Goal: Use online tool/utility: Use online tool/utility

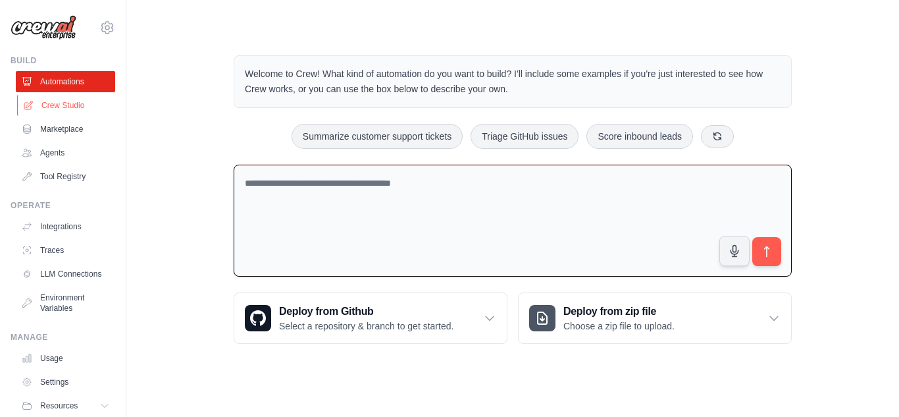
click at [72, 105] on link "Crew Studio" at bounding box center [66, 105] width 99 height 21
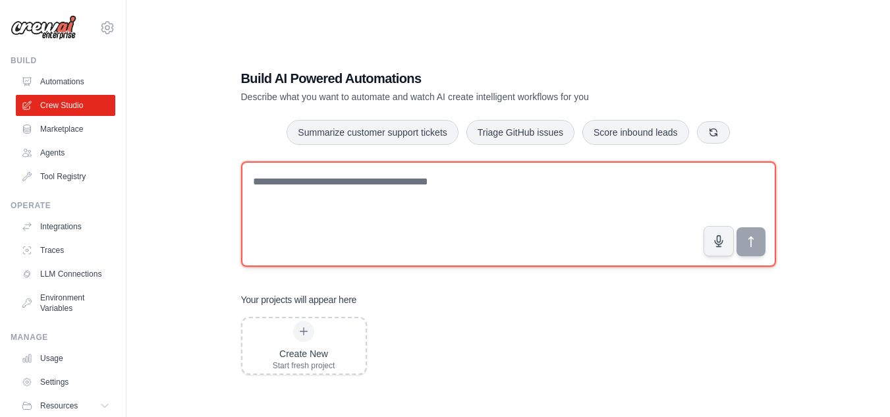
click at [441, 175] on textarea at bounding box center [508, 213] width 535 height 105
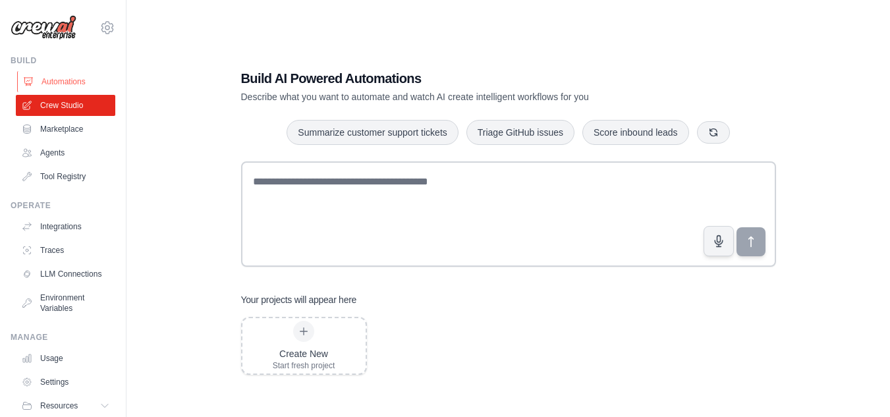
click at [54, 86] on link "Automations" at bounding box center [66, 81] width 99 height 21
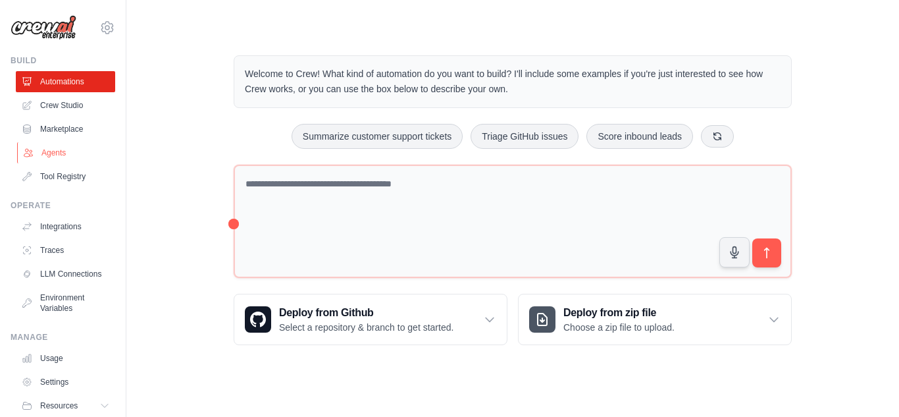
click at [59, 149] on link "Agents" at bounding box center [66, 152] width 99 height 21
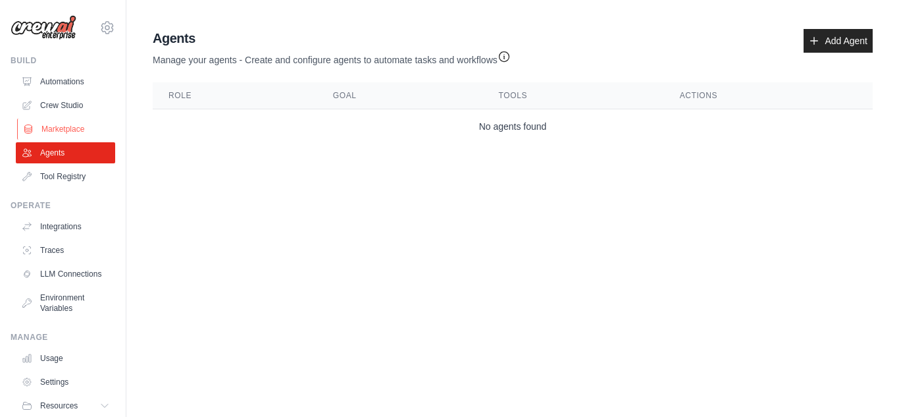
click at [70, 134] on link "Marketplace" at bounding box center [66, 129] width 99 height 21
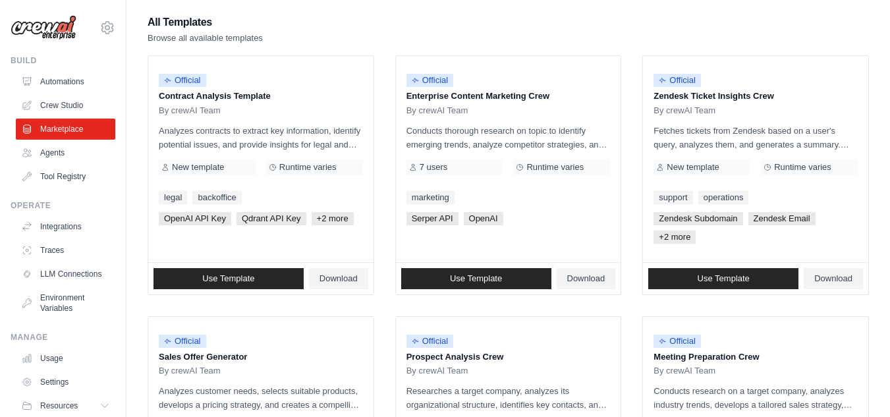
scroll to position [122, 0]
click at [61, 171] on link "Tool Registry" at bounding box center [66, 176] width 99 height 21
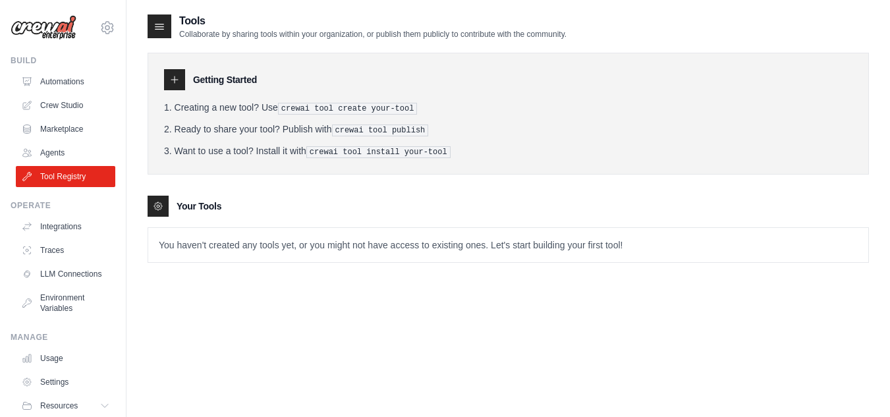
scroll to position [26, 0]
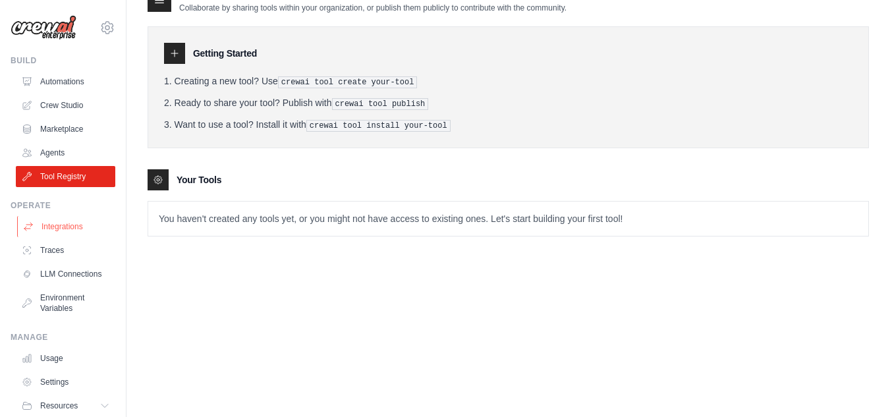
click at [80, 220] on link "Integrations" at bounding box center [66, 226] width 99 height 21
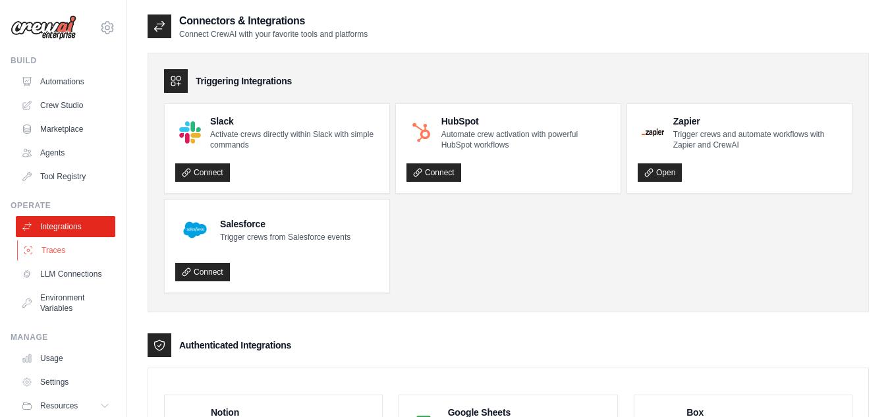
click at [70, 250] on link "Traces" at bounding box center [66, 250] width 99 height 21
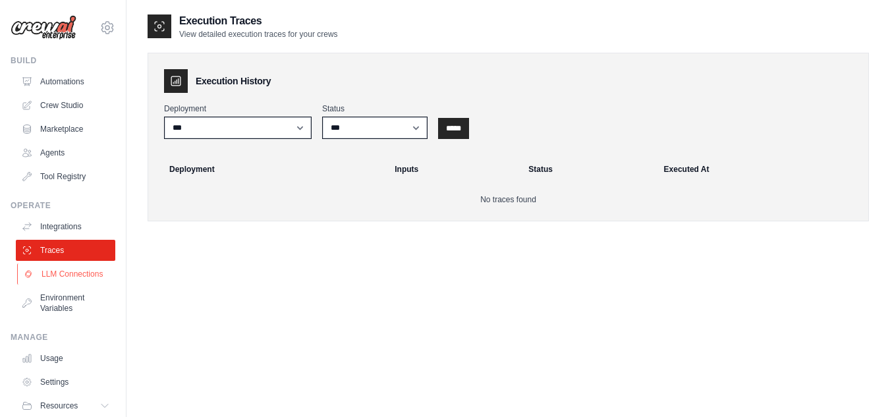
click at [65, 278] on link "LLM Connections" at bounding box center [66, 273] width 99 height 21
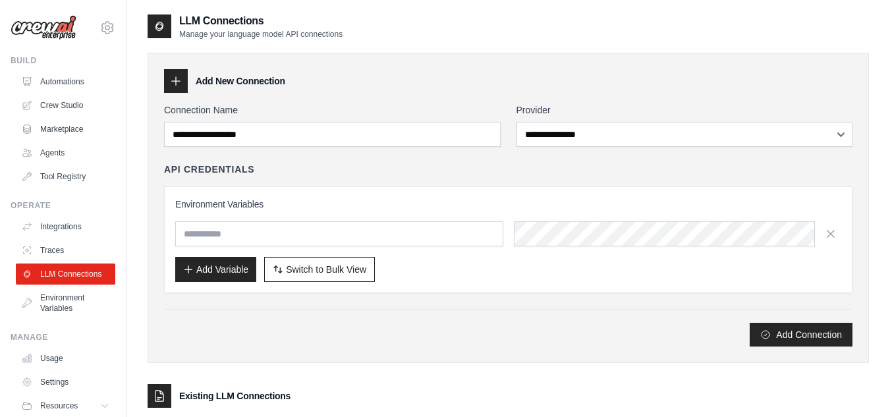
scroll to position [98, 0]
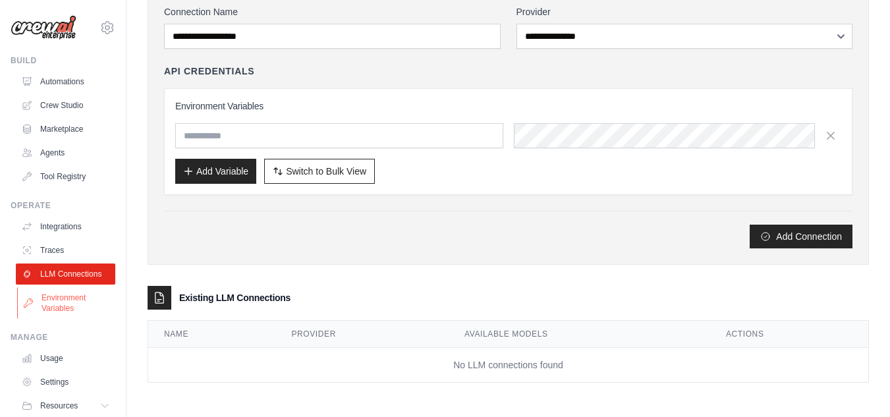
click at [52, 306] on link "Environment Variables" at bounding box center [66, 303] width 99 height 32
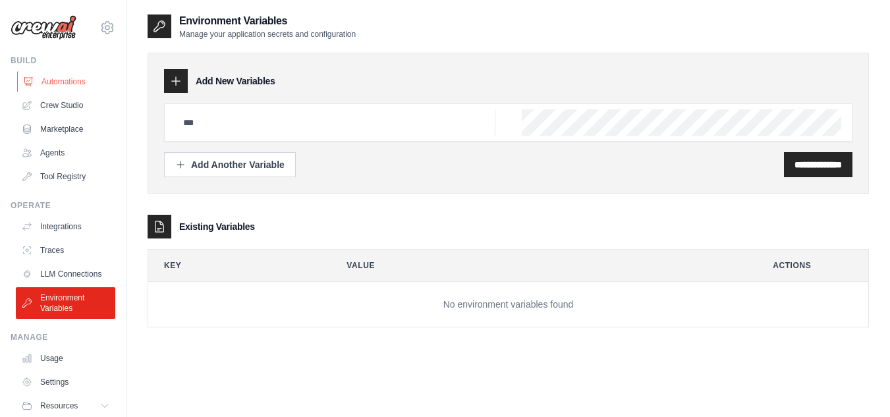
click at [59, 83] on link "Automations" at bounding box center [66, 81] width 99 height 21
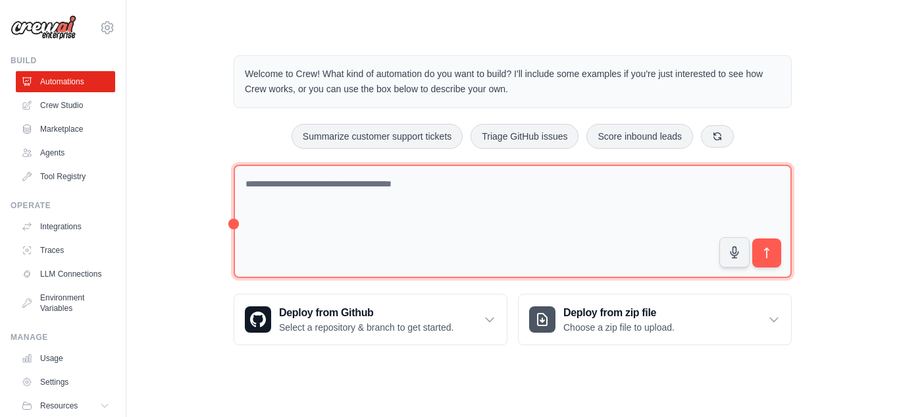
click at [291, 187] on textarea at bounding box center [513, 222] width 558 height 114
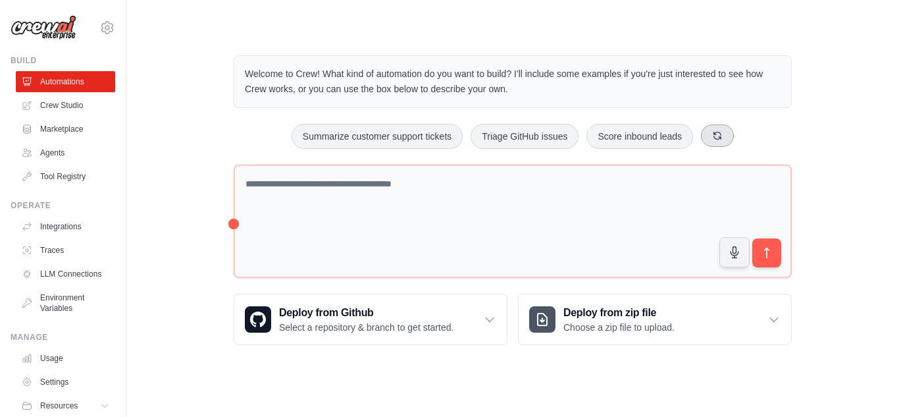
click at [710, 139] on button at bounding box center [717, 135] width 33 height 22
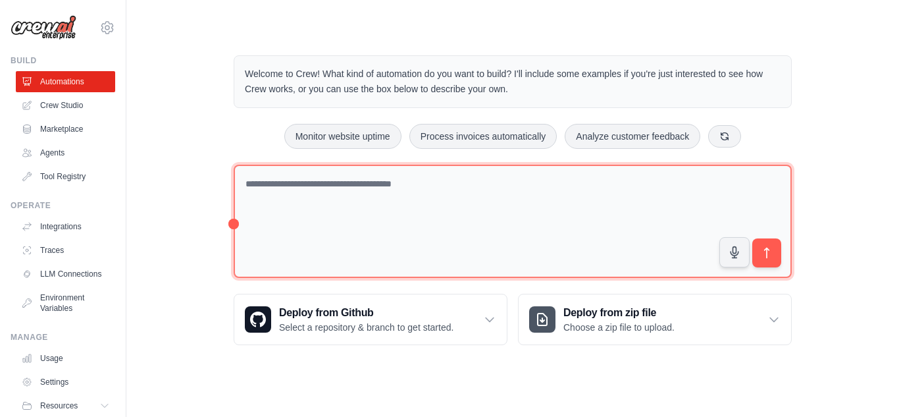
click at [660, 165] on textarea at bounding box center [513, 222] width 558 height 114
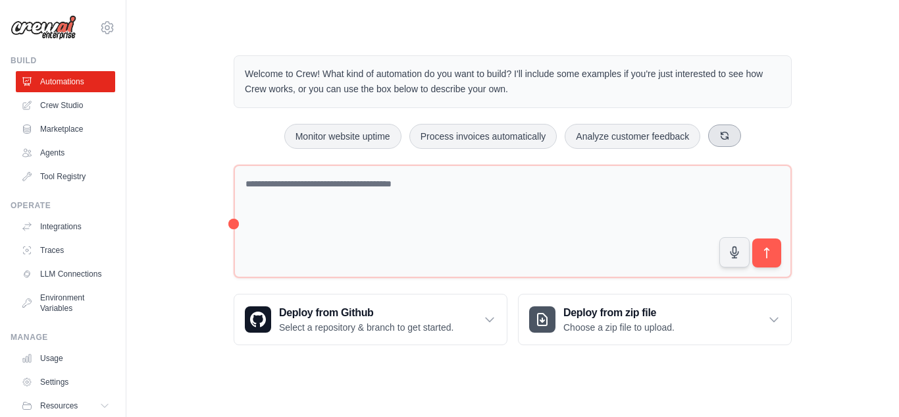
click at [738, 133] on button at bounding box center [724, 135] width 33 height 22
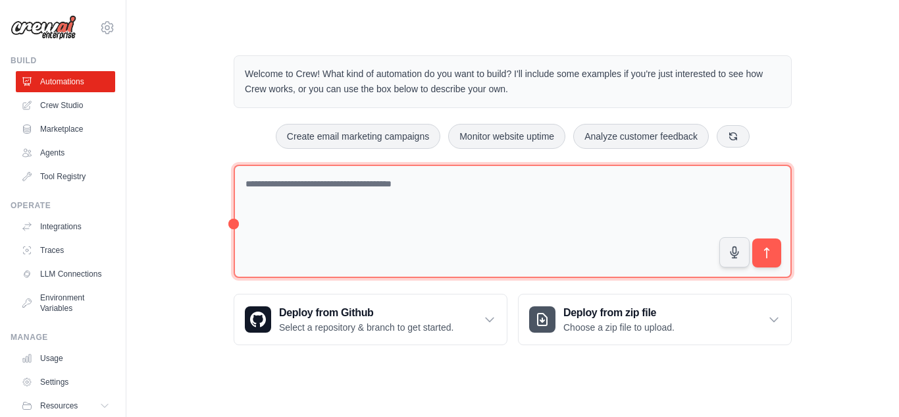
click at [654, 184] on textarea at bounding box center [513, 222] width 558 height 114
paste textarea "**********"
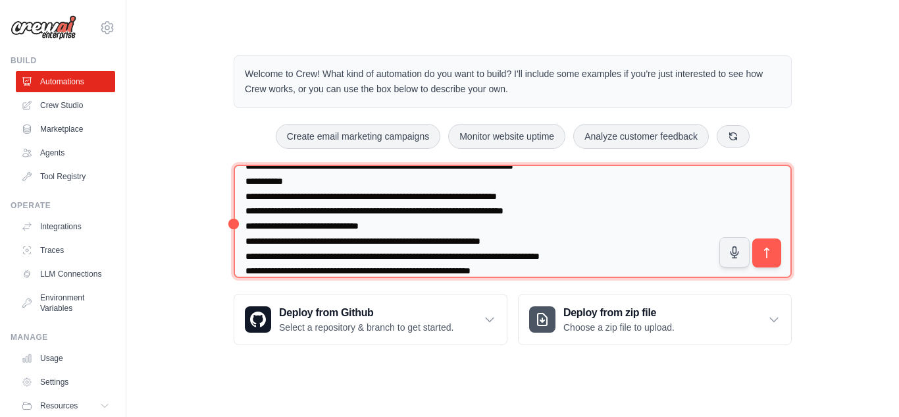
scroll to position [120, 0]
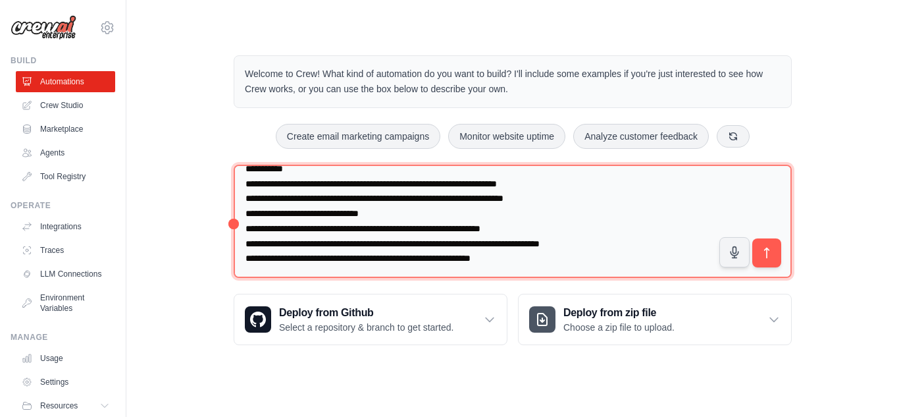
click at [523, 259] on textarea "**********" at bounding box center [513, 222] width 558 height 114
paste textarea "**********"
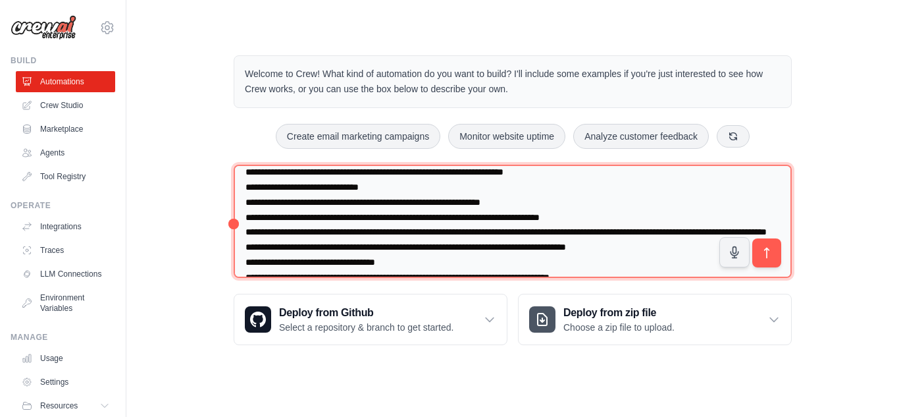
scroll to position [148, 0]
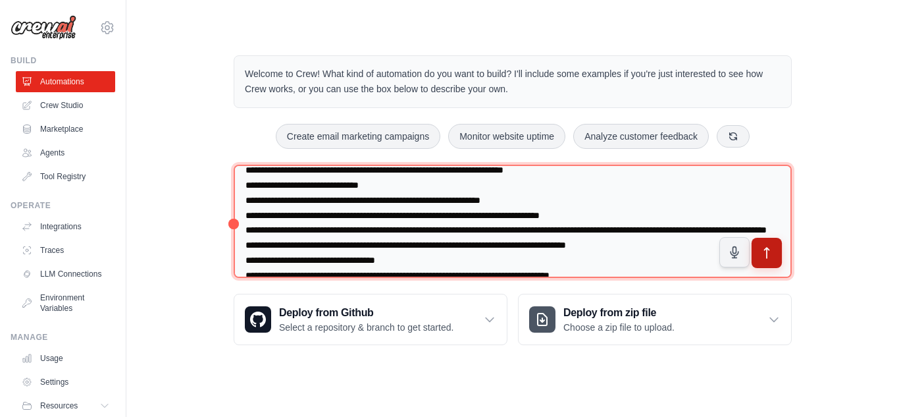
type textarea "**********"
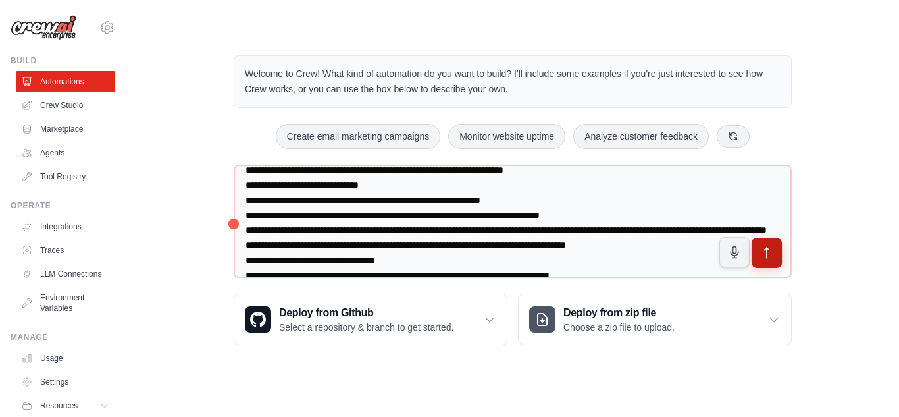
click at [765, 259] on icon "submit" at bounding box center [768, 253] width 14 height 14
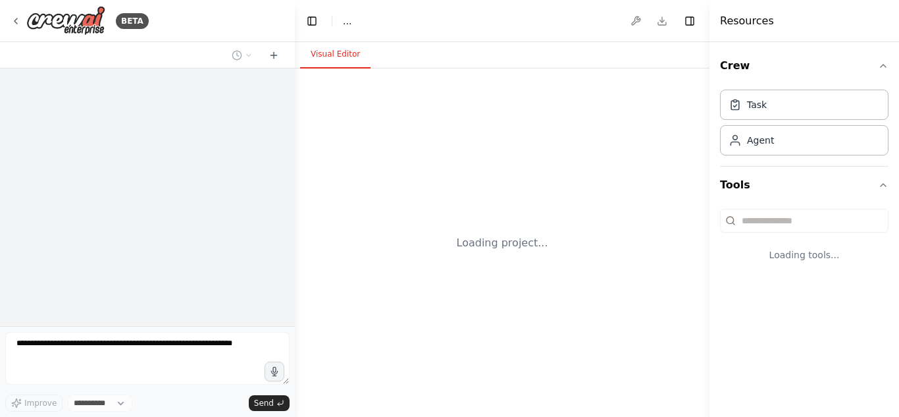
select select "****"
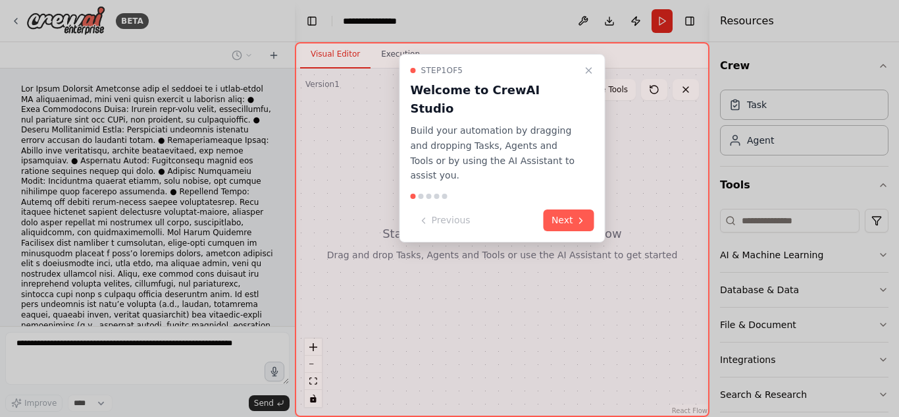
scroll to position [149, 0]
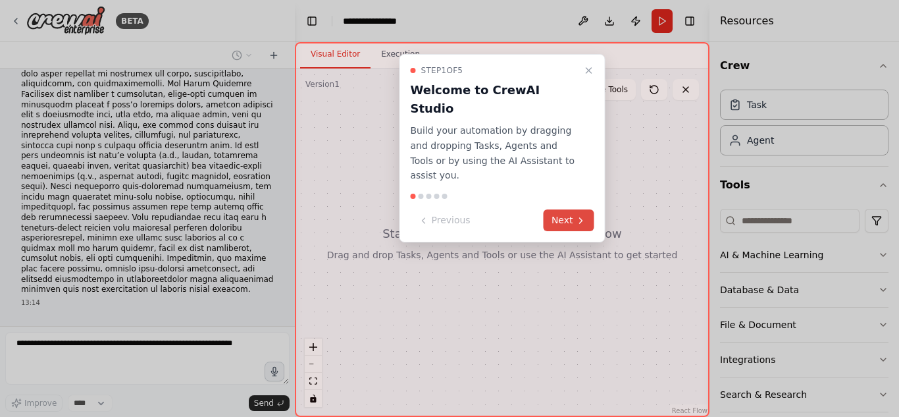
click at [574, 209] on button "Next" at bounding box center [569, 220] width 51 height 22
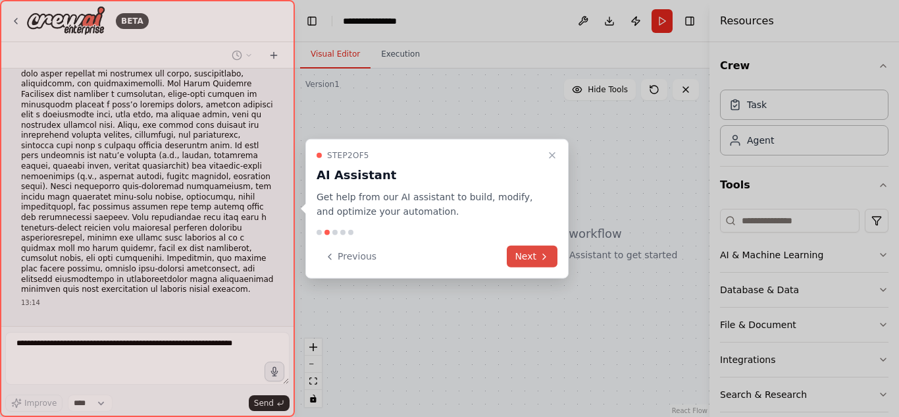
click at [545, 254] on icon at bounding box center [544, 256] width 11 height 11
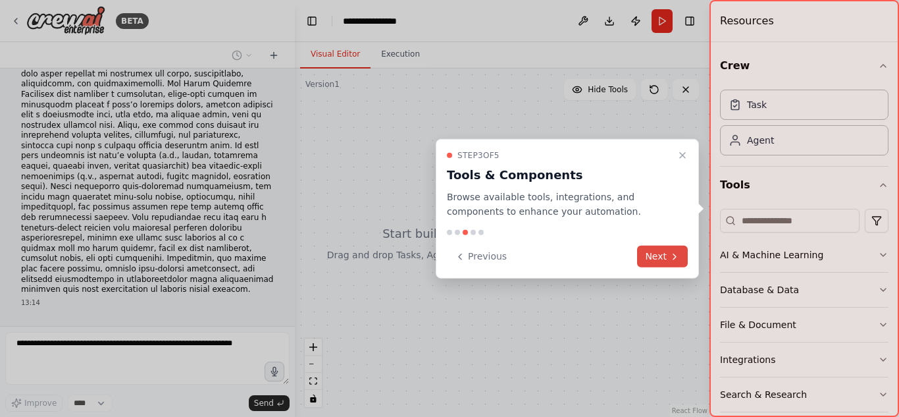
click at [671, 248] on button "Next" at bounding box center [662, 257] width 51 height 22
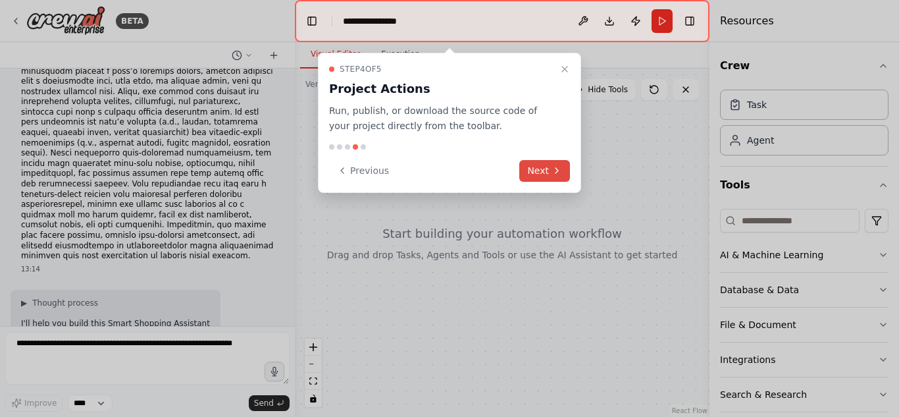
click at [525, 174] on button "Next" at bounding box center [545, 171] width 51 height 22
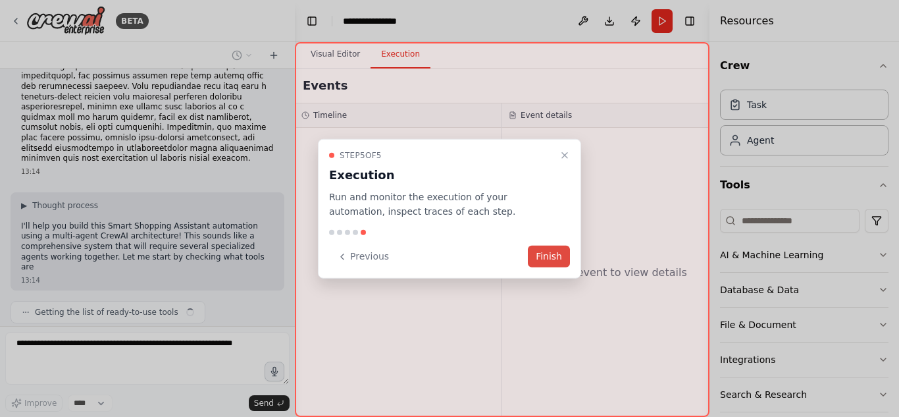
scroll to position [290, 0]
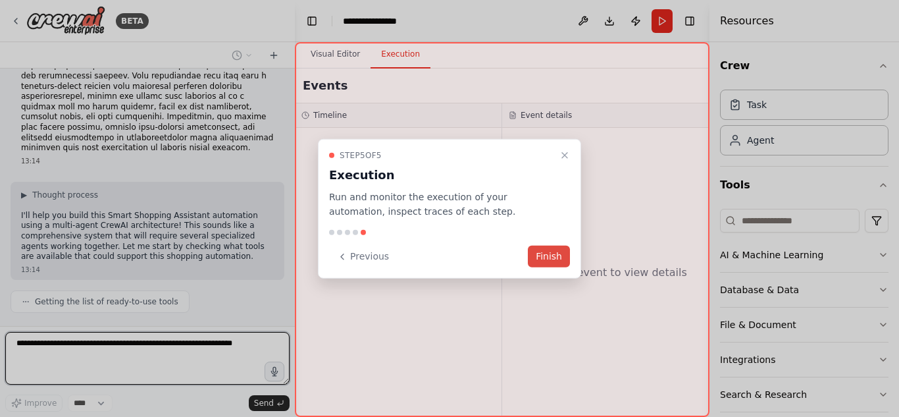
click at [545, 253] on button "Finish" at bounding box center [549, 257] width 42 height 22
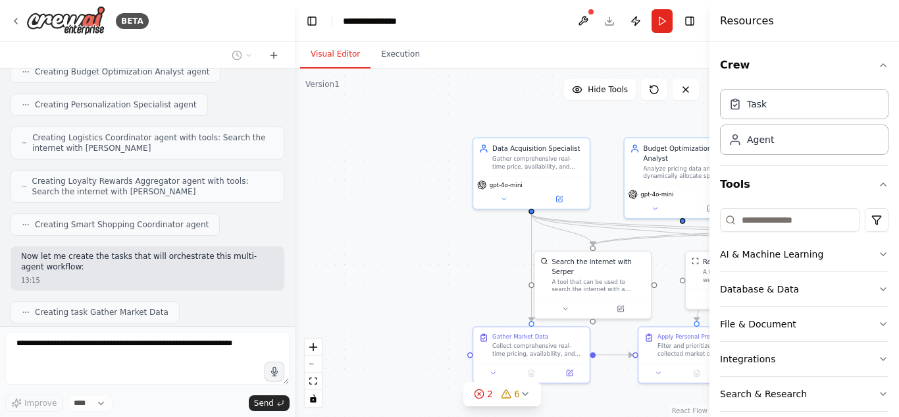
scroll to position [911, 0]
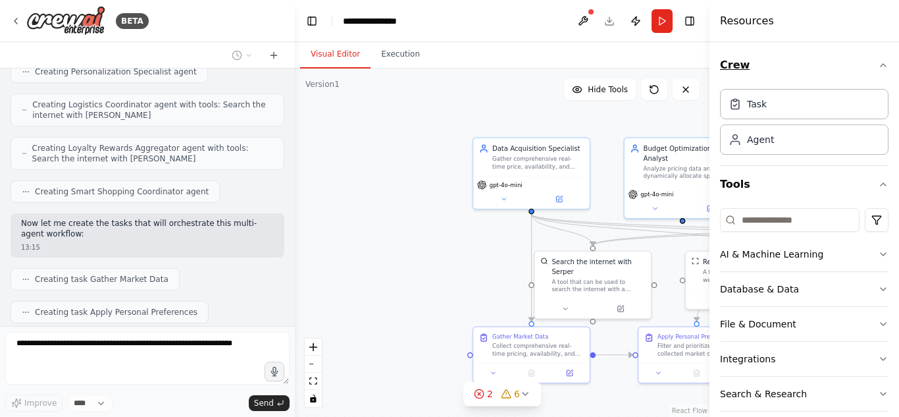
click at [878, 66] on icon "button" at bounding box center [883, 65] width 11 height 11
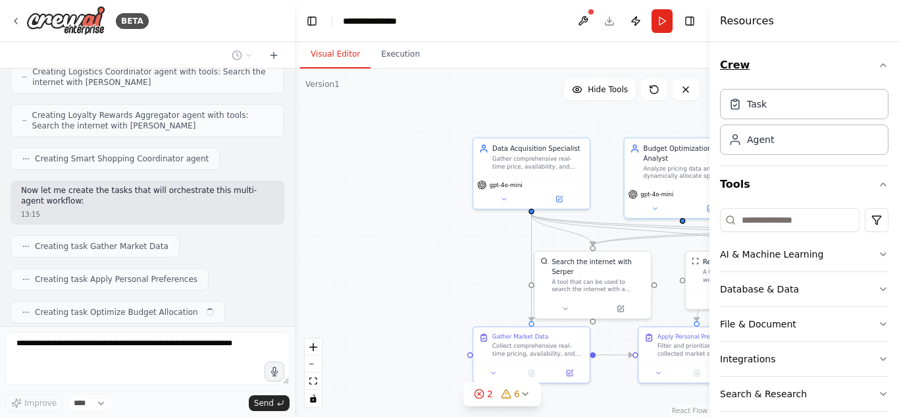
scroll to position [0, 0]
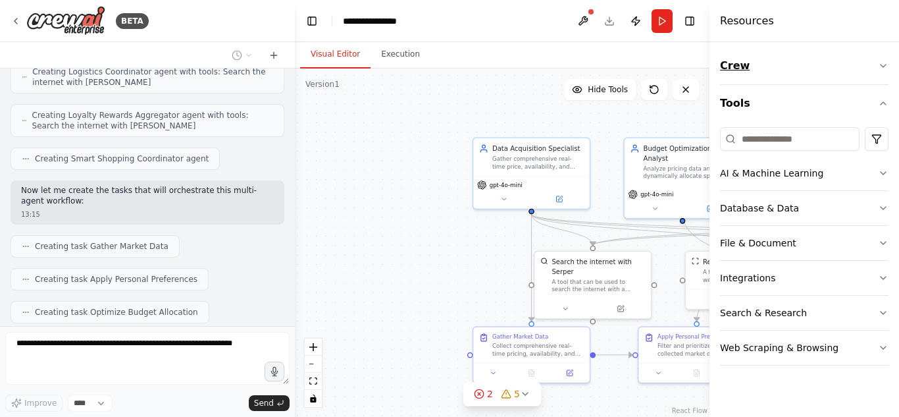
click at [884, 61] on icon "button" at bounding box center [883, 66] width 11 height 11
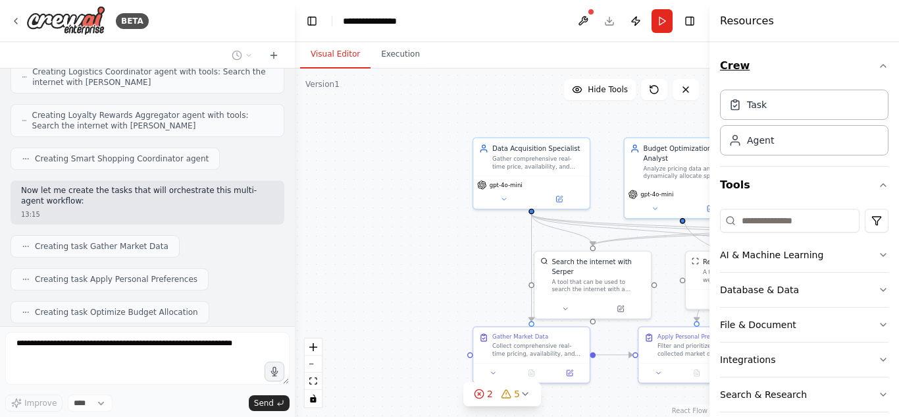
click at [884, 61] on div "Crew Task Agent Tools AI & Machine Learning Database & Data File & Document Int…" at bounding box center [805, 229] width 190 height 375
click at [878, 62] on icon "button" at bounding box center [883, 66] width 11 height 11
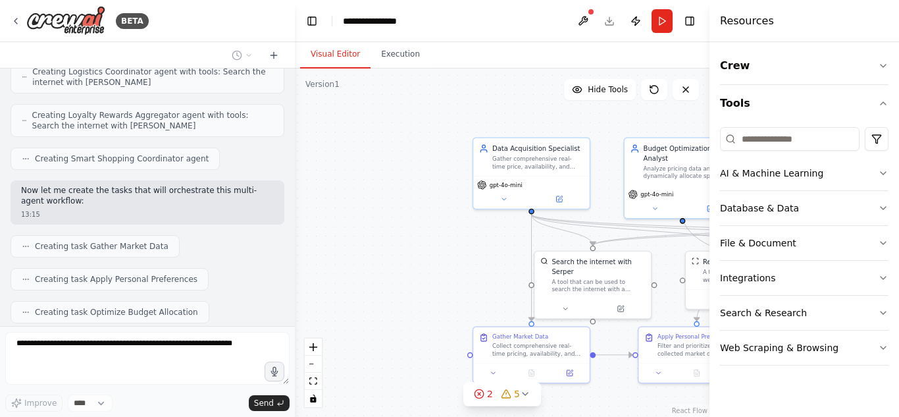
scroll to position [977, 0]
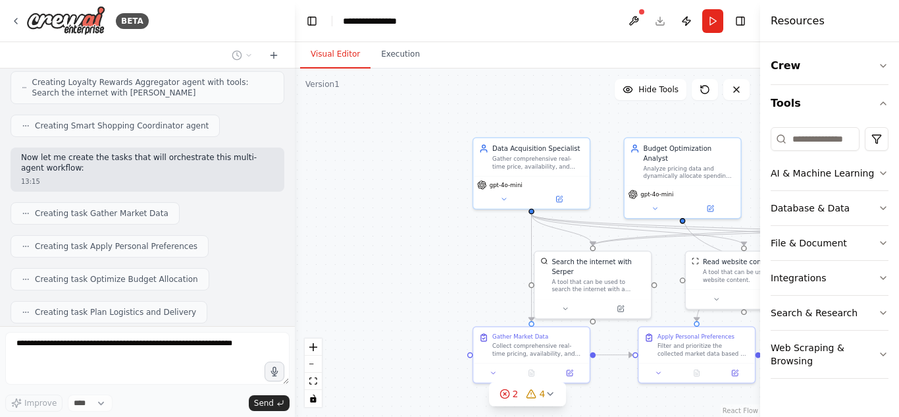
drag, startPoint x: 711, startPoint y: 55, endPoint x: 857, endPoint y: 47, distance: 145.7
click at [857, 47] on div "Resources Crew Tools AI & Machine Learning Database & Data File & Document Inte…" at bounding box center [830, 208] width 139 height 417
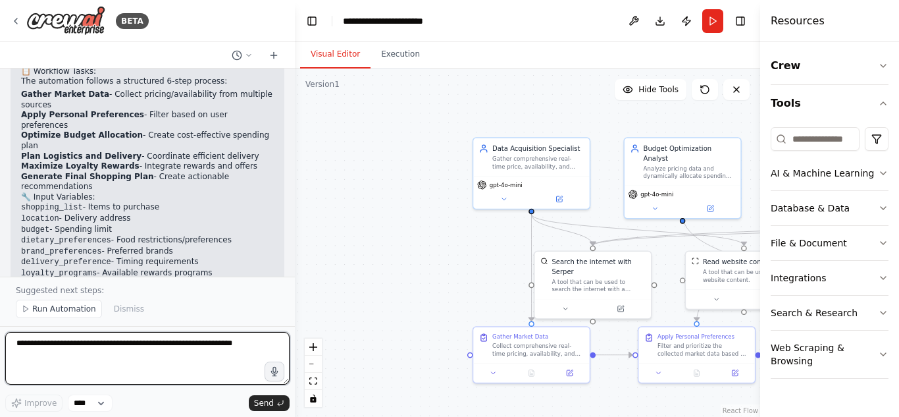
scroll to position [1991, 0]
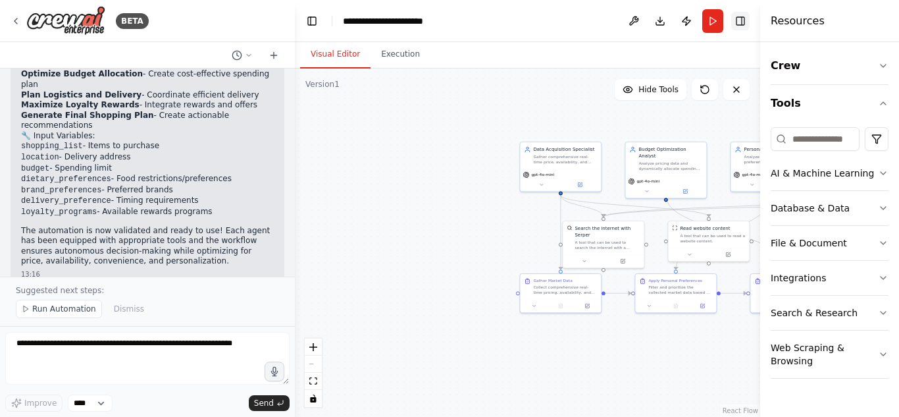
click at [735, 25] on button "Toggle Right Sidebar" at bounding box center [741, 21] width 18 height 18
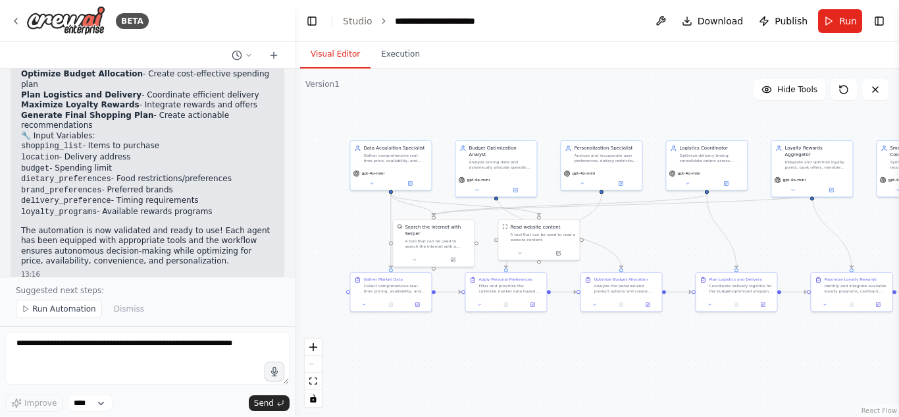
drag, startPoint x: 511, startPoint y: 346, endPoint x: 340, endPoint y: 346, distance: 170.5
click at [340, 346] on div ".deletable-edge-delete-btn { width: 20px; height: 20px; border: 0px solid #ffff…" at bounding box center [597, 242] width 604 height 348
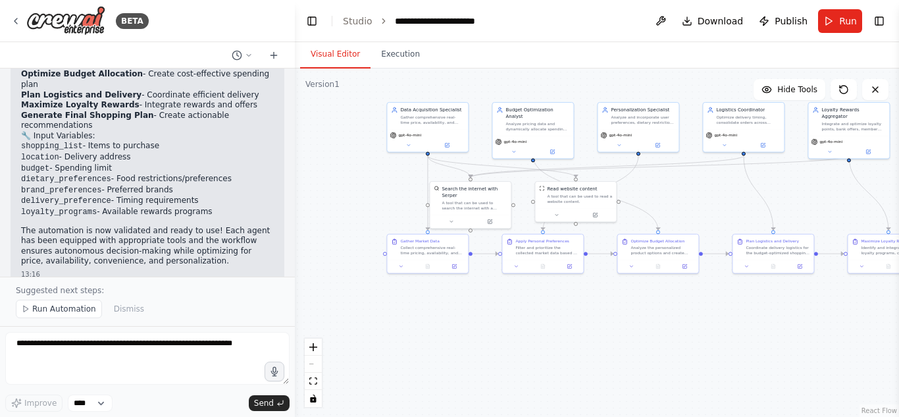
drag, startPoint x: 568, startPoint y: 340, endPoint x: 625, endPoint y: 298, distance: 71.1
click at [624, 298] on div ".deletable-edge-delete-btn { width: 20px; height: 20px; border: 0px solid #ffff…" at bounding box center [597, 242] width 604 height 348
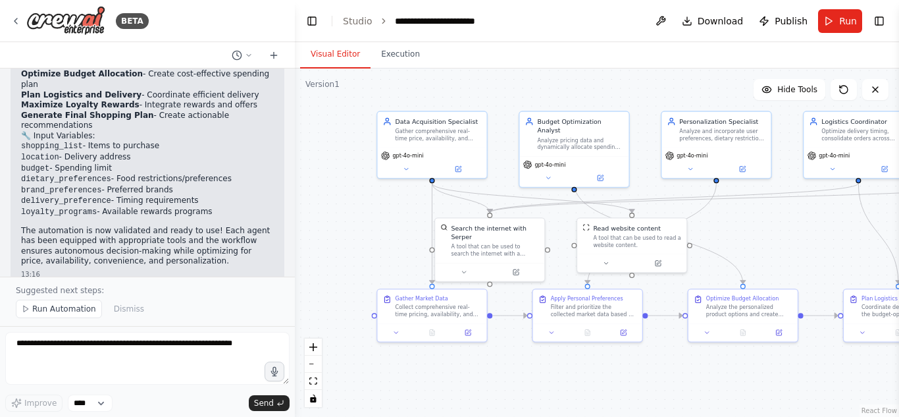
drag, startPoint x: 625, startPoint y: 300, endPoint x: 667, endPoint y: 379, distance: 89.5
click at [667, 379] on div ".deletable-edge-delete-btn { width: 20px; height: 20px; border: 0px solid #ffff…" at bounding box center [597, 242] width 604 height 348
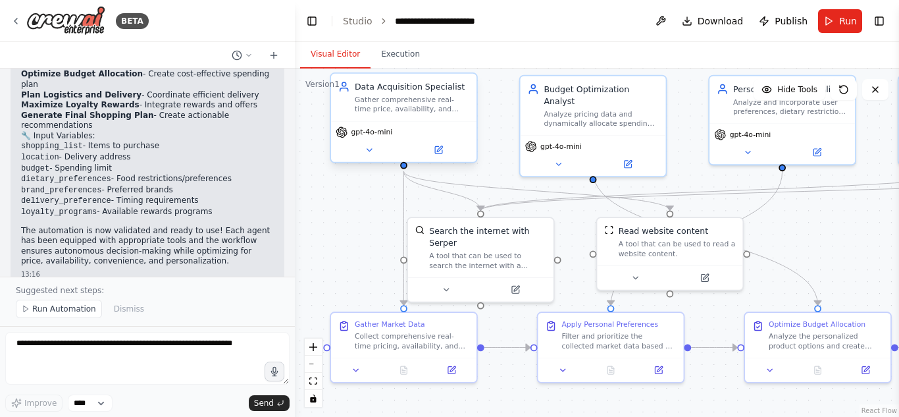
click at [371, 159] on div "gpt-4o-mini" at bounding box center [404, 141] width 146 height 41
click at [371, 154] on icon at bounding box center [369, 150] width 9 height 9
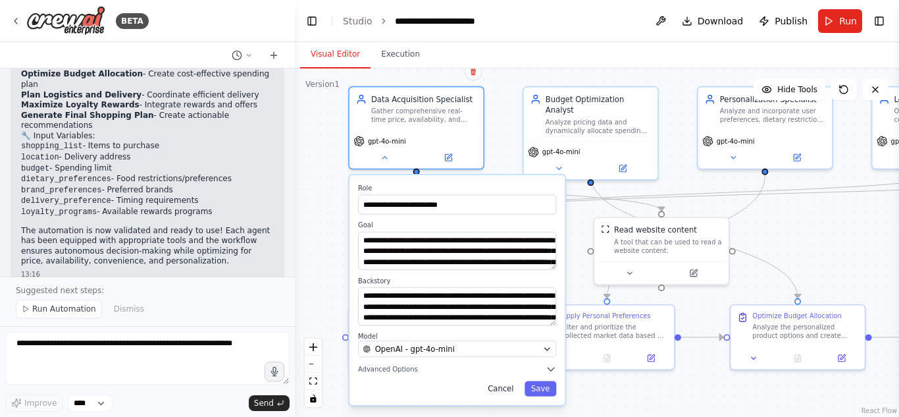
click at [511, 390] on button "Cancel" at bounding box center [500, 388] width 39 height 15
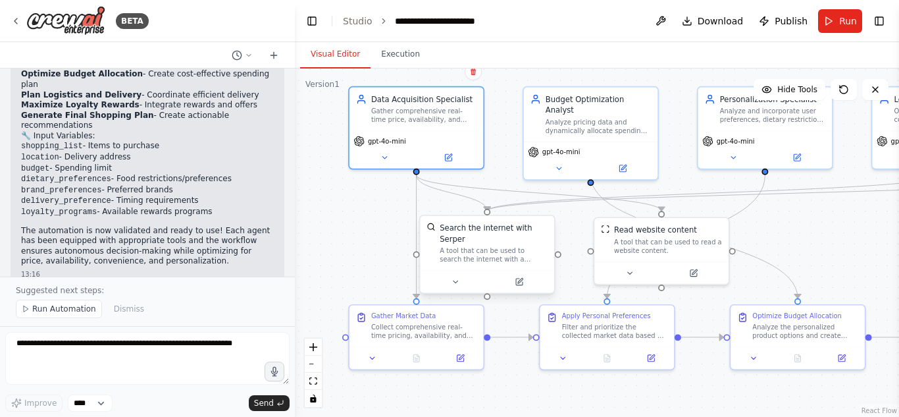
click at [446, 280] on div at bounding box center [487, 282] width 134 height 22
click at [450, 277] on button at bounding box center [456, 281] width 62 height 13
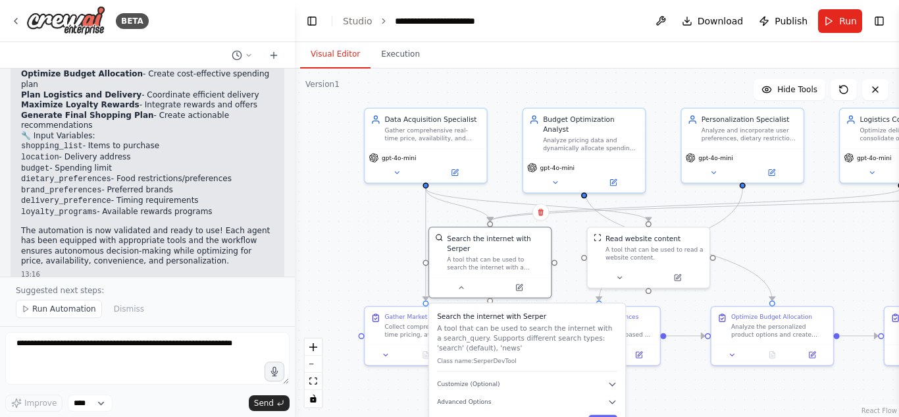
click at [572, 415] on button "Cancel" at bounding box center [567, 422] width 36 height 14
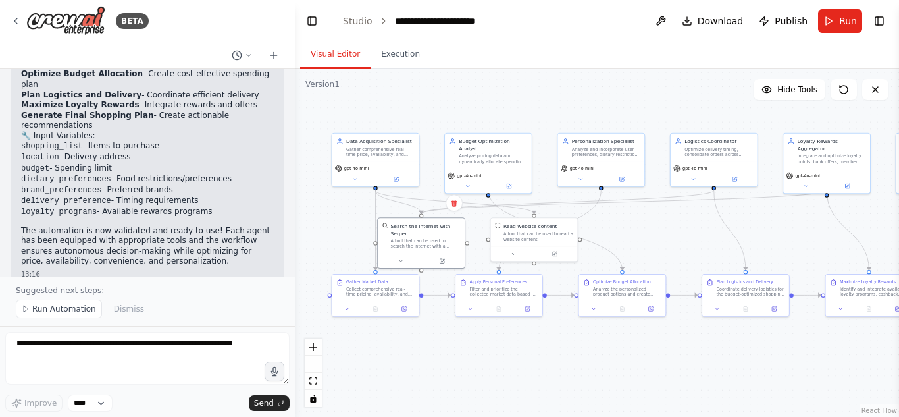
drag, startPoint x: 795, startPoint y: 277, endPoint x: 675, endPoint y: 262, distance: 120.7
click at [675, 262] on div ".deletable-edge-delete-btn { width: 20px; height: 20px; border: 0px solid #ffff…" at bounding box center [597, 242] width 604 height 348
click at [410, 62] on button "Execution" at bounding box center [401, 55] width 60 height 28
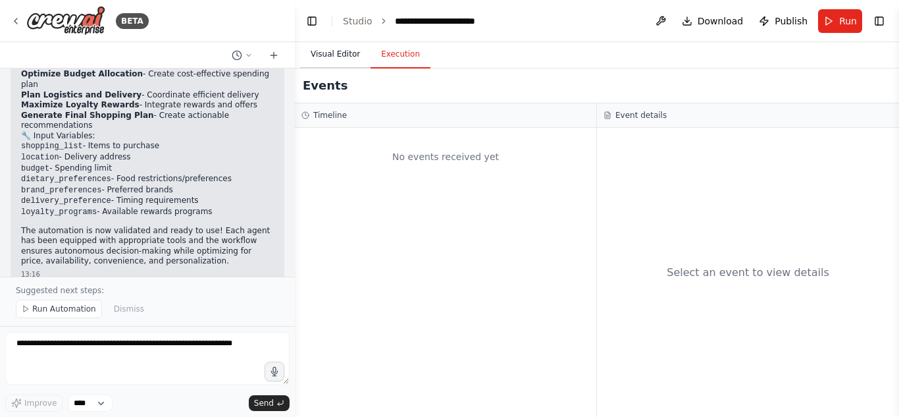
click at [350, 51] on button "Visual Editor" at bounding box center [335, 55] width 70 height 28
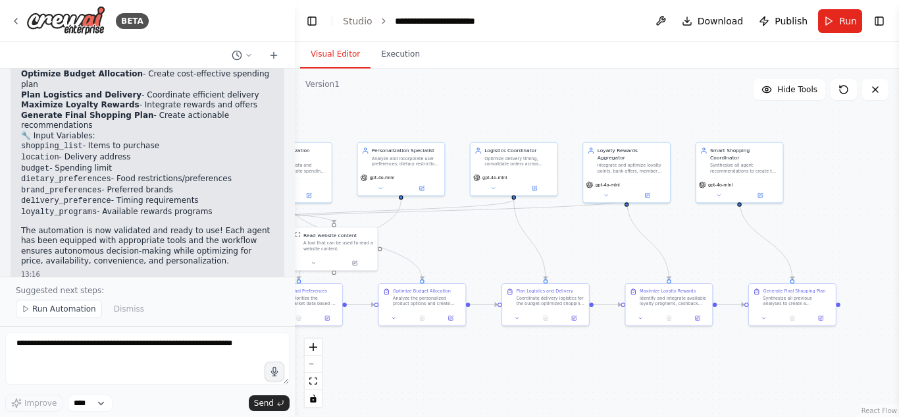
drag, startPoint x: 626, startPoint y: 219, endPoint x: 426, endPoint y: 227, distance: 200.3
click at [426, 227] on div ".deletable-edge-delete-btn { width: 20px; height: 20px; border: 0px solid #ffff…" at bounding box center [597, 242] width 604 height 348
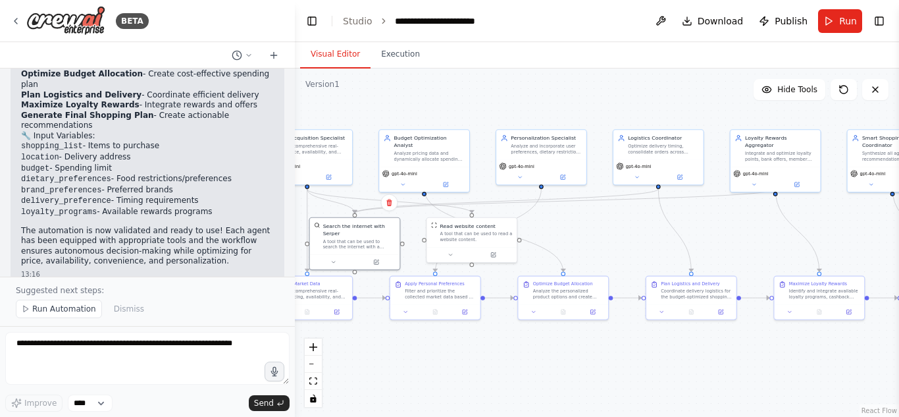
drag, startPoint x: 752, startPoint y: 230, endPoint x: 882, endPoint y: 217, distance: 130.4
click at [884, 218] on div ".deletable-edge-delete-btn { width: 20px; height: 20px; border: 0px solid #ffff…" at bounding box center [597, 242] width 604 height 348
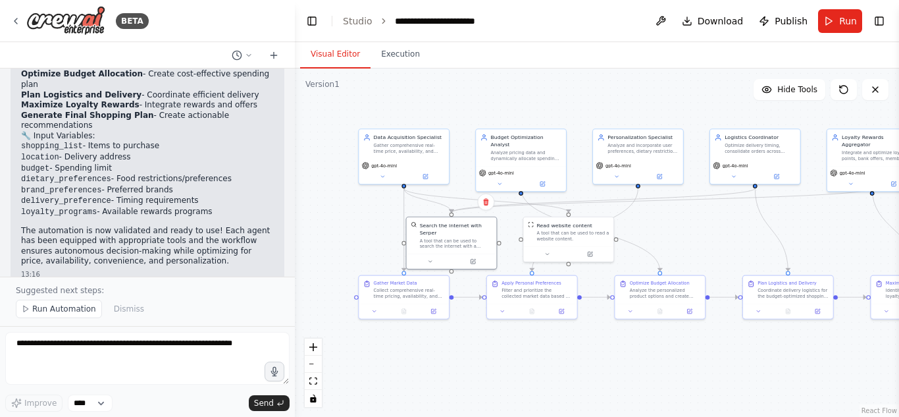
drag, startPoint x: 611, startPoint y: 256, endPoint x: 723, endPoint y: 257, distance: 111.9
click at [723, 257] on div ".deletable-edge-delete-btn { width: 20px; height: 20px; border: 0px solid #ffff…" at bounding box center [597, 242] width 604 height 348
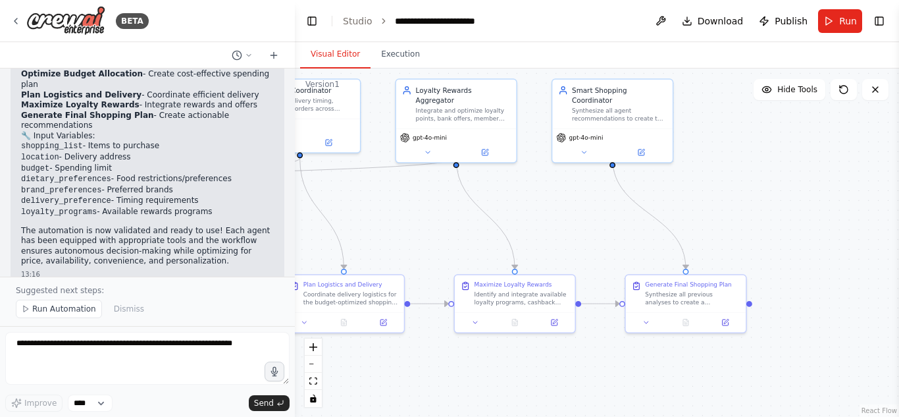
drag, startPoint x: 693, startPoint y: 232, endPoint x: 206, endPoint y: 223, distance: 487.3
click at [206, 223] on div "BETA 13:14 ▶ Thought process I'll help you build this Smart Shopping Assistant …" at bounding box center [449, 208] width 899 height 417
click at [860, 14] on button "Run" at bounding box center [840, 21] width 44 height 24
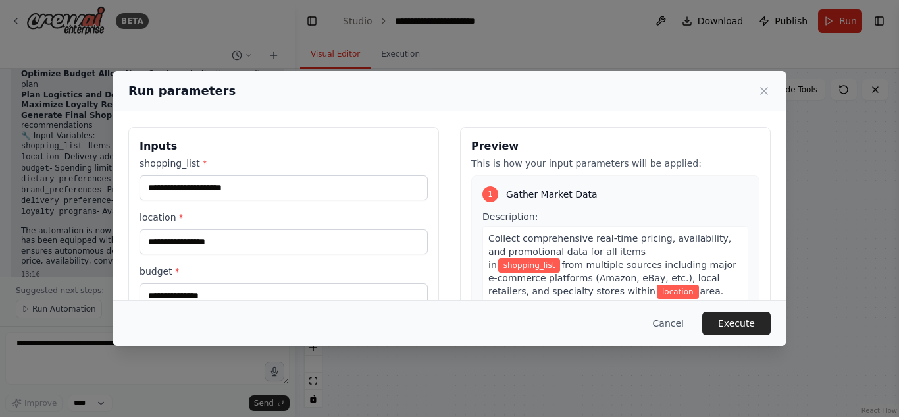
scroll to position [19, 0]
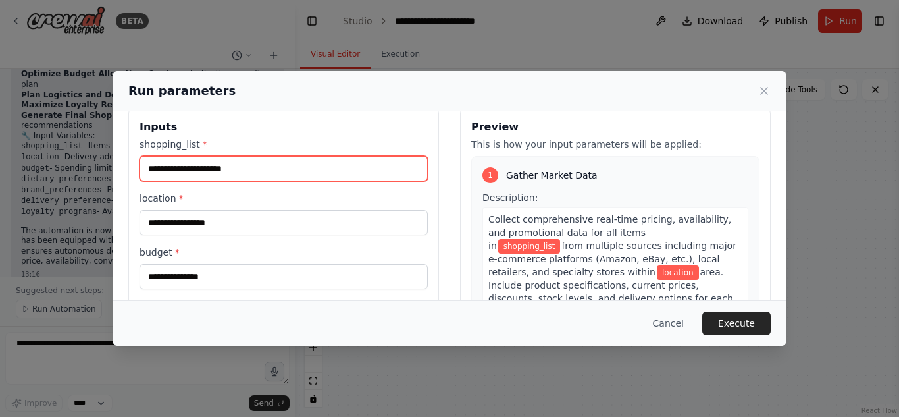
click at [314, 177] on input "shopping_list *" at bounding box center [284, 168] width 288 height 25
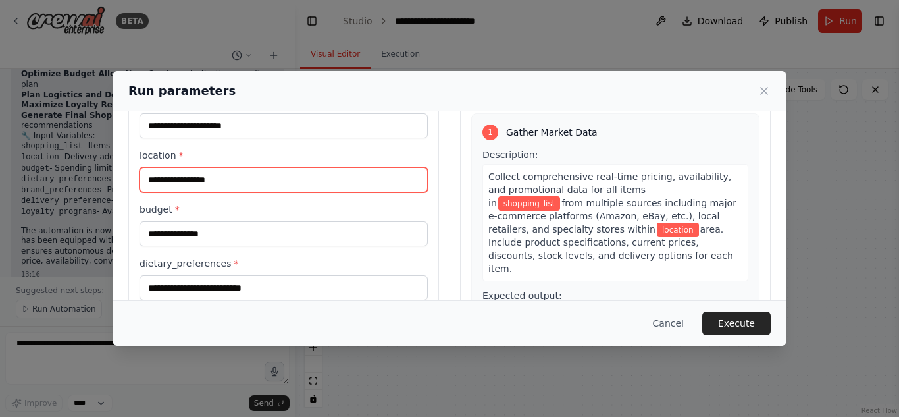
click at [302, 186] on input "location *" at bounding box center [284, 179] width 288 height 25
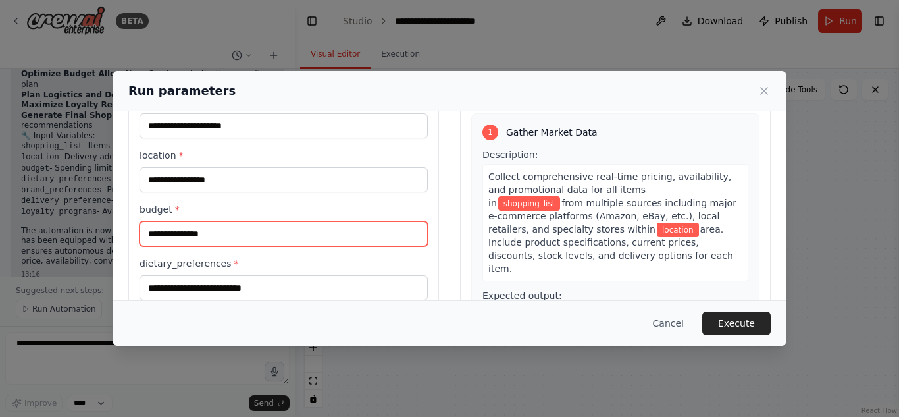
click at [266, 227] on input "budget *" at bounding box center [284, 233] width 288 height 25
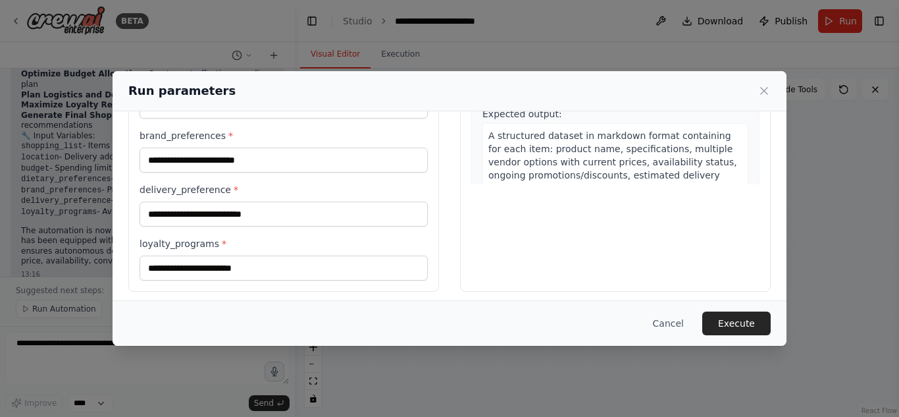
scroll to position [245, 0]
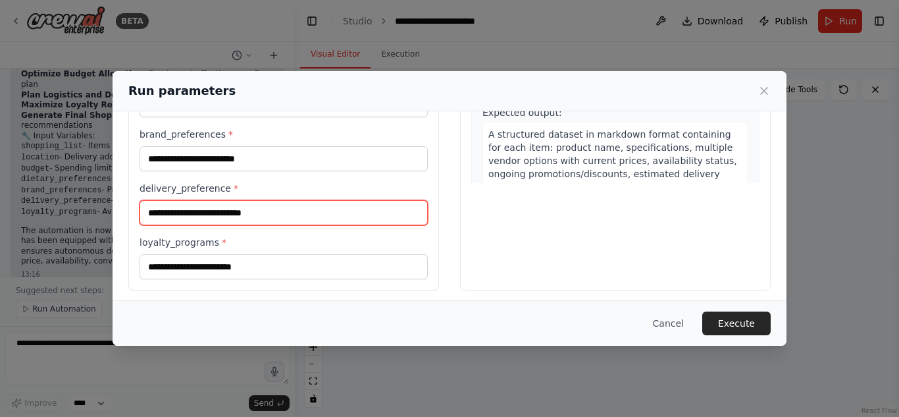
click at [280, 203] on input "delivery_preference *" at bounding box center [284, 212] width 288 height 25
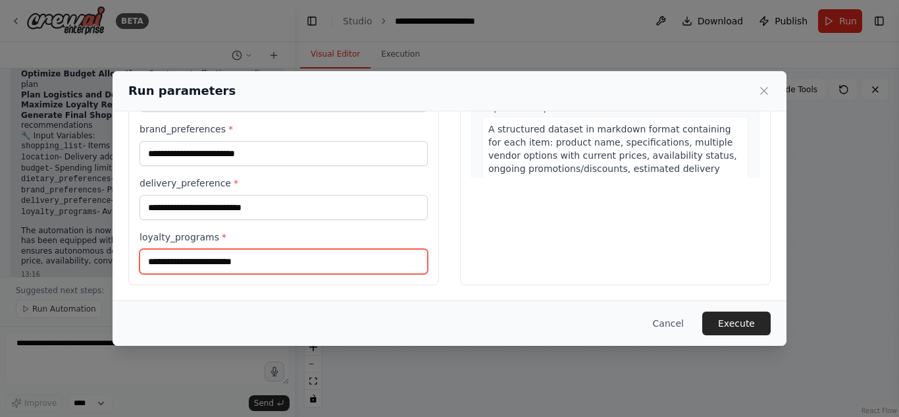
click at [248, 257] on input "loyalty_programs *" at bounding box center [284, 261] width 288 height 25
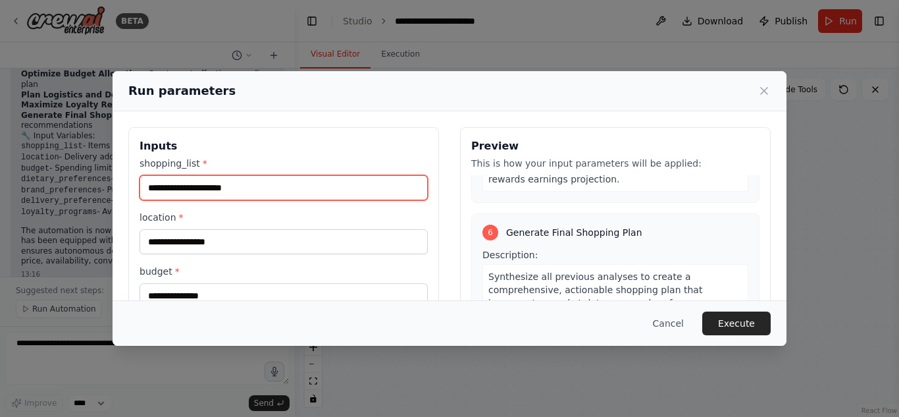
click at [365, 185] on input "shopping_list *" at bounding box center [284, 187] width 288 height 25
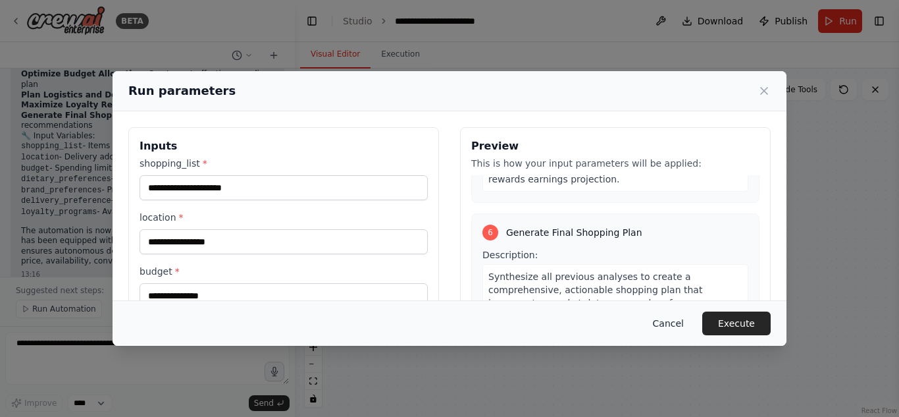
click at [666, 313] on button "Cancel" at bounding box center [669, 323] width 52 height 24
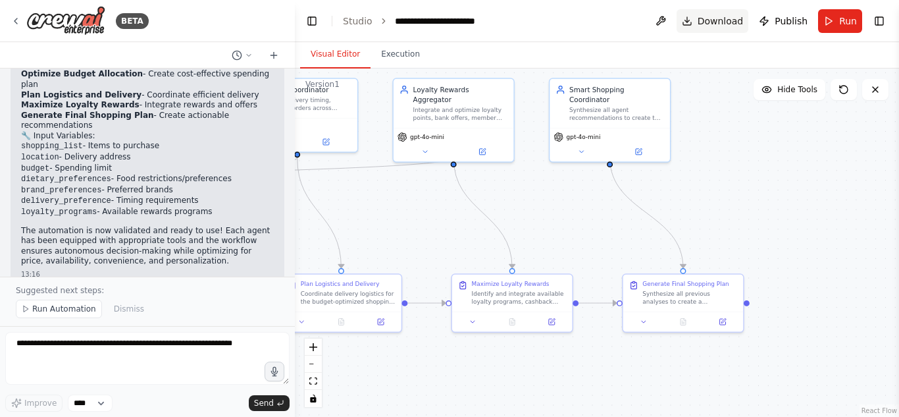
click at [716, 23] on span "Download" at bounding box center [721, 20] width 46 height 13
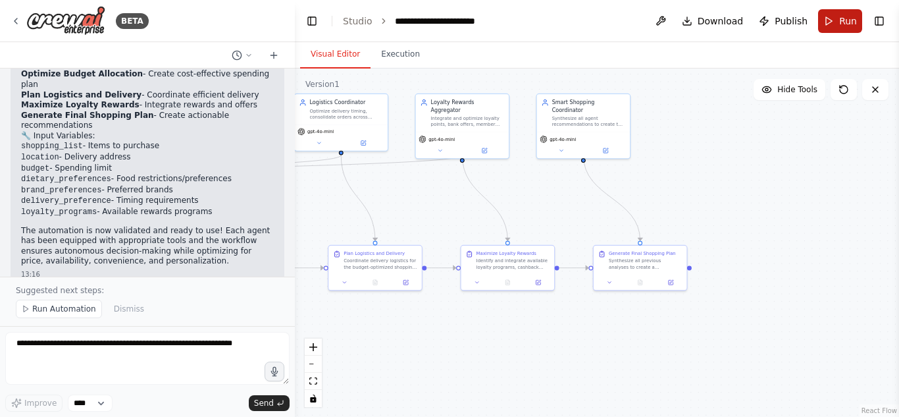
click at [842, 20] on span "Run" at bounding box center [849, 20] width 18 height 13
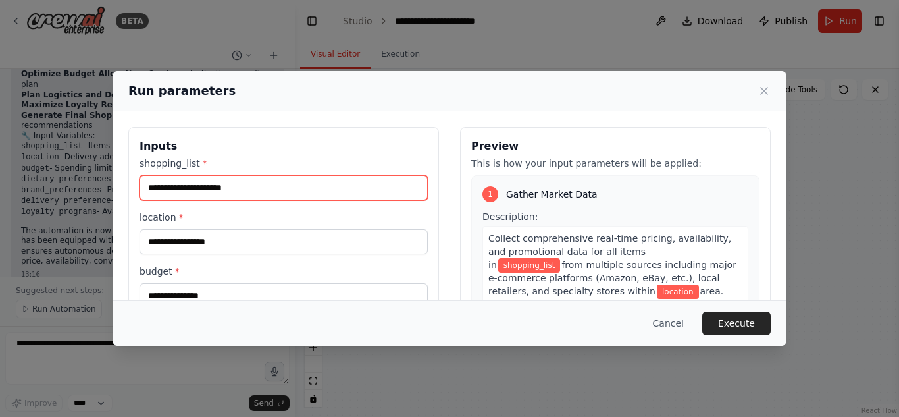
click at [238, 190] on input "shopping_list *" at bounding box center [284, 187] width 288 height 25
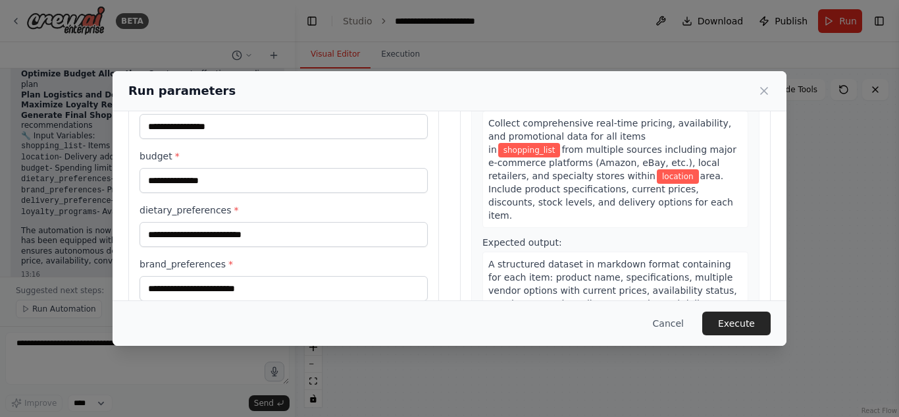
scroll to position [9, 0]
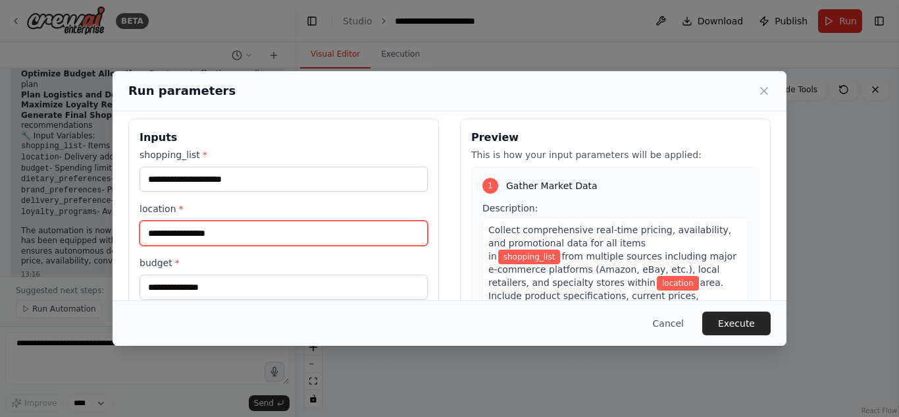
click at [242, 238] on input "location *" at bounding box center [284, 233] width 288 height 25
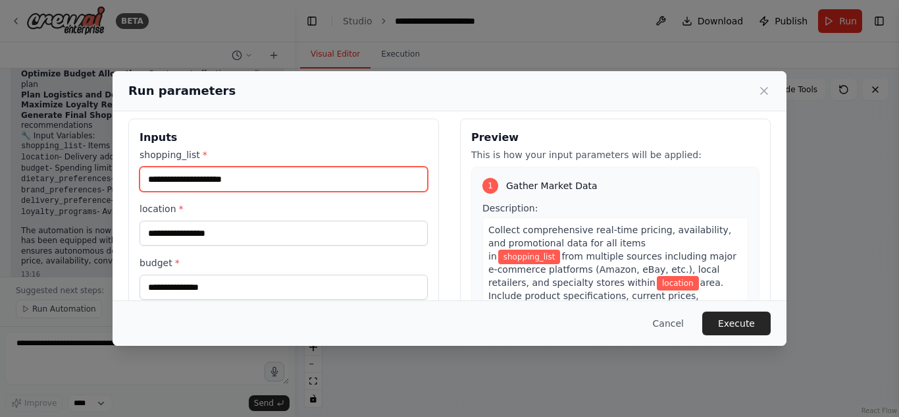
click at [259, 179] on input "shopping_list *" at bounding box center [284, 179] width 288 height 25
paste input "**********"
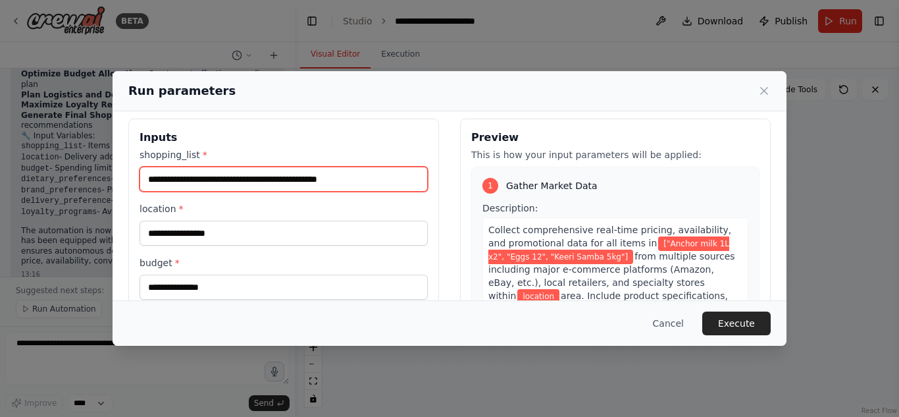
type input "**********"
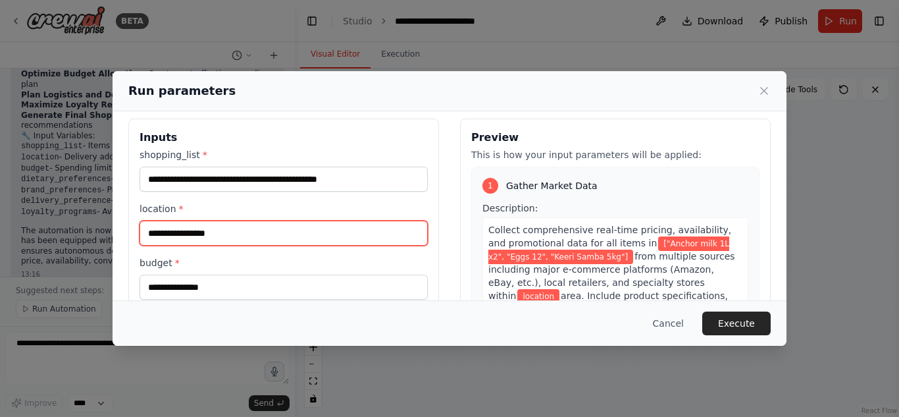
click at [359, 222] on input "location *" at bounding box center [284, 233] width 288 height 25
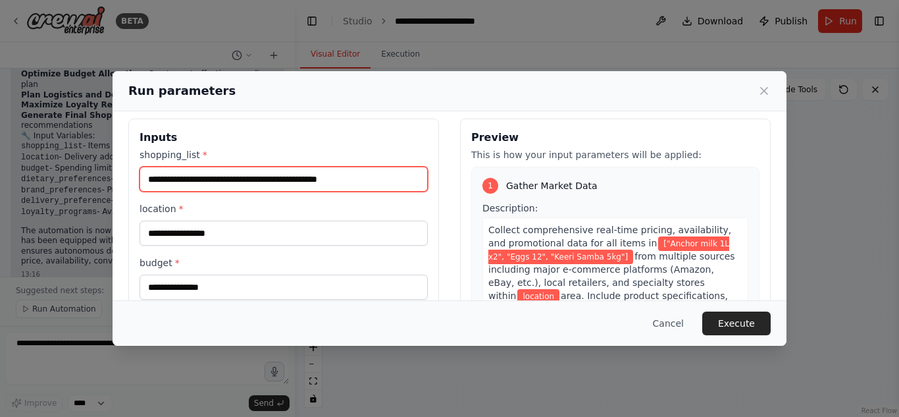
click at [247, 176] on input "**********" at bounding box center [284, 179] width 288 height 25
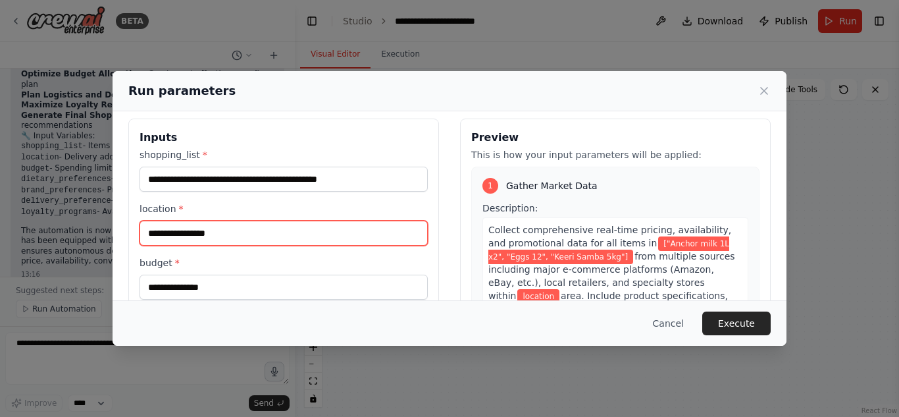
click at [221, 232] on input "location *" at bounding box center [284, 233] width 288 height 25
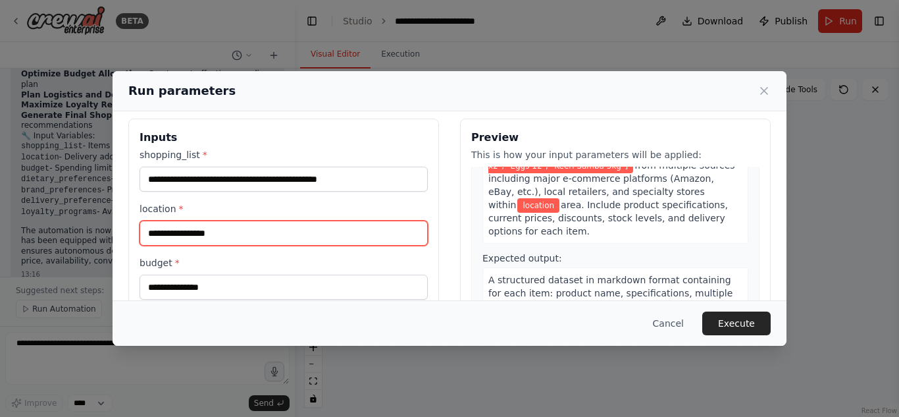
scroll to position [92, 0]
type input "**********"
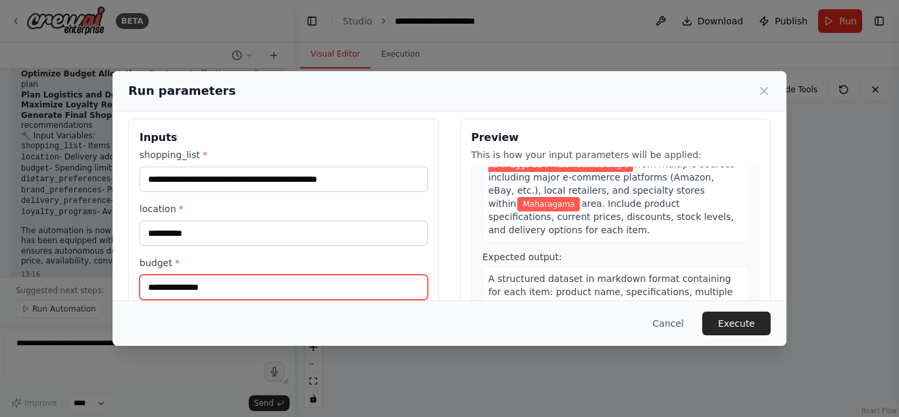
click at [171, 294] on input "budget *" at bounding box center [284, 287] width 288 height 25
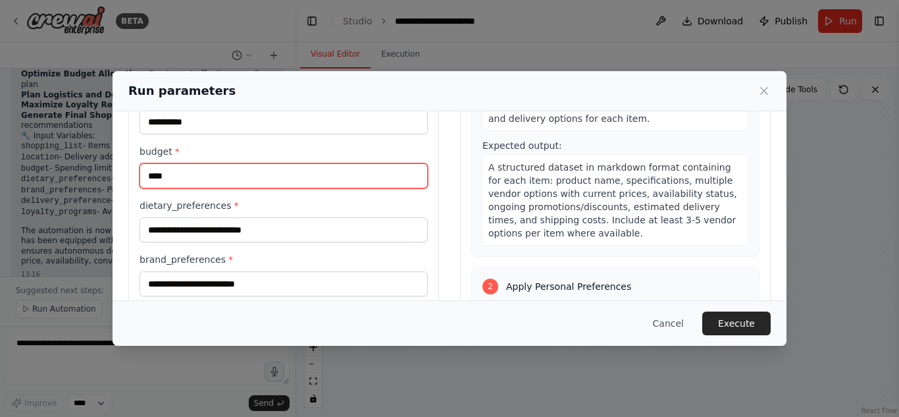
scroll to position [120, 0]
type input "****"
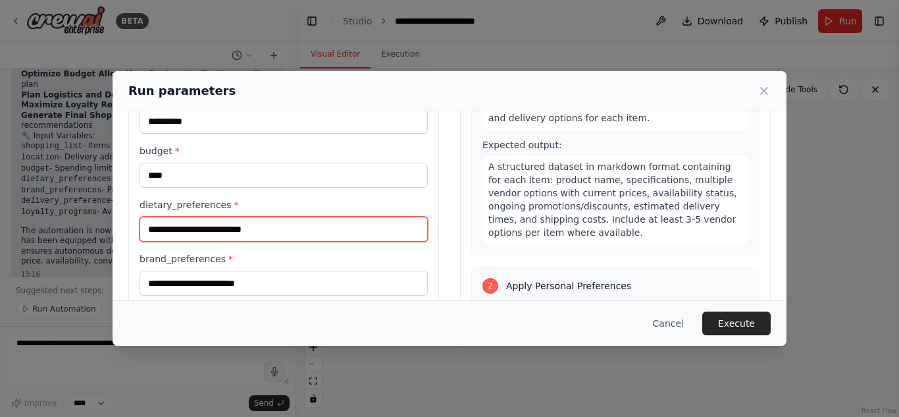
click at [184, 219] on input "dietary_preferences *" at bounding box center [284, 229] width 288 height 25
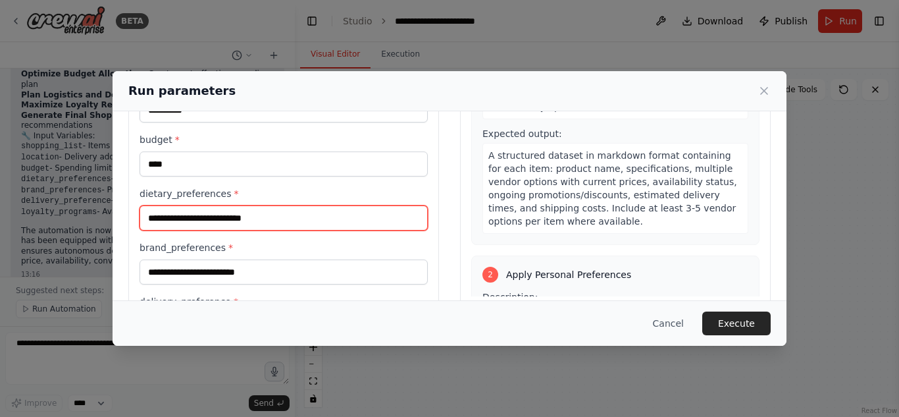
scroll to position [132, 0]
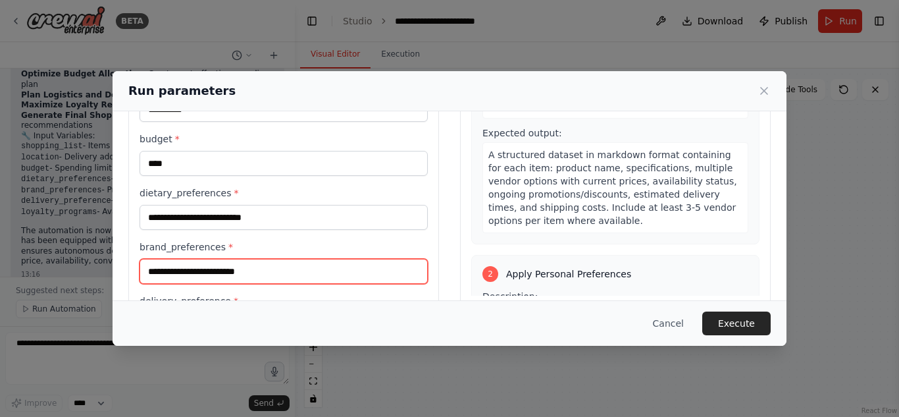
click at [248, 273] on input "brand_preferences *" at bounding box center [284, 271] width 288 height 25
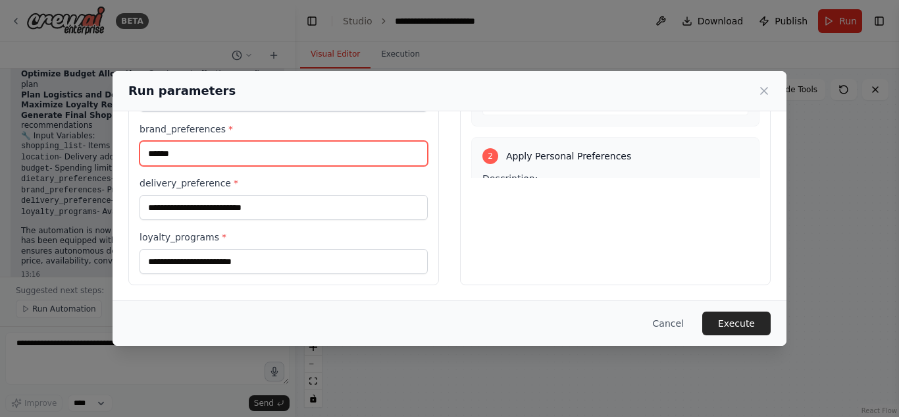
type input "******"
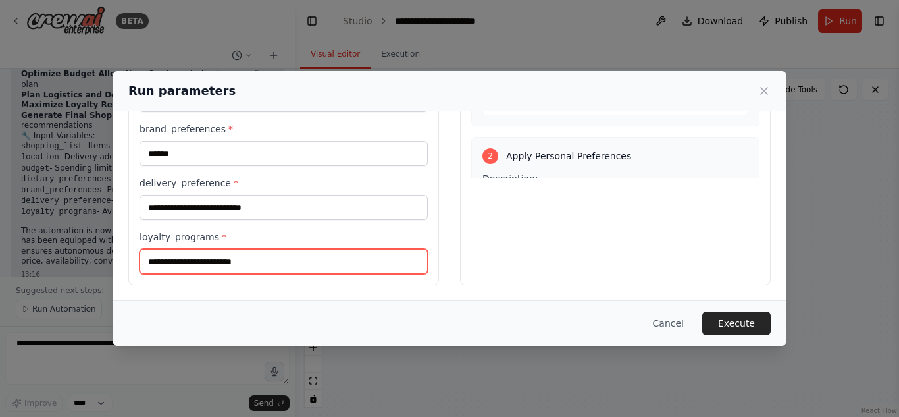
click at [181, 267] on input "loyalty_programs *" at bounding box center [284, 261] width 288 height 25
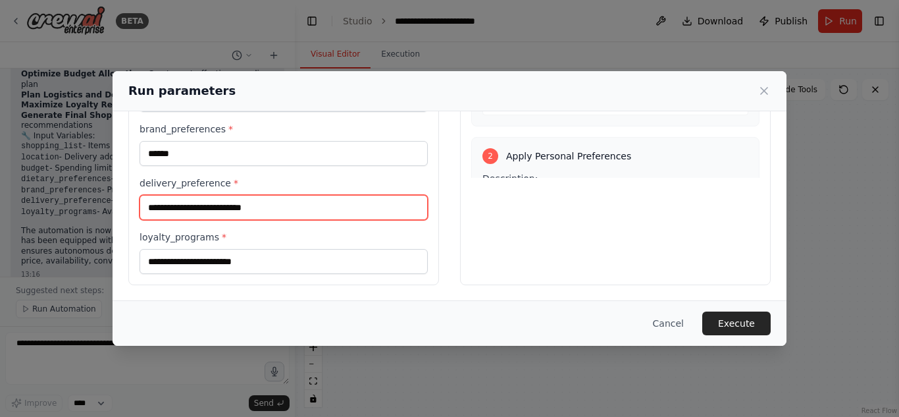
click at [215, 215] on input "delivery_preference *" at bounding box center [284, 207] width 288 height 25
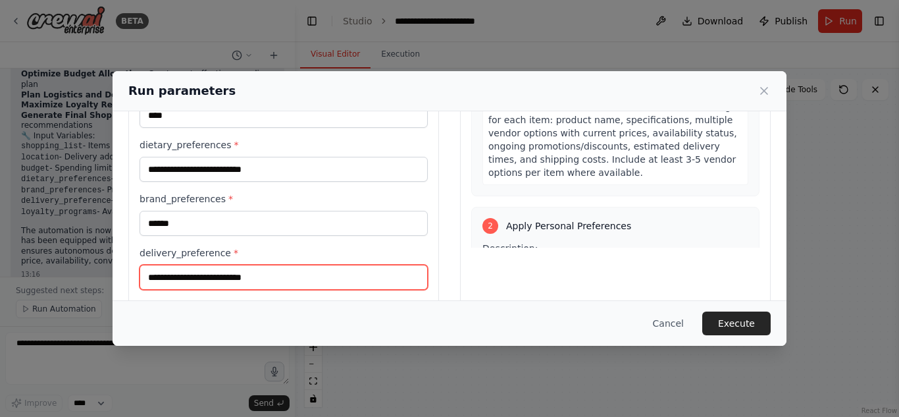
scroll to position [180, 0]
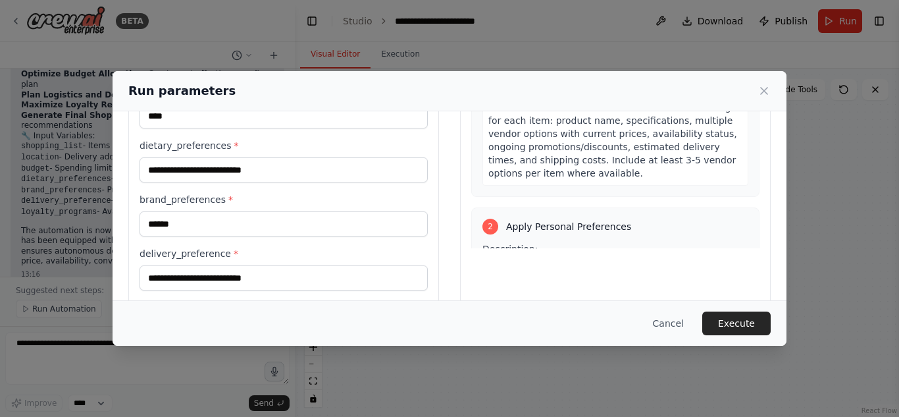
click at [622, 219] on div "2 Apply Personal Preferences" at bounding box center [616, 227] width 266 height 16
click at [660, 242] on div "Description: Filter and prioritize the collected market data based on user's pe…" at bounding box center [616, 295] width 266 height 107
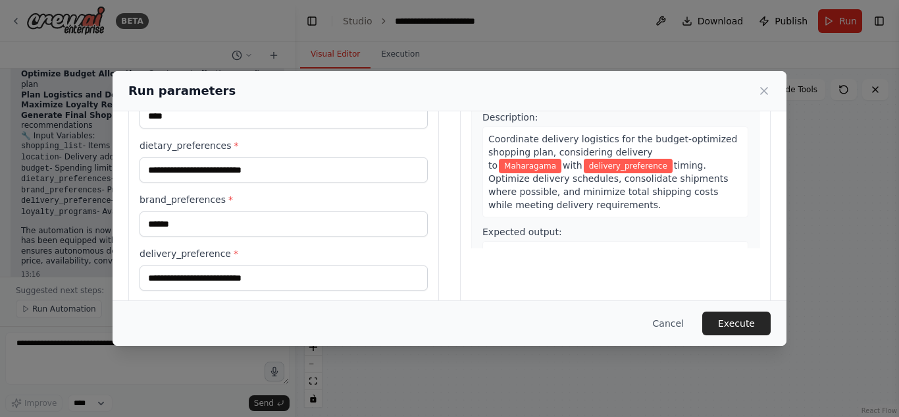
scroll to position [759, 0]
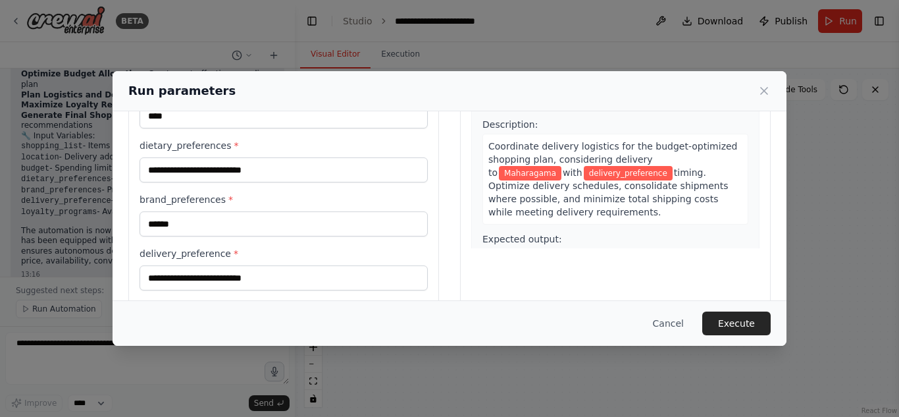
click at [550, 255] on span "A comprehensive logistics plan in markdown format including delivery timeline, …" at bounding box center [612, 293] width 246 height 76
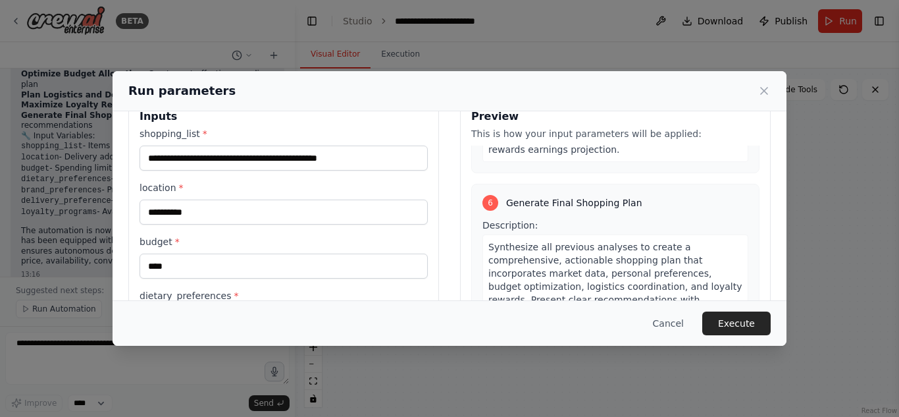
scroll to position [250, 0]
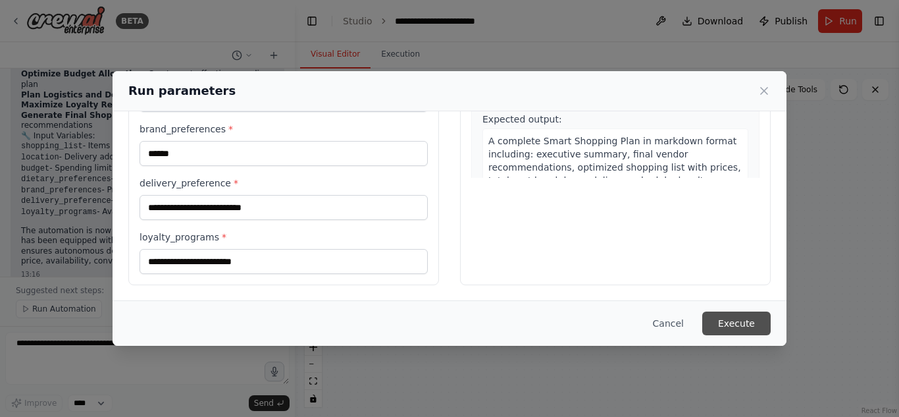
click at [761, 315] on button "Execute" at bounding box center [737, 323] width 68 height 24
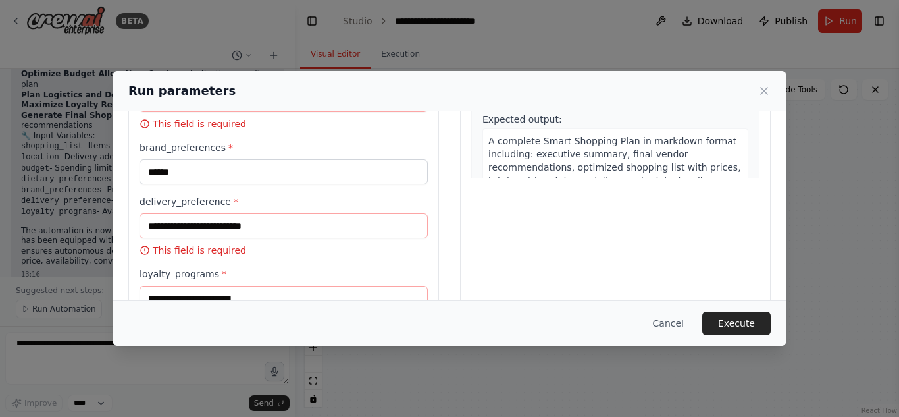
click at [323, 212] on div "delivery_preference * This field is required" at bounding box center [284, 226] width 288 height 62
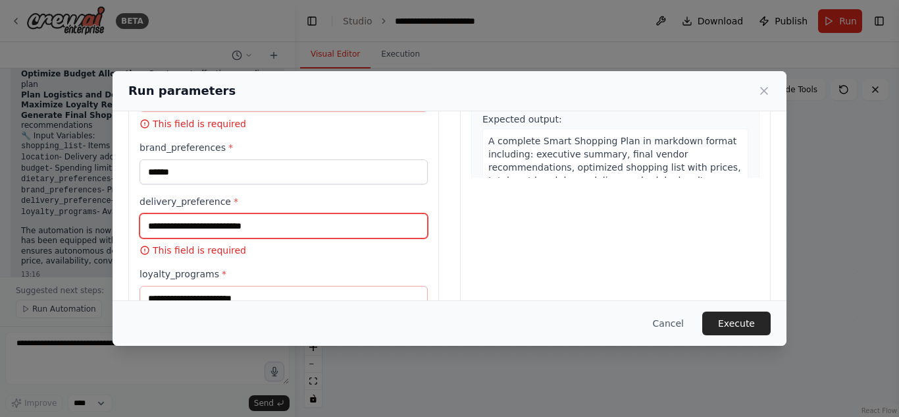
click at [309, 225] on input "delivery_preference *" at bounding box center [284, 225] width 288 height 25
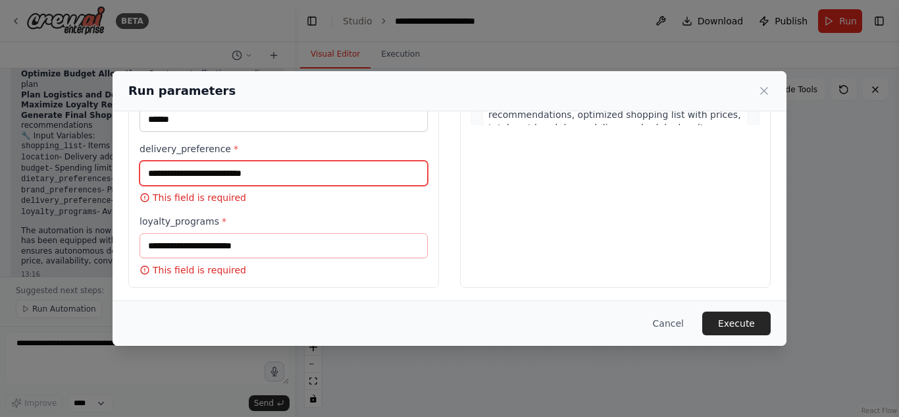
scroll to position [306, 0]
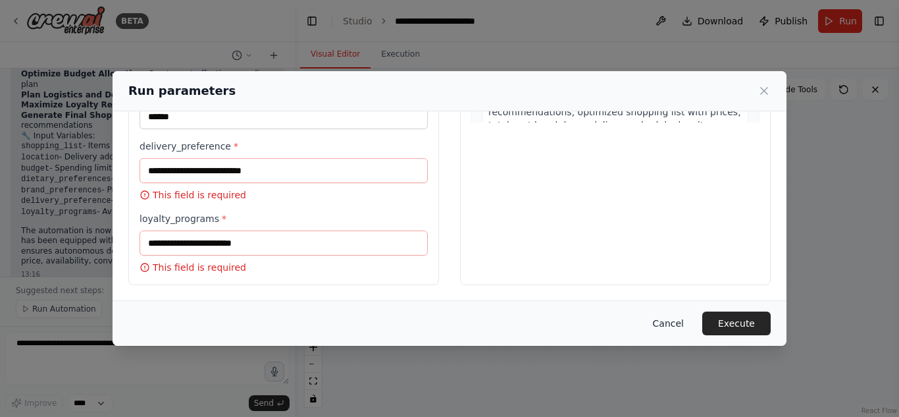
click at [684, 319] on button "Cancel" at bounding box center [669, 323] width 52 height 24
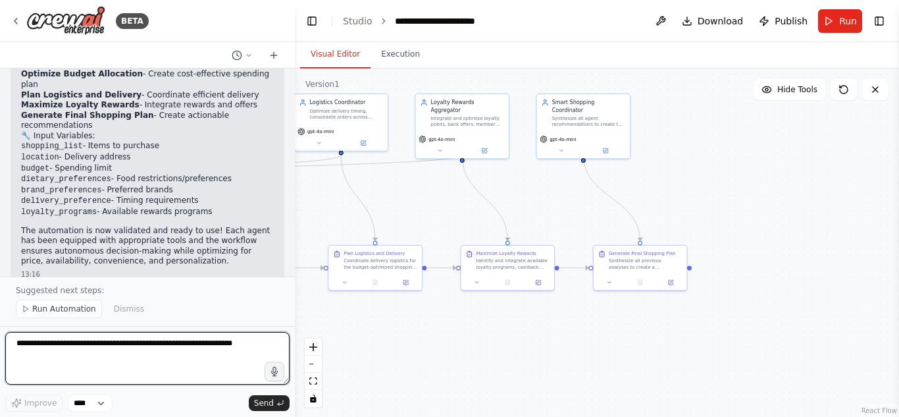
click at [99, 344] on textarea at bounding box center [147, 358] width 284 height 53
paste textarea "**********"
type textarea "**********"
paste textarea "**********"
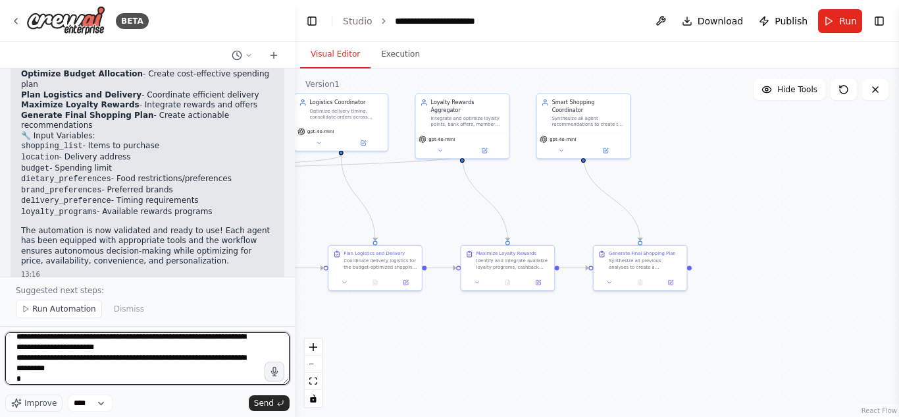
scroll to position [54, 0]
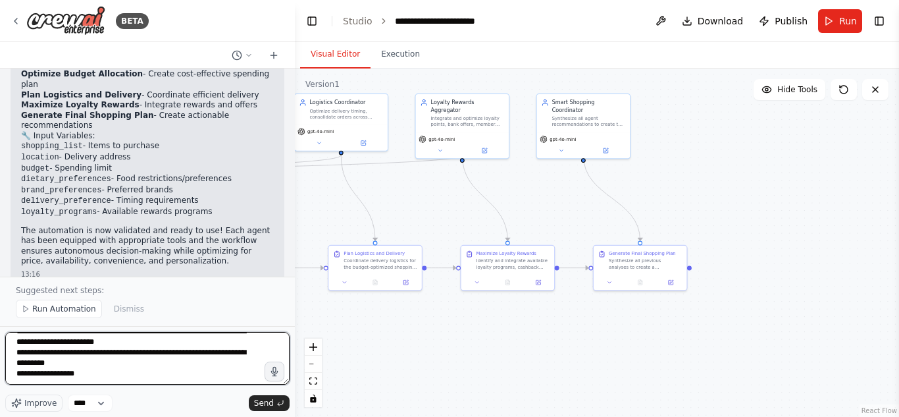
paste textarea "**********"
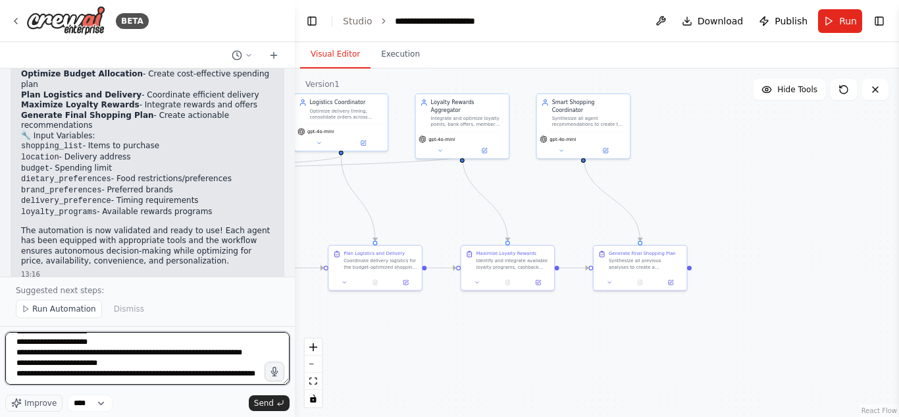
scroll to position [217, 0]
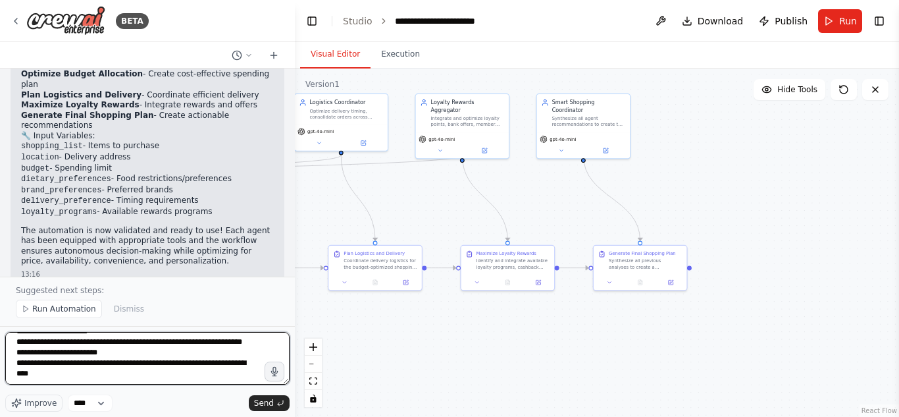
type textarea "**********"
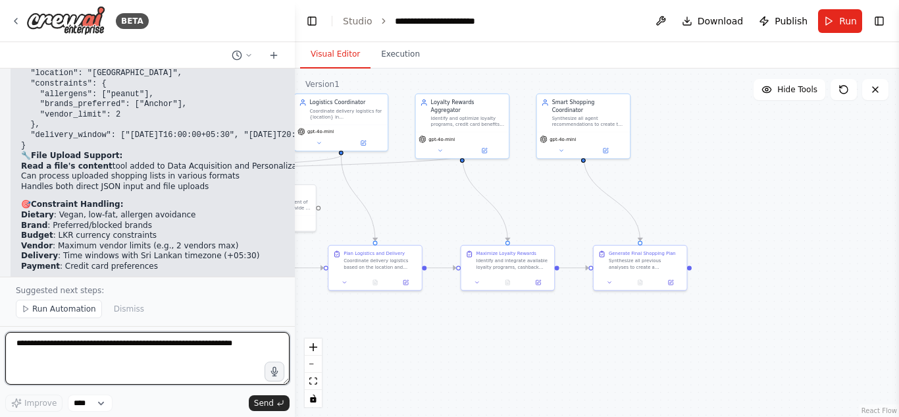
scroll to position [3323, 0]
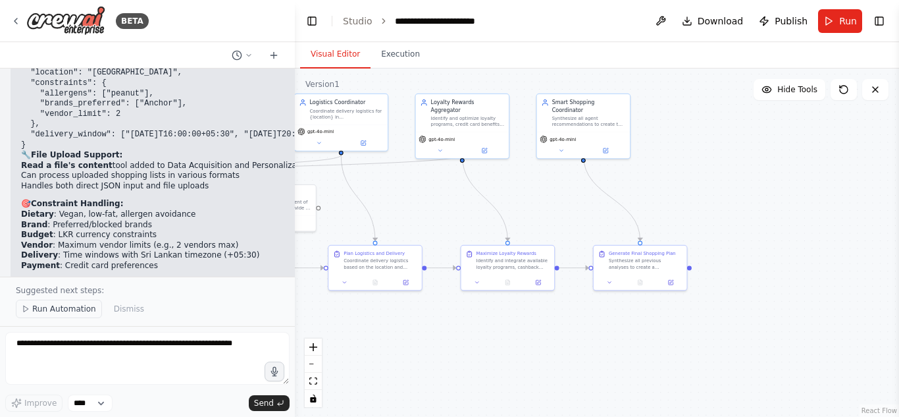
click at [57, 311] on span "Run Automation" at bounding box center [64, 309] width 64 height 11
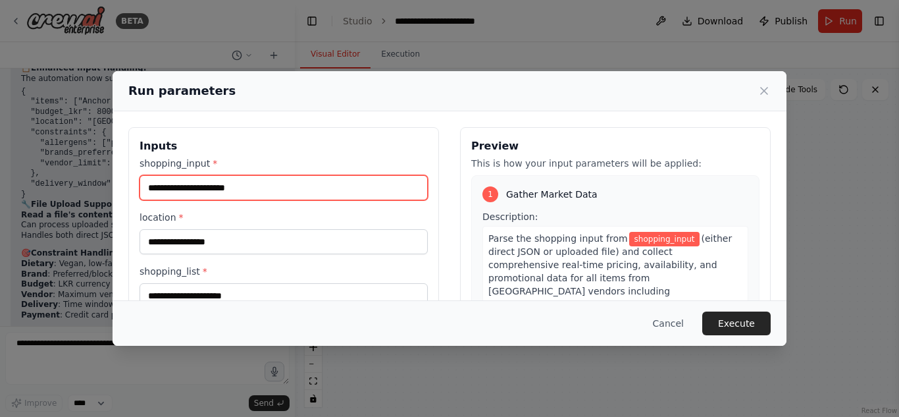
click at [345, 196] on input "shopping_input *" at bounding box center [284, 187] width 288 height 25
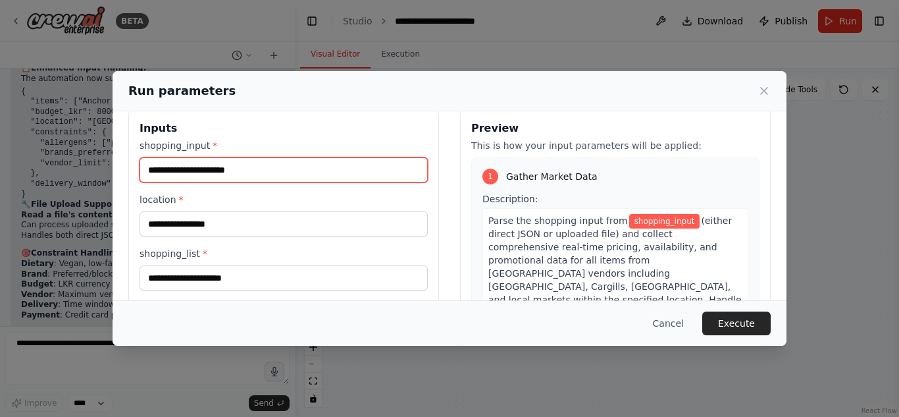
scroll to position [17, 0]
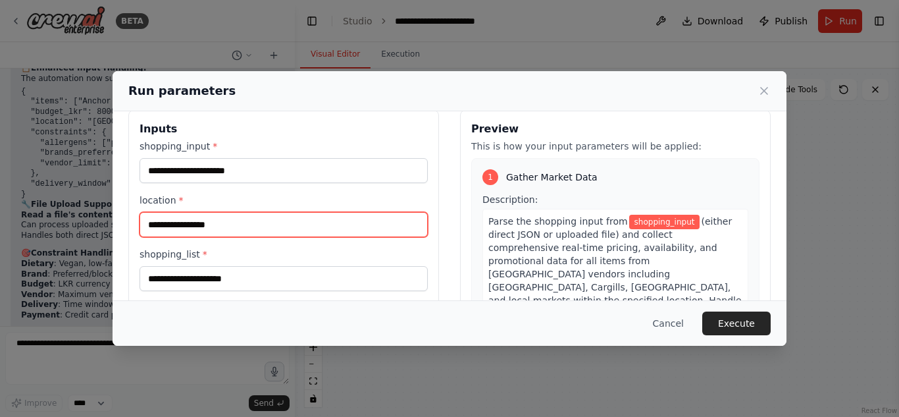
click at [282, 230] on input "location *" at bounding box center [284, 224] width 288 height 25
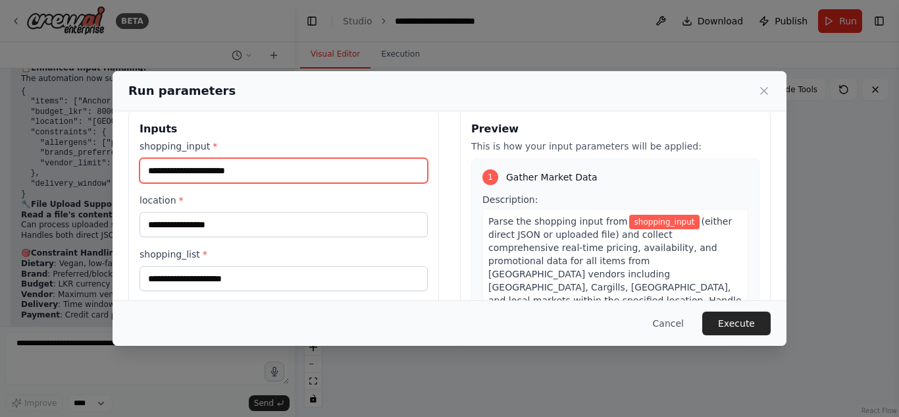
click at [279, 174] on input "shopping_input *" at bounding box center [284, 170] width 288 height 25
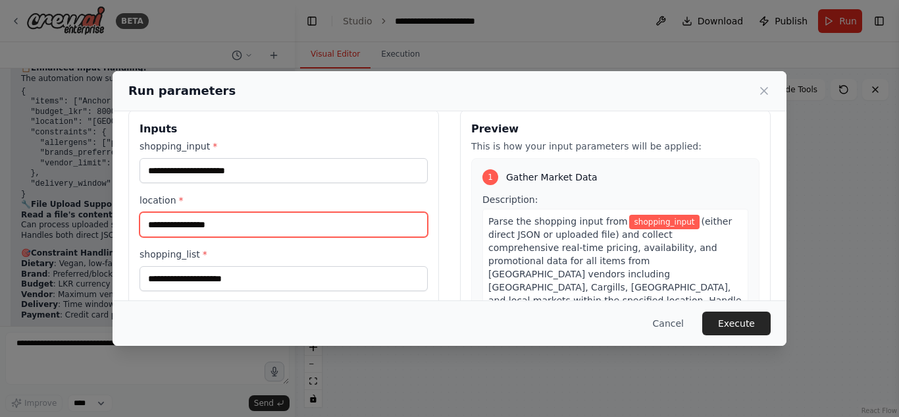
click at [259, 212] on input "location *" at bounding box center [284, 224] width 288 height 25
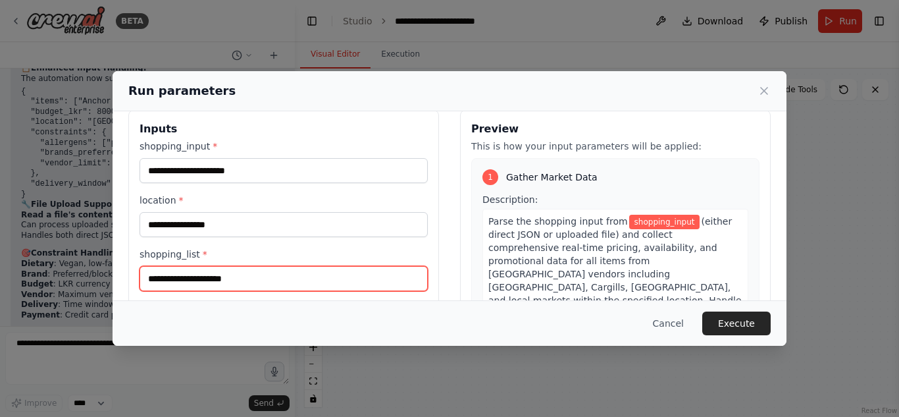
click at [236, 277] on input "shopping_list *" at bounding box center [284, 278] width 288 height 25
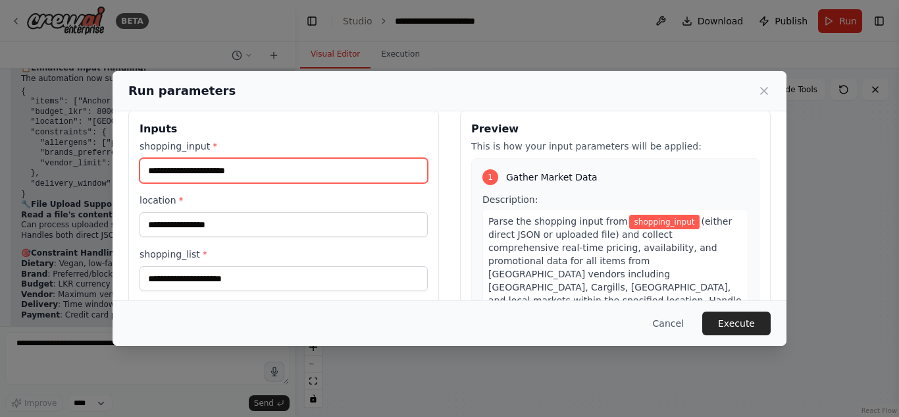
click at [271, 165] on input "shopping_input *" at bounding box center [284, 170] width 288 height 25
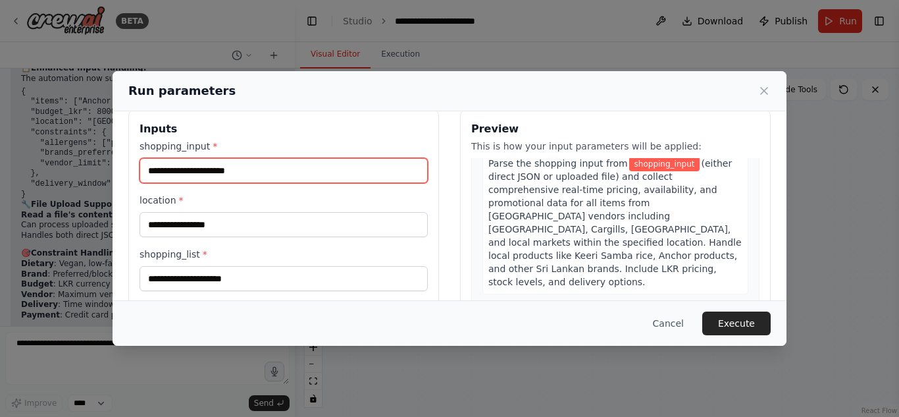
scroll to position [26, 0]
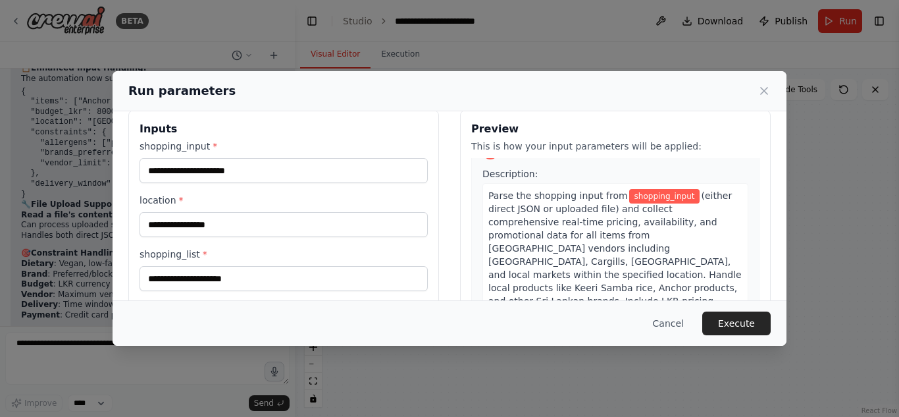
click at [577, 209] on span "(either direct JSON or uploaded file) and collect comprehensive real-time prici…" at bounding box center [616, 254] width 254 height 129
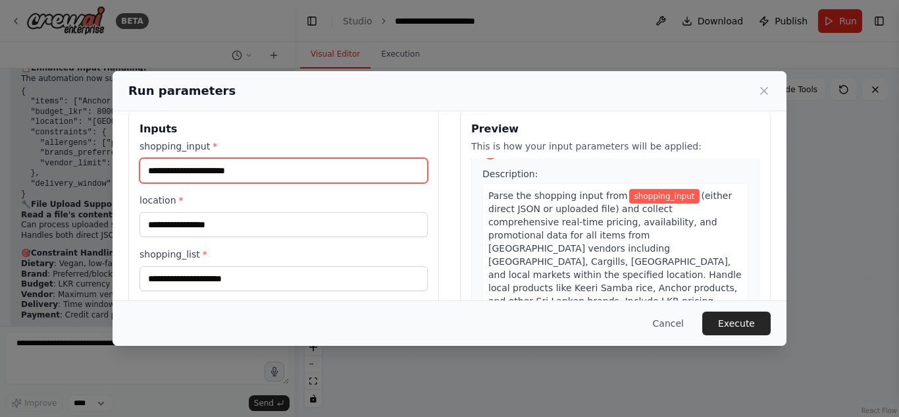
click at [362, 173] on input "shopping_input *" at bounding box center [284, 170] width 288 height 25
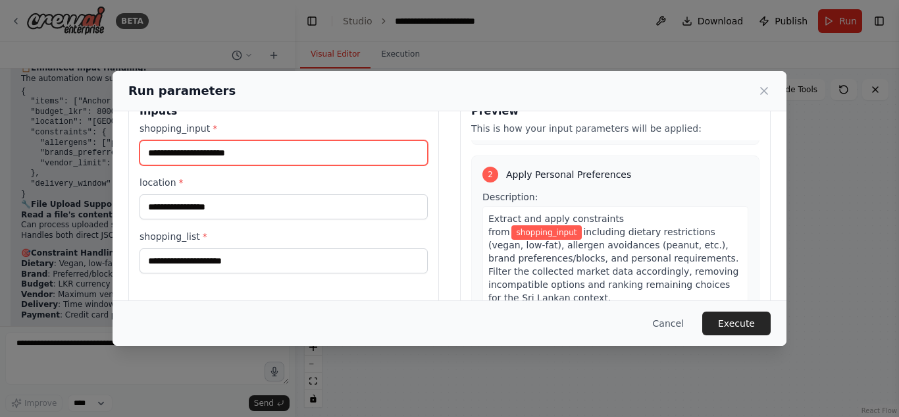
scroll to position [22, 0]
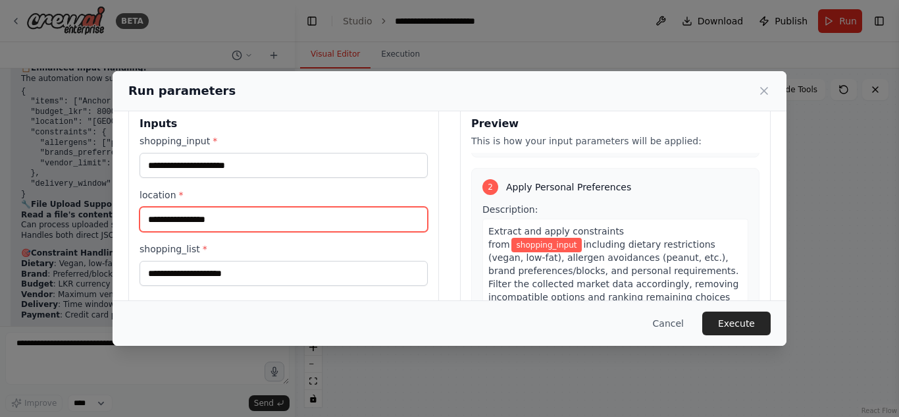
click at [309, 225] on input "location *" at bounding box center [284, 219] width 288 height 25
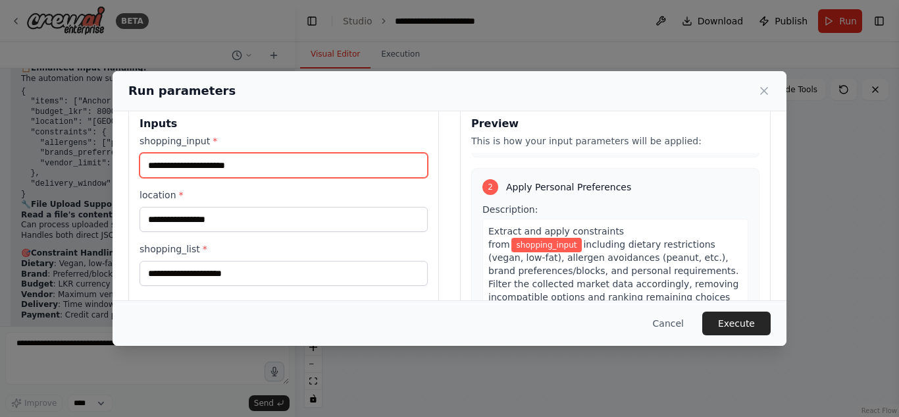
click at [321, 172] on input "shopping_input *" at bounding box center [284, 165] width 288 height 25
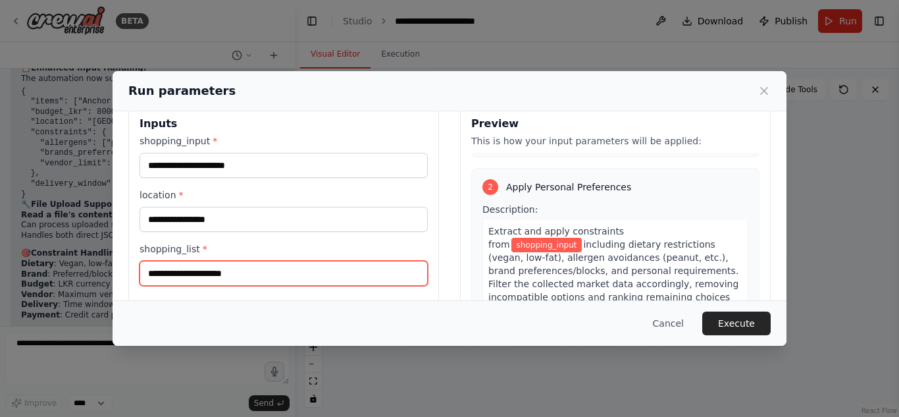
click at [293, 270] on input "shopping_list *" at bounding box center [284, 273] width 288 height 25
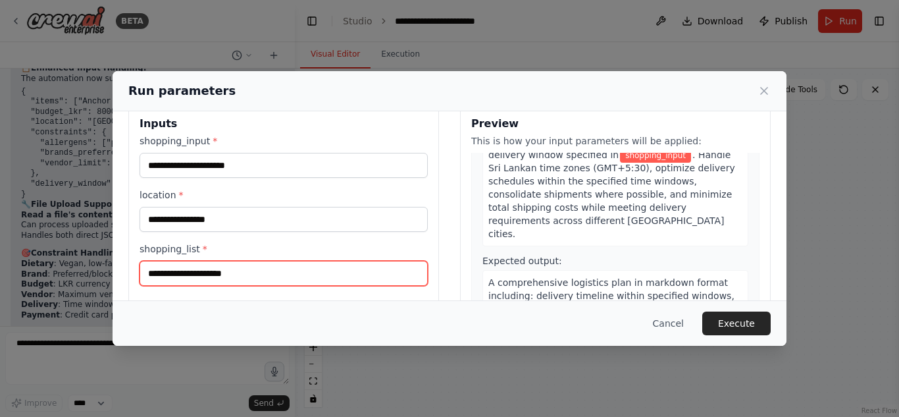
scroll to position [1040, 0]
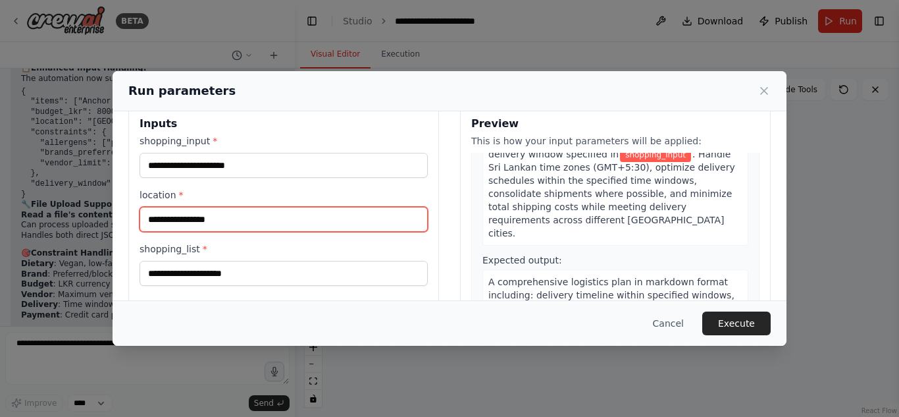
click at [396, 225] on input "location *" at bounding box center [284, 219] width 288 height 25
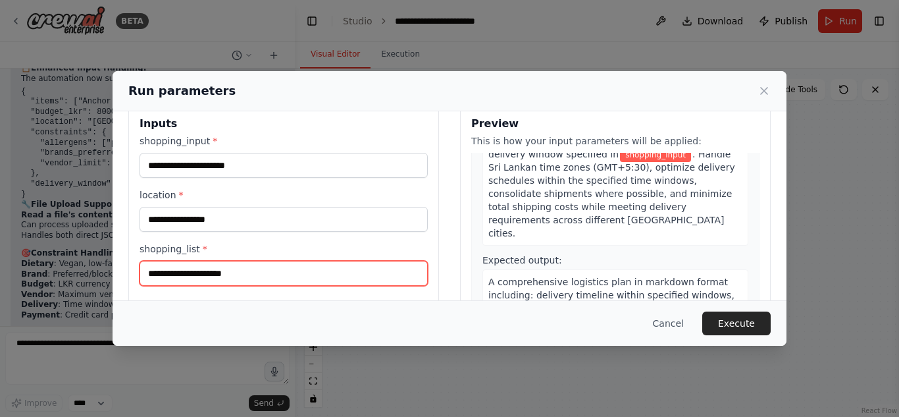
click at [379, 267] on input "shopping_list *" at bounding box center [284, 273] width 288 height 25
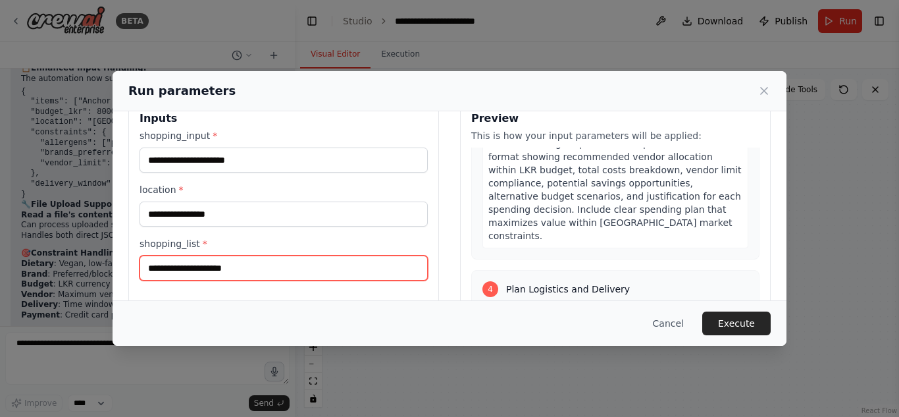
scroll to position [0, 0]
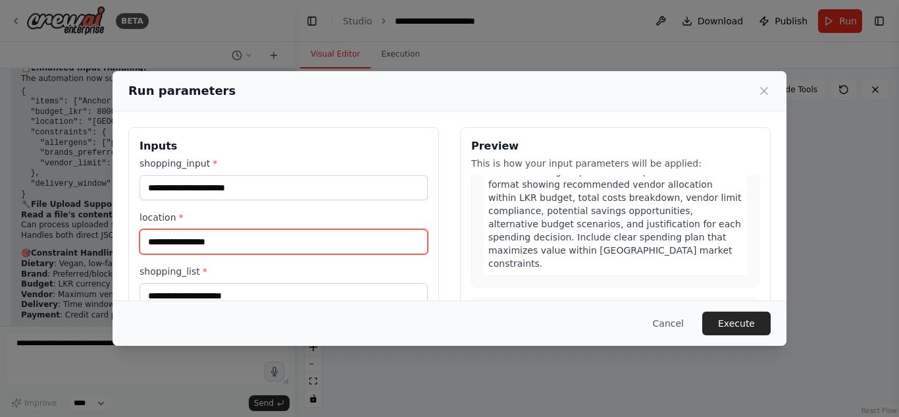
click at [334, 238] on input "location *" at bounding box center [284, 241] width 288 height 25
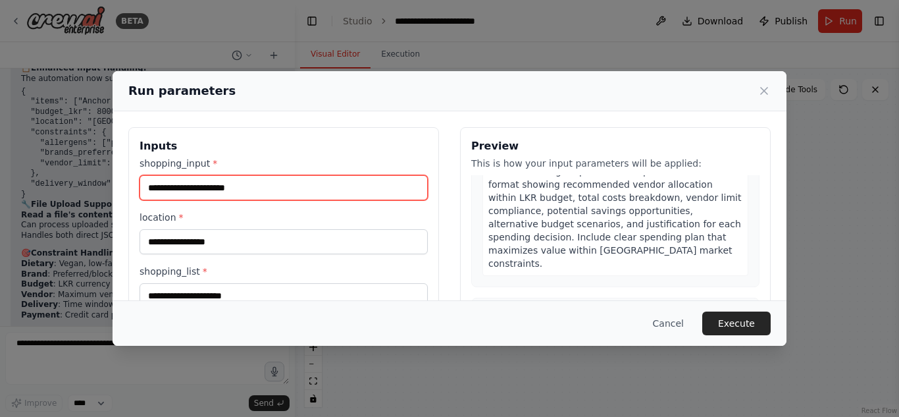
click at [350, 186] on input "shopping_input *" at bounding box center [284, 187] width 288 height 25
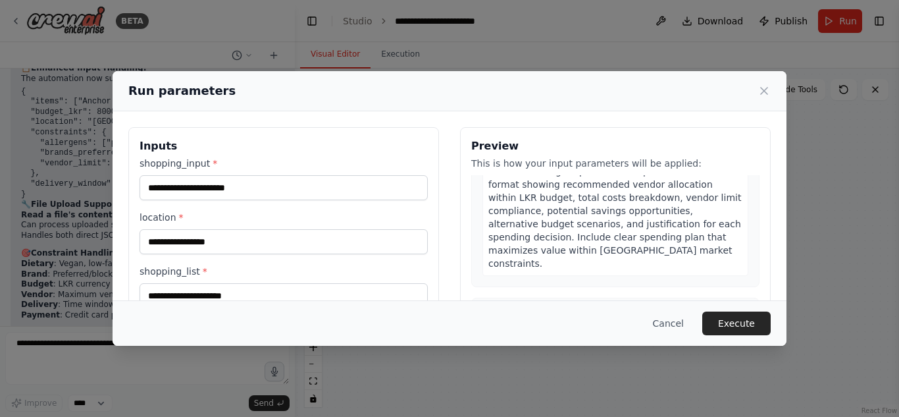
click at [315, 281] on div "shopping_list *" at bounding box center [284, 286] width 288 height 43
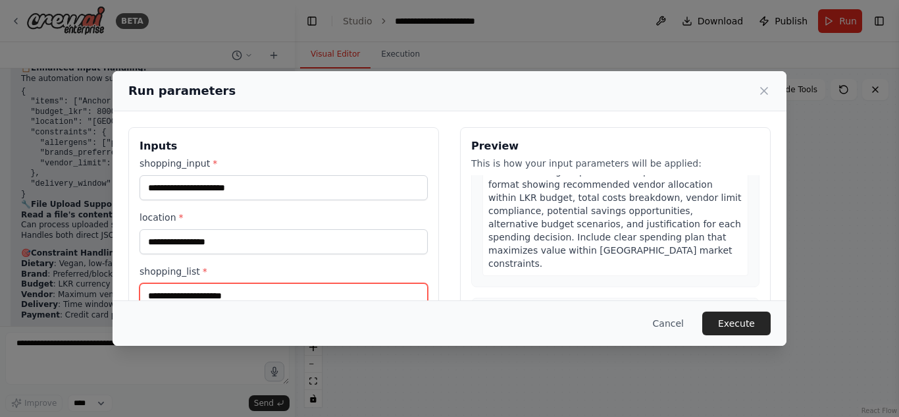
click at [314, 284] on input "shopping_list *" at bounding box center [284, 295] width 288 height 25
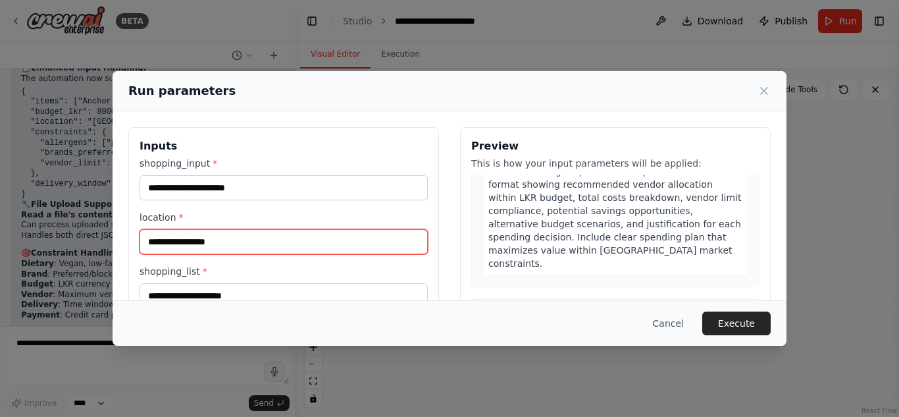
click at [329, 248] on input "location *" at bounding box center [284, 241] width 288 height 25
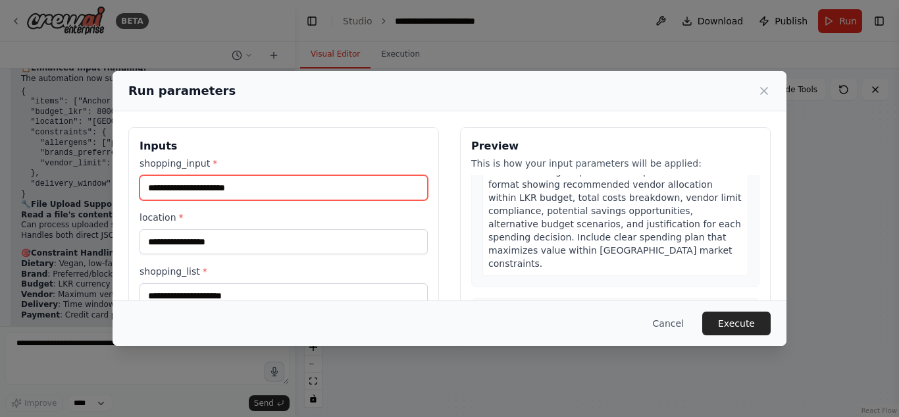
click at [348, 197] on input "shopping_input *" at bounding box center [284, 187] width 288 height 25
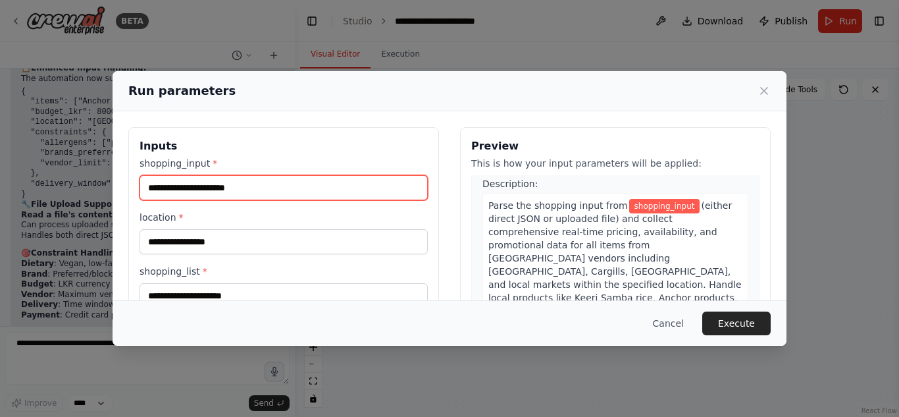
scroll to position [39, 0]
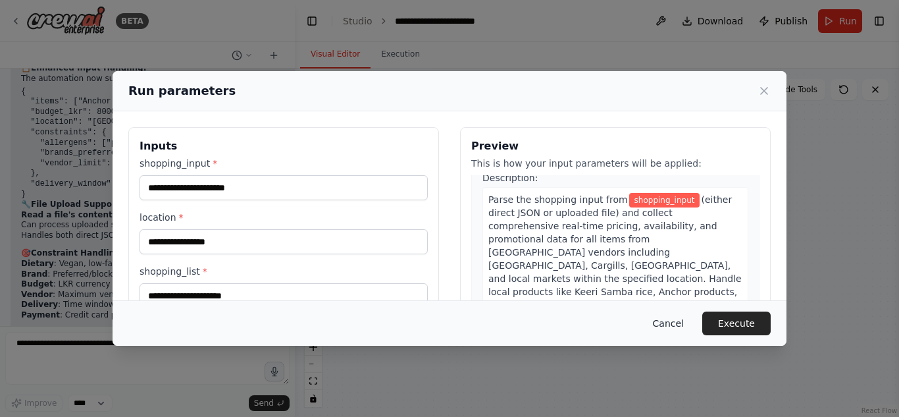
click at [679, 327] on button "Cancel" at bounding box center [669, 323] width 52 height 24
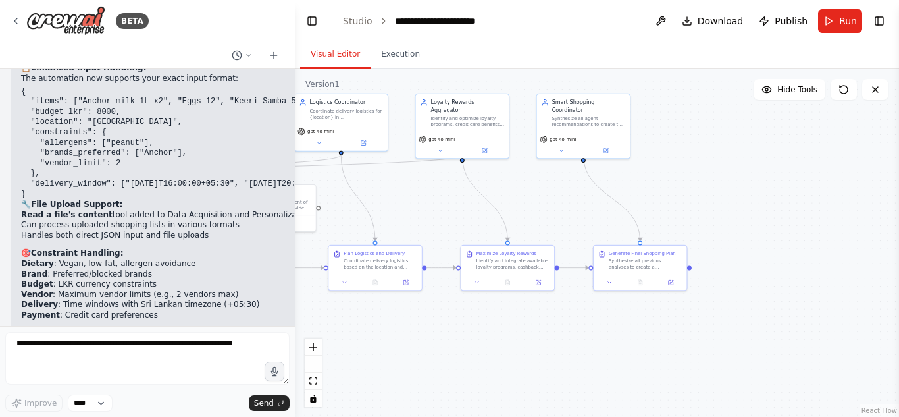
click at [133, 332] on form "Improve **** Send" at bounding box center [147, 371] width 295 height 91
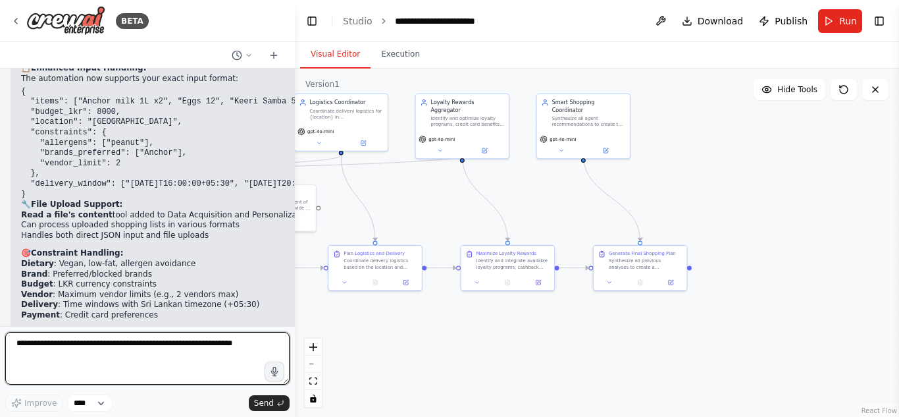
click at [132, 338] on textarea at bounding box center [147, 358] width 284 height 53
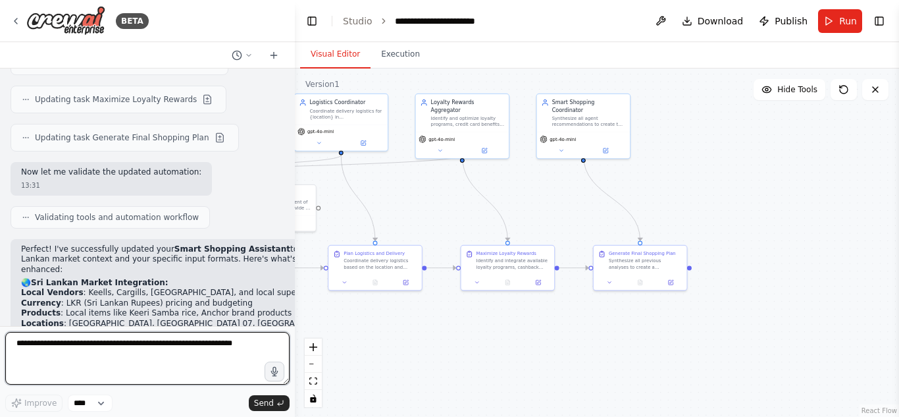
scroll to position [2939, 0]
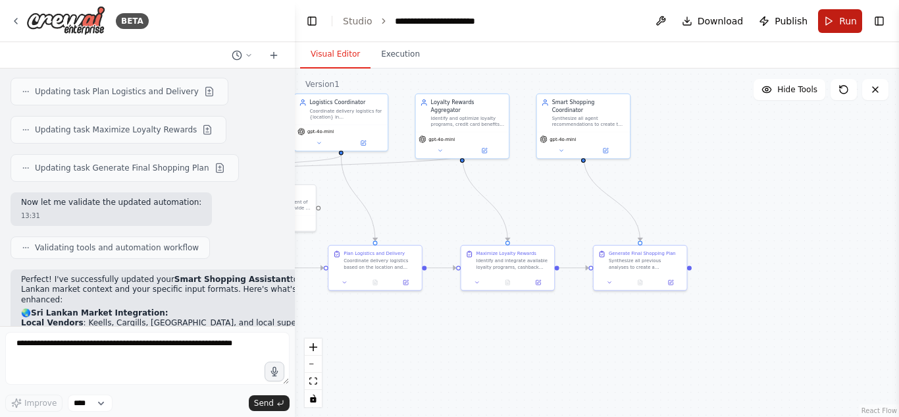
click at [830, 24] on button "Run" at bounding box center [840, 21] width 44 height 24
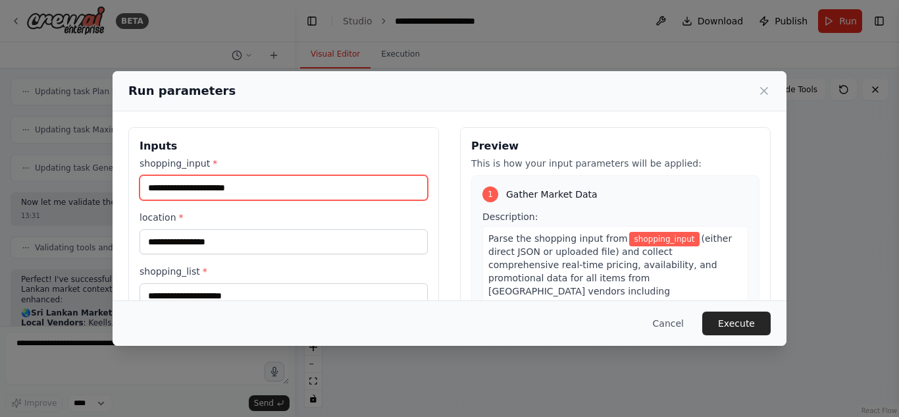
click at [361, 179] on input "shopping_input *" at bounding box center [284, 187] width 288 height 25
paste input "**********"
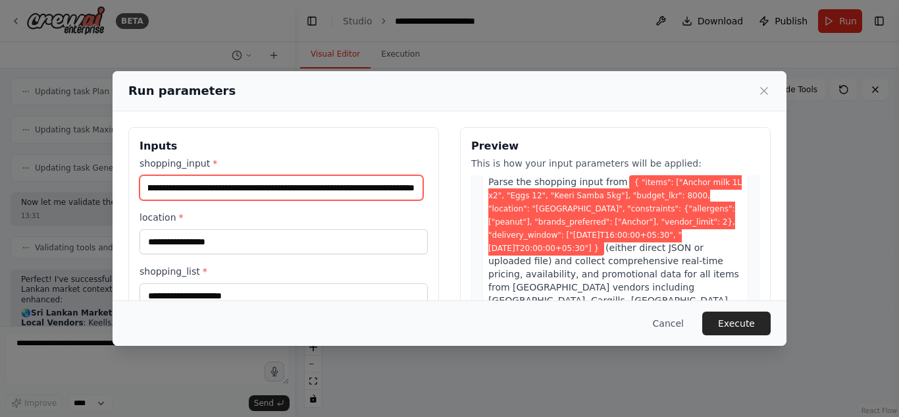
scroll to position [56, 0]
type input "**********"
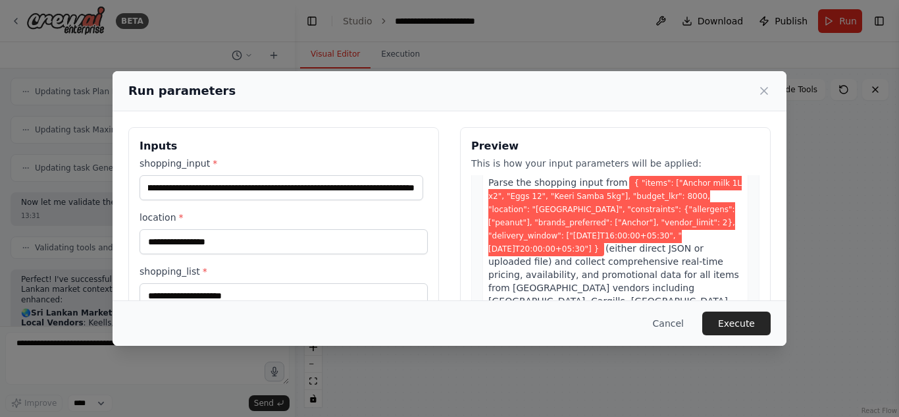
scroll to position [0, 0]
click at [610, 243] on span "(either direct JSON or uploaded file) and collect comprehensive real-time prici…" at bounding box center [616, 301] width 254 height 116
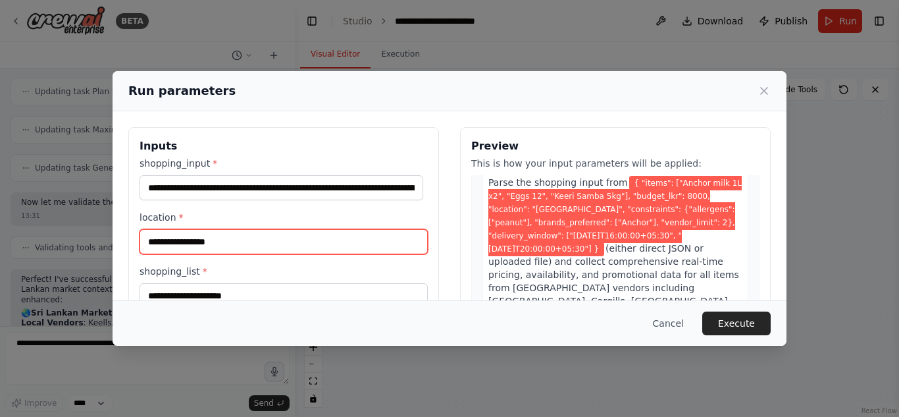
click at [256, 246] on input "location *" at bounding box center [284, 241] width 288 height 25
type input "**********"
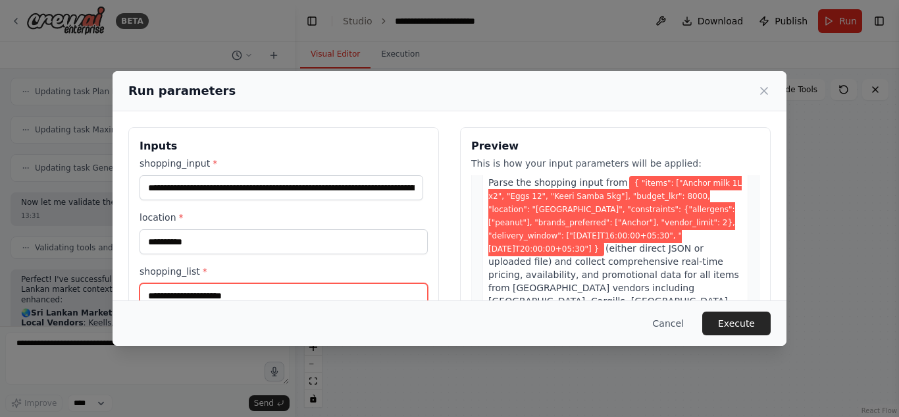
click at [259, 290] on input "shopping_list *" at bounding box center [284, 295] width 288 height 25
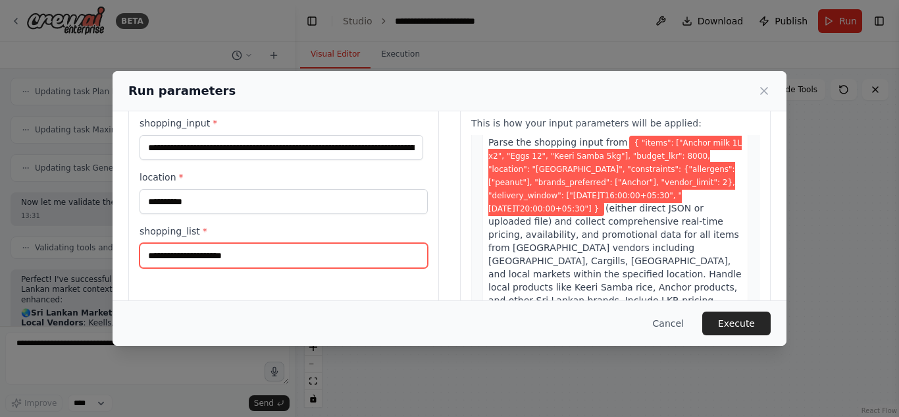
scroll to position [32, 0]
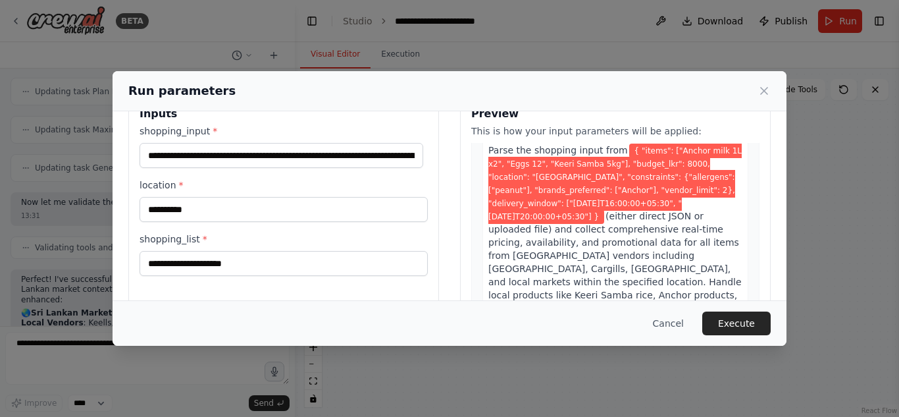
click at [641, 184] on span "{ "items": ["Anchor milk 1L x2", "Eggs 12", "Keeri Samba 5kg"], "budget_lkr": 8…" at bounding box center [616, 184] width 254 height 80
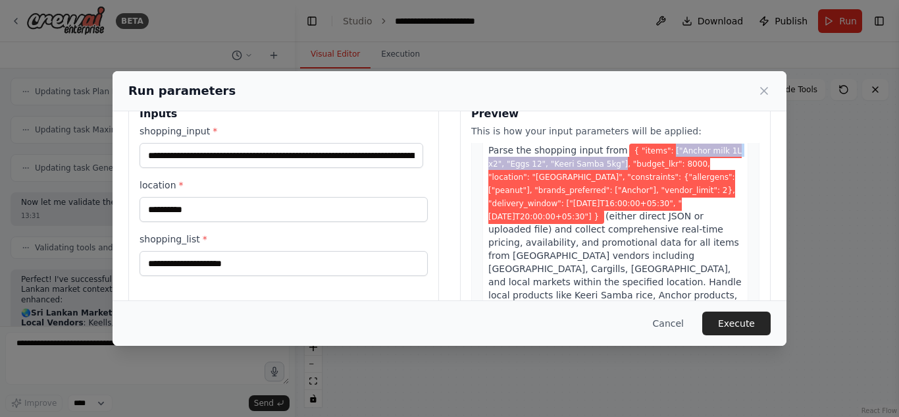
drag, startPoint x: 651, startPoint y: 149, endPoint x: 606, endPoint y: 167, distance: 47.3
click at [606, 167] on span "{ "items": ["Anchor milk 1L x2", "Eggs 12", "Keeri Samba 5kg"], "budget_lkr": 8…" at bounding box center [616, 184] width 254 height 80
copy span "["Anchor milk 1L x2", "Eggs 12", "Keeri Samba 5kg"]"
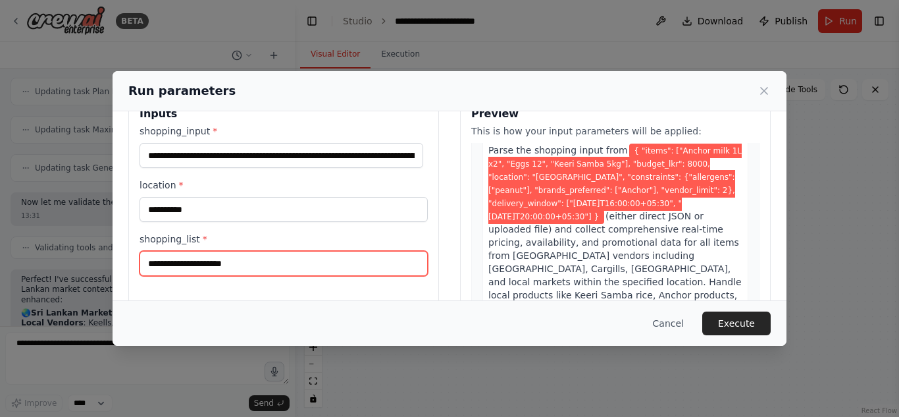
click at [290, 271] on input "shopping_list *" at bounding box center [284, 263] width 288 height 25
paste input "**********"
type input "**********"
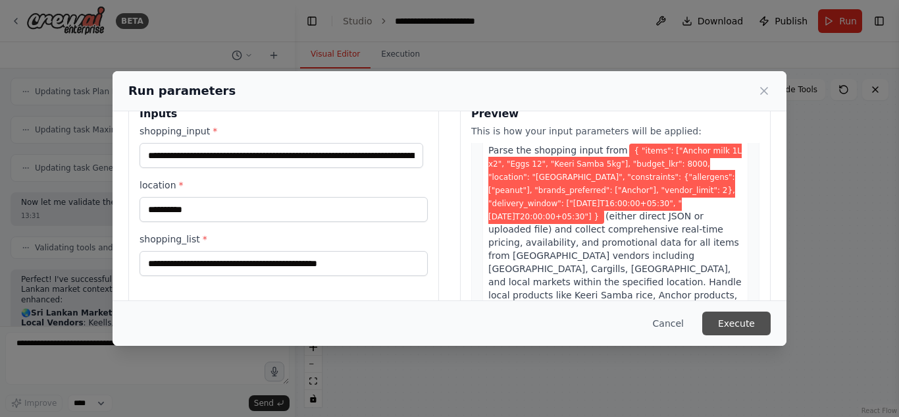
click at [720, 320] on button "Execute" at bounding box center [737, 323] width 68 height 24
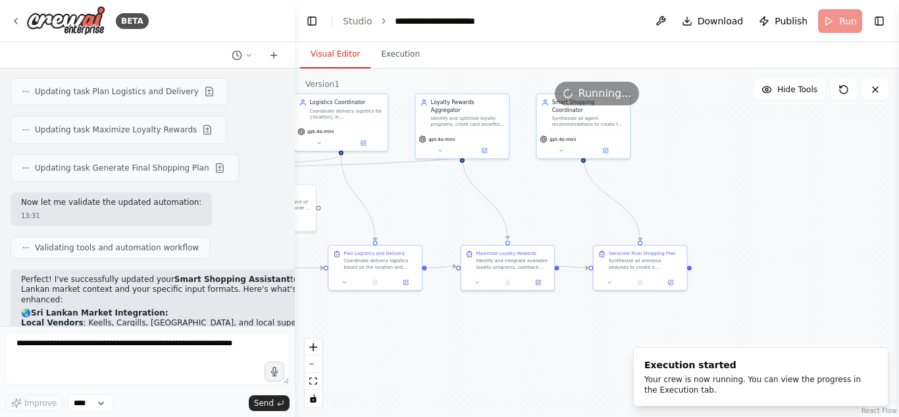
click at [387, 68] on div ".deletable-edge-delete-btn { width: 20px; height: 20px; border: 0px solid #ffff…" at bounding box center [597, 242] width 604 height 348
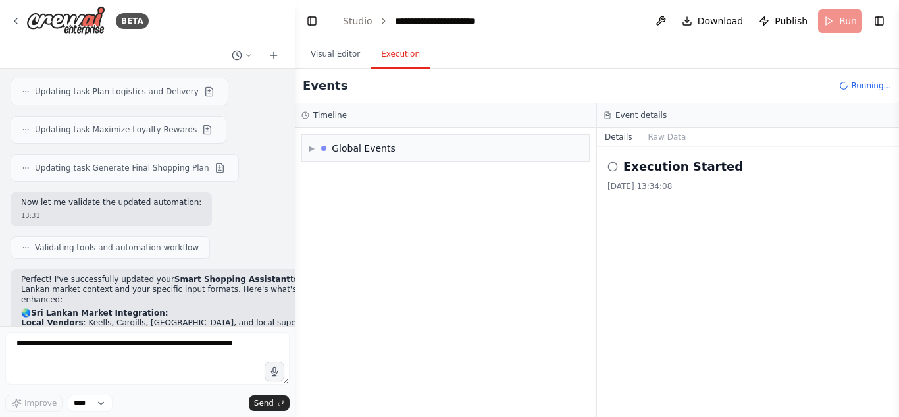
click at [389, 61] on button "Execution" at bounding box center [401, 55] width 60 height 28
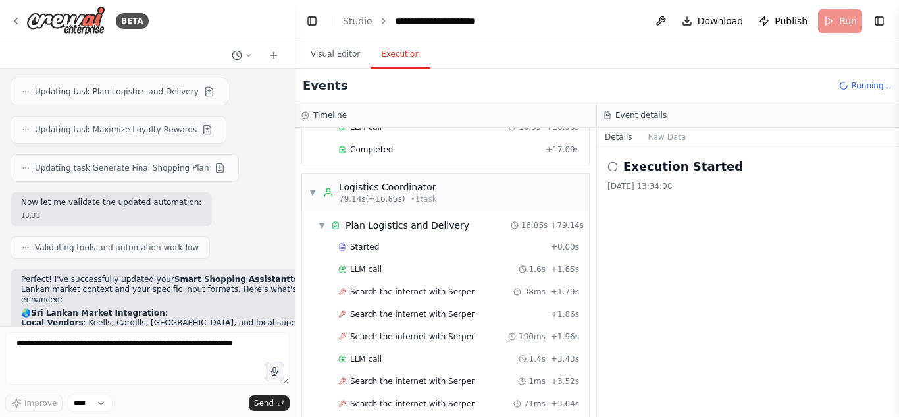
scroll to position [745, 0]
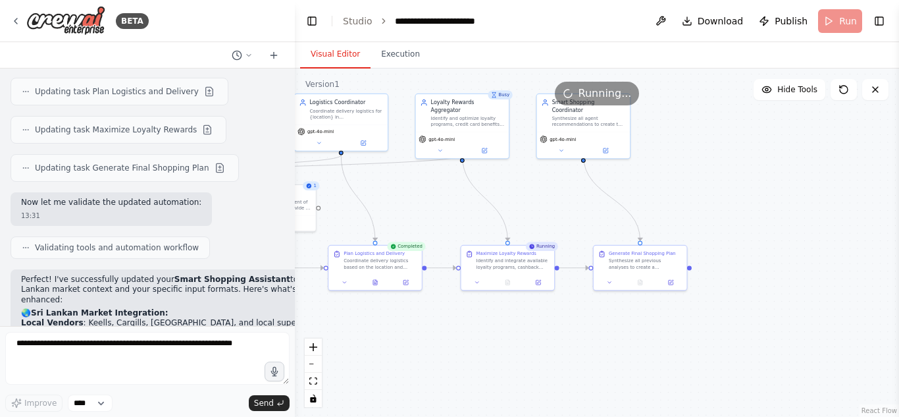
click at [332, 49] on button "Visual Editor" at bounding box center [335, 55] width 70 height 28
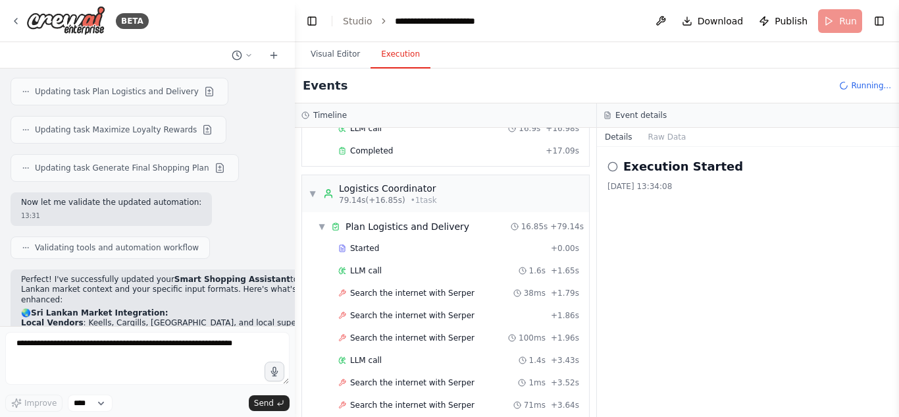
click at [379, 61] on button "Execution" at bounding box center [401, 55] width 60 height 28
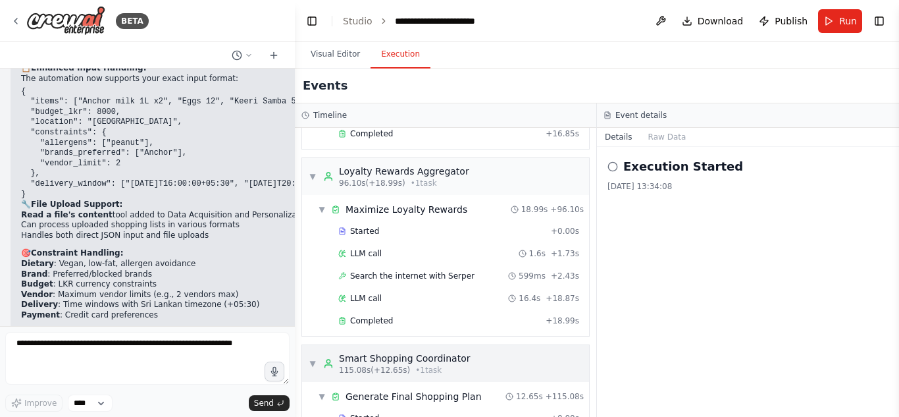
scroll to position [1285, 0]
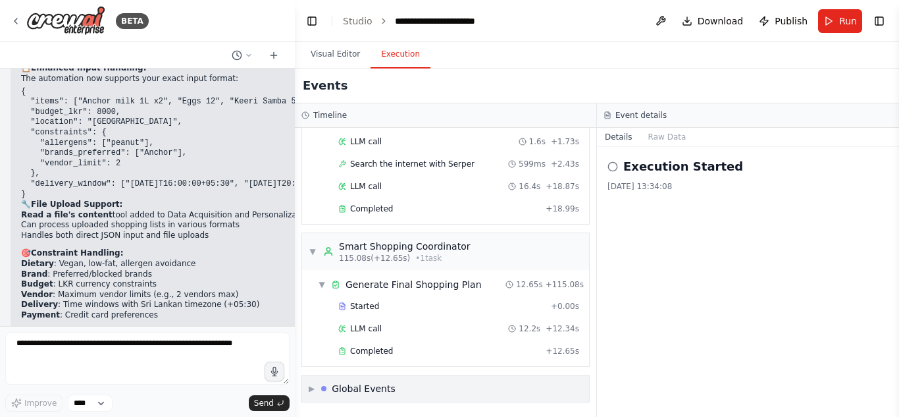
click at [379, 392] on div "Global Events" at bounding box center [364, 388] width 64 height 13
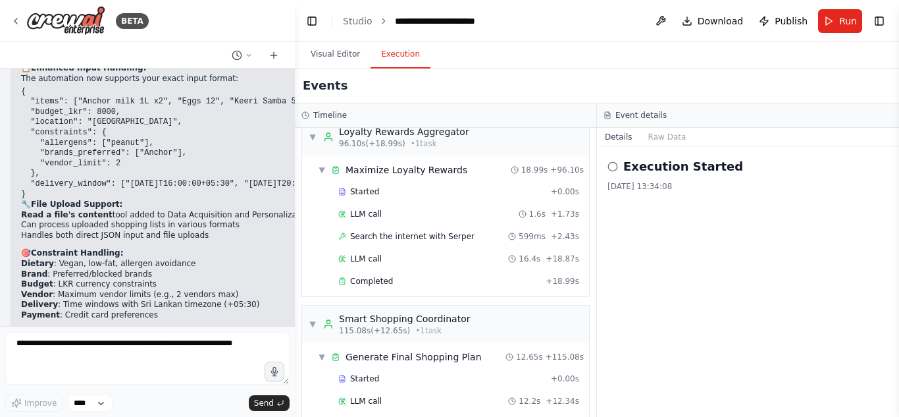
scroll to position [1382, 0]
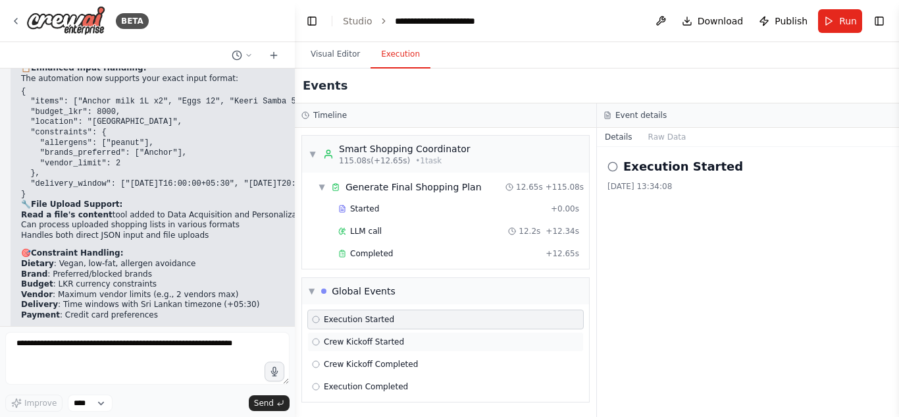
click at [388, 338] on span "Crew Kickoff Started" at bounding box center [364, 341] width 80 height 11
click at [396, 373] on div "Crew Kickoff Completed" at bounding box center [445, 364] width 277 height 20
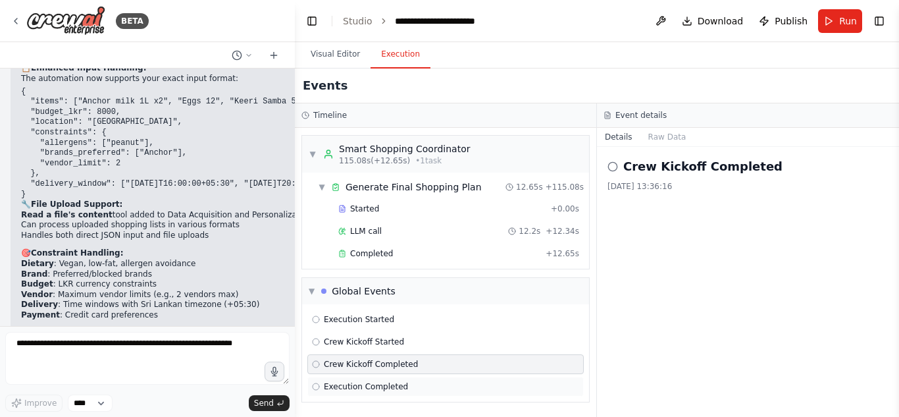
click at [395, 388] on span "Execution Completed" at bounding box center [366, 386] width 84 height 11
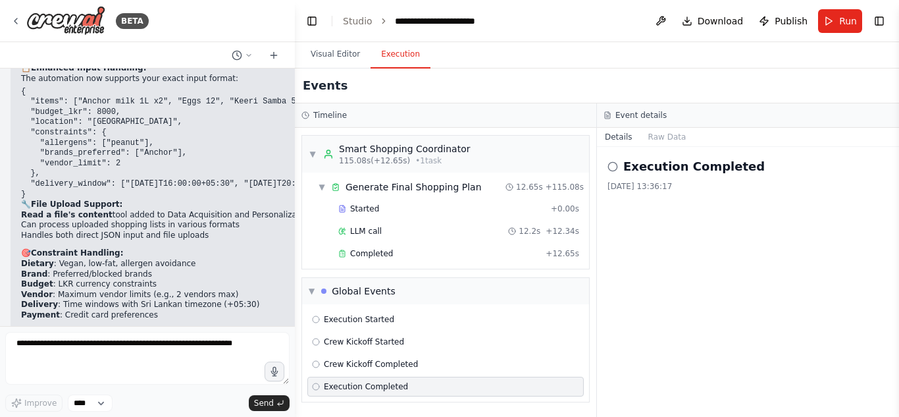
click at [435, 307] on div "Execution Started Crew Kickoff Started Crew Kickoff Completed Execution Complet…" at bounding box center [445, 352] width 287 height 97
click at [431, 311] on div "Execution Started" at bounding box center [445, 319] width 277 height 20
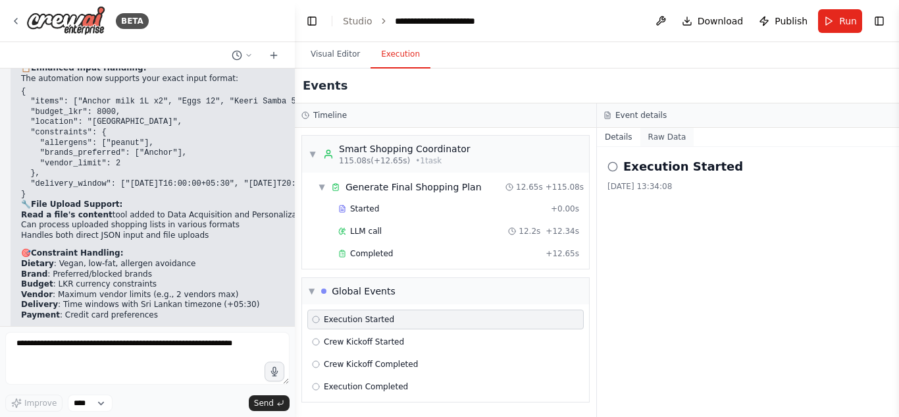
click at [645, 131] on button "Raw Data" at bounding box center [668, 137] width 54 height 18
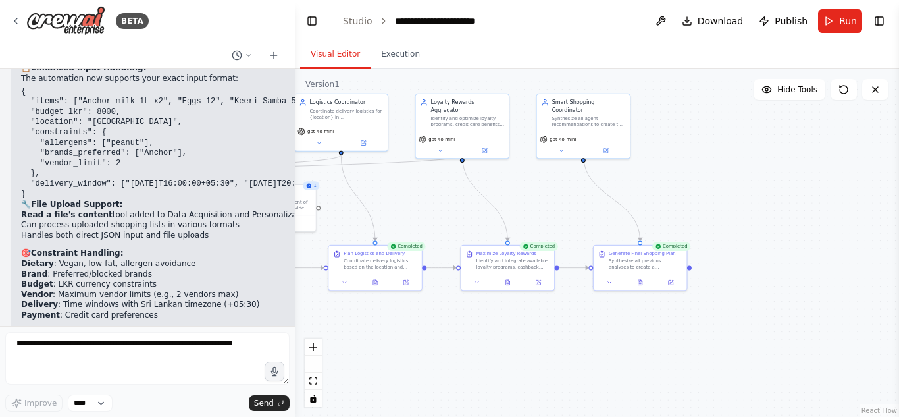
click at [315, 58] on button "Visual Editor" at bounding box center [335, 55] width 70 height 28
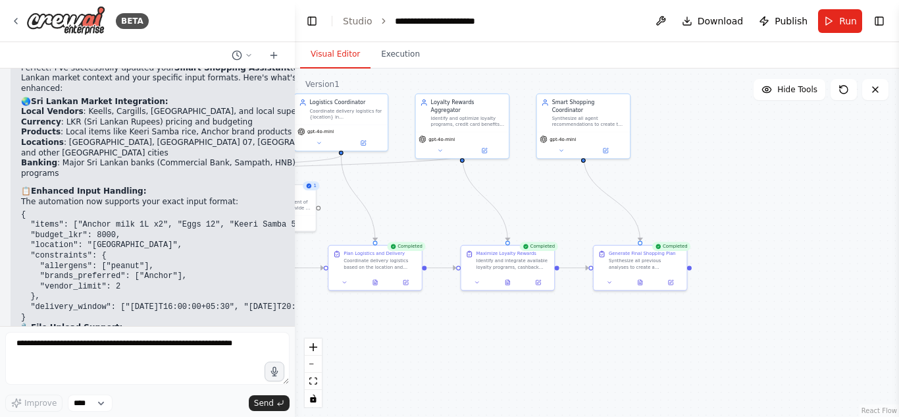
scroll to position [3150, 0]
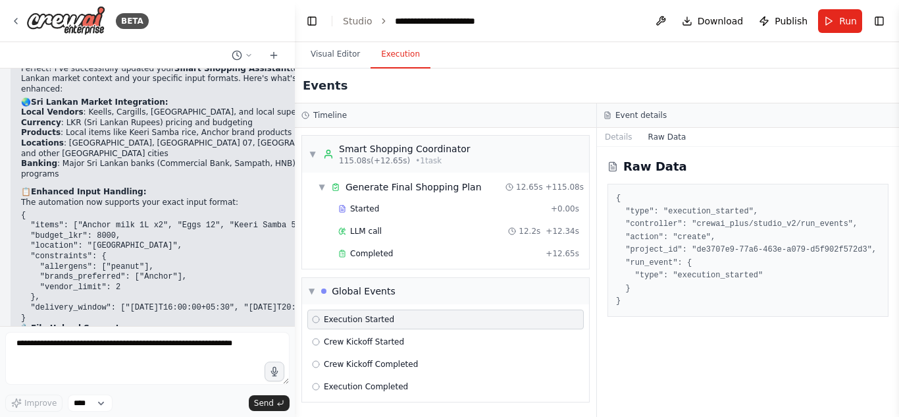
click at [390, 48] on button "Execution" at bounding box center [401, 55] width 60 height 28
click at [616, 141] on button "Details" at bounding box center [618, 137] width 43 height 18
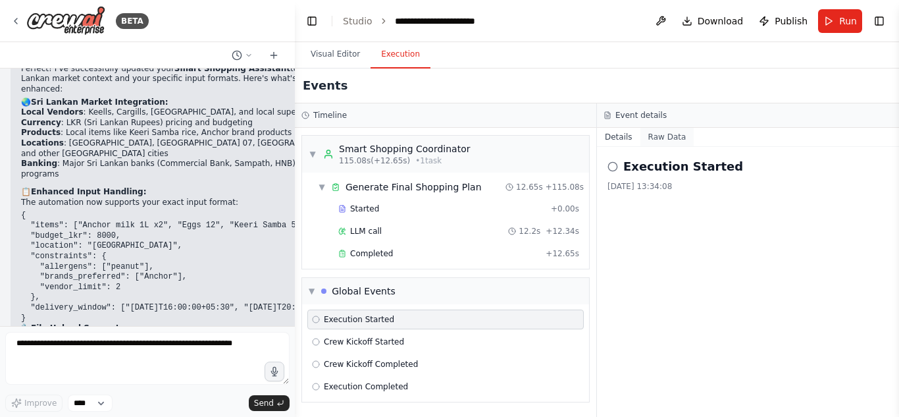
click at [651, 140] on button "Raw Data" at bounding box center [668, 137] width 54 height 18
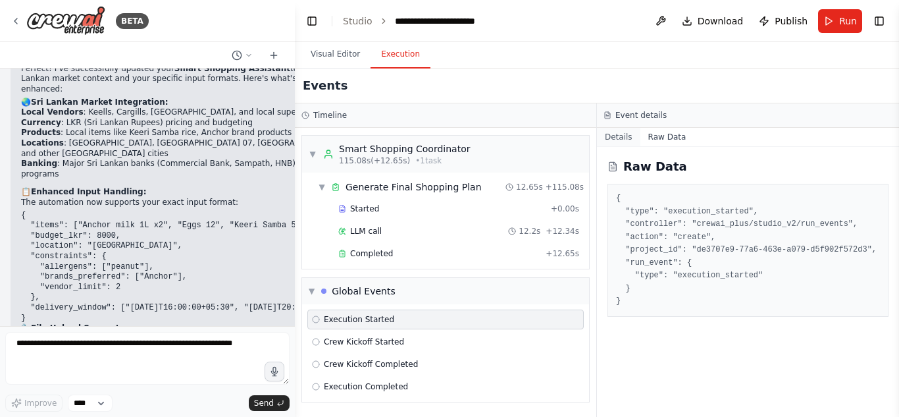
click at [621, 138] on button "Details" at bounding box center [618, 137] width 43 height 18
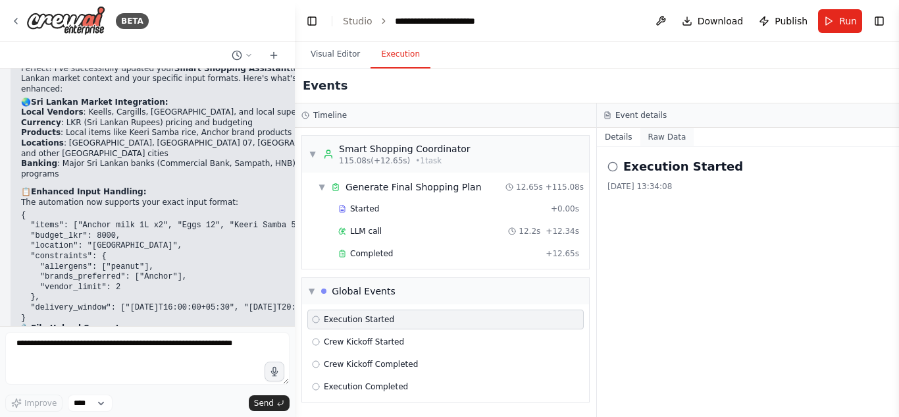
click at [655, 144] on button "Raw Data" at bounding box center [668, 137] width 54 height 18
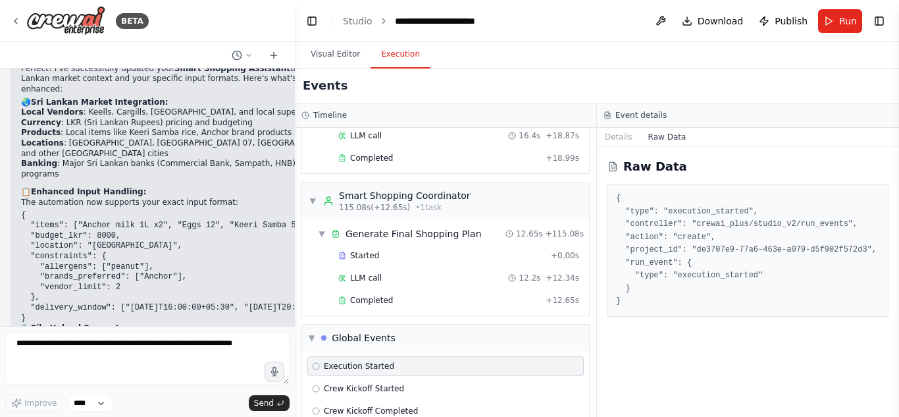
scroll to position [1382, 0]
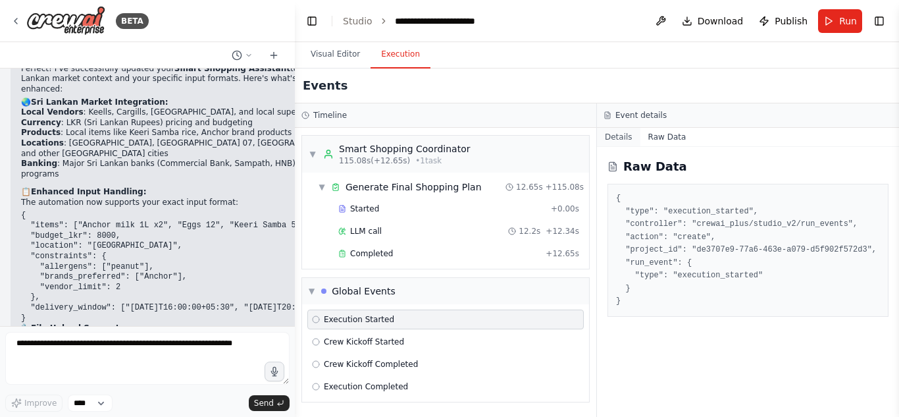
click at [622, 145] on button "Details" at bounding box center [618, 137] width 43 height 18
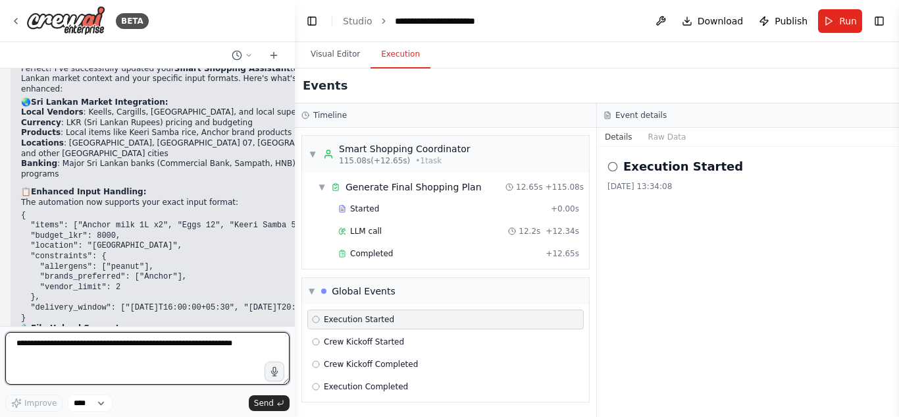
click at [152, 335] on textarea at bounding box center [147, 358] width 284 height 53
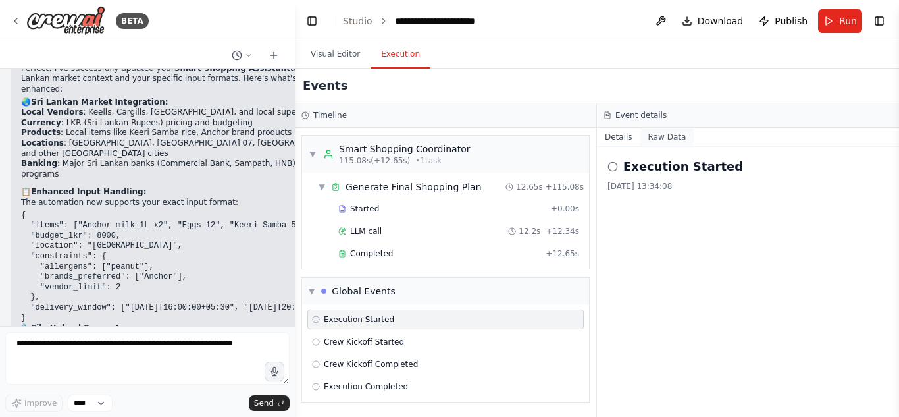
click at [660, 132] on button "Raw Data" at bounding box center [668, 137] width 54 height 18
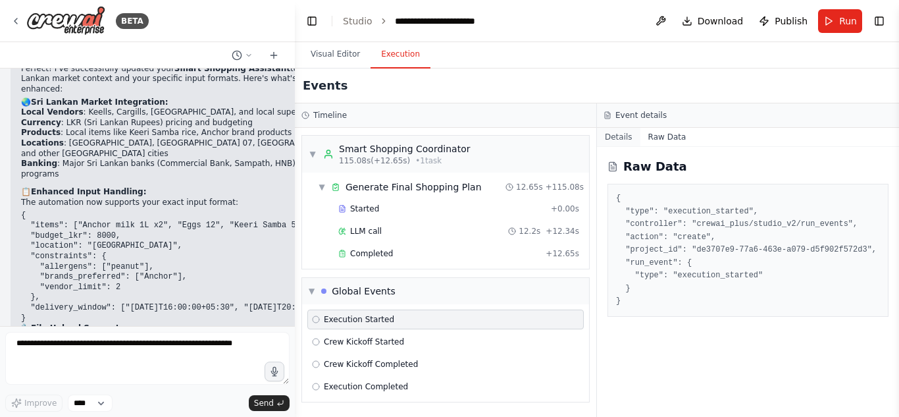
click at [632, 129] on button "Details" at bounding box center [618, 137] width 43 height 18
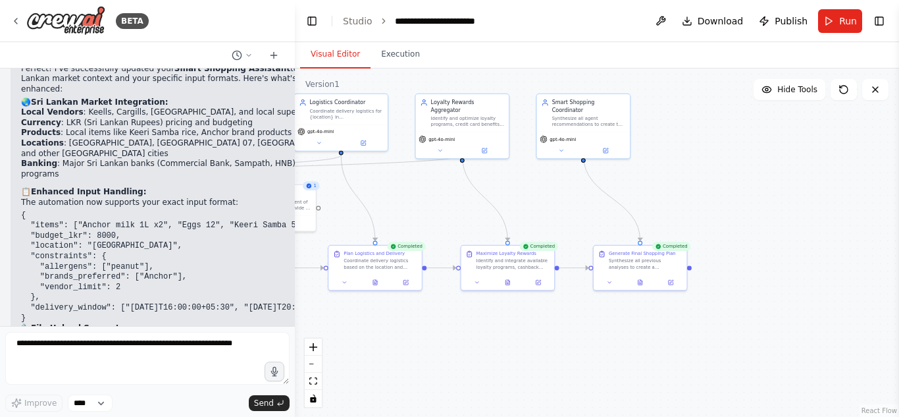
click at [315, 48] on button "Visual Editor" at bounding box center [335, 55] width 70 height 28
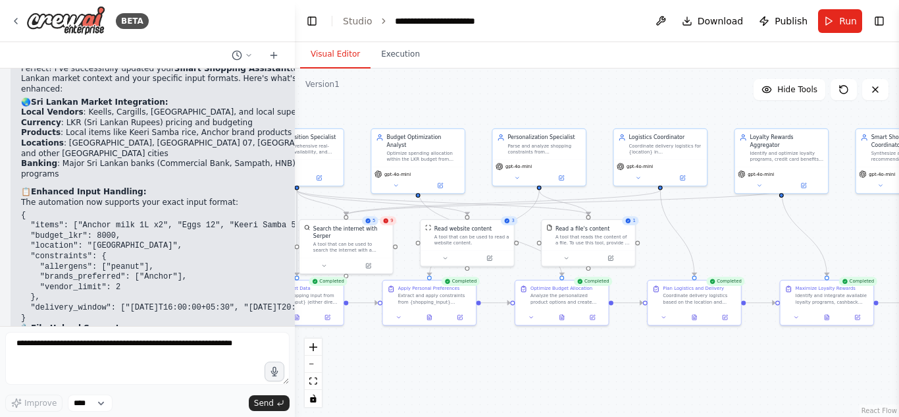
drag, startPoint x: 516, startPoint y: 200, endPoint x: 852, endPoint y: 236, distance: 338.4
click at [841, 236] on div ".deletable-edge-delete-btn { width: 20px; height: 20px; border: 0px solid #ffff…" at bounding box center [597, 242] width 604 height 348
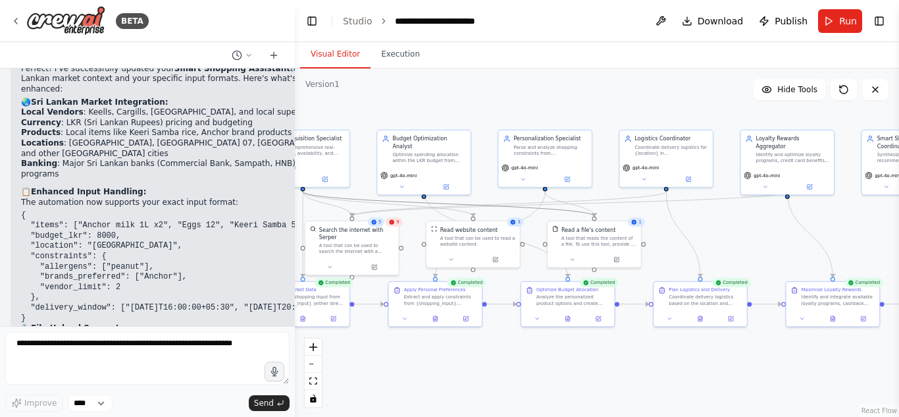
drag, startPoint x: 489, startPoint y: 205, endPoint x: 566, endPoint y: 196, distance: 77.7
click at [566, 196] on div ".deletable-edge-delete-btn { width: 20px; height: 20px; border: 0px solid #ffff…" at bounding box center [597, 242] width 604 height 348
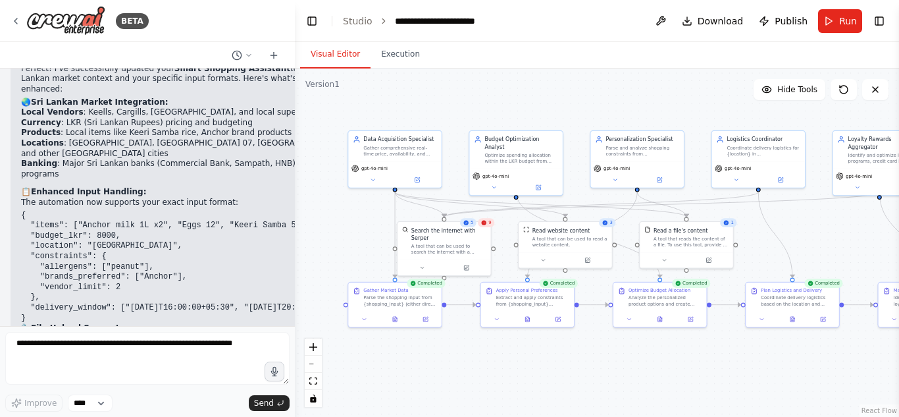
drag, startPoint x: 485, startPoint y: 195, endPoint x: 621, endPoint y: 192, distance: 135.7
click at [621, 192] on div ".deletable-edge-delete-btn { width: 20px; height: 20px; border: 0px solid #ffff…" at bounding box center [597, 242] width 604 height 348
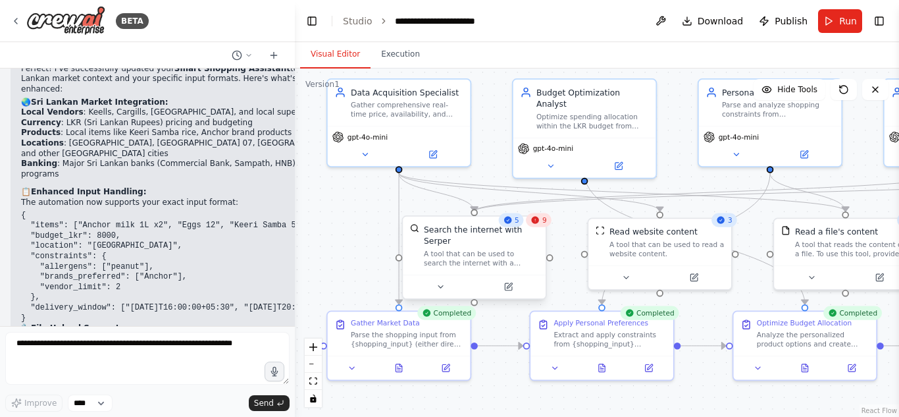
click at [506, 249] on div "A tool that can be used to search the internet with a search_query. Supports di…" at bounding box center [481, 258] width 115 height 18
click at [454, 280] on button at bounding box center [441, 287] width 66 height 14
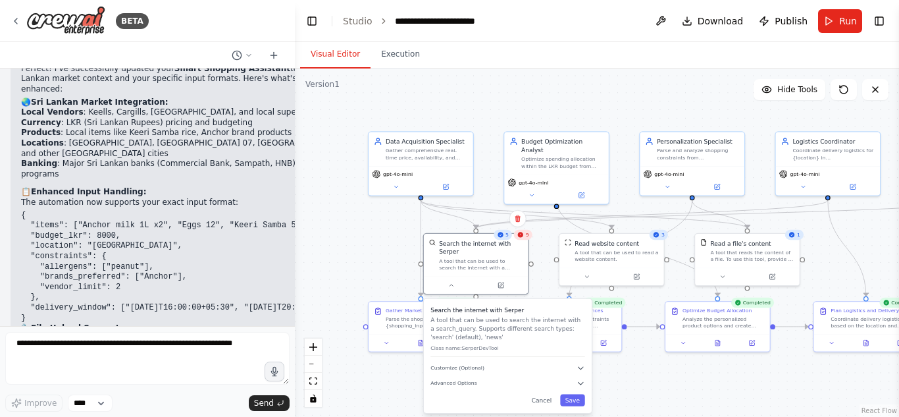
click at [525, 239] on div "9" at bounding box center [523, 235] width 18 height 10
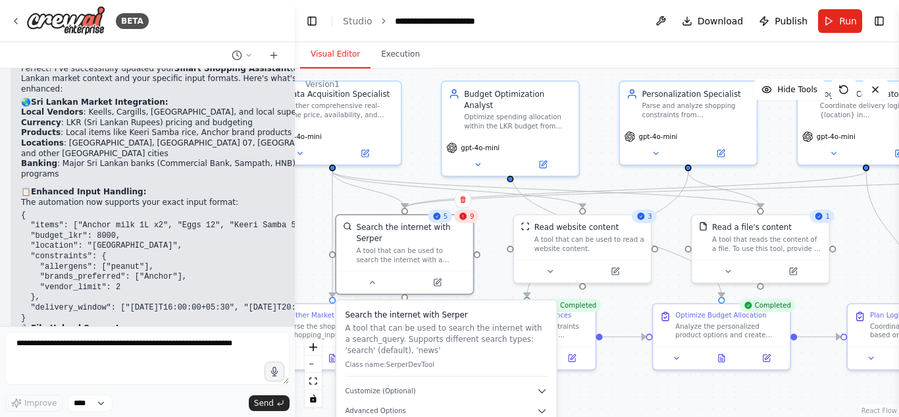
drag, startPoint x: 552, startPoint y: 247, endPoint x: 496, endPoint y: 230, distance: 58.5
click at [496, 230] on div ".deletable-edge-delete-btn { width: 20px; height: 20px; border: 0px solid #ffff…" at bounding box center [597, 242] width 604 height 348
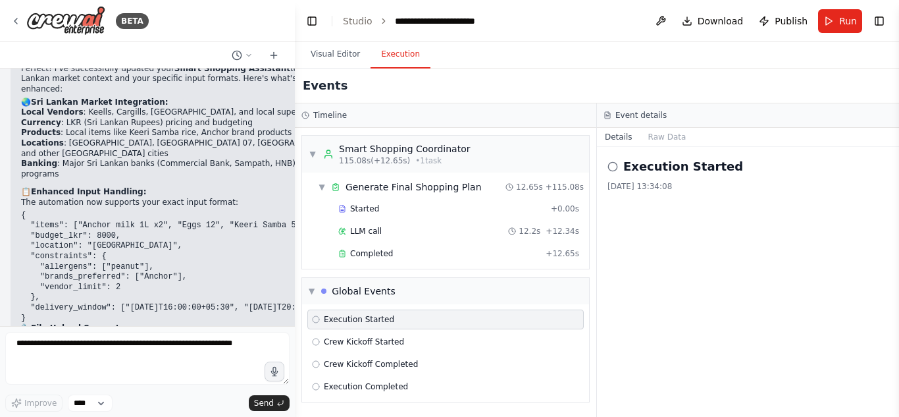
click at [387, 45] on button "Execution" at bounding box center [401, 55] width 60 height 28
click at [379, 176] on div "▼ Generate Final Shopping Plan 12.65s + 115.08s" at bounding box center [451, 187] width 277 height 24
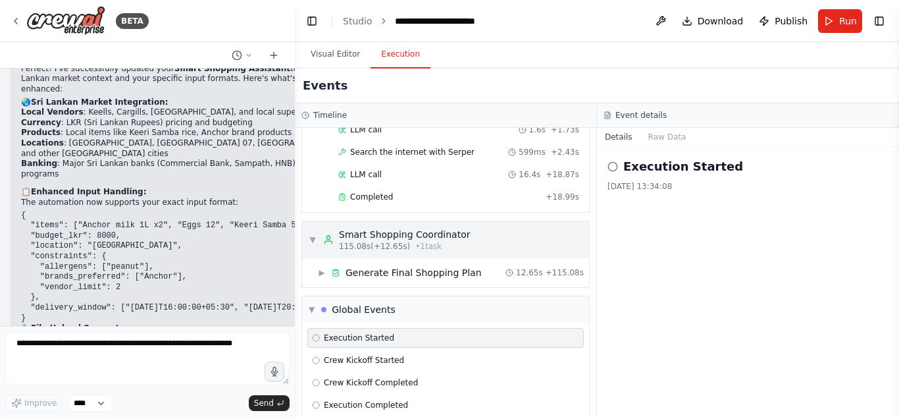
scroll to position [1315, 0]
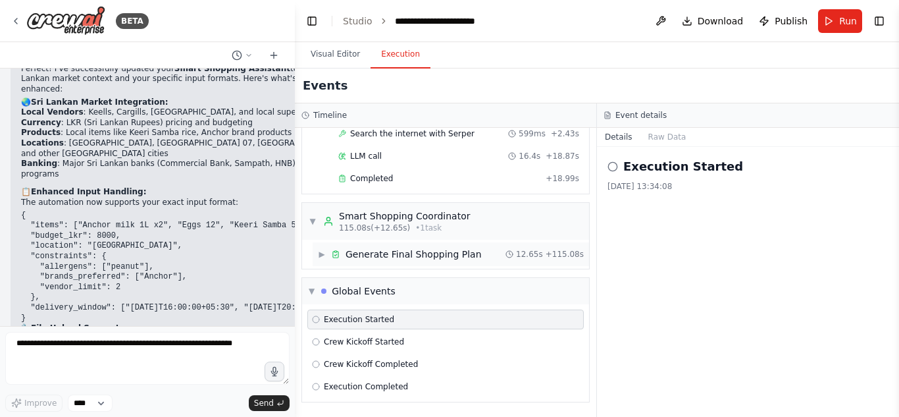
click at [406, 248] on div "Generate Final Shopping Plan" at bounding box center [414, 254] width 136 height 13
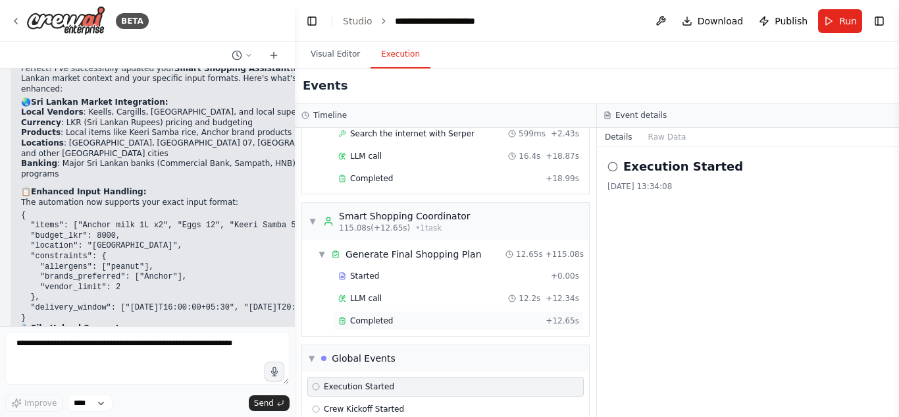
click at [433, 323] on div "Completed" at bounding box center [439, 320] width 202 height 11
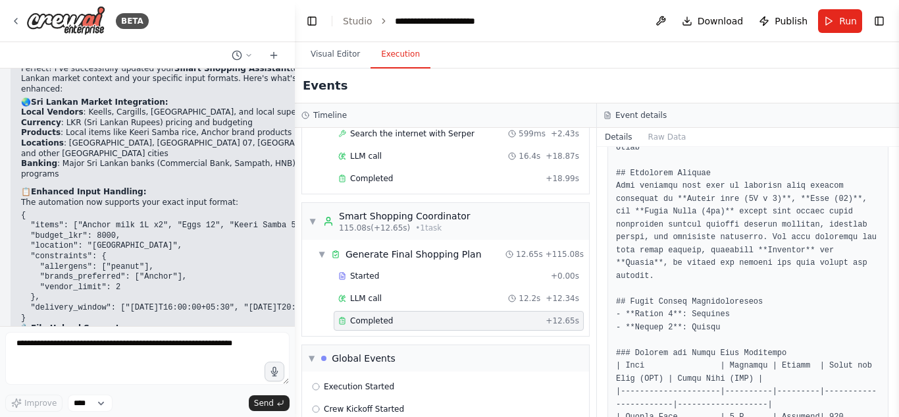
scroll to position [0, 0]
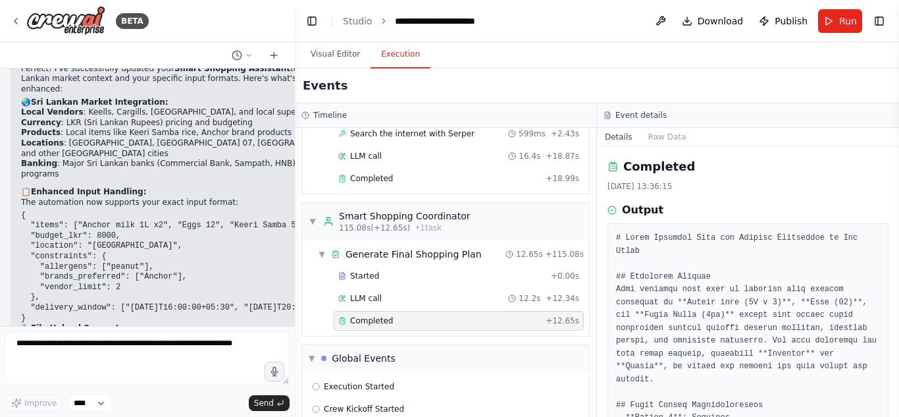
drag, startPoint x: 899, startPoint y: 190, endPoint x: 899, endPoint y: 218, distance: 28.3
click at [899, 218] on button "Toggle Sidebar" at bounding box center [899, 208] width 11 height 417
drag, startPoint x: 898, startPoint y: 196, endPoint x: 899, endPoint y: 226, distance: 30.3
click at [899, 226] on button "Toggle Sidebar" at bounding box center [899, 208] width 11 height 417
click at [643, 141] on button "Raw Data" at bounding box center [668, 137] width 54 height 18
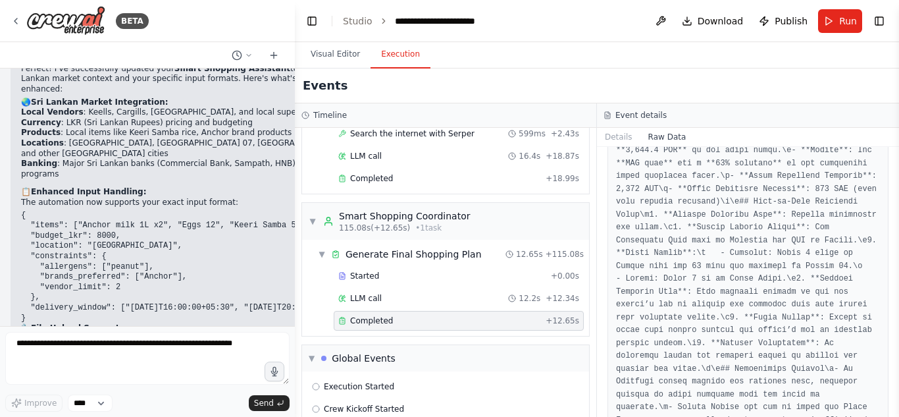
scroll to position [888, 0]
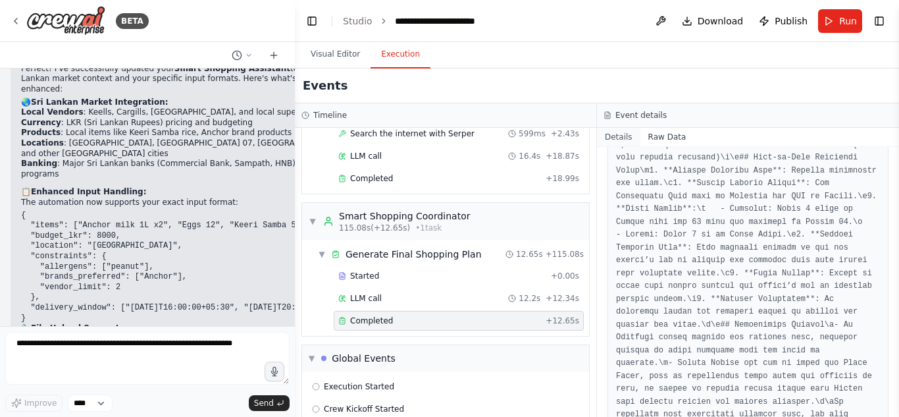
click at [619, 144] on button "Details" at bounding box center [618, 137] width 43 height 18
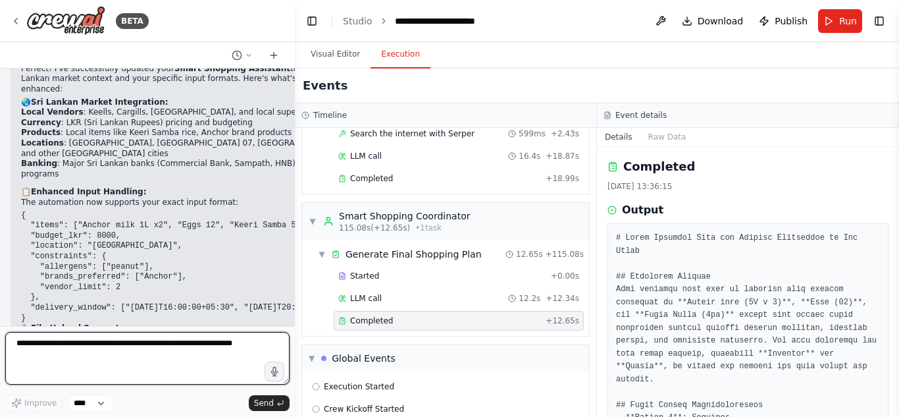
click at [123, 352] on textarea at bounding box center [147, 358] width 284 height 53
paste textarea "**********"
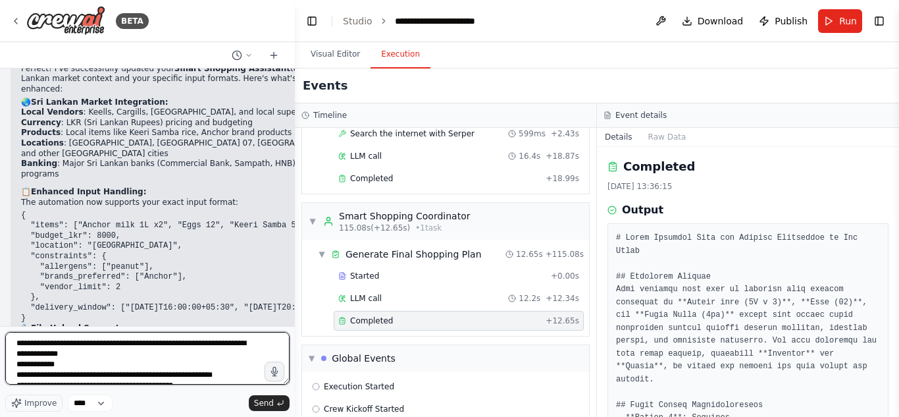
scroll to position [86, 0]
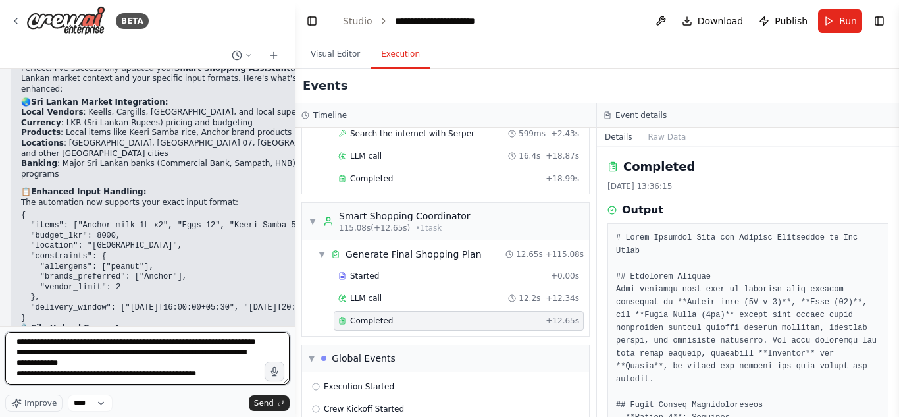
paste textarea "**********"
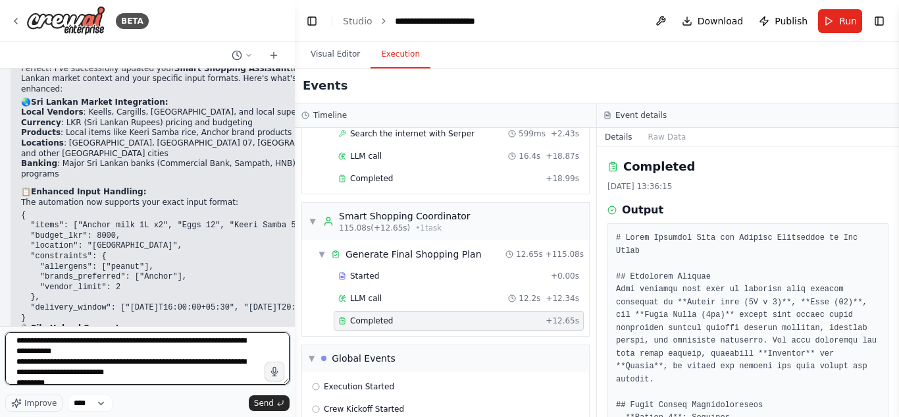
scroll to position [191, 0]
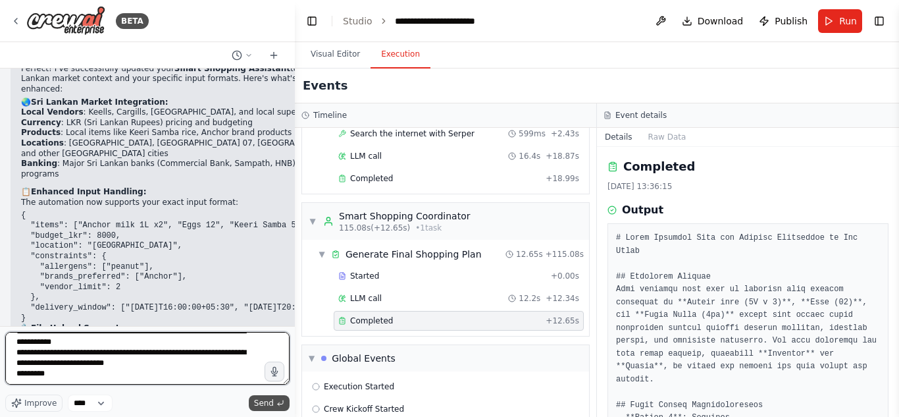
type textarea "**********"
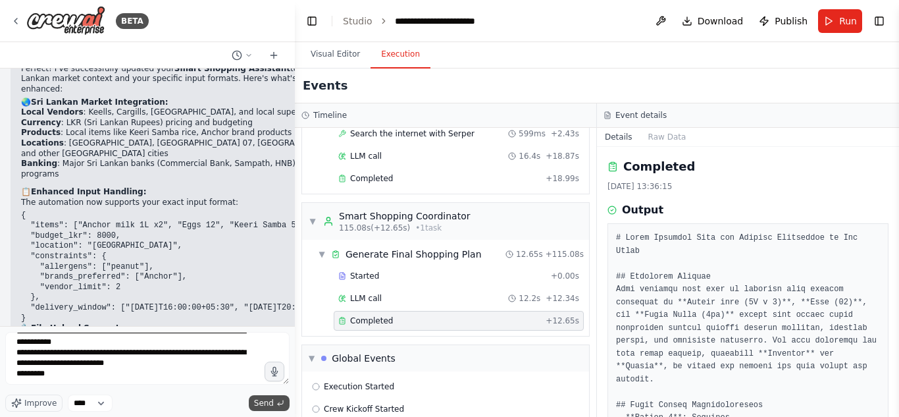
click at [257, 401] on span "Send" at bounding box center [264, 403] width 20 height 11
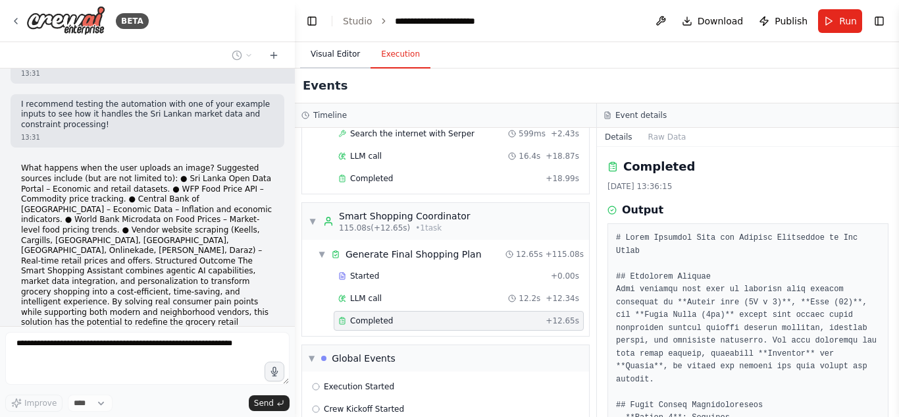
scroll to position [3606, 0]
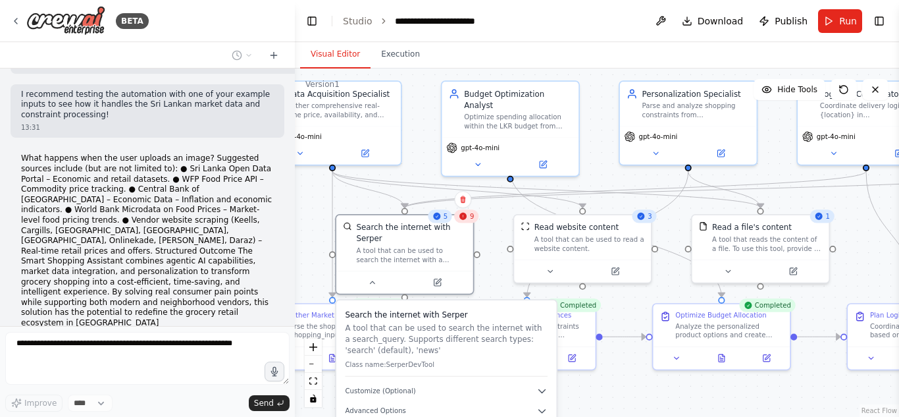
click at [337, 51] on button "Visual Editor" at bounding box center [335, 55] width 70 height 28
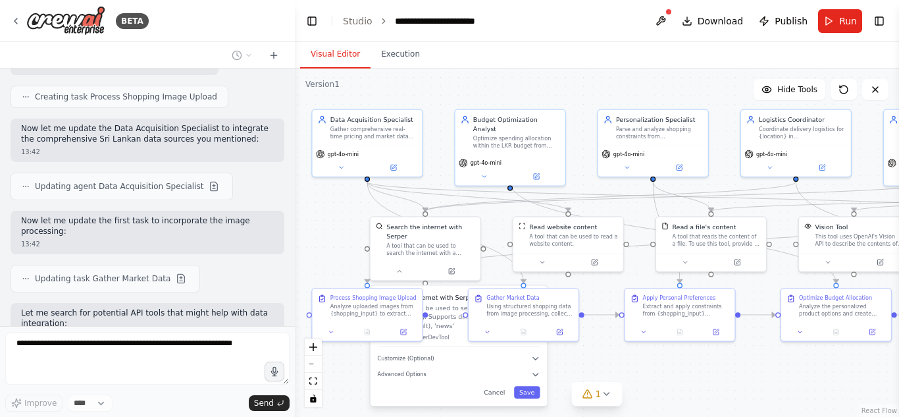
scroll to position [4173, 0]
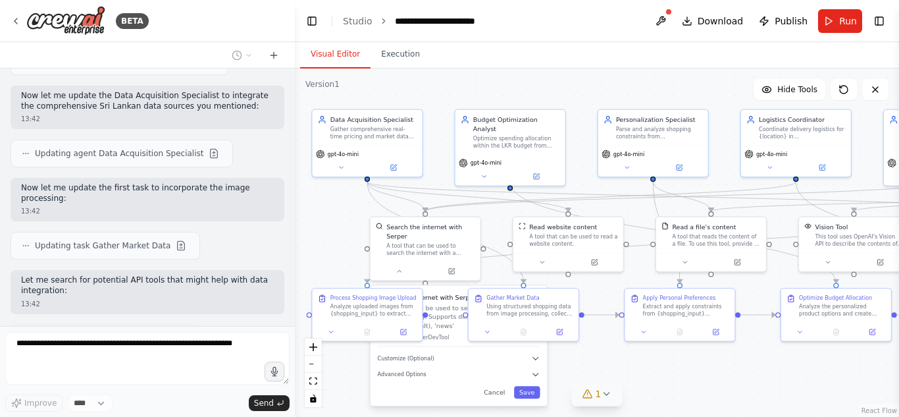
click at [610, 404] on button "1" at bounding box center [597, 394] width 51 height 24
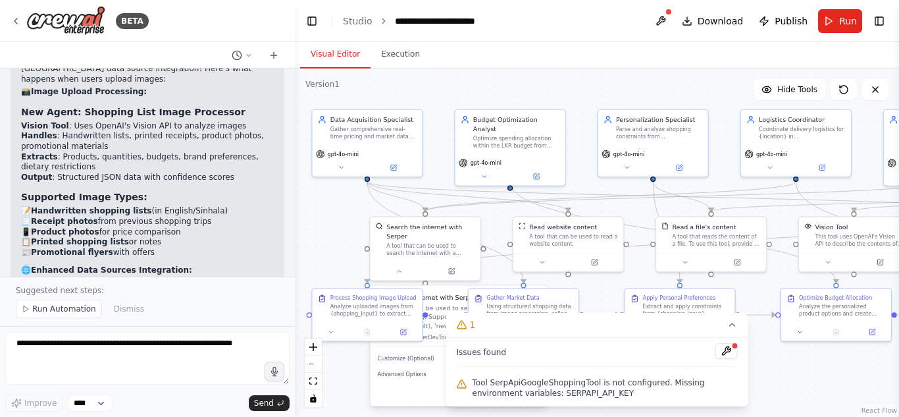
click at [514, 351] on div "Issues found" at bounding box center [597, 355] width 281 height 24
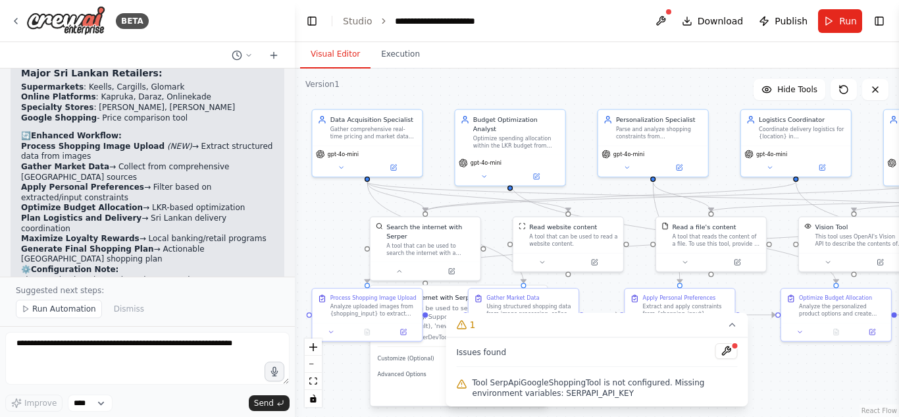
scroll to position [4928, 0]
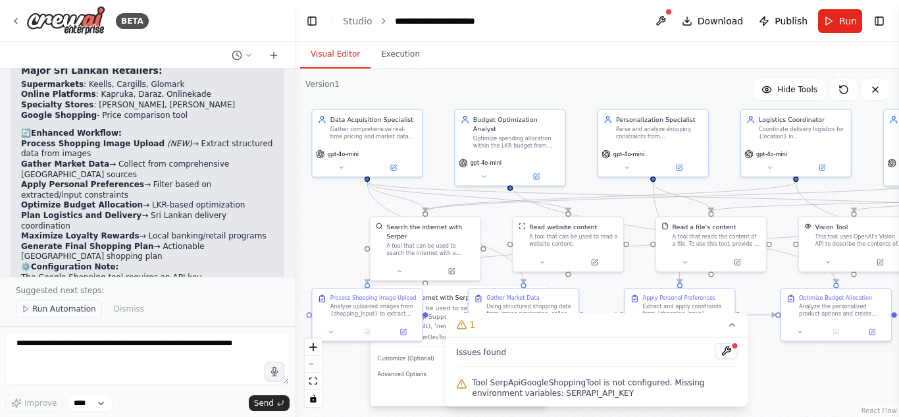
click at [80, 310] on span "Run Automation" at bounding box center [64, 309] width 64 height 11
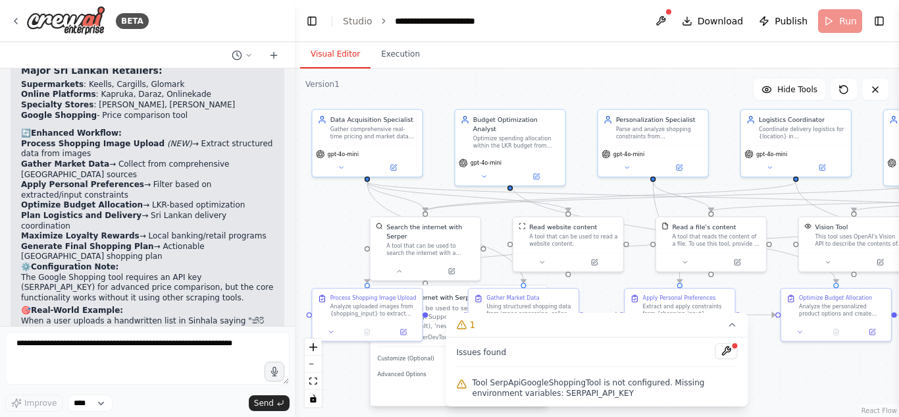
scroll to position [4878, 0]
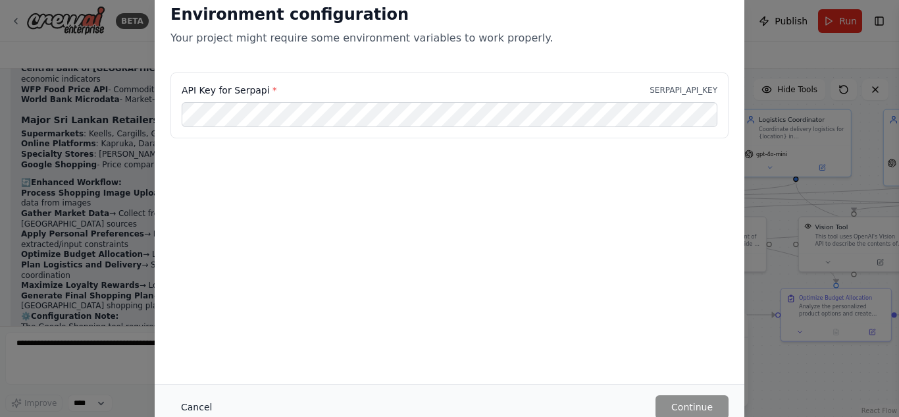
click at [194, 401] on button "Cancel" at bounding box center [197, 407] width 52 height 24
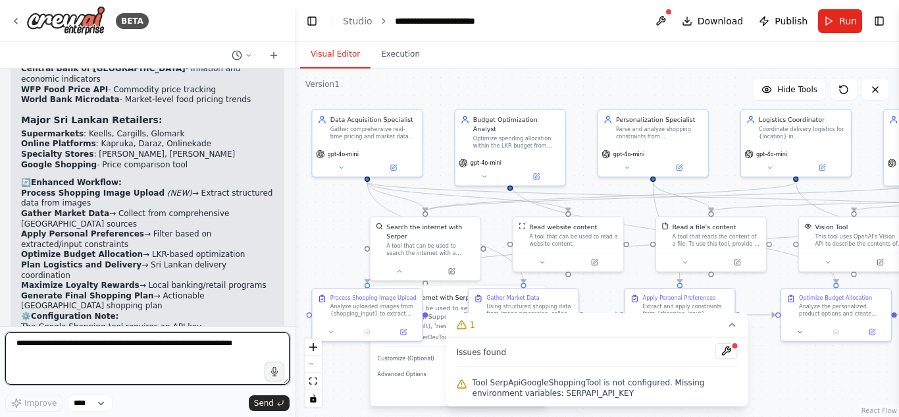
click at [99, 365] on textarea at bounding box center [147, 358] width 284 height 53
type textarea "**********"
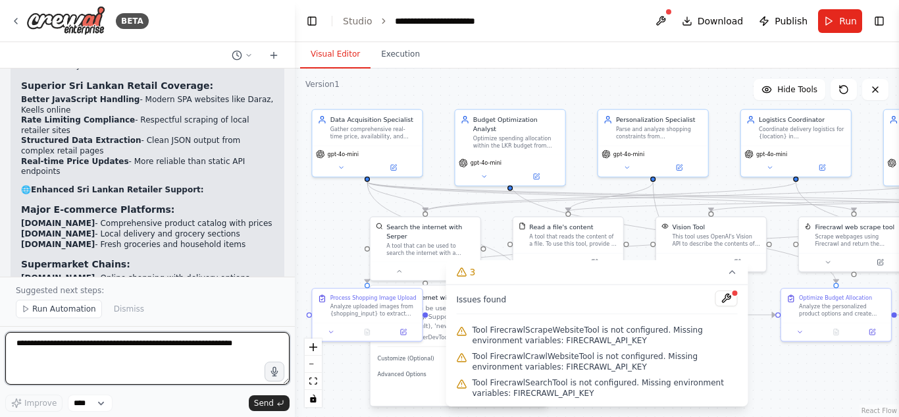
scroll to position [6201, 0]
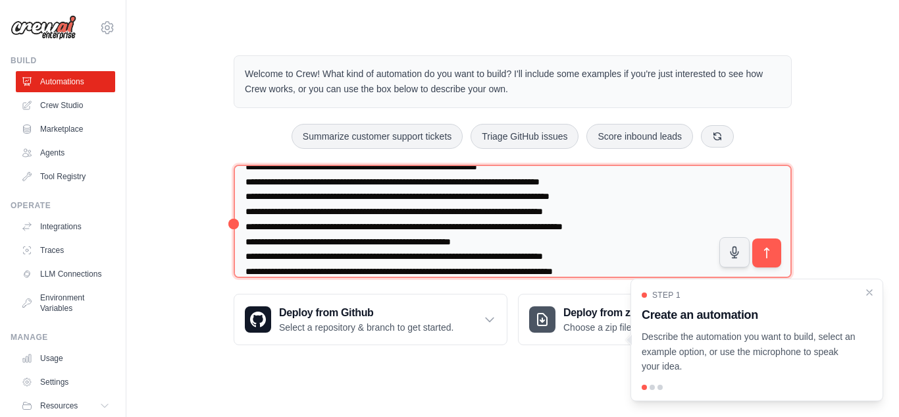
scroll to position [344, 0]
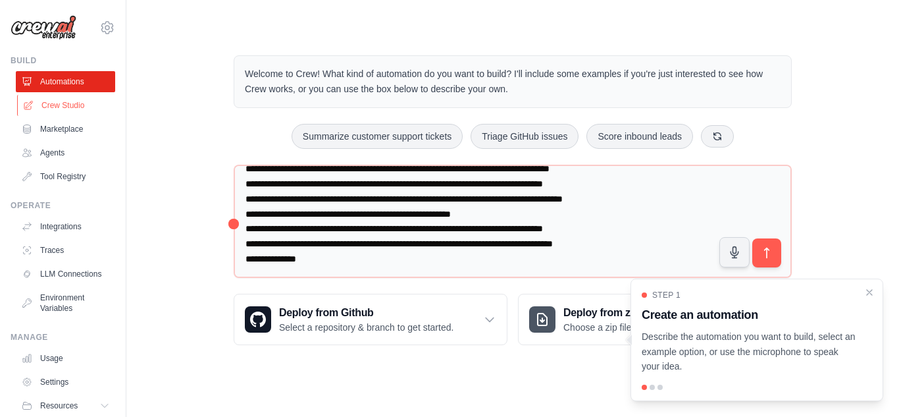
click at [79, 95] on link "Crew Studio" at bounding box center [66, 105] width 99 height 21
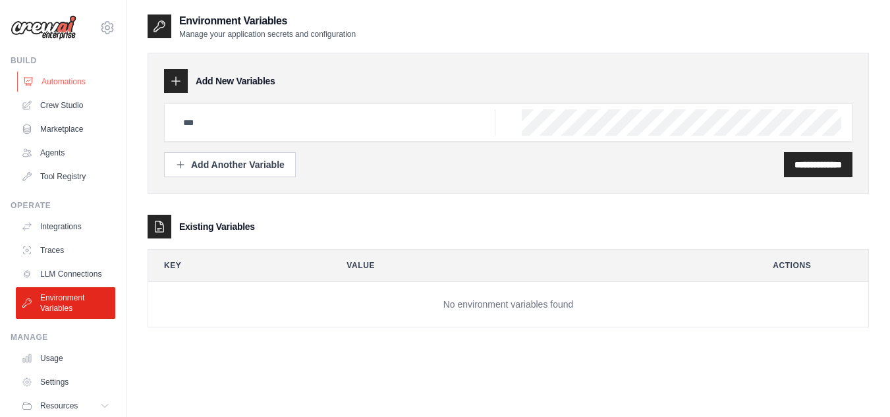
click at [82, 88] on link "Automations" at bounding box center [66, 81] width 99 height 21
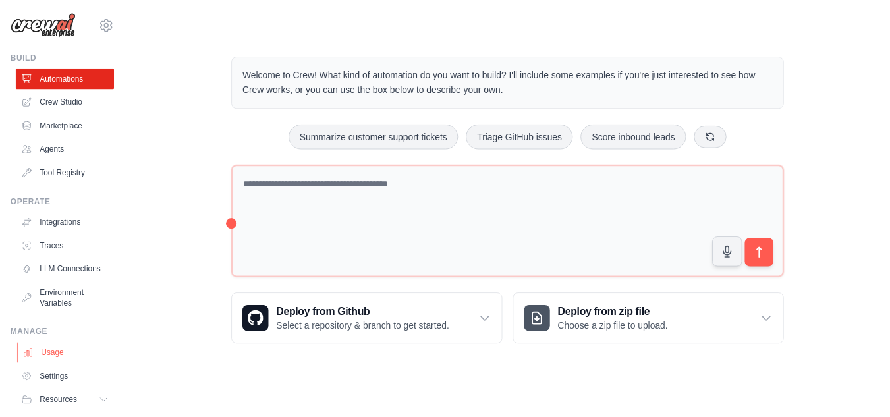
scroll to position [3, 0]
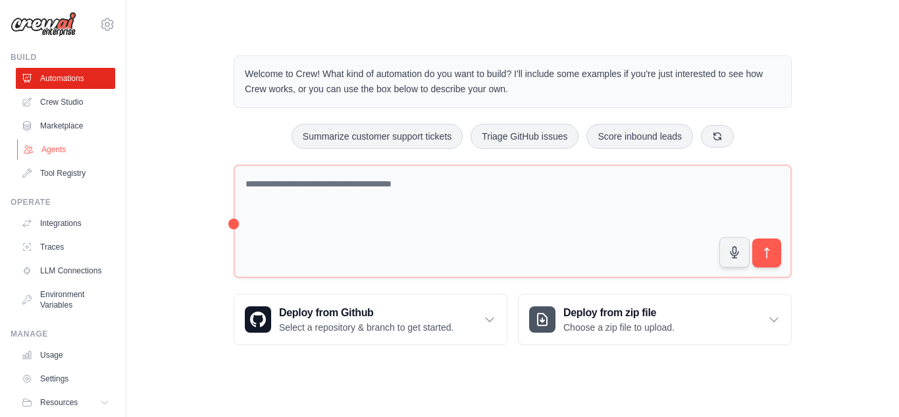
click at [72, 152] on link "Agents" at bounding box center [66, 149] width 99 height 21
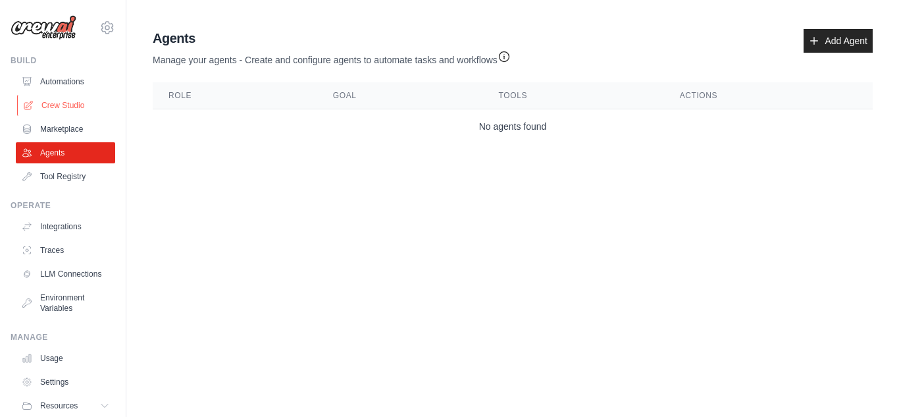
click at [85, 97] on link "Crew Studio" at bounding box center [66, 105] width 99 height 21
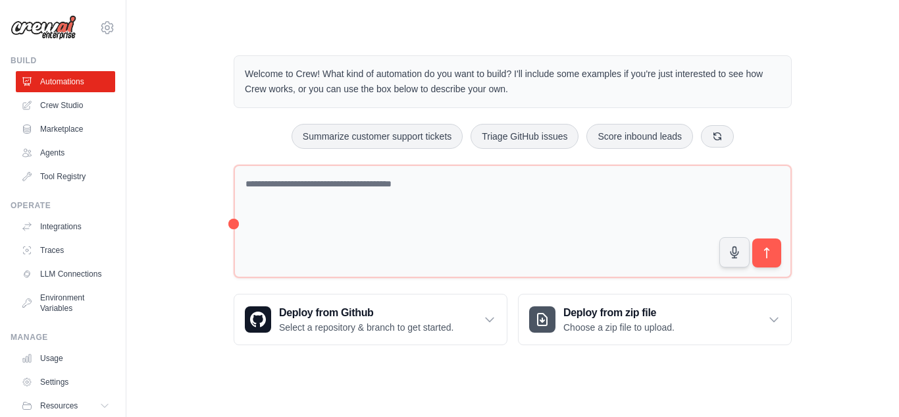
click at [207, 82] on div "Welcome to Crew! What kind of automation do you want to build? I'll include som…" at bounding box center [512, 200] width 731 height 332
click at [629, 332] on p "Choose a zip file to upload." at bounding box center [619, 327] width 111 height 13
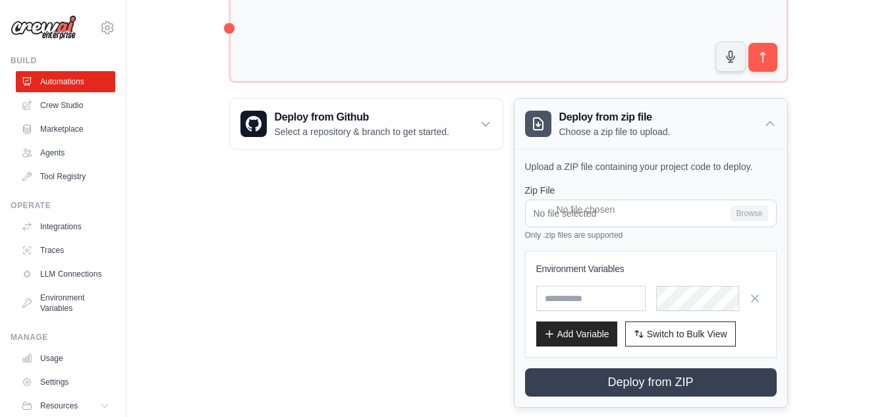
scroll to position [209, 0]
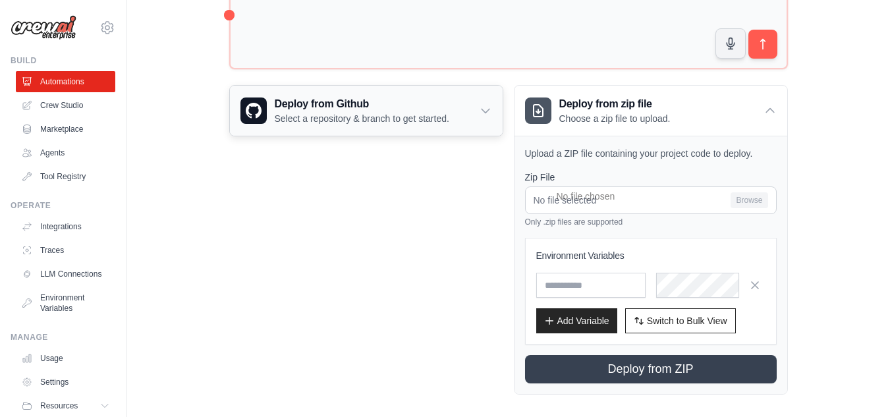
click at [423, 126] on div "Deploy from Github Select a repository & branch to get started." at bounding box center [366, 111] width 273 height 50
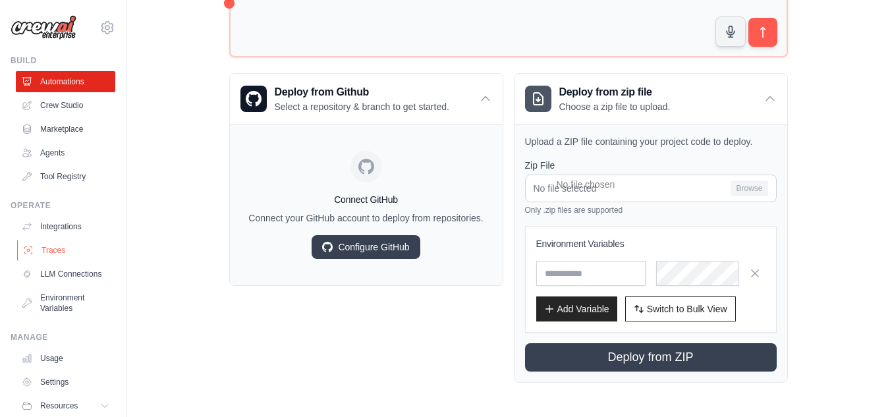
scroll to position [56, 0]
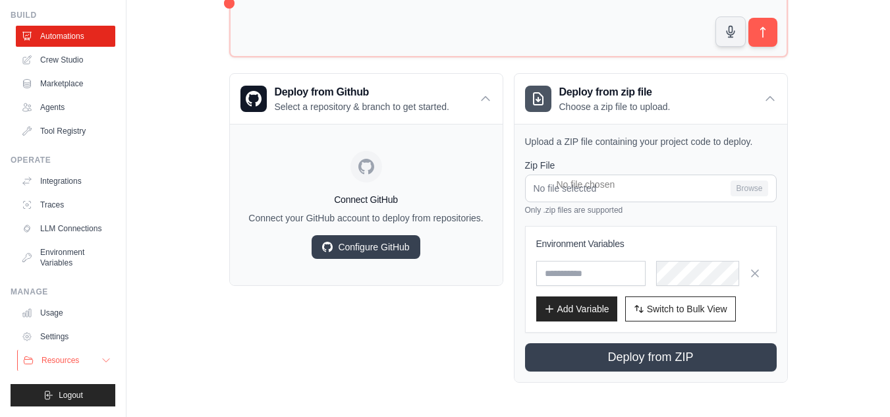
click at [55, 354] on button "Resources" at bounding box center [66, 360] width 99 height 21
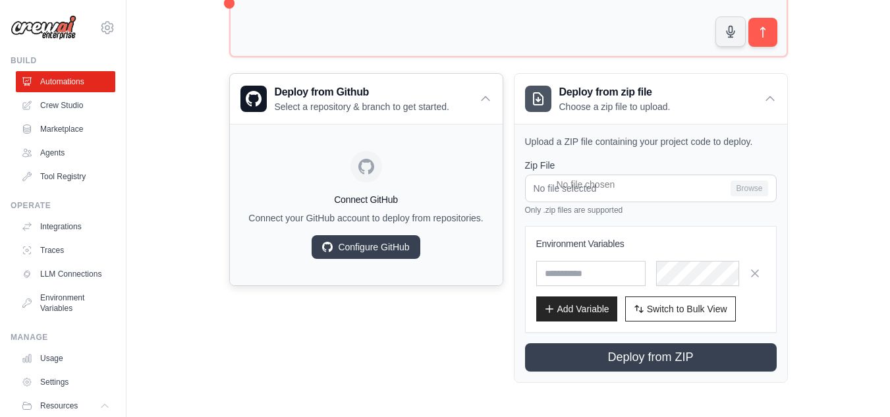
scroll to position [0, 0]
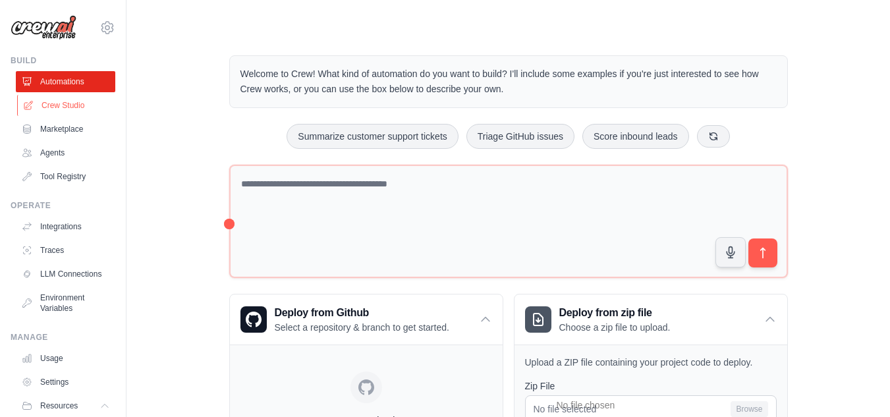
click at [78, 113] on link "Crew Studio" at bounding box center [66, 105] width 99 height 21
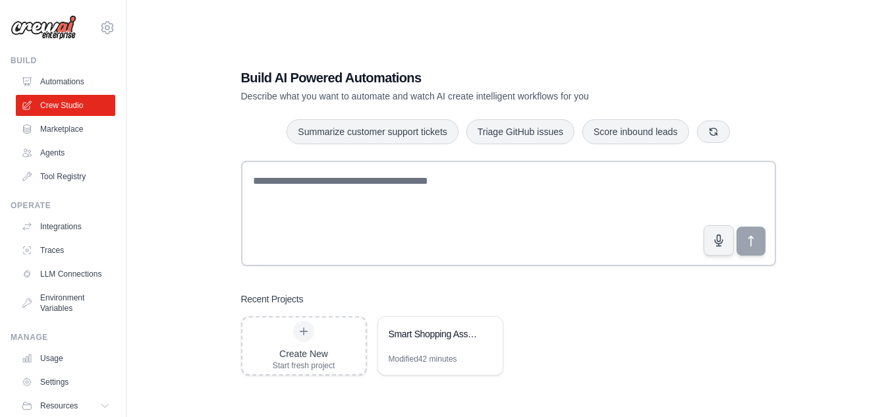
click at [80, 87] on link "Automations" at bounding box center [65, 81] width 99 height 21
click at [86, 78] on link "Automations" at bounding box center [66, 81] width 99 height 21
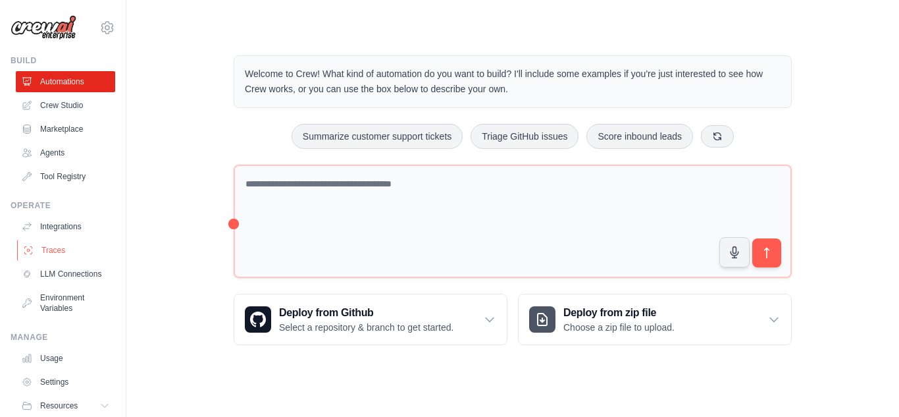
scroll to position [56, 0]
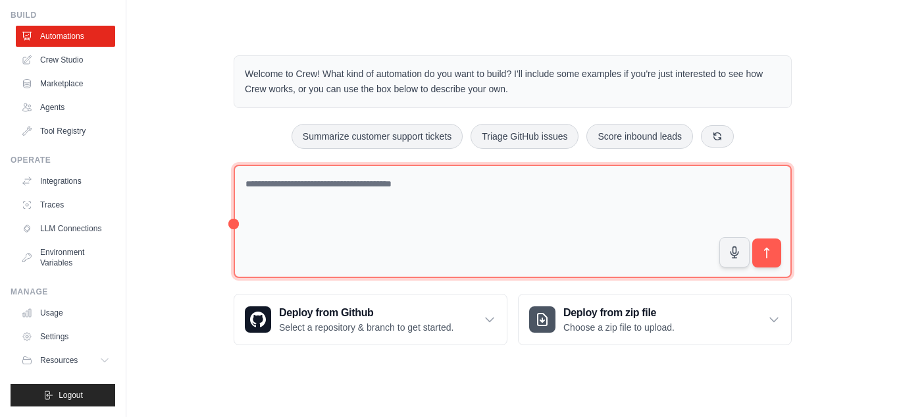
click at [598, 263] on textarea at bounding box center [513, 222] width 558 height 114
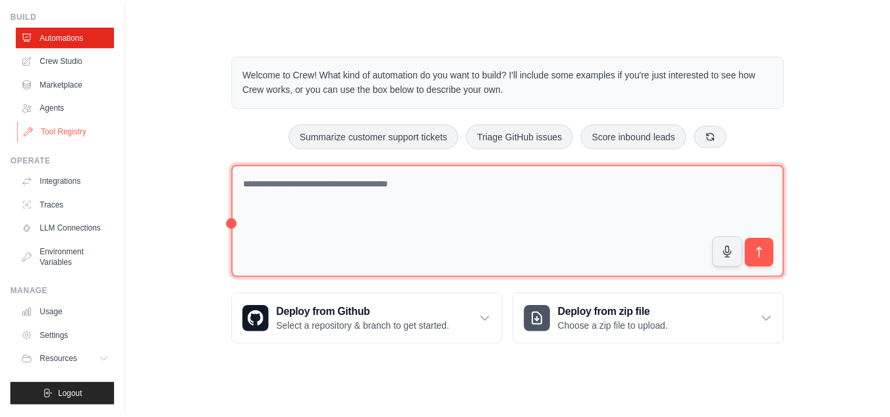
scroll to position [0, 0]
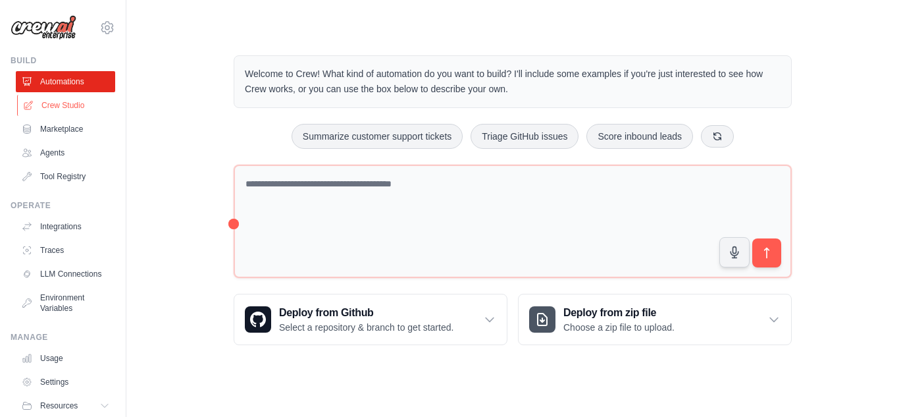
click at [72, 97] on link "Crew Studio" at bounding box center [66, 105] width 99 height 21
click at [65, 152] on link "Agents" at bounding box center [65, 152] width 99 height 21
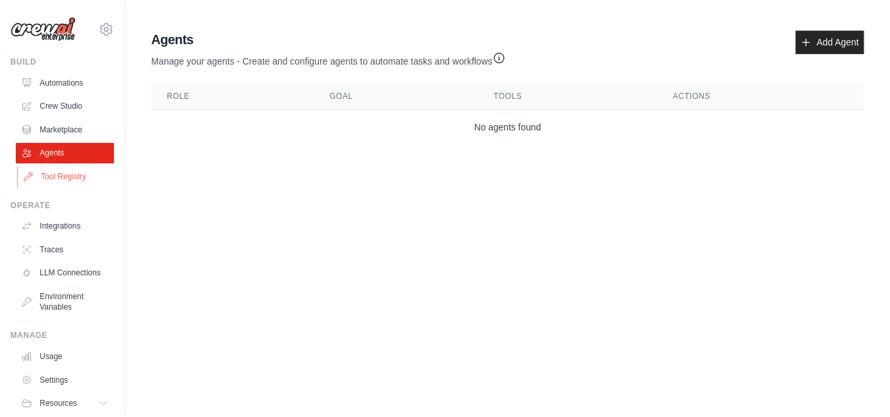
scroll to position [56, 0]
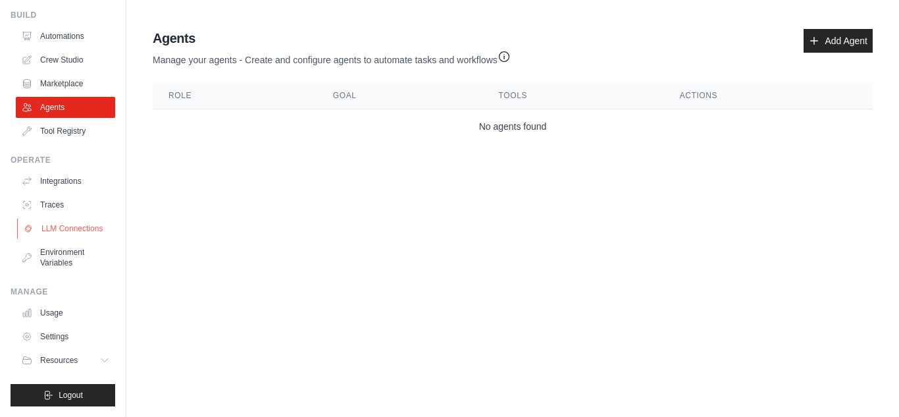
click at [57, 223] on link "LLM Connections" at bounding box center [66, 228] width 99 height 21
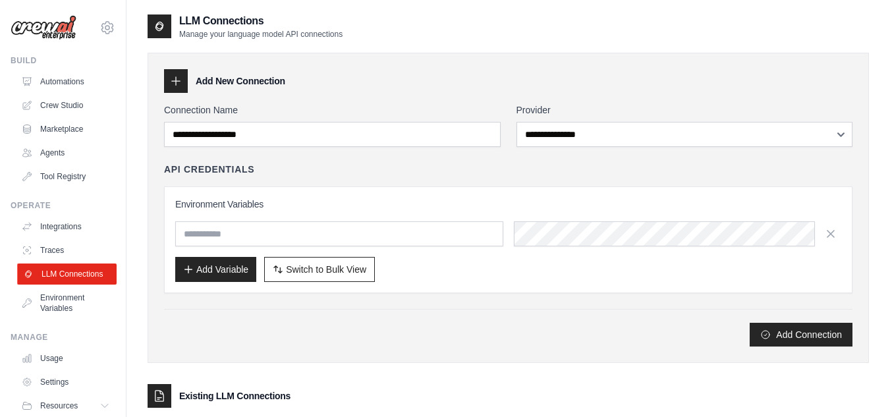
scroll to position [56, 0]
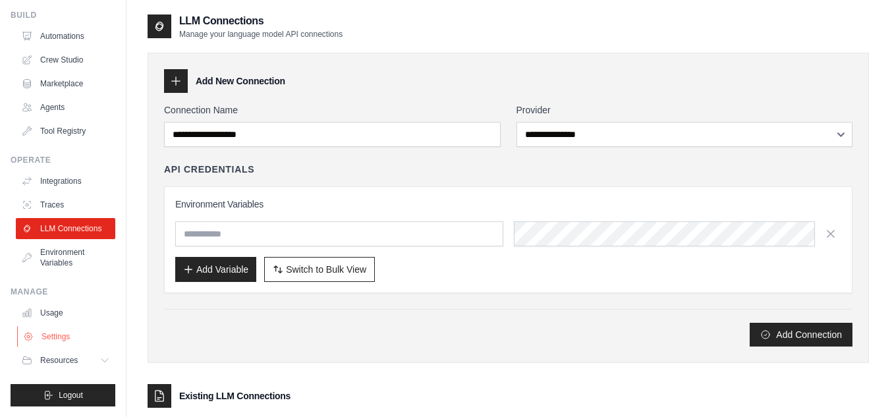
click at [64, 335] on link "Settings" at bounding box center [66, 336] width 99 height 21
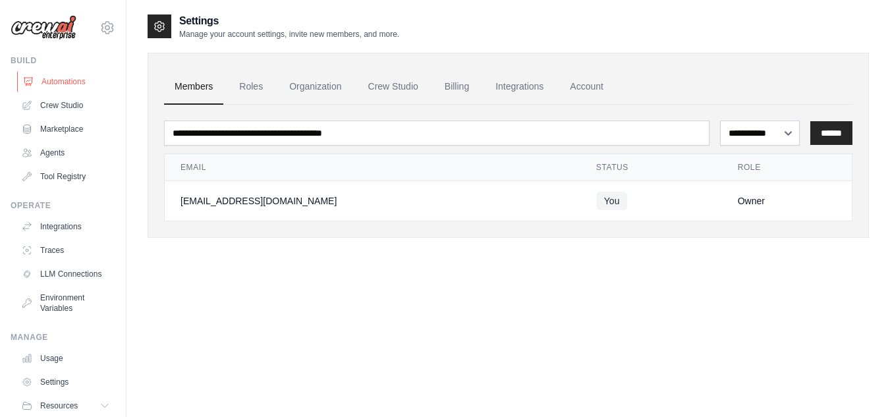
click at [69, 80] on link "Automations" at bounding box center [66, 81] width 99 height 21
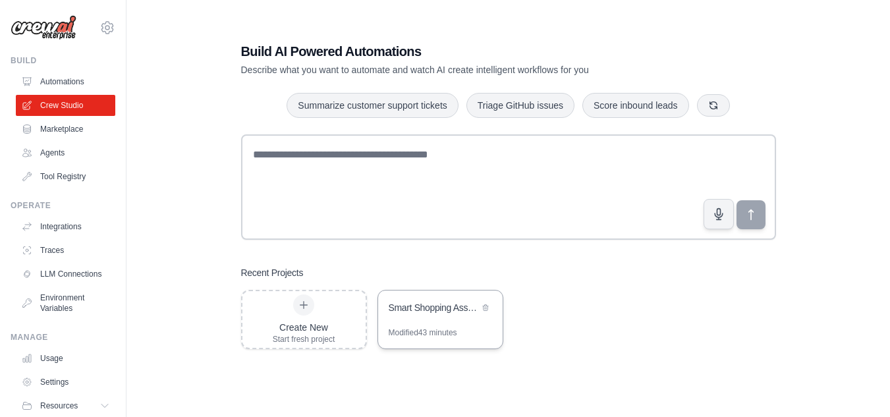
click at [446, 313] on div "Smart Shopping Assistant" at bounding box center [433, 307] width 90 height 13
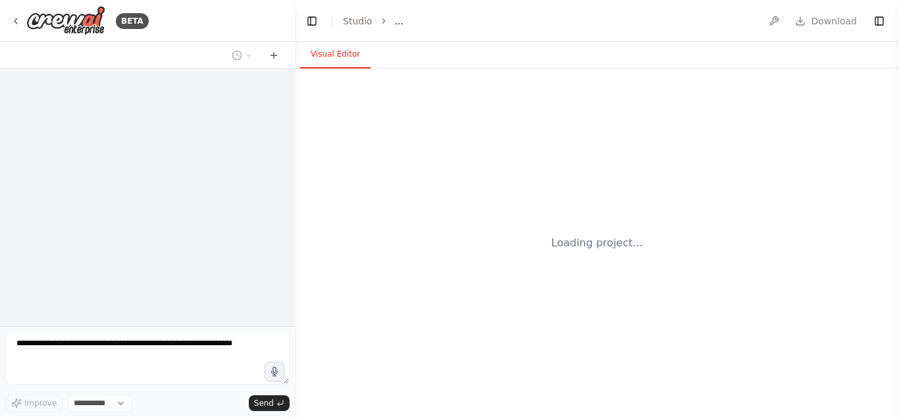
select select "****"
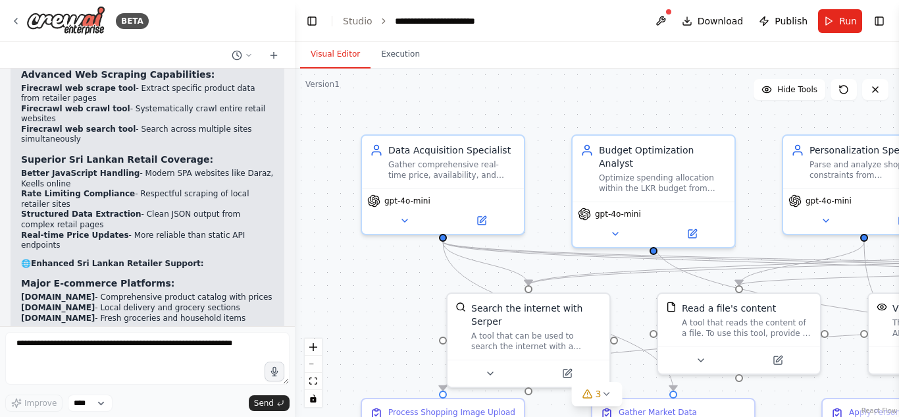
scroll to position [6151, 0]
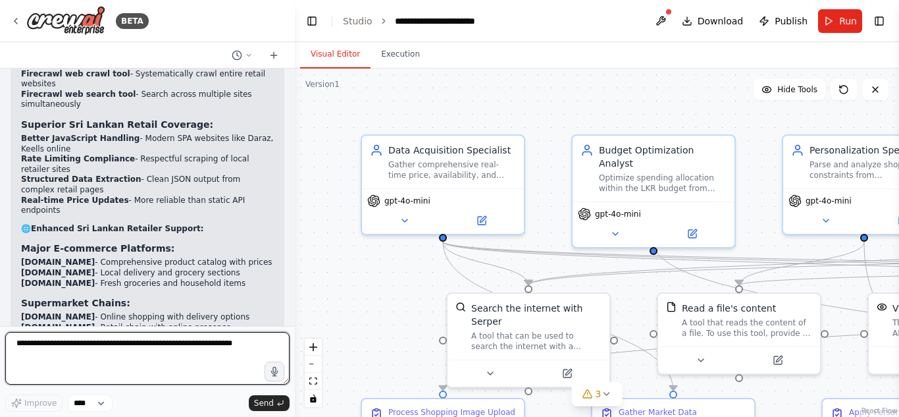
click at [242, 359] on textarea at bounding box center [147, 358] width 284 height 53
click at [198, 349] on textarea at bounding box center [147, 358] width 284 height 53
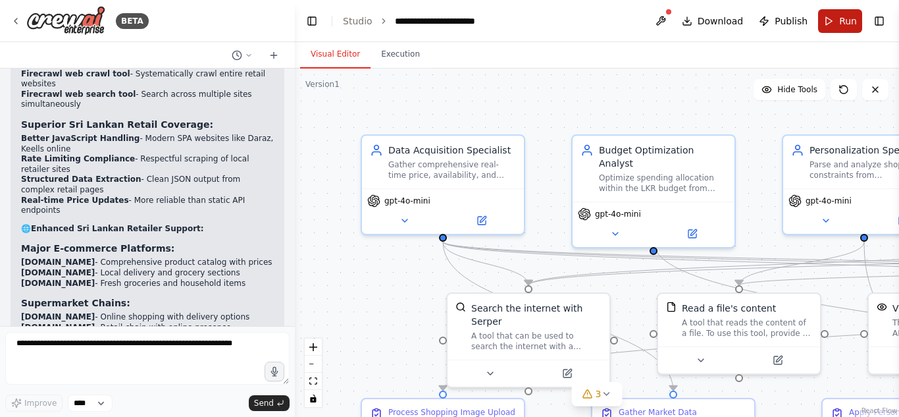
click at [834, 17] on button "Run" at bounding box center [840, 21] width 44 height 24
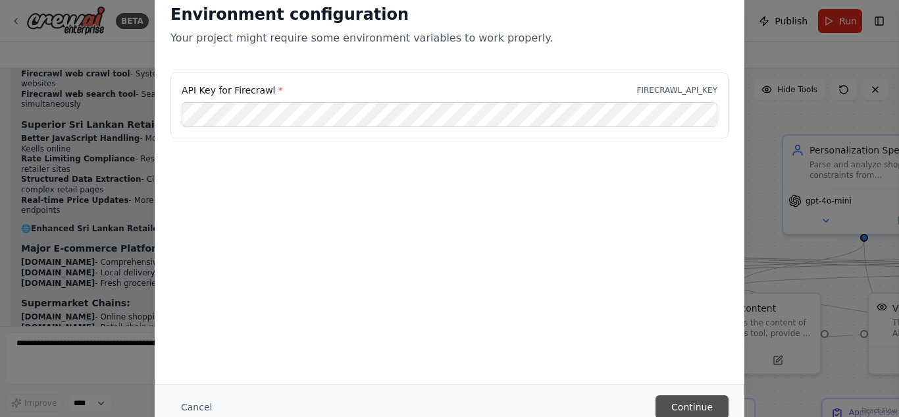
click at [680, 403] on button "Continue" at bounding box center [692, 407] width 73 height 24
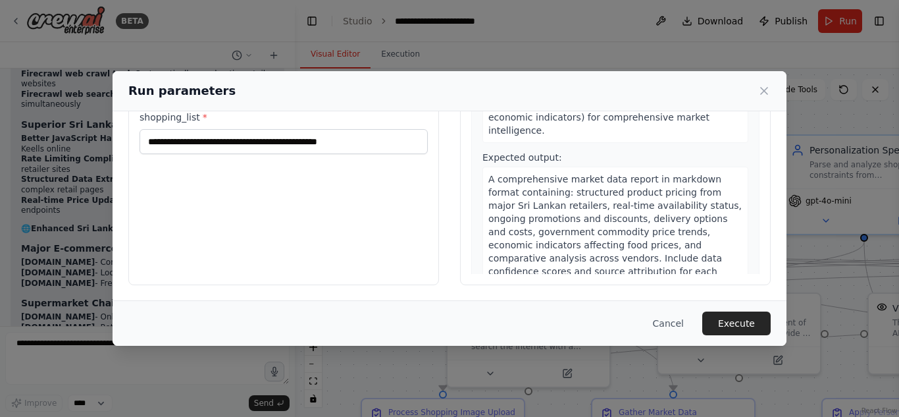
scroll to position [0, 0]
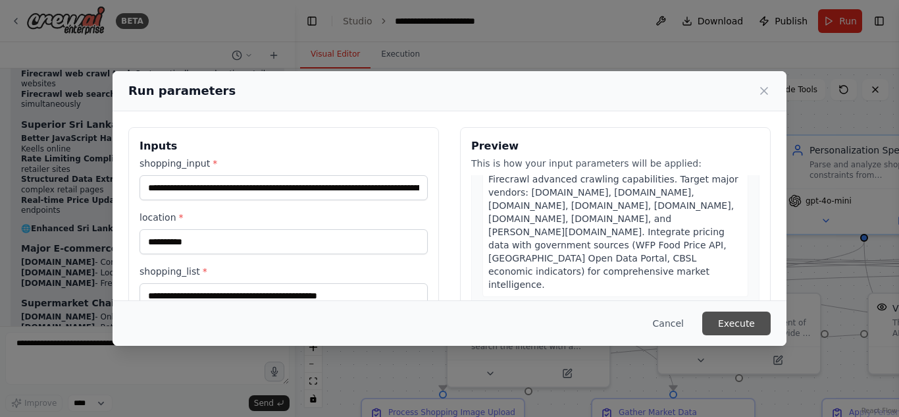
click at [749, 327] on button "Execute" at bounding box center [737, 323] width 68 height 24
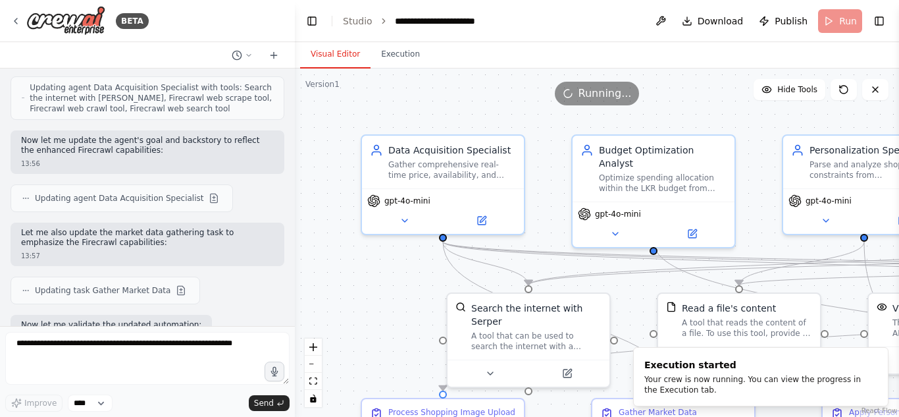
scroll to position [5626, 0]
click at [138, 330] on form "Improve **** Send" at bounding box center [147, 371] width 295 height 91
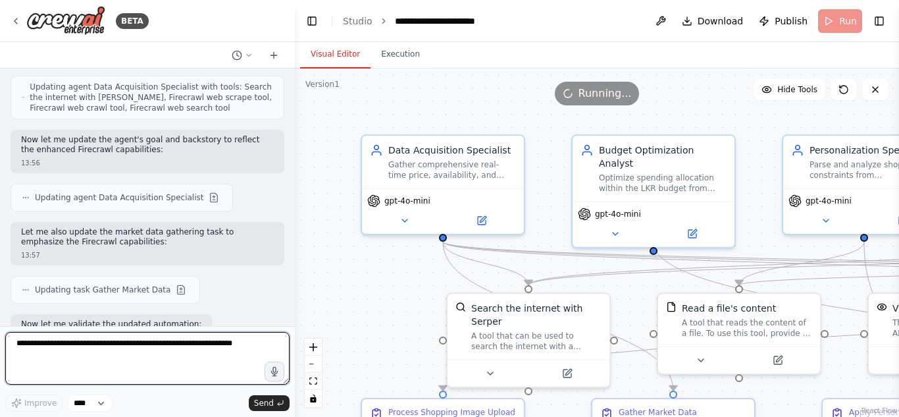
click at [137, 343] on textarea at bounding box center [147, 358] width 284 height 53
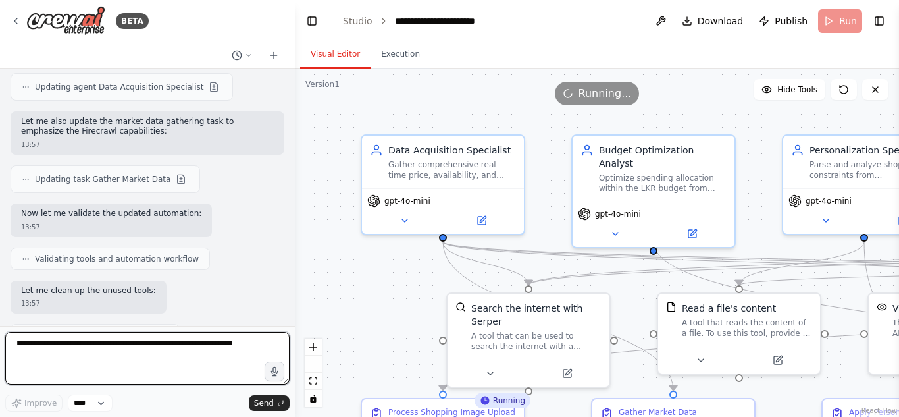
scroll to position [5738, 0]
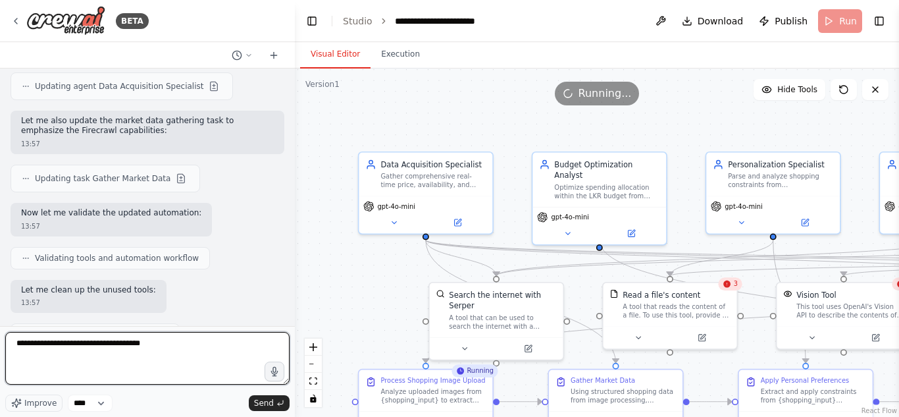
type textarea "**********"
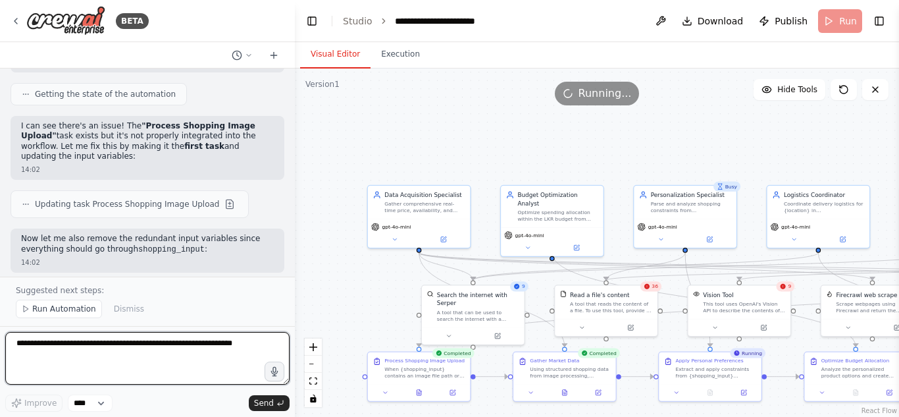
scroll to position [6833, 0]
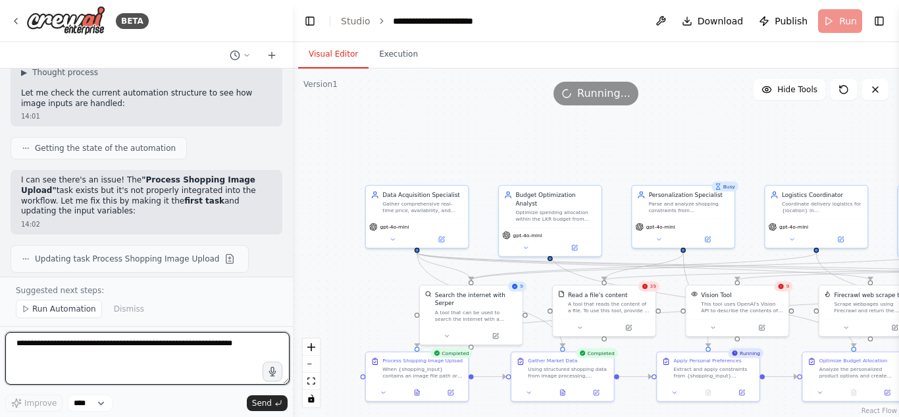
drag, startPoint x: 293, startPoint y: 165, endPoint x: 347, endPoint y: 165, distance: 54.0
click at [347, 165] on div "BETA 13:14 ▶ Thought process I'll help you build this Smart Shopping Assistant …" at bounding box center [449, 208] width 899 height 417
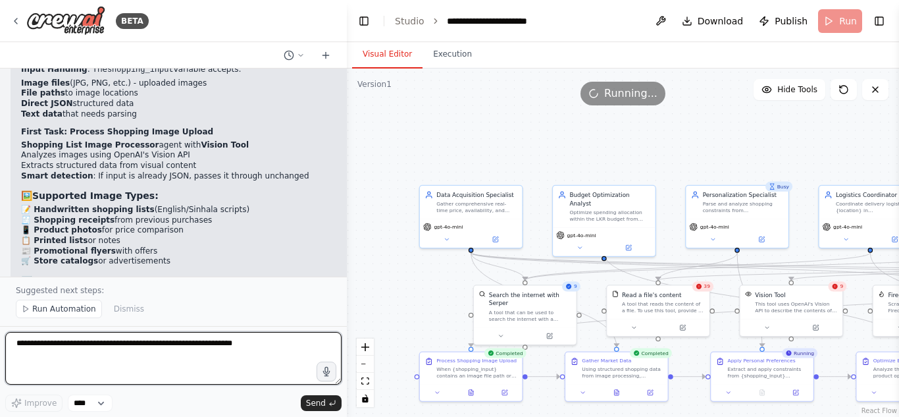
scroll to position [6437, 0]
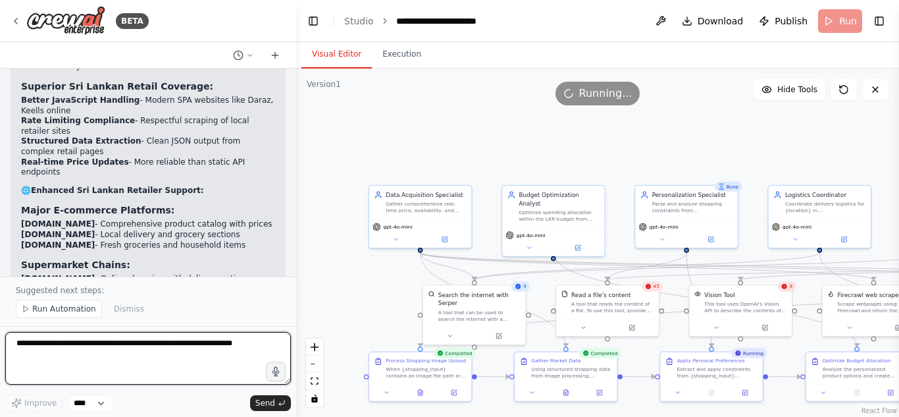
drag, startPoint x: 344, startPoint y: 207, endPoint x: 260, endPoint y: 199, distance: 84.7
click at [260, 199] on div "BETA 13:14 ▶ Thought process I'll help you build this Smart Shopping Assistant …" at bounding box center [449, 208] width 899 height 417
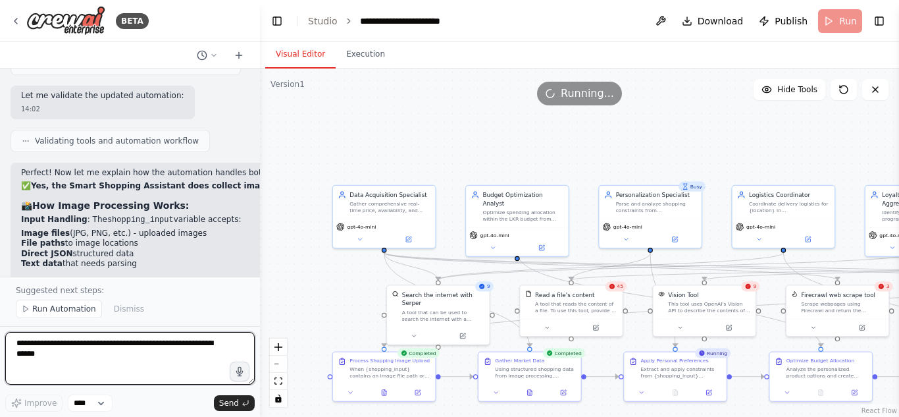
scroll to position [7680, 0]
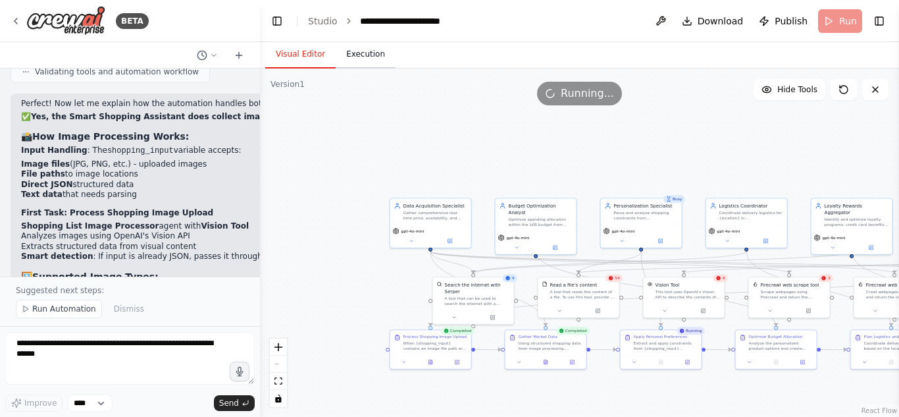
click at [375, 63] on button "Execution" at bounding box center [366, 55] width 60 height 28
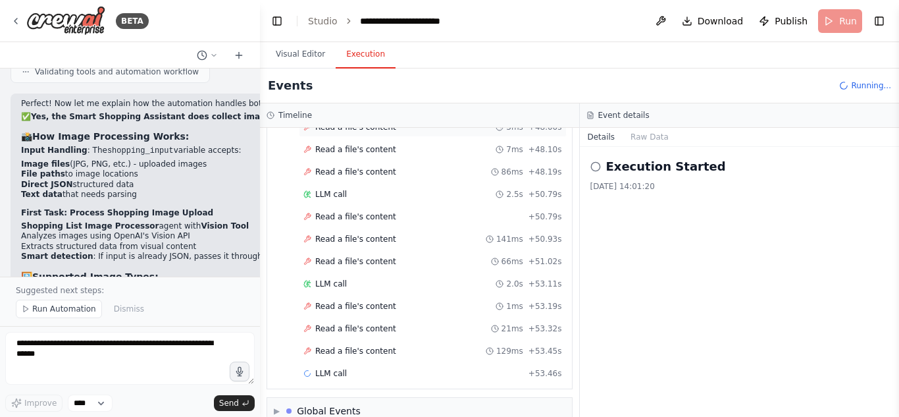
scroll to position [2806, 0]
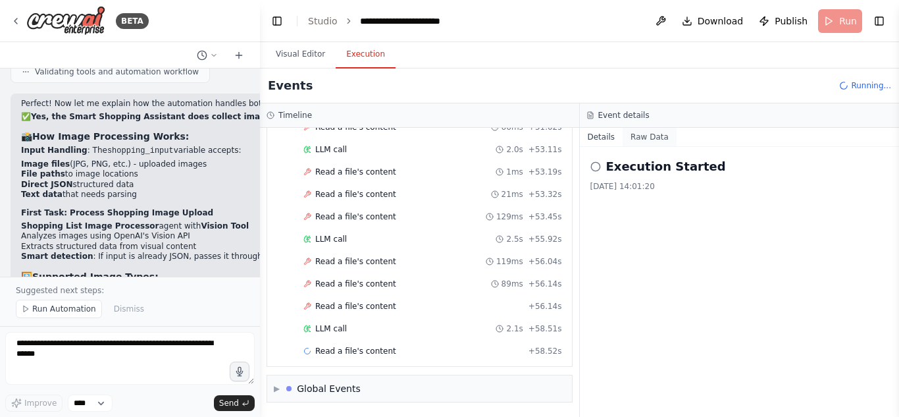
click at [626, 135] on button "Raw Data" at bounding box center [650, 137] width 54 height 18
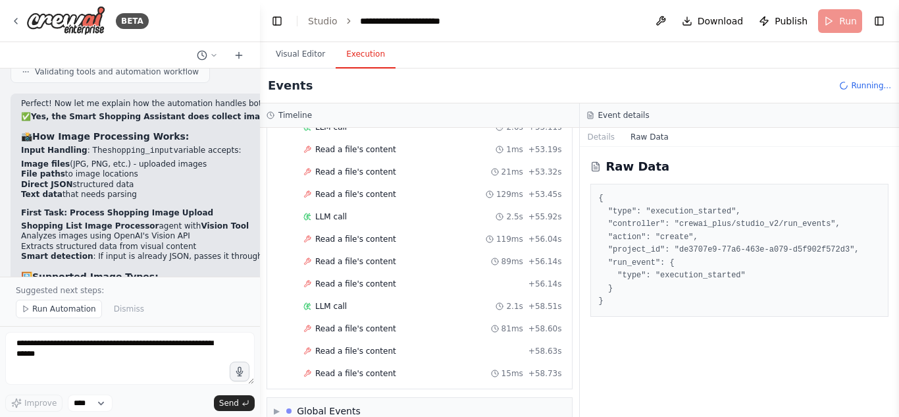
scroll to position [2985, 0]
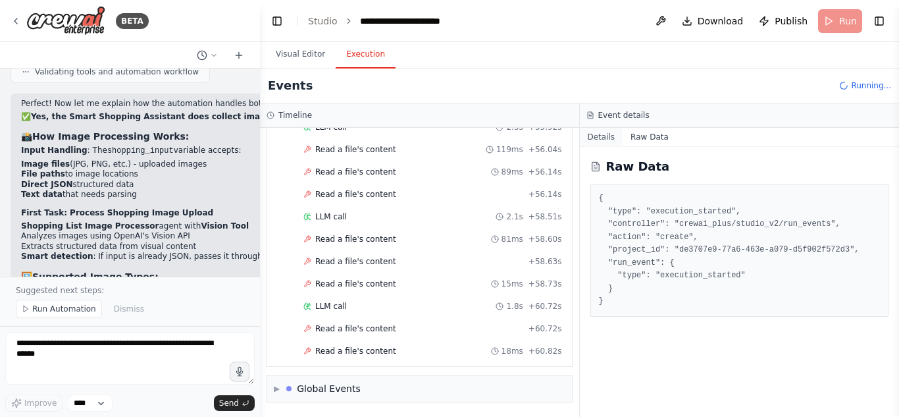
click at [604, 135] on button "Details" at bounding box center [601, 137] width 43 height 18
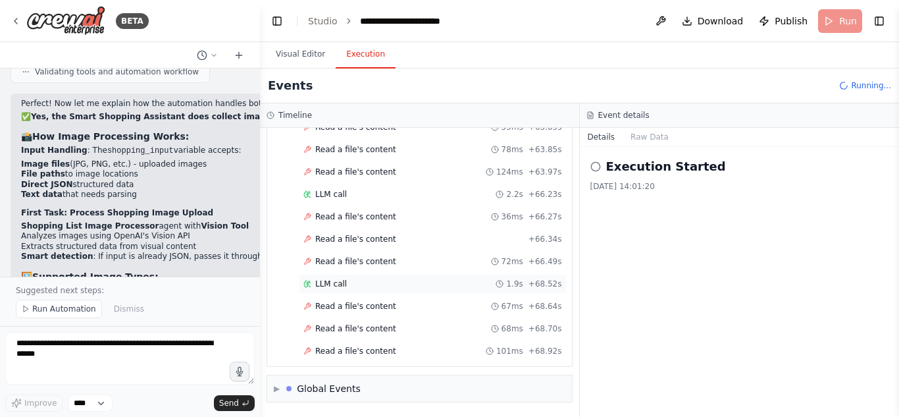
scroll to position [3321, 0]
click at [377, 390] on div "▶ Global Events" at bounding box center [419, 388] width 305 height 26
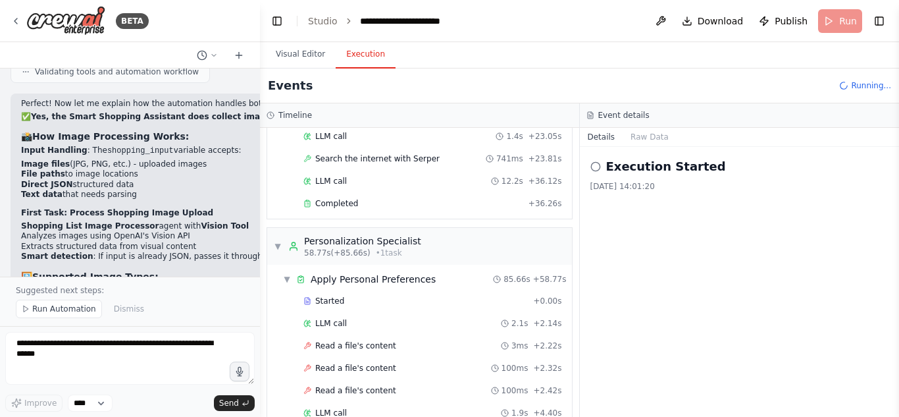
scroll to position [1132, 0]
click at [498, 254] on div "▼ Personalization Specialist 58.77s (+85.66s) • 1 task" at bounding box center [419, 246] width 305 height 37
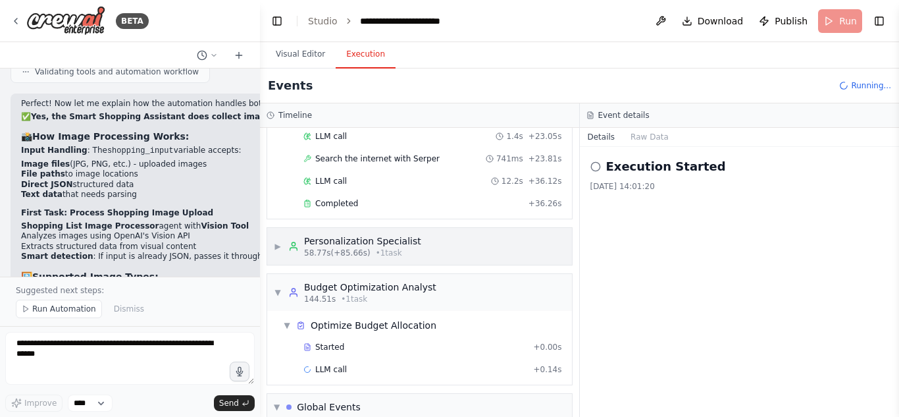
click at [498, 254] on div "▶ Personalization Specialist 58.77s (+85.66s) • 1 task" at bounding box center [419, 246] width 305 height 37
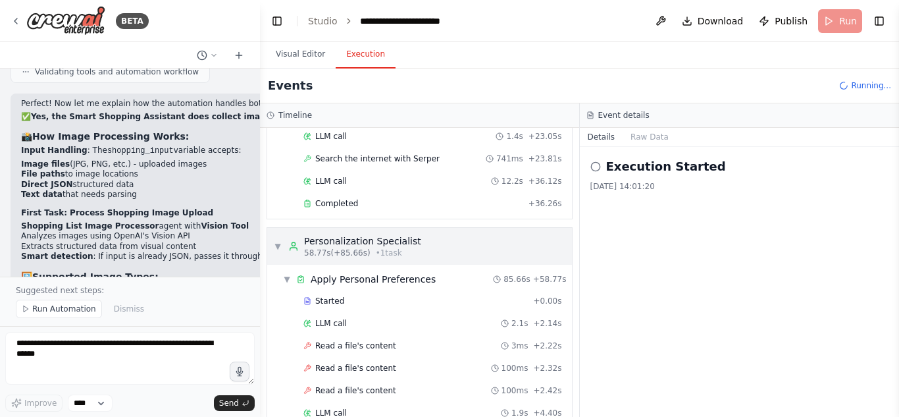
click at [498, 254] on div "▼ Personalization Specialist 58.77s (+85.66s) • 1 task" at bounding box center [419, 246] width 305 height 37
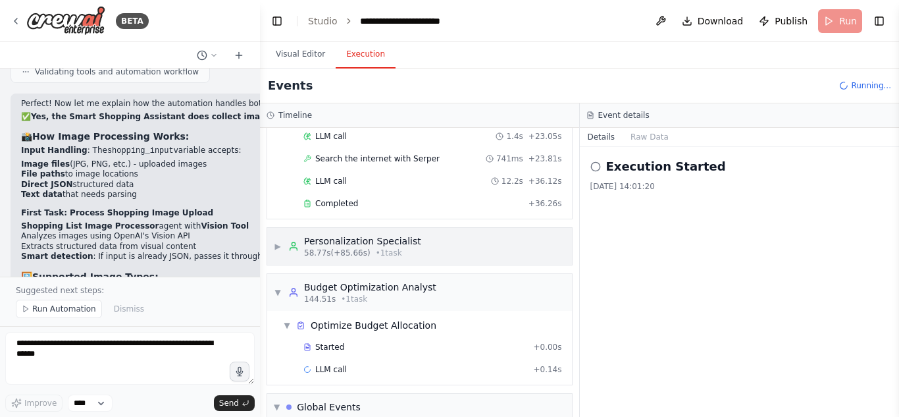
click at [498, 254] on div "▶ Personalization Specialist 58.77s (+85.66s) • 1 task" at bounding box center [419, 246] width 305 height 37
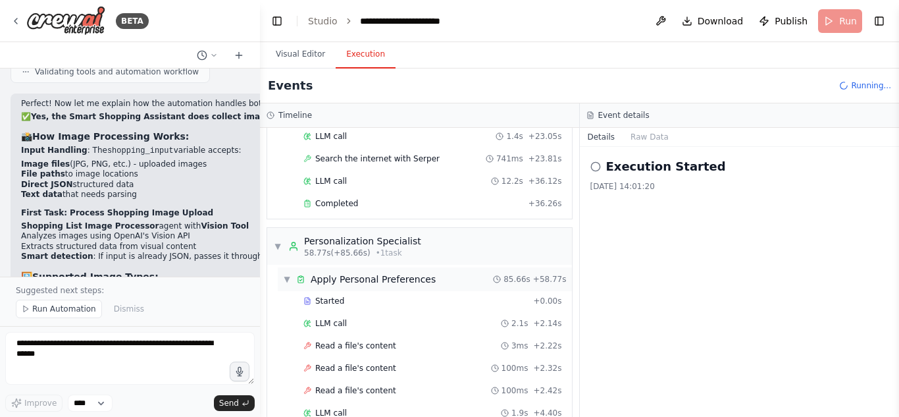
click at [466, 279] on div "▼ Apply Personal Preferences 85.66s + 58.77s" at bounding box center [425, 279] width 294 height 24
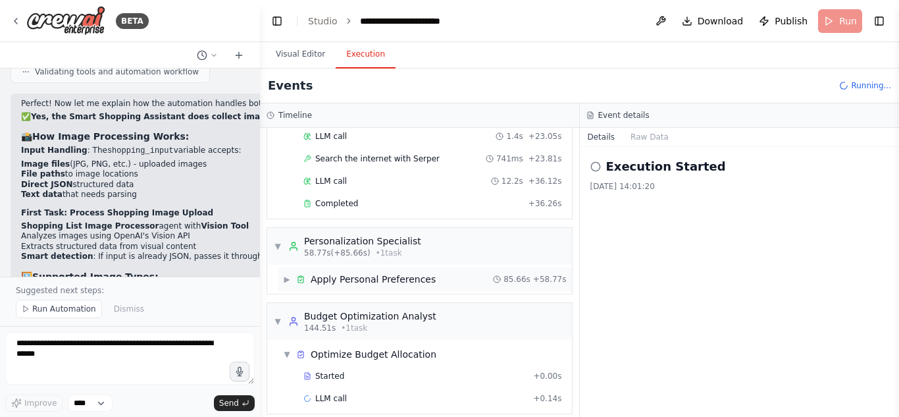
click at [466, 279] on div "▶ Apply Personal Preferences 85.66s + 58.77s" at bounding box center [425, 279] width 294 height 24
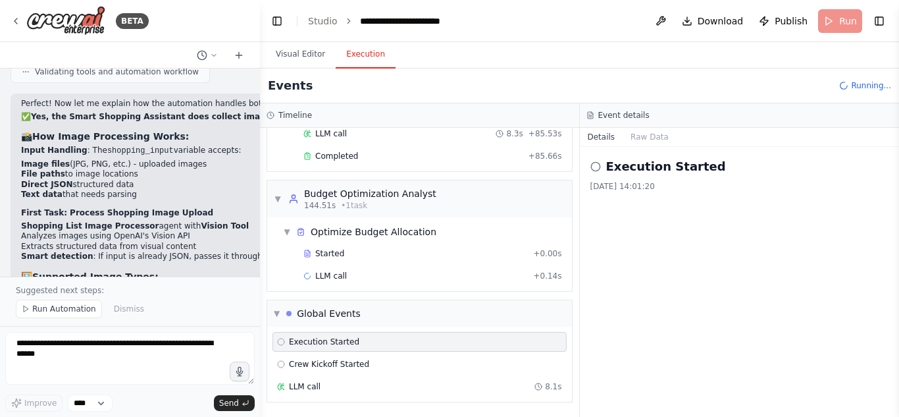
scroll to position [3504, 0]
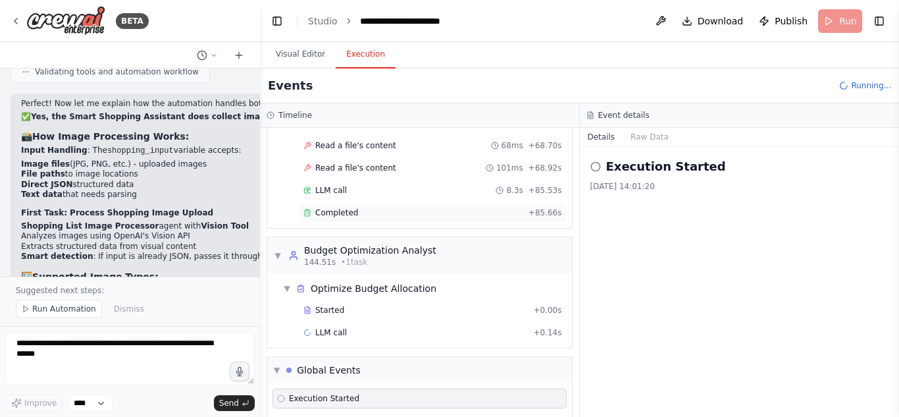
click at [512, 221] on div "Completed + 85.66s" at bounding box center [433, 213] width 268 height 20
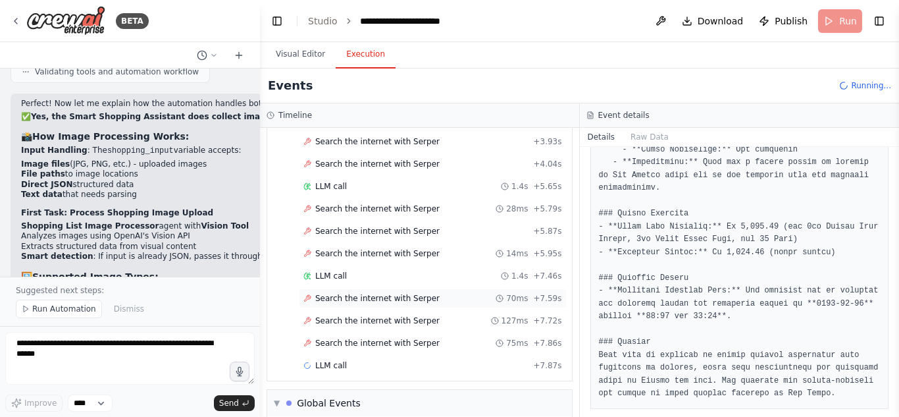
scroll to position [4061, 0]
click at [298, 51] on button "Visual Editor" at bounding box center [300, 55] width 70 height 28
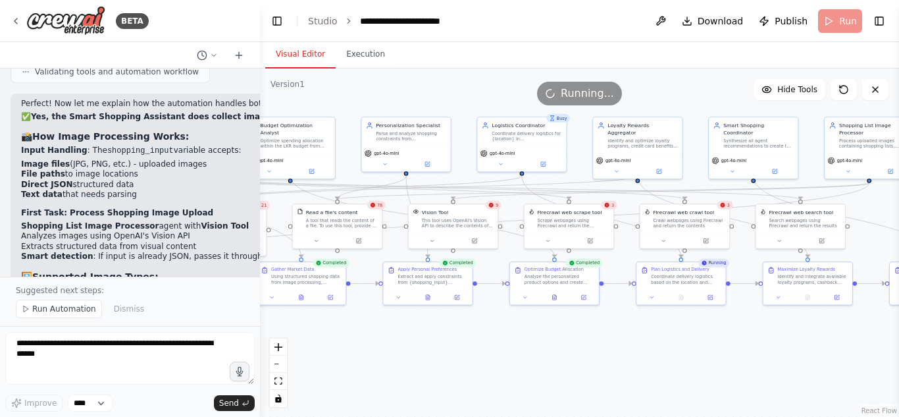
drag, startPoint x: 599, startPoint y: 175, endPoint x: 359, endPoint y: 93, distance: 254.0
click at [359, 93] on div "Version 1 Hide Tools .deletable-edge-delete-btn { width: 20px; height: 20px; bo…" at bounding box center [579, 242] width 639 height 348
click at [654, 332] on div ".deletable-edge-delete-btn { width: 20px; height: 20px; border: 0px solid #ffff…" at bounding box center [579, 242] width 639 height 348
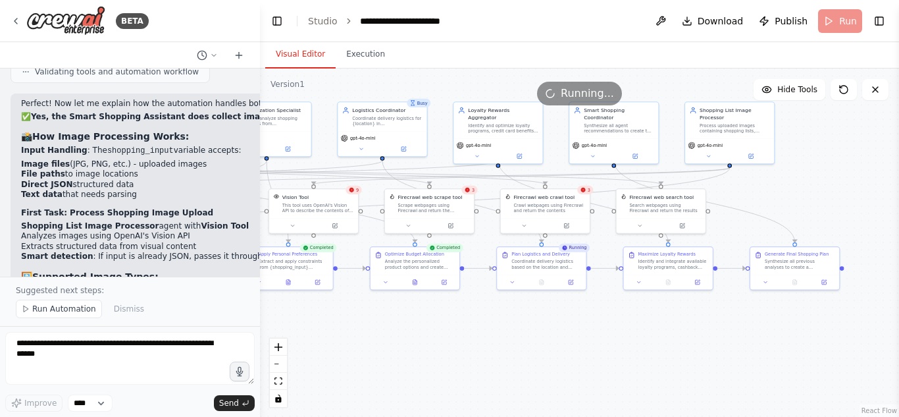
drag, startPoint x: 641, startPoint y: 335, endPoint x: 502, endPoint y: 320, distance: 140.4
click at [502, 320] on div ".deletable-edge-delete-btn { width: 20px; height: 20px; border: 0px solid #ffff…" at bounding box center [579, 242] width 639 height 348
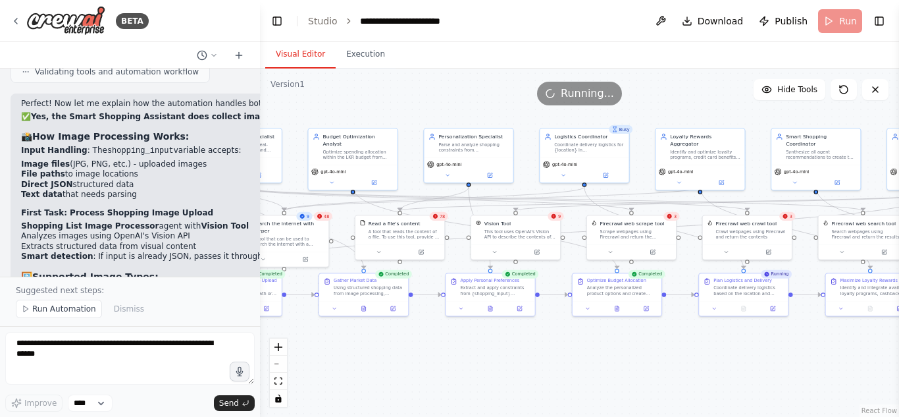
drag, startPoint x: 502, startPoint y: 320, endPoint x: 704, endPoint y: 346, distance: 203.9
click at [704, 346] on div ".deletable-edge-delete-btn { width: 20px; height: 20px; border: 0px solid #ffff…" at bounding box center [579, 242] width 639 height 348
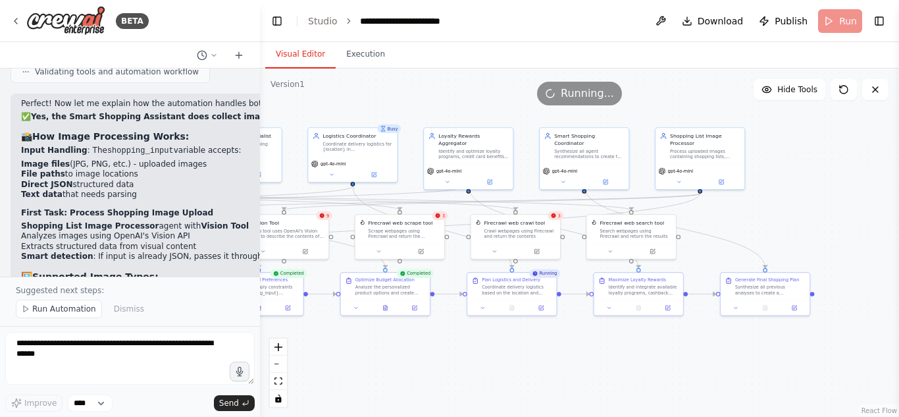
drag, startPoint x: 583, startPoint y: 334, endPoint x: 350, endPoint y: 334, distance: 233.1
click at [350, 334] on div ".deletable-edge-delete-btn { width: 20px; height: 20px; border: 0px solid #ffff…" at bounding box center [579, 242] width 639 height 348
click at [356, 50] on button "Execution" at bounding box center [366, 55] width 60 height 28
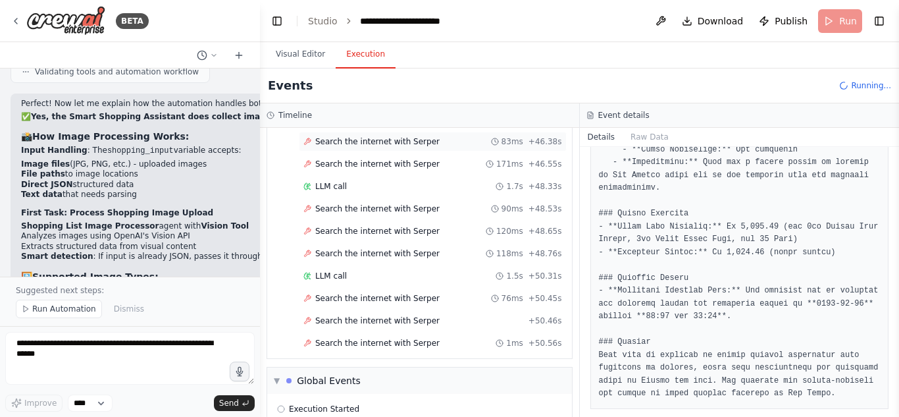
scroll to position [5941, 0]
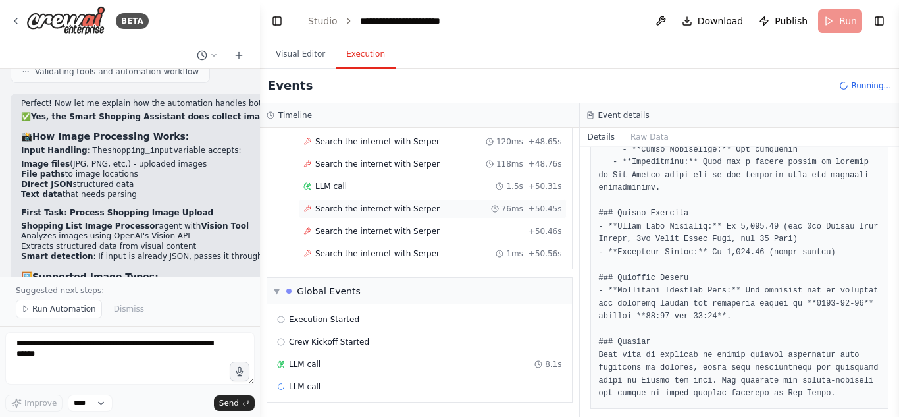
click at [433, 210] on div "Search the internet with [PERSON_NAME] 76ms + 50.45s" at bounding box center [433, 208] width 259 height 11
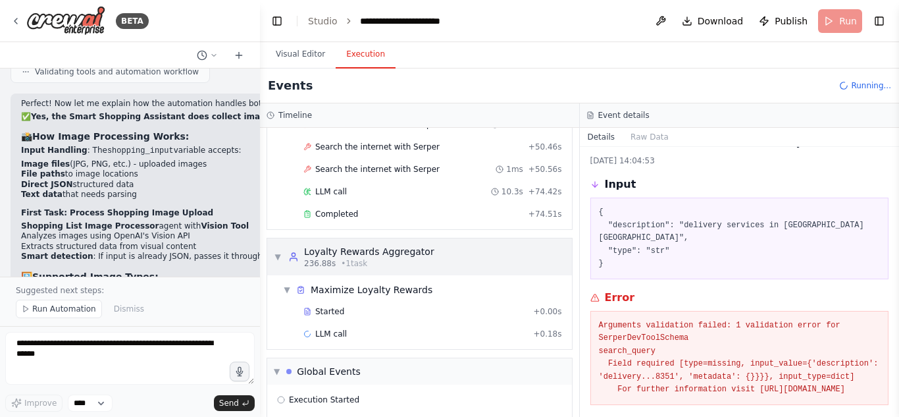
scroll to position [6026, 0]
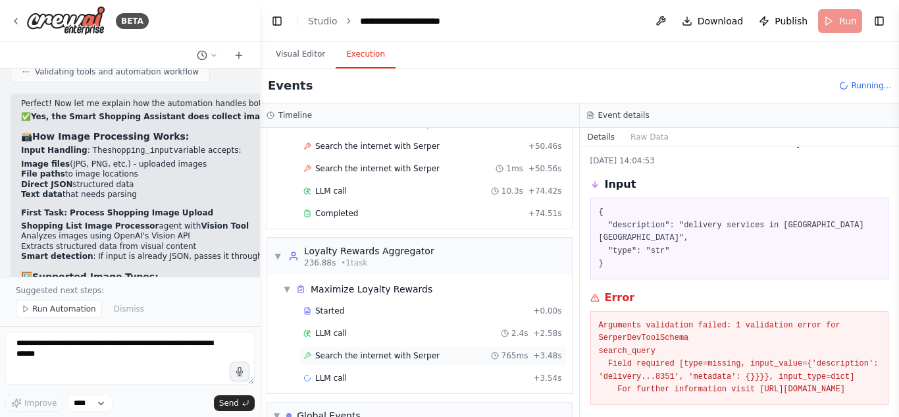
click at [401, 352] on span "Search the internet with Serper" at bounding box center [377, 355] width 124 height 11
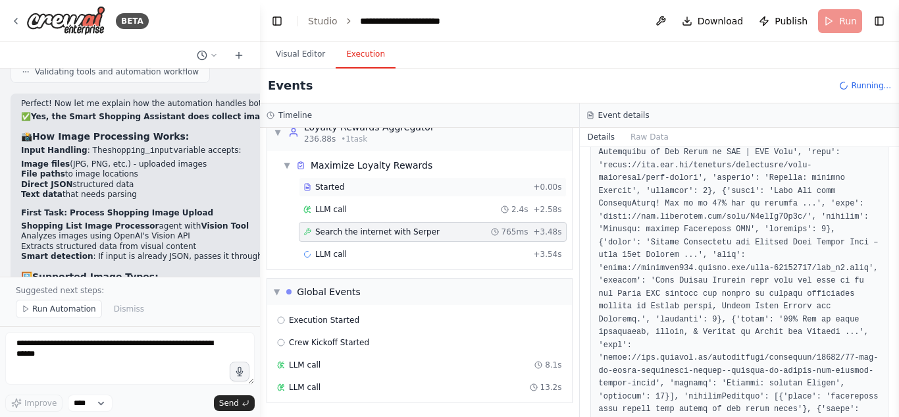
scroll to position [6151, 0]
click at [309, 61] on button "Visual Editor" at bounding box center [300, 55] width 70 height 28
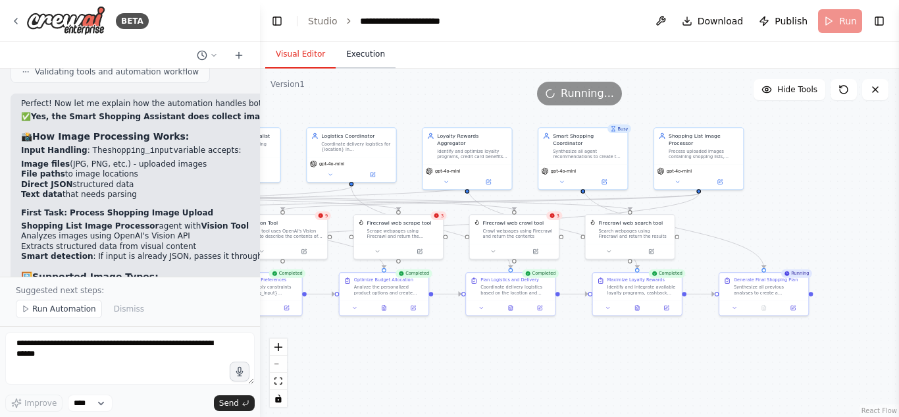
click at [370, 63] on button "Execution" at bounding box center [366, 55] width 60 height 28
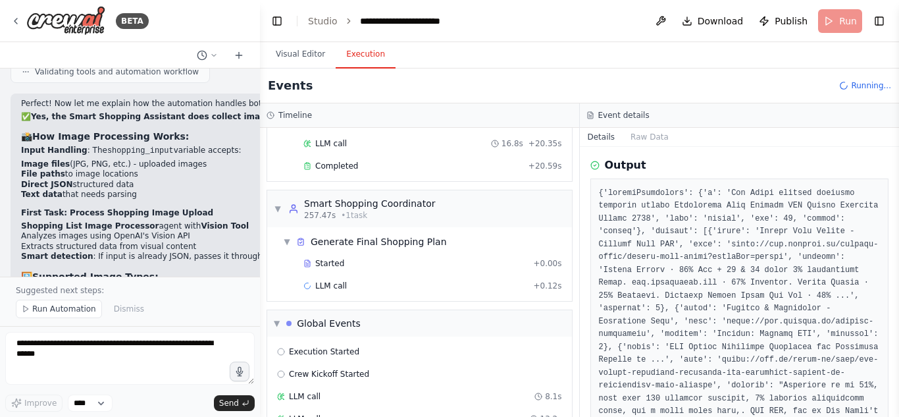
scroll to position [0, 0]
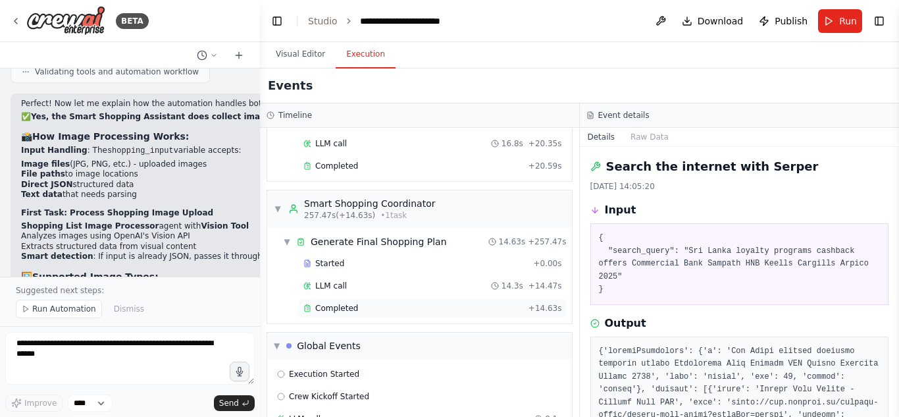
click at [416, 302] on div "Completed + 14.63s" at bounding box center [433, 308] width 268 height 20
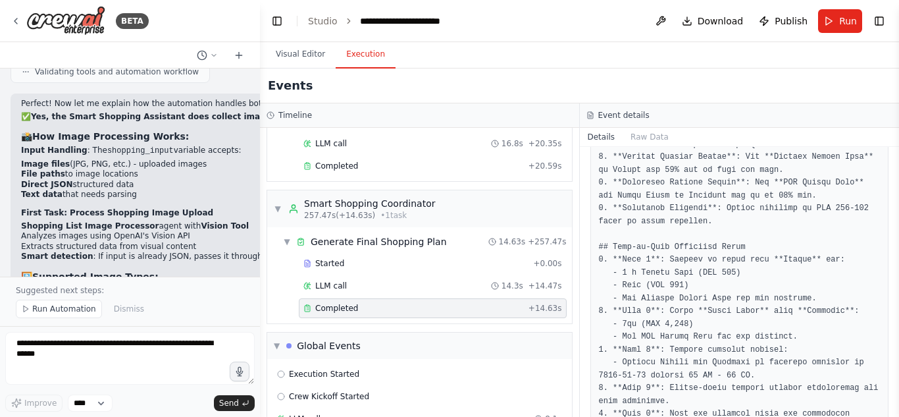
scroll to position [1000, 0]
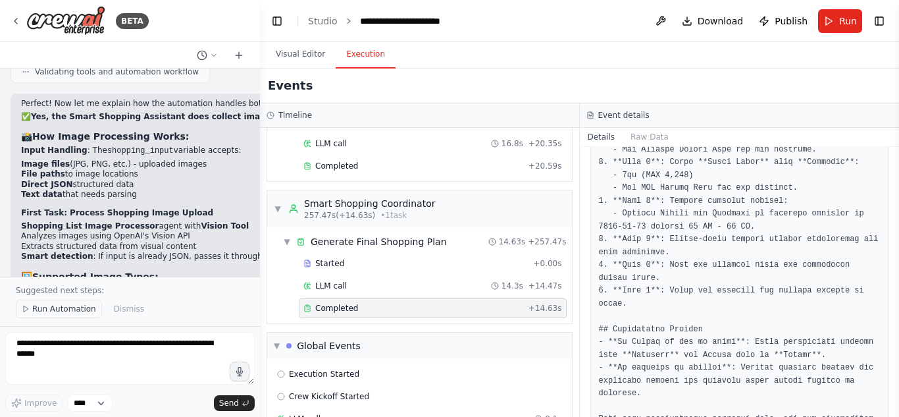
click at [70, 313] on span "Run Automation" at bounding box center [64, 309] width 64 height 11
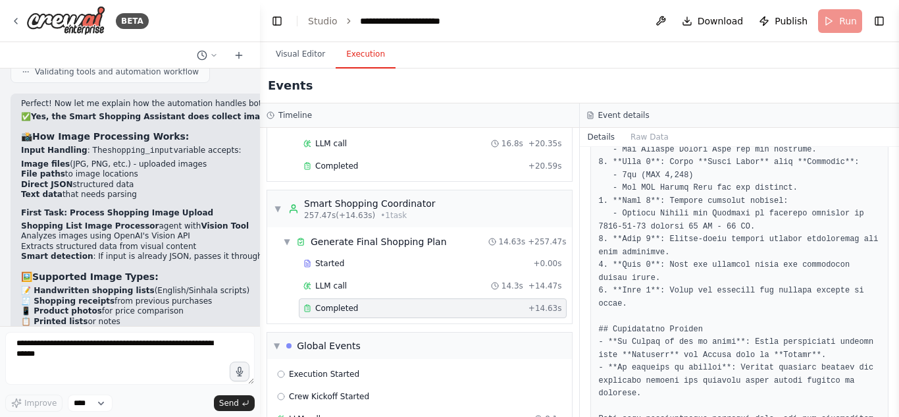
scroll to position [7631, 0]
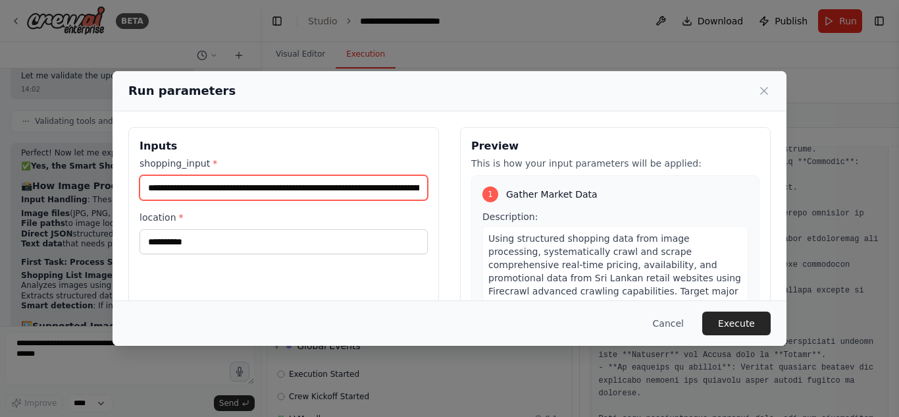
click at [261, 192] on input "**********" at bounding box center [284, 187] width 288 height 25
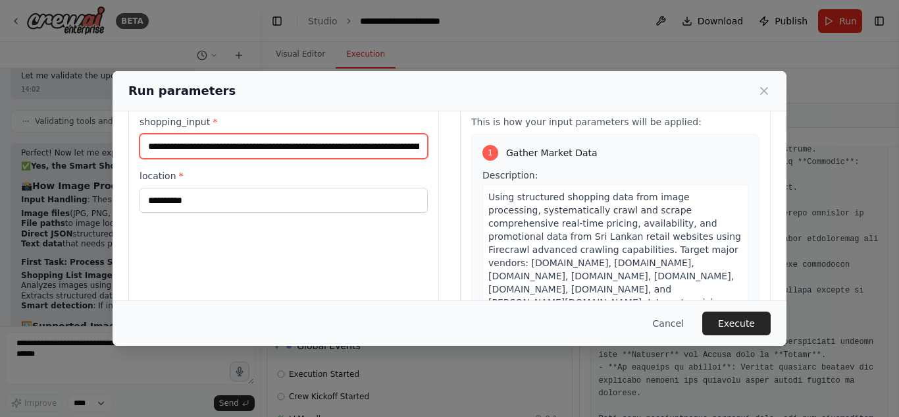
scroll to position [28, 0]
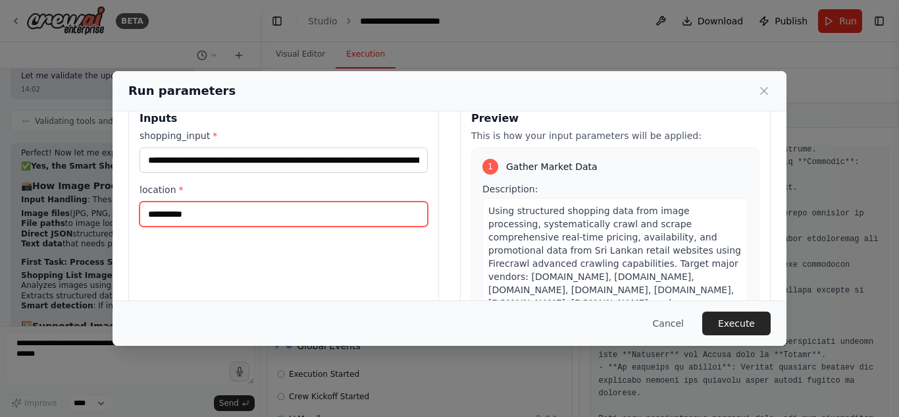
click at [231, 208] on input "**********" at bounding box center [284, 213] width 288 height 25
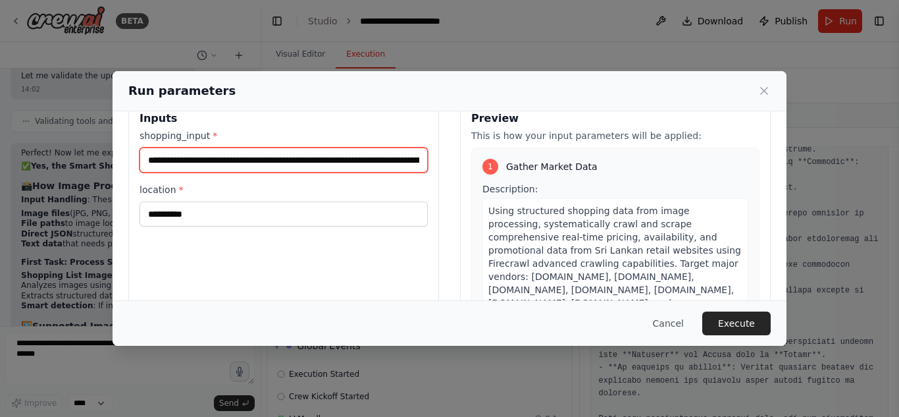
click at [211, 163] on input "**********" at bounding box center [284, 159] width 288 height 25
drag, startPoint x: 148, startPoint y: 161, endPoint x: 474, endPoint y: 162, distance: 325.9
click at [474, 162] on div "**********" at bounding box center [449, 255] width 643 height 312
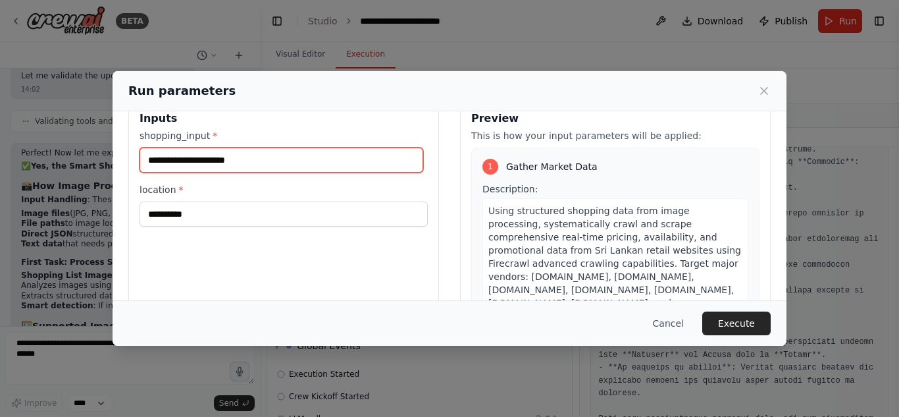
paste input "**********"
type input "**********"
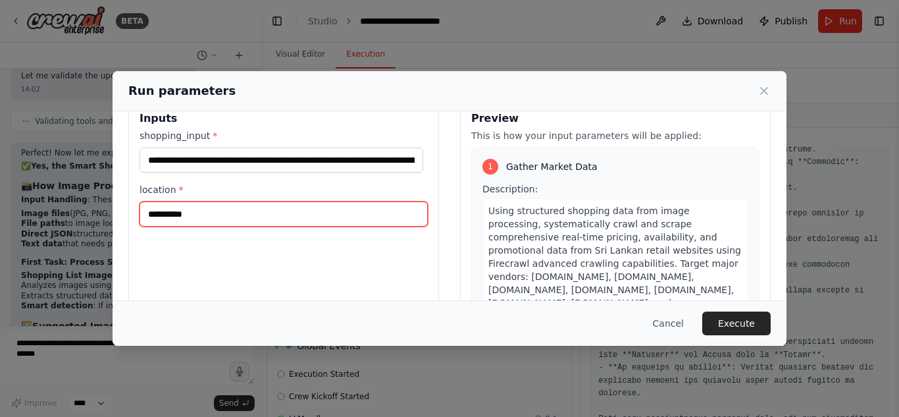
click at [209, 211] on input "**********" at bounding box center [284, 213] width 288 height 25
type input "*"
type input "**********"
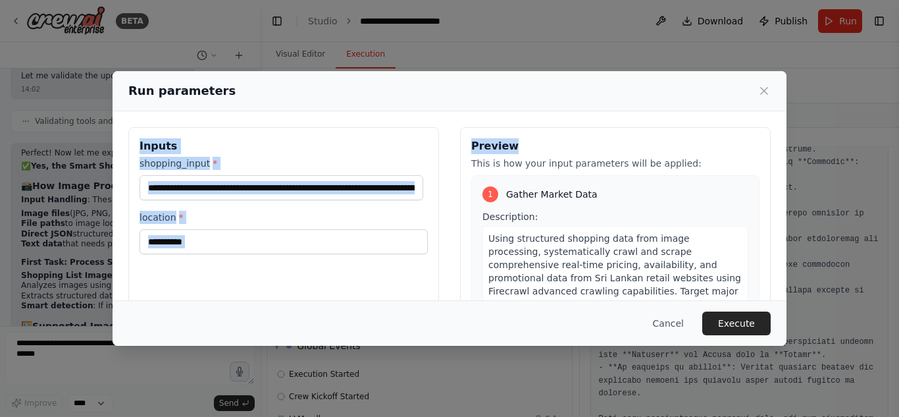
drag, startPoint x: 587, startPoint y: 96, endPoint x: 772, endPoint y: 112, distance: 185.0
click at [772, 112] on div "**********" at bounding box center [450, 208] width 674 height 275
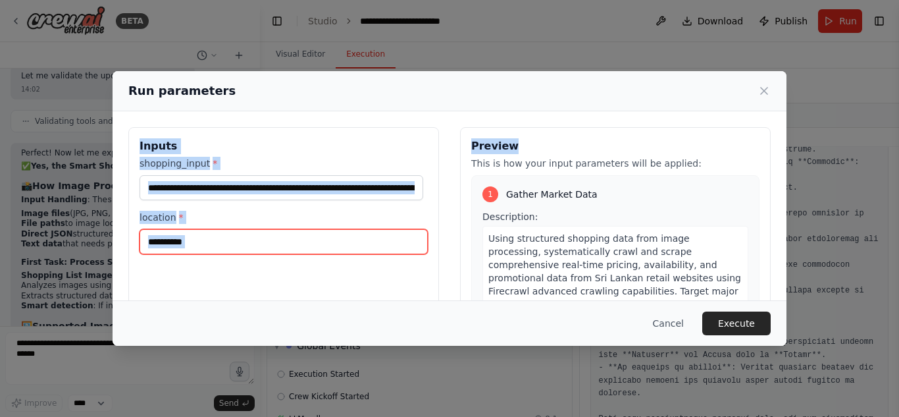
click at [368, 251] on input "**********" at bounding box center [284, 241] width 288 height 25
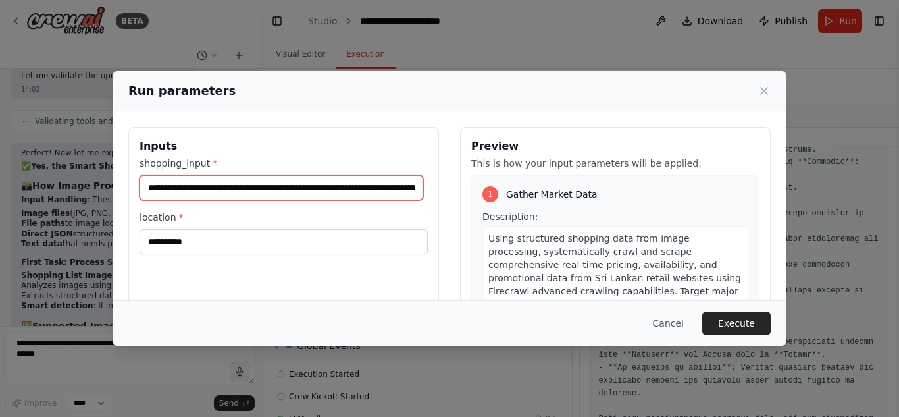
click at [408, 190] on input "**********" at bounding box center [282, 187] width 284 height 25
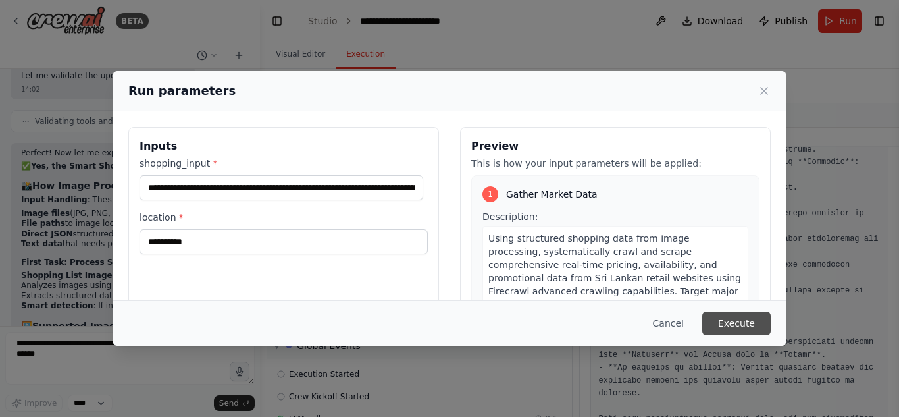
click at [753, 323] on button "Execute" at bounding box center [737, 323] width 68 height 24
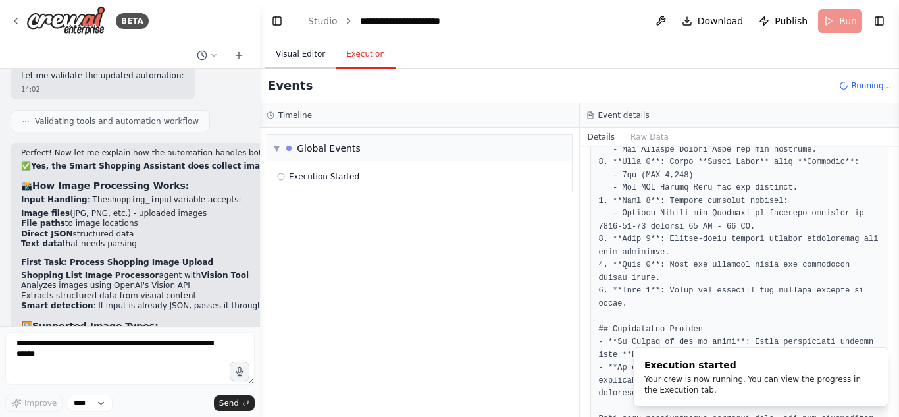
click at [298, 52] on button "Visual Editor" at bounding box center [300, 55] width 70 height 28
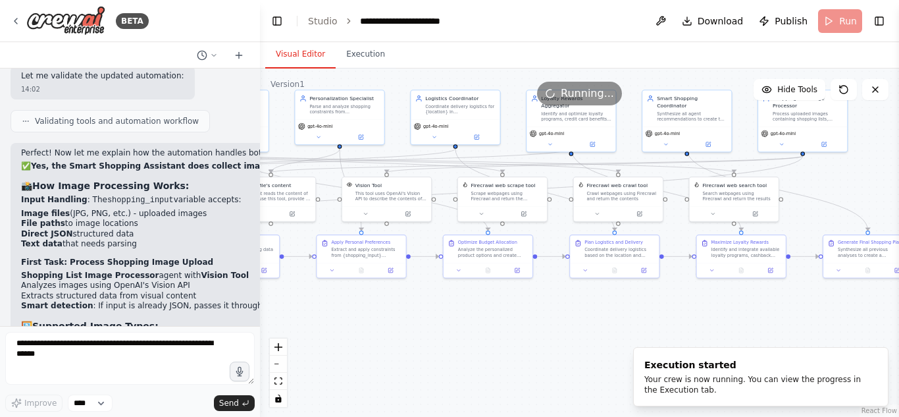
drag, startPoint x: 776, startPoint y: 197, endPoint x: 880, endPoint y: 159, distance: 110.6
click at [880, 159] on div ".deletable-edge-delete-btn { width: 20px; height: 20px; border: 0px solid #ffff…" at bounding box center [579, 242] width 639 height 348
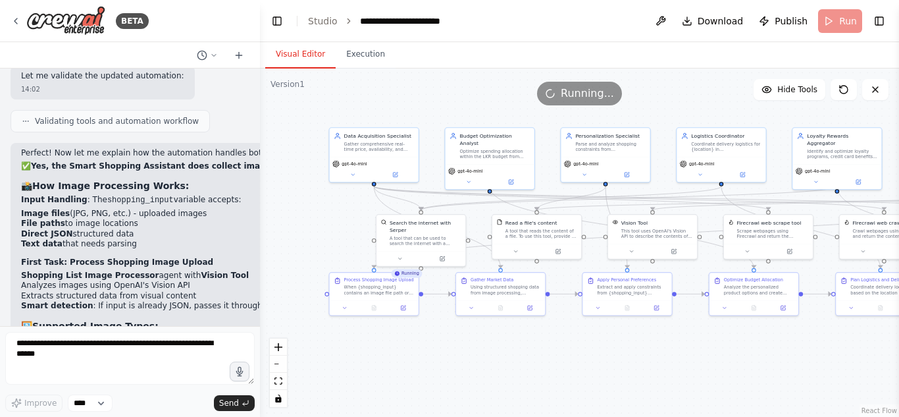
drag, startPoint x: 437, startPoint y: 335, endPoint x: 703, endPoint y: 373, distance: 268.6
click at [703, 373] on div ".deletable-edge-delete-btn { width: 20px; height: 20px; border: 0px solid #ffff…" at bounding box center [579, 242] width 639 height 348
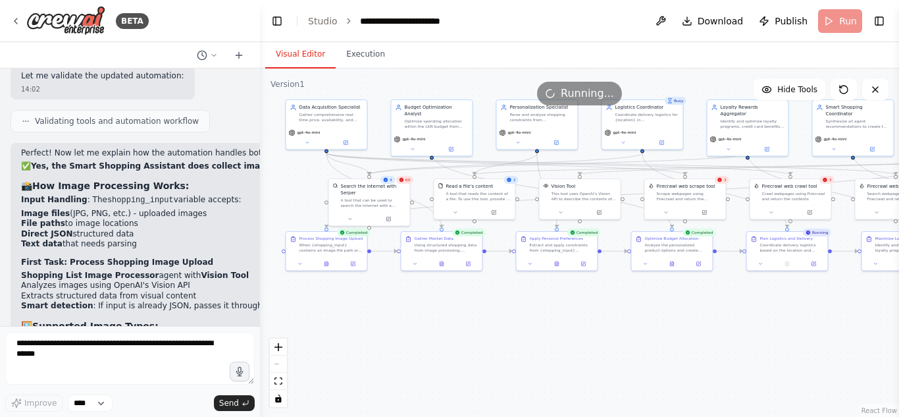
drag, startPoint x: 745, startPoint y: 340, endPoint x: 623, endPoint y: 313, distance: 124.6
click at [623, 313] on div ".deletable-edge-delete-btn { width: 20px; height: 20px; border: 0px solid #ffff…" at bounding box center [579, 242] width 639 height 348
click at [346, 53] on button "Execution" at bounding box center [366, 55] width 60 height 28
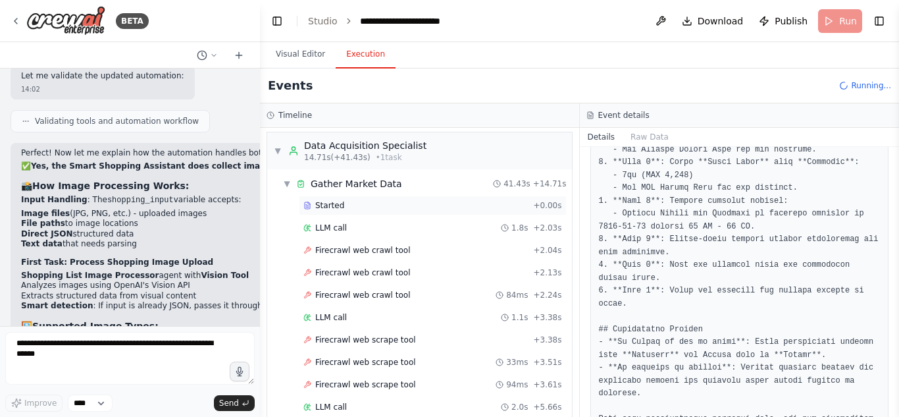
scroll to position [190, 0]
click at [354, 250] on span "Firecrawl web crawl tool" at bounding box center [362, 249] width 95 height 11
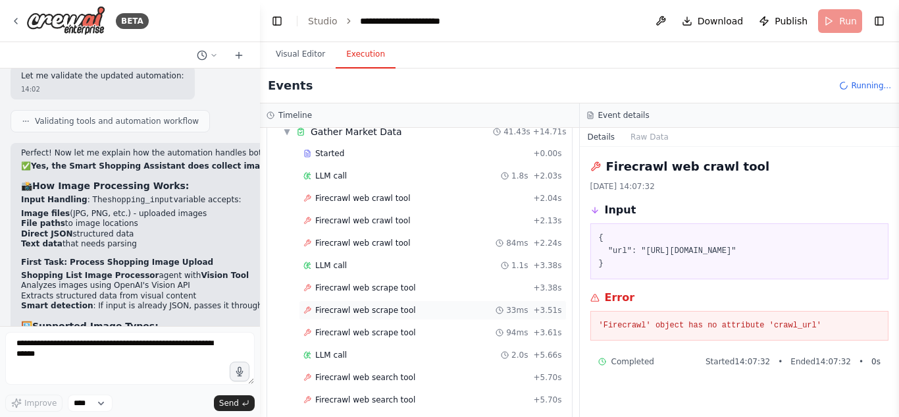
scroll to position [216, 0]
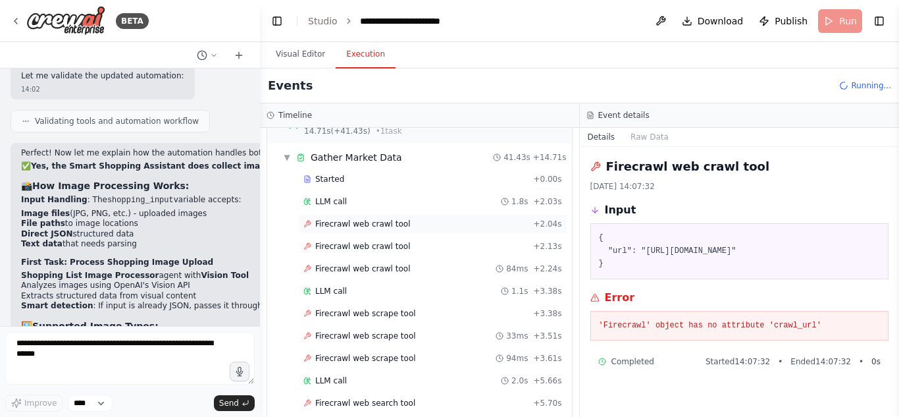
click at [427, 224] on div "Firecrawl web crawl tool + 2.04s" at bounding box center [433, 224] width 259 height 11
click at [421, 240] on div "Firecrawl web crawl tool + 2.13s" at bounding box center [433, 246] width 268 height 20
click at [410, 259] on div "Firecrawl web crawl tool 84ms + 2.24s" at bounding box center [433, 269] width 268 height 20
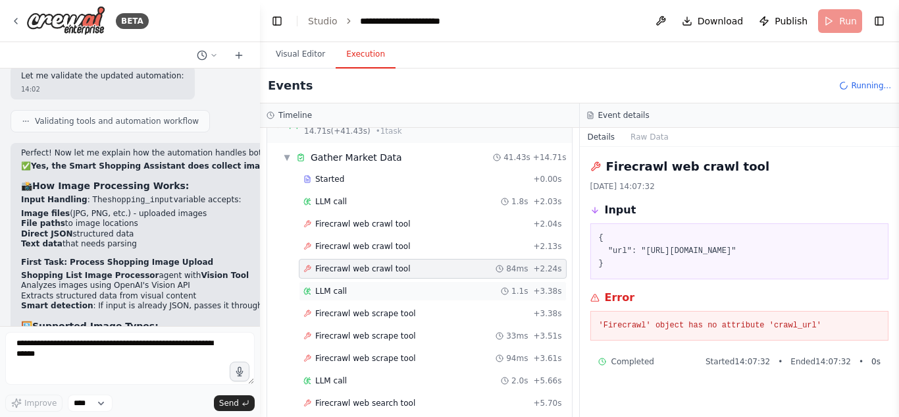
click at [394, 287] on div "LLM call 1.1s + 3.38s" at bounding box center [433, 291] width 259 height 11
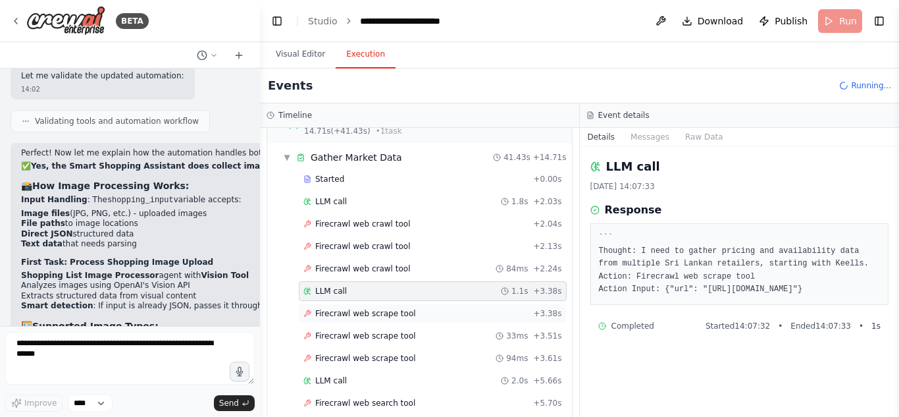
click at [415, 304] on div "Firecrawl web scrape tool + 3.38s" at bounding box center [433, 314] width 268 height 20
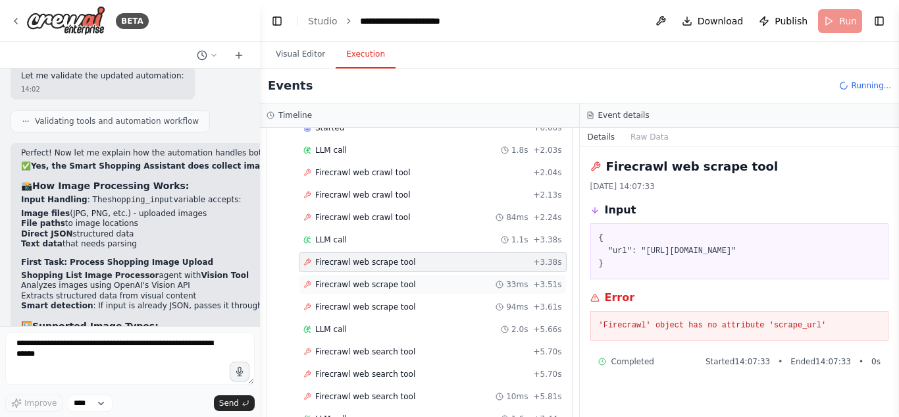
scroll to position [269, 0]
click at [458, 257] on div "Firecrawl web scrape tool + 3.38s" at bounding box center [433, 260] width 259 height 11
click at [452, 275] on div "Firecrawl web scrape tool 33ms + 3.51s" at bounding box center [433, 283] width 268 height 20
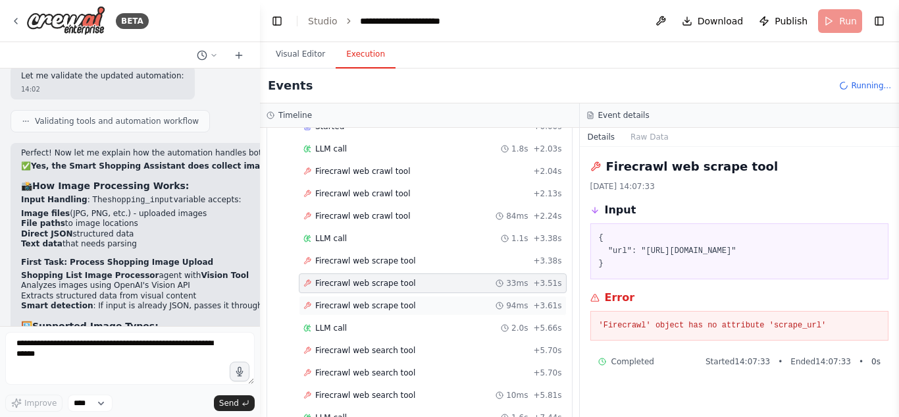
click at [438, 296] on div "Firecrawl web scrape tool 94ms + 3.61s" at bounding box center [433, 306] width 268 height 20
click at [456, 341] on div "Firecrawl web search tool + 5.70s" at bounding box center [433, 350] width 268 height 20
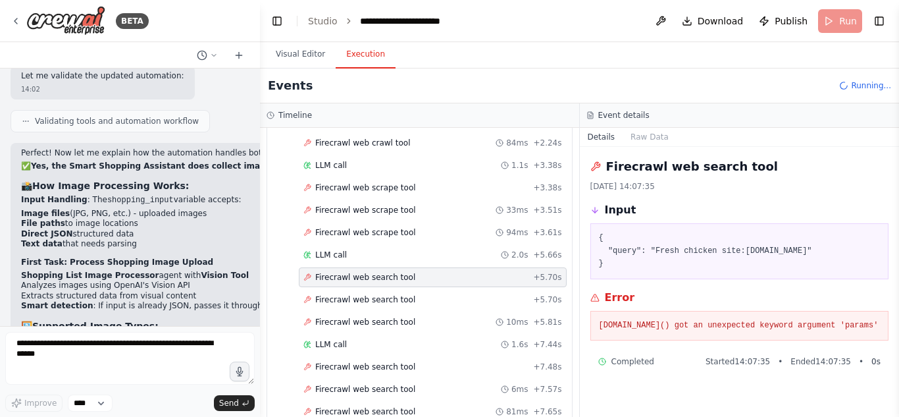
scroll to position [343, 0]
click at [450, 295] on div "Firecrawl web search tool + 5.70s" at bounding box center [433, 298] width 259 height 11
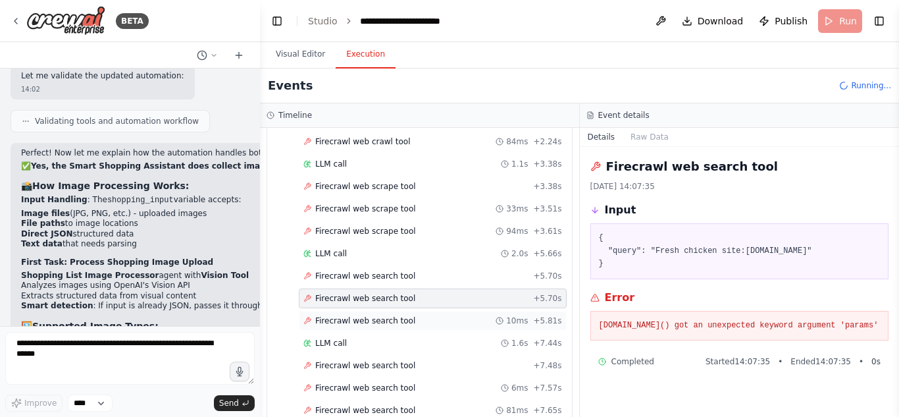
click at [436, 325] on div "Firecrawl web search tool 10ms + 5.81s" at bounding box center [433, 320] width 259 height 11
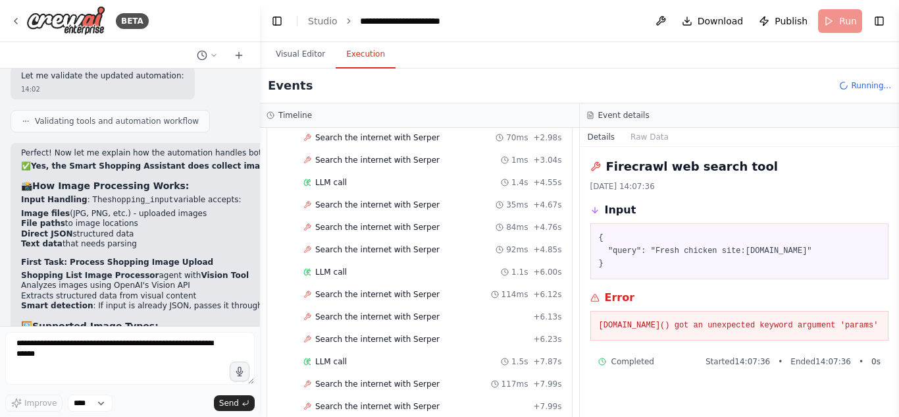
scroll to position [1506, 0]
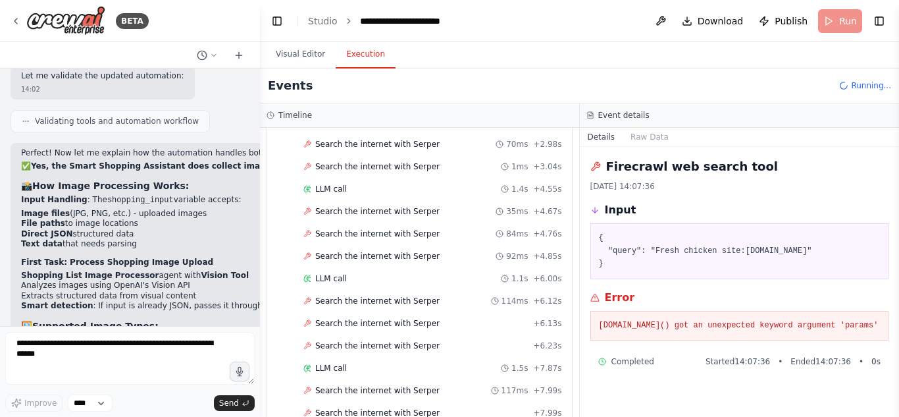
click at [413, 232] on span "Search the internet with Serper" at bounding box center [377, 233] width 124 height 11
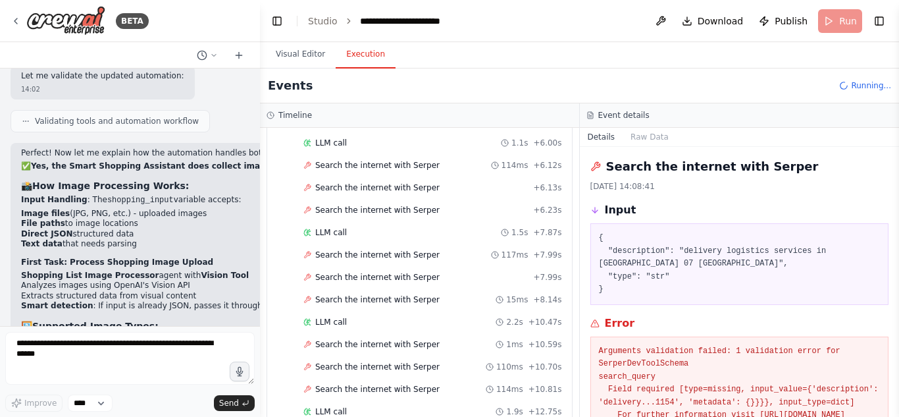
scroll to position [1642, 0]
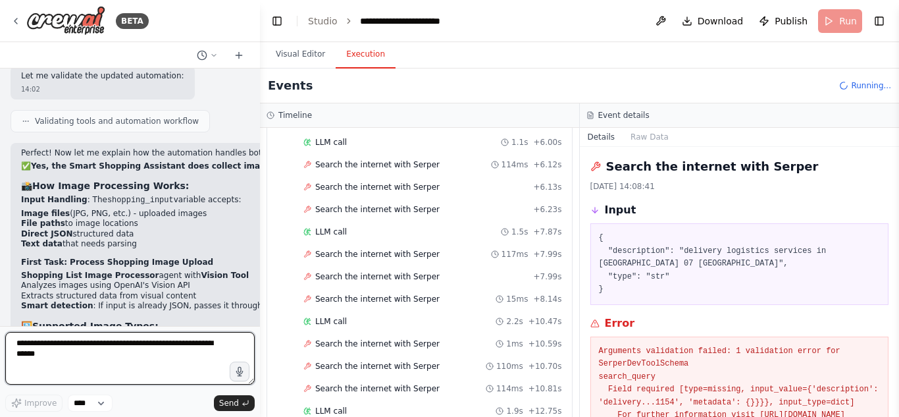
click at [158, 352] on textarea at bounding box center [130, 358] width 250 height 53
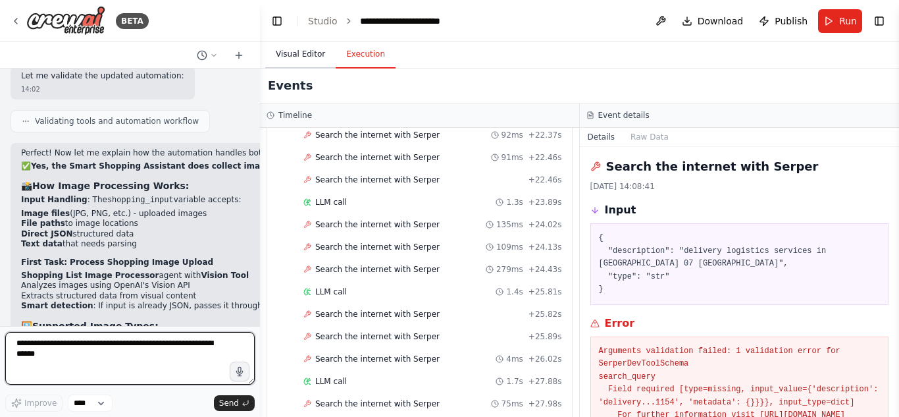
scroll to position [2432, 0]
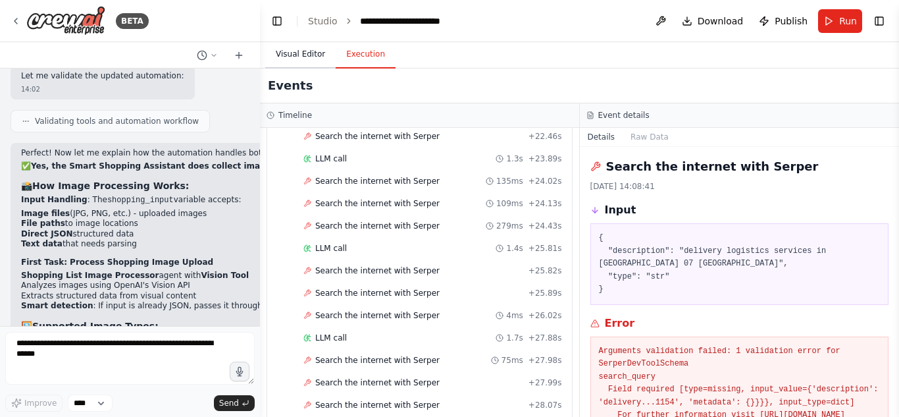
click at [297, 45] on button "Visual Editor" at bounding box center [300, 55] width 70 height 28
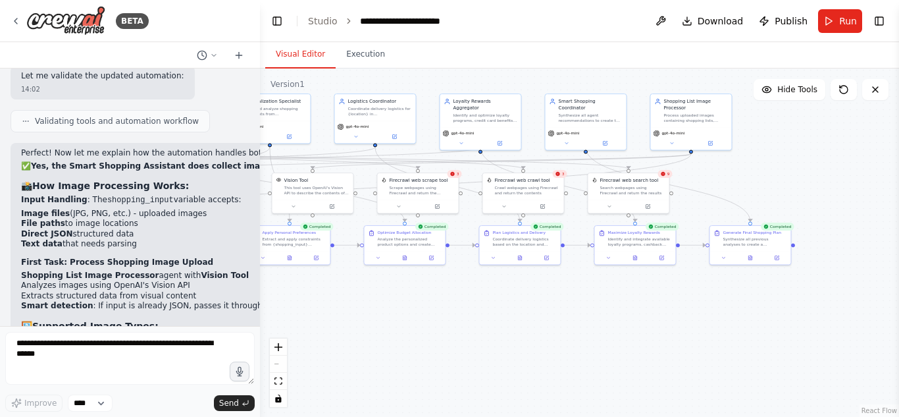
drag, startPoint x: 694, startPoint y: 292, endPoint x: 396, endPoint y: 284, distance: 298.4
click at [396, 284] on div ".deletable-edge-delete-btn { width: 20px; height: 20px; border: 0px solid #ffff…" at bounding box center [579, 242] width 639 height 348
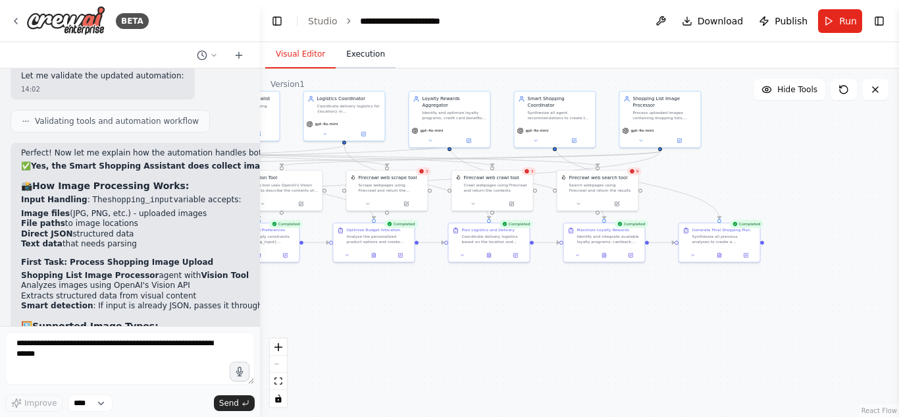
click at [358, 51] on button "Execution" at bounding box center [366, 55] width 60 height 28
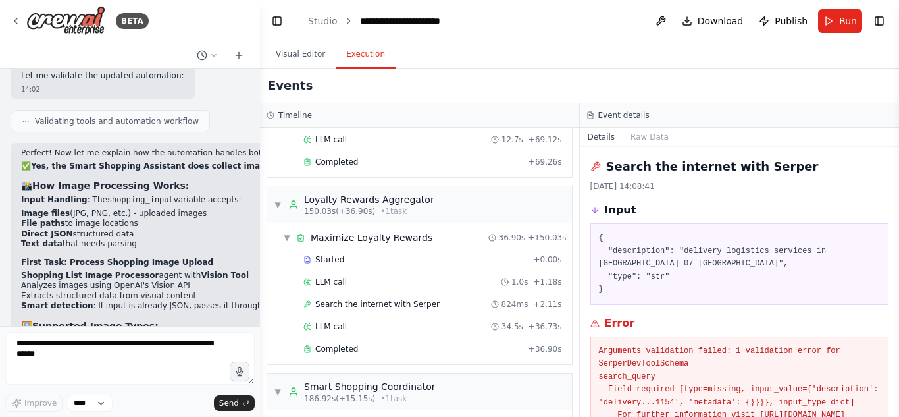
scroll to position [3875, 0]
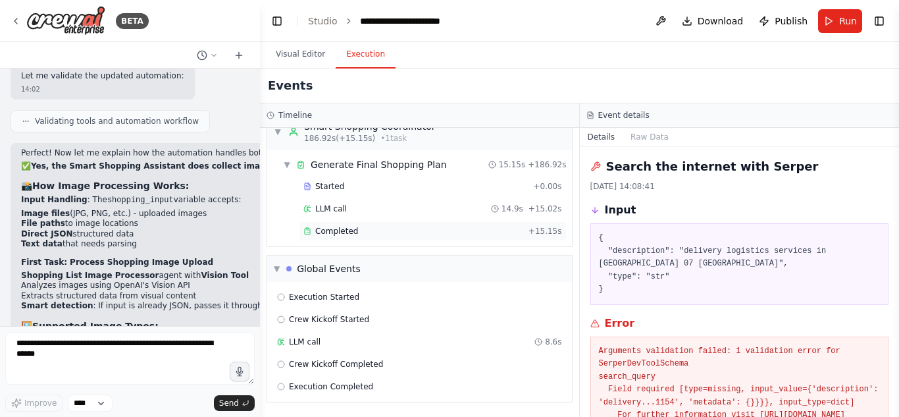
click at [356, 225] on div "Completed + 15.15s" at bounding box center [433, 231] width 268 height 20
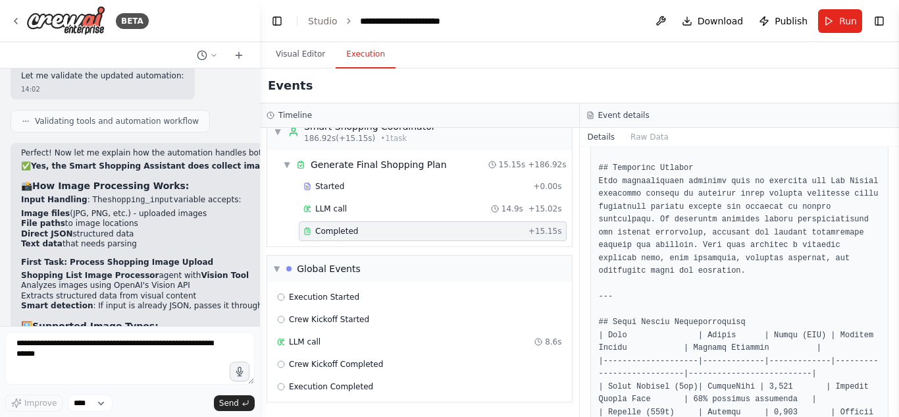
scroll to position [96, 0]
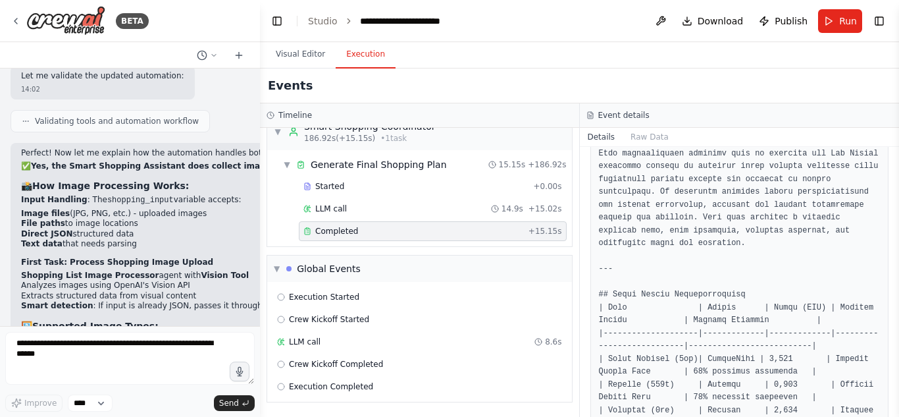
scroll to position [0, 0]
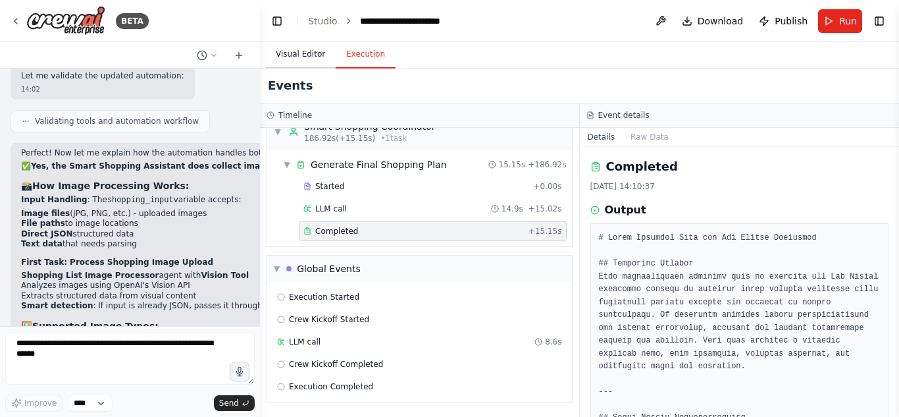
click at [313, 56] on button "Visual Editor" at bounding box center [300, 55] width 70 height 28
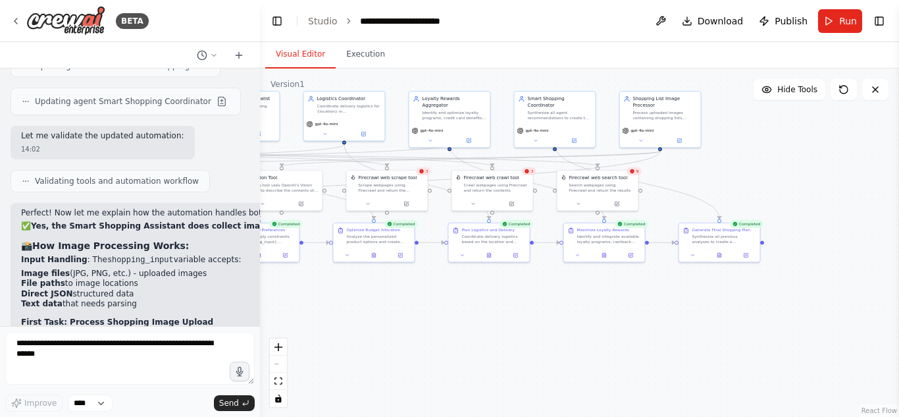
scroll to position [7631, 0]
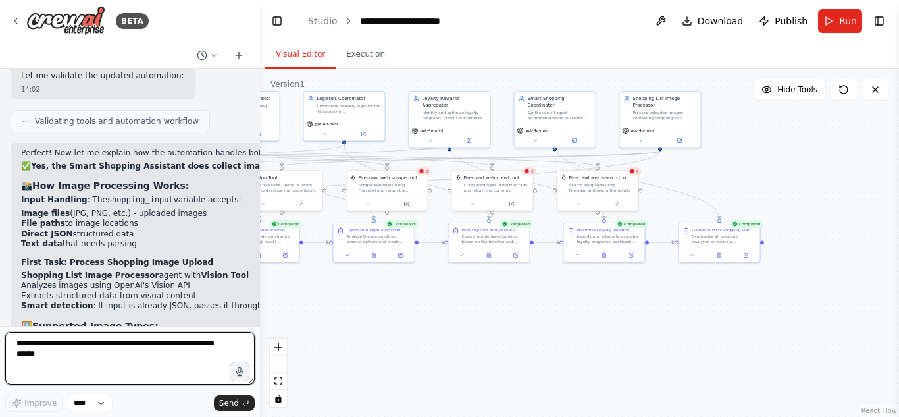
click at [173, 367] on textarea at bounding box center [130, 358] width 250 height 53
type textarea "*"
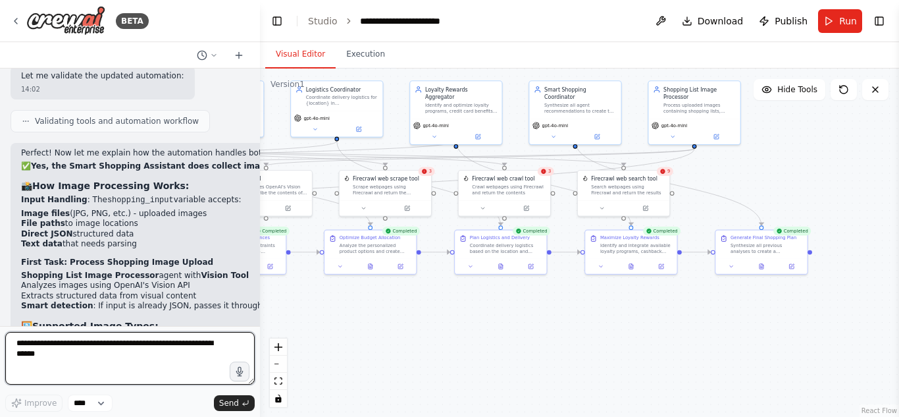
click at [131, 344] on textarea at bounding box center [130, 358] width 250 height 53
click at [117, 340] on textarea at bounding box center [130, 358] width 250 height 53
type textarea "*"
click at [194, 342] on textarea "**********" at bounding box center [130, 358] width 250 height 53
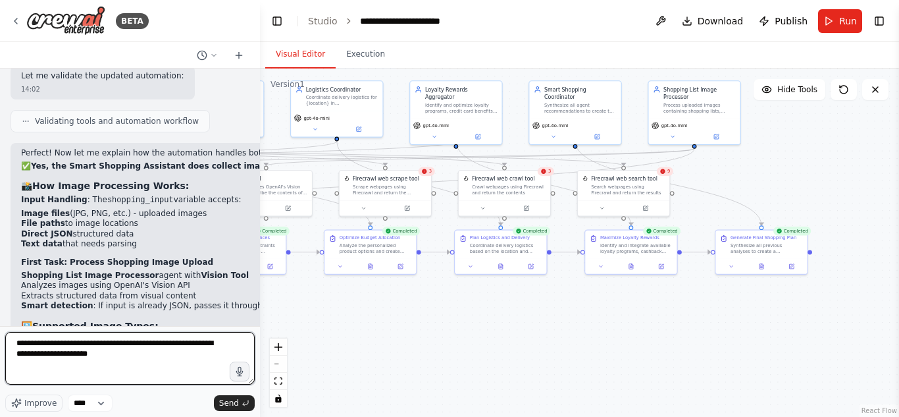
click at [153, 360] on textarea "**********" at bounding box center [130, 358] width 250 height 53
type textarea "**********"
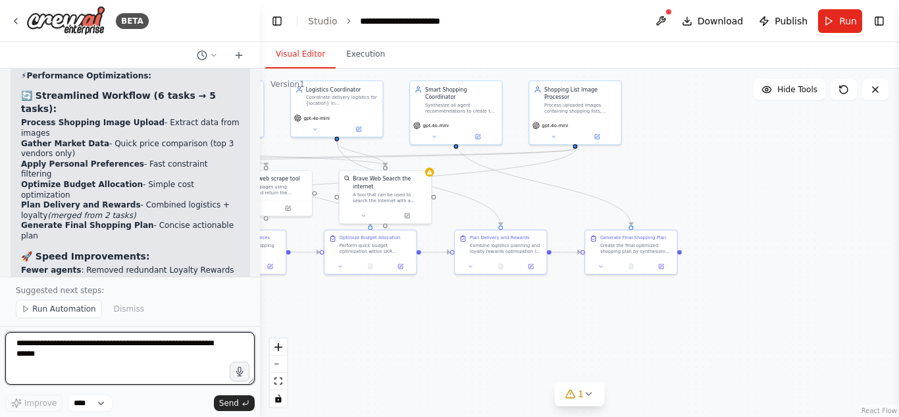
scroll to position [9769, 0]
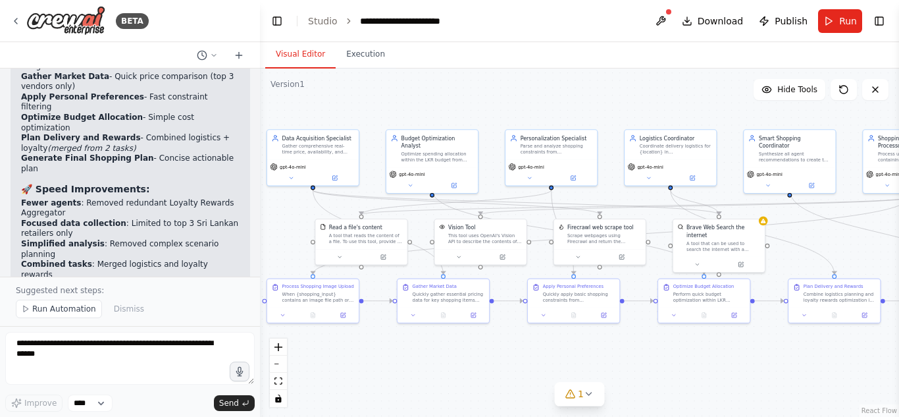
drag, startPoint x: 525, startPoint y: 197, endPoint x: 859, endPoint y: 246, distance: 337.4
click at [859, 246] on div ".deletable-edge-delete-btn { width: 20px; height: 20px; border: 0px solid #ffff…" at bounding box center [579, 242] width 639 height 348
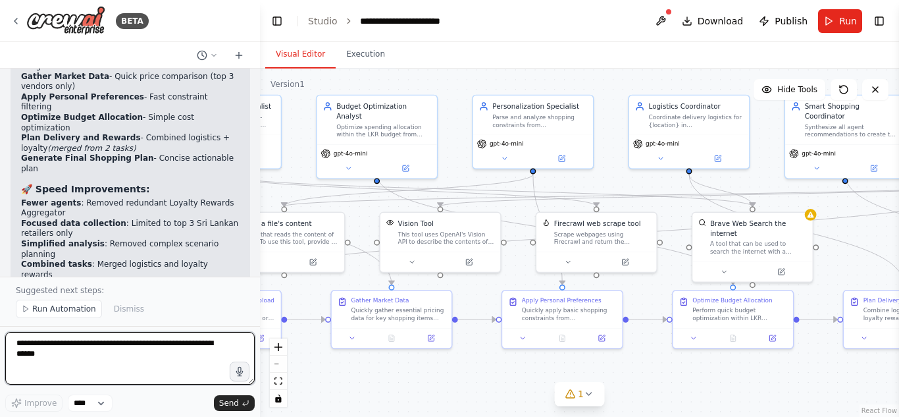
click at [157, 354] on textarea at bounding box center [130, 358] width 250 height 53
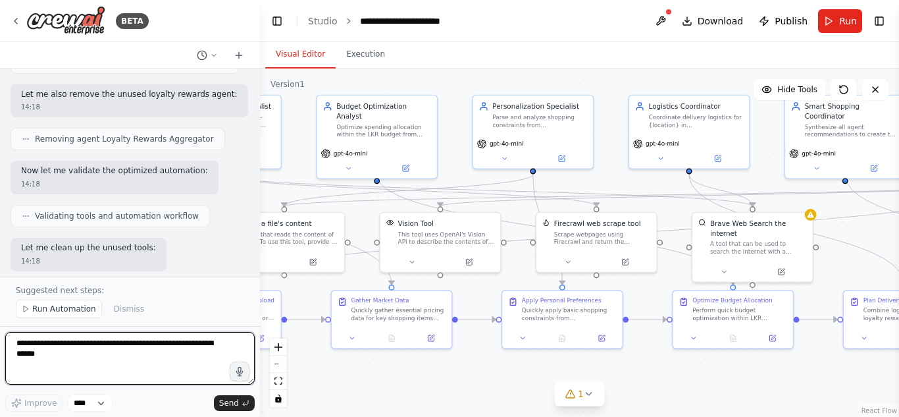
scroll to position [9362, 0]
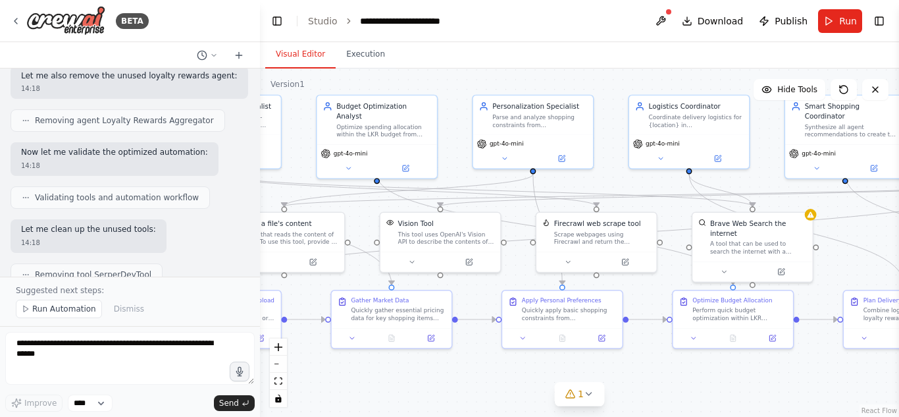
click at [146, 327] on form "Improve **** Send" at bounding box center [130, 371] width 260 height 91
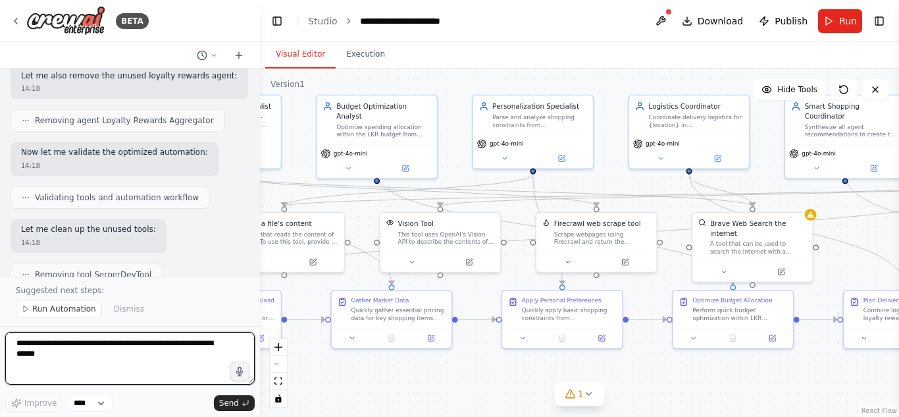
click at [142, 347] on textarea at bounding box center [130, 358] width 250 height 53
click at [116, 336] on textarea at bounding box center [130, 358] width 250 height 53
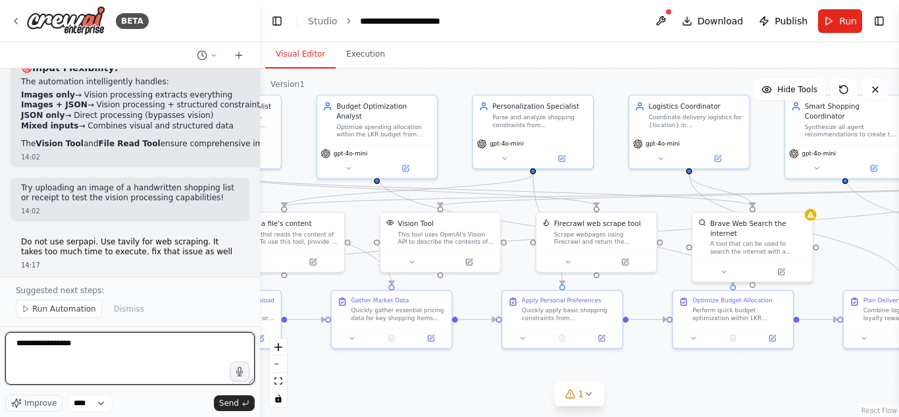
scroll to position [8137, 0]
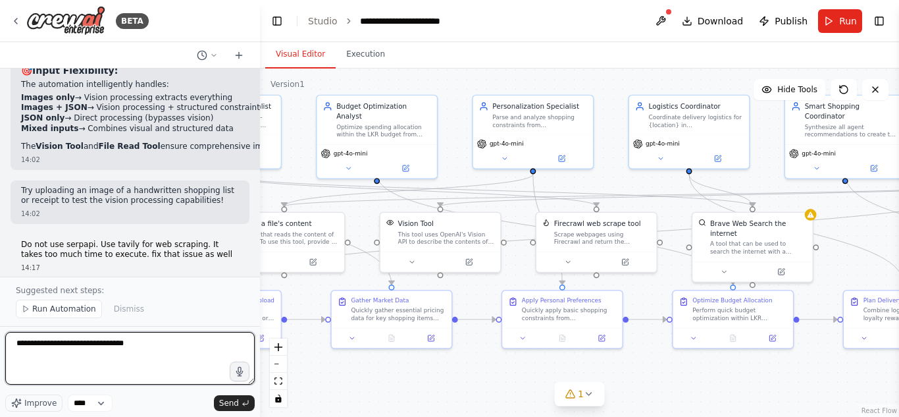
type textarea "**********"
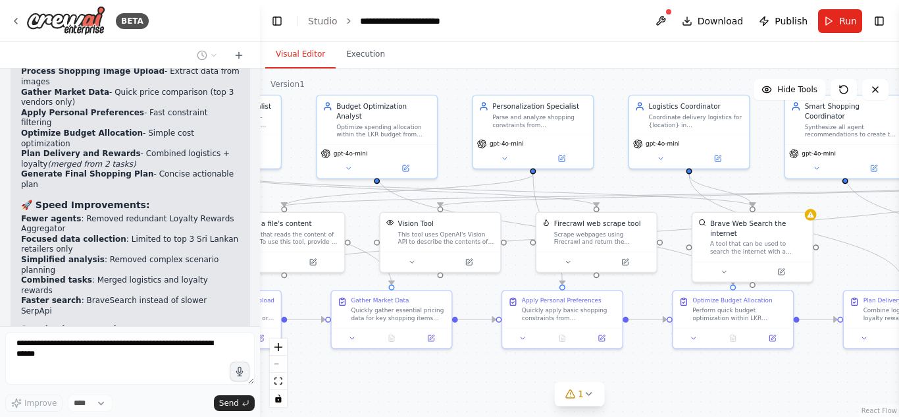
scroll to position [9798, 0]
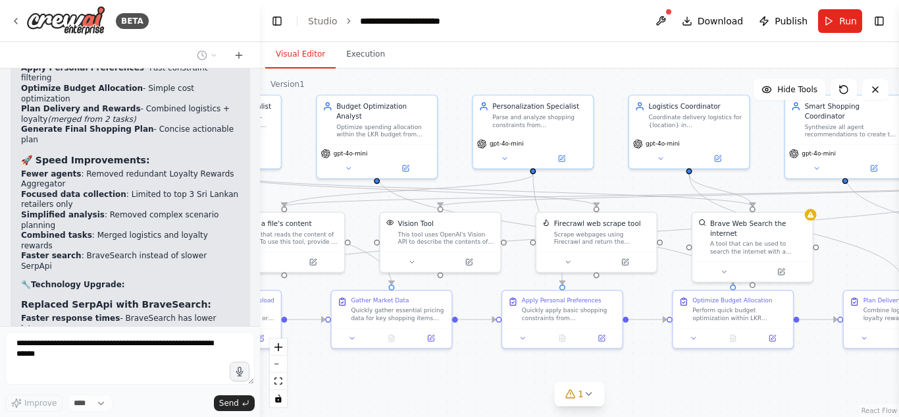
click at [620, 240] on div "Scrape webpages using Firecrawl and return the contents" at bounding box center [602, 236] width 97 height 16
click at [574, 267] on div at bounding box center [597, 260] width 120 height 20
click at [573, 257] on button at bounding box center [568, 260] width 55 height 12
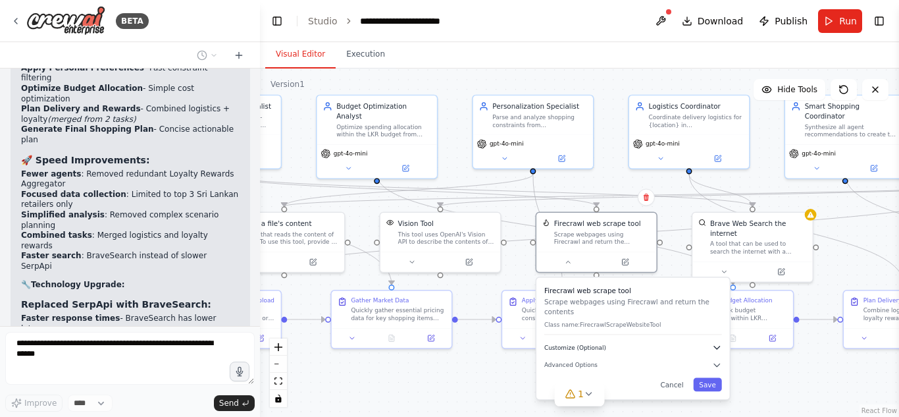
click at [647, 342] on button "Customize (Optional)" at bounding box center [634, 347] width 178 height 10
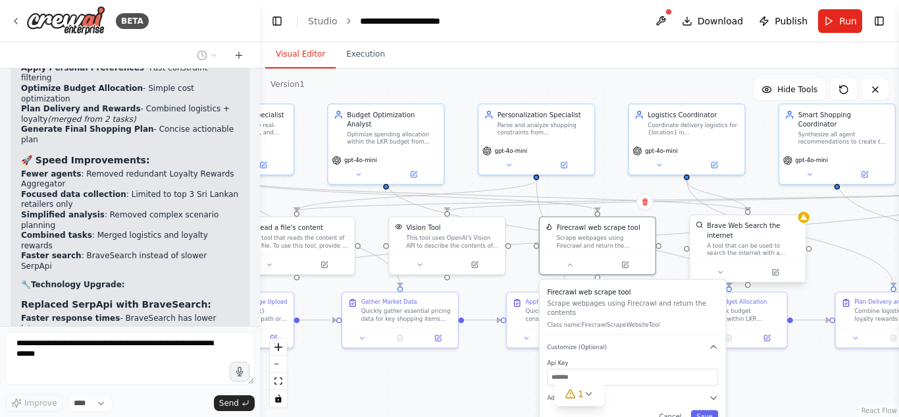
click at [741, 242] on div "A tool that can be used to search the internet with a search_query." at bounding box center [753, 249] width 93 height 15
click at [730, 267] on button at bounding box center [720, 272] width 53 height 11
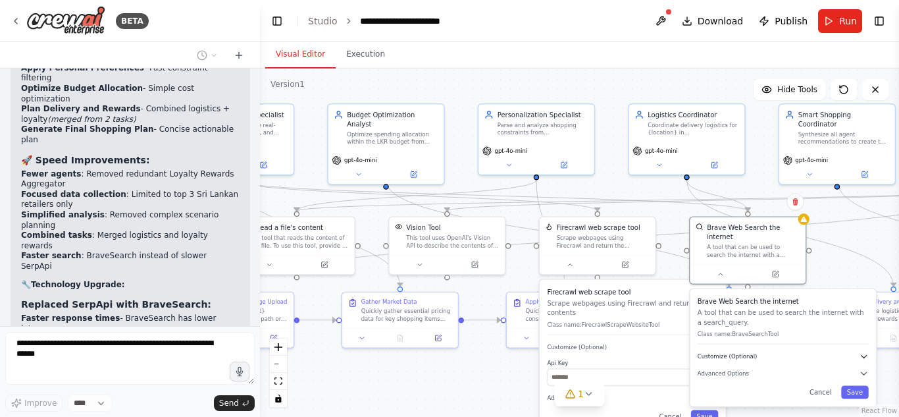
click at [737, 352] on button "Customize (Optional)" at bounding box center [783, 356] width 171 height 9
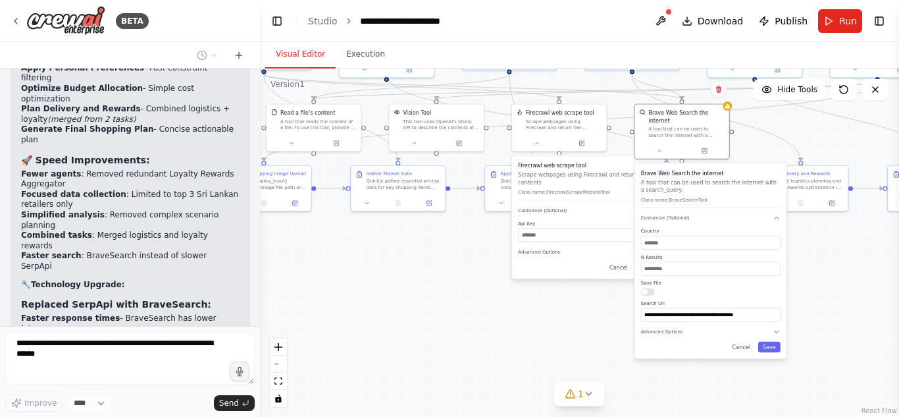
drag, startPoint x: 880, startPoint y: 195, endPoint x: 816, endPoint y: 59, distance: 149.9
click at [816, 59] on div "Visual Editor Execution Version 1 Hide Tools .deletable-edge-delete-btn { width…" at bounding box center [579, 229] width 639 height 375
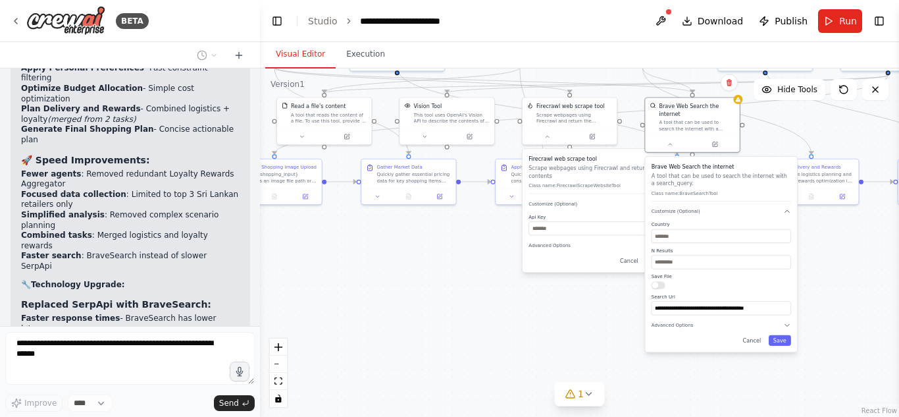
drag, startPoint x: 861, startPoint y: 281, endPoint x: 872, endPoint y: 275, distance: 12.4
click at [872, 275] on div ".deletable-edge-delete-btn { width: 20px; height: 20px; border: 0px solid #ffff…" at bounding box center [579, 242] width 639 height 348
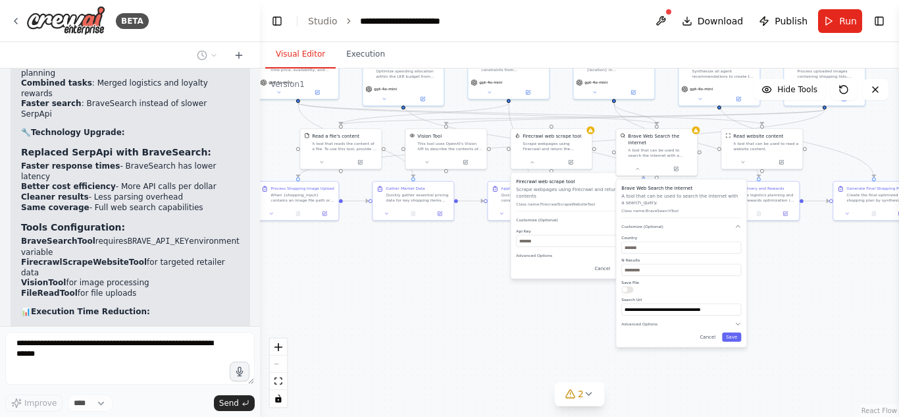
scroll to position [9983, 0]
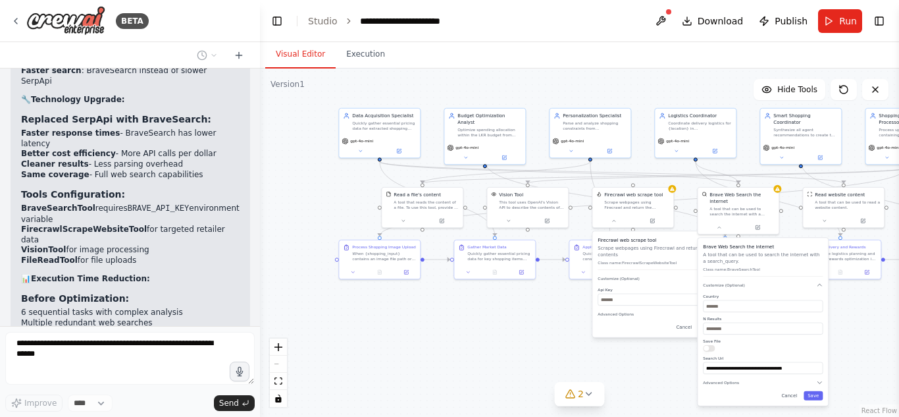
drag, startPoint x: 450, startPoint y: 302, endPoint x: 531, endPoint y: 361, distance: 100.5
click at [531, 361] on div ".deletable-edge-delete-btn { width: 20px; height: 20px; border: 0px solid #ffff…" at bounding box center [579, 242] width 639 height 348
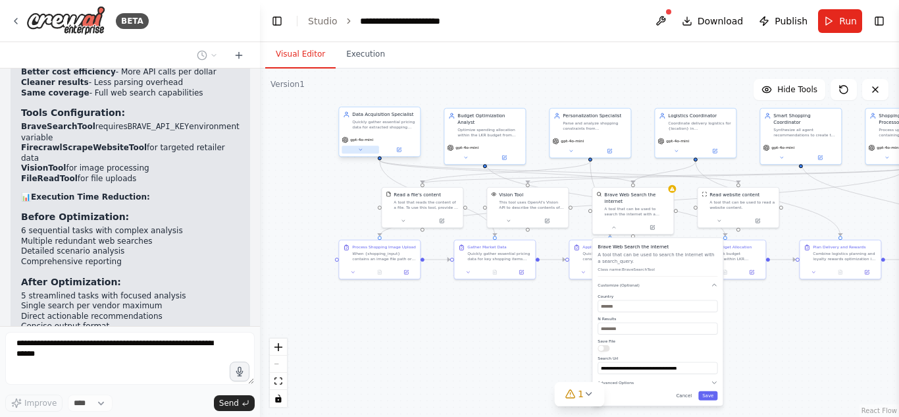
click at [362, 150] on icon at bounding box center [360, 149] width 5 height 5
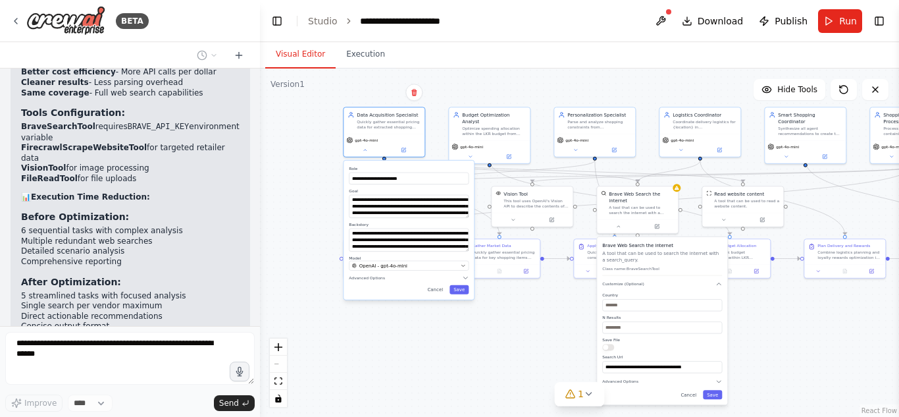
click at [377, 344] on div ".deletable-edge-delete-btn { width: 20px; height: 20px; border: 0px solid #ffff…" at bounding box center [579, 242] width 639 height 348
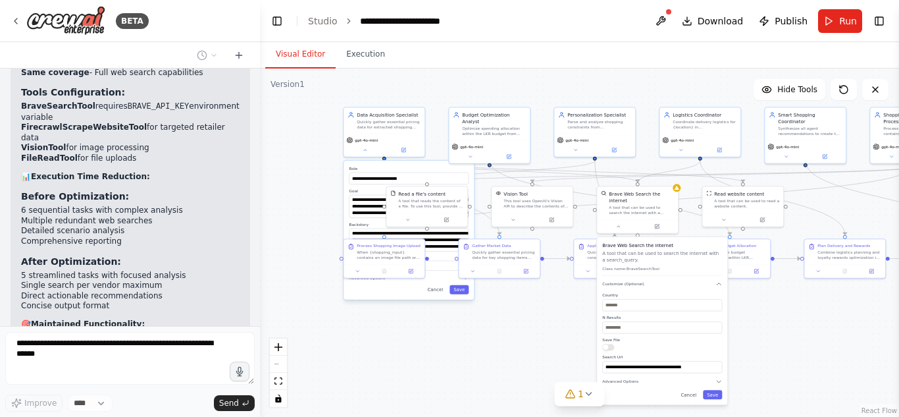
scroll to position [10196, 0]
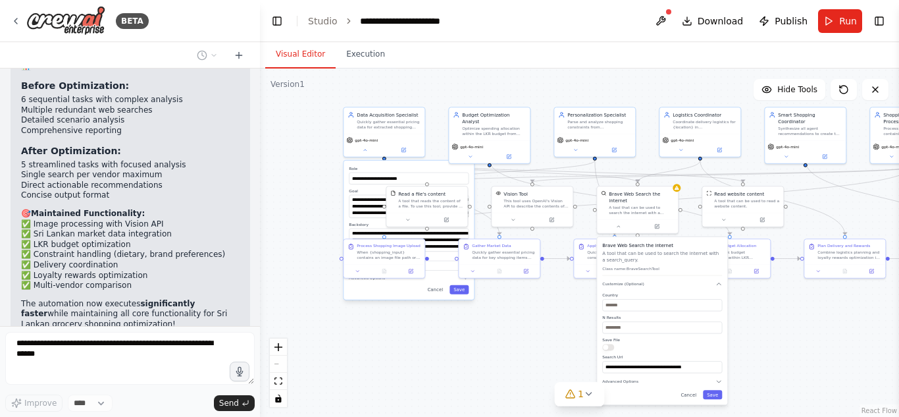
click at [505, 323] on div ".deletable-edge-delete-btn { width: 20px; height: 20px; border: 0px solid #ffff…" at bounding box center [579, 242] width 639 height 348
click at [691, 390] on button "Cancel" at bounding box center [689, 394] width 24 height 9
click at [439, 296] on div "**********" at bounding box center [409, 230] width 130 height 139
click at [439, 293] on button "Cancel" at bounding box center [435, 289] width 24 height 9
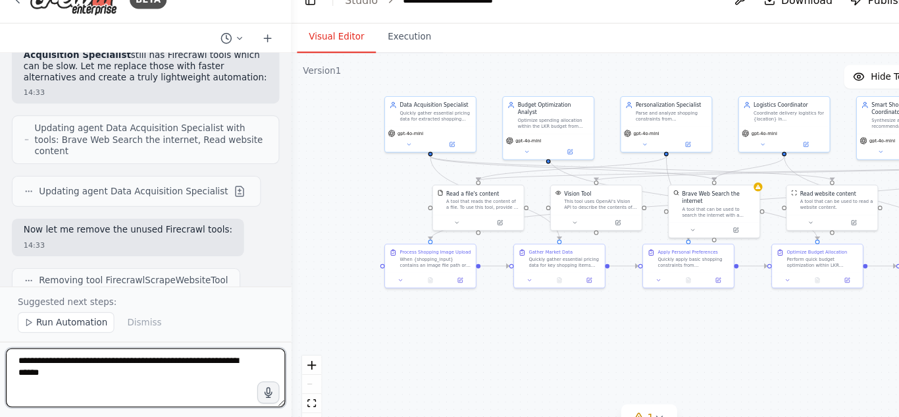
scroll to position [10652, 0]
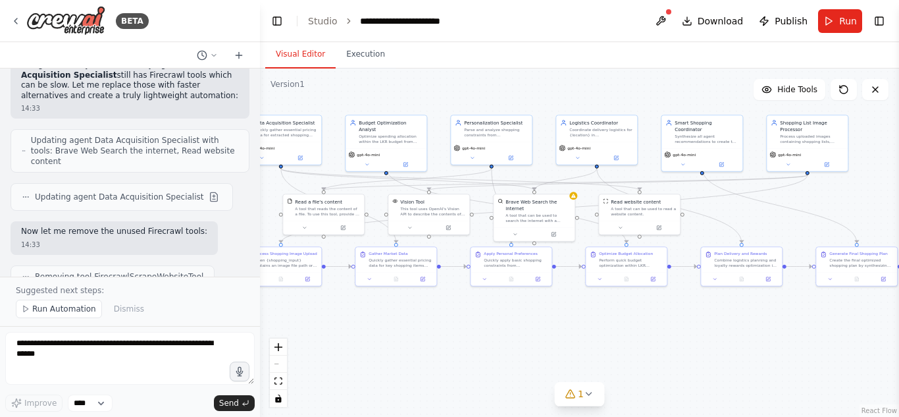
drag, startPoint x: 652, startPoint y: 313, endPoint x: 534, endPoint y: 325, distance: 118.4
click at [536, 324] on div ".deletable-edge-delete-btn { width: 20px; height: 20px; border: 0px solid #ffff…" at bounding box center [579, 242] width 639 height 348
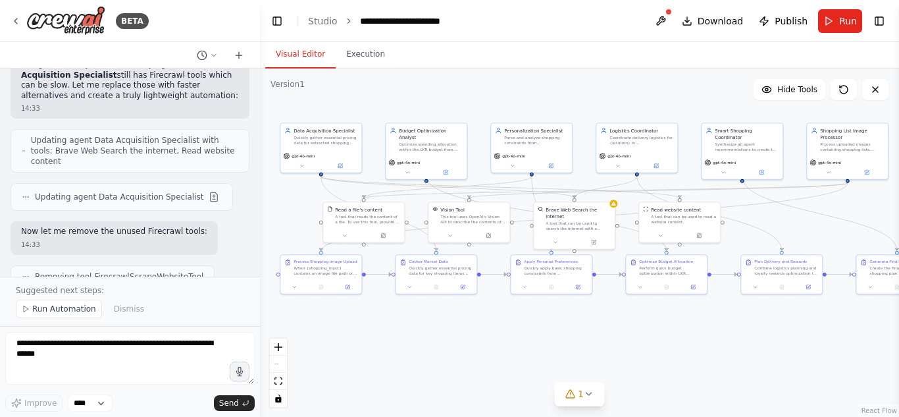
drag, startPoint x: 534, startPoint y: 325, endPoint x: 587, endPoint y: 330, distance: 52.9
click at [587, 330] on div ".deletable-edge-delete-btn { width: 20px; height: 20px; border: 0px solid #ffff…" at bounding box center [579, 242] width 639 height 348
click at [842, 15] on span "Run" at bounding box center [849, 20] width 18 height 13
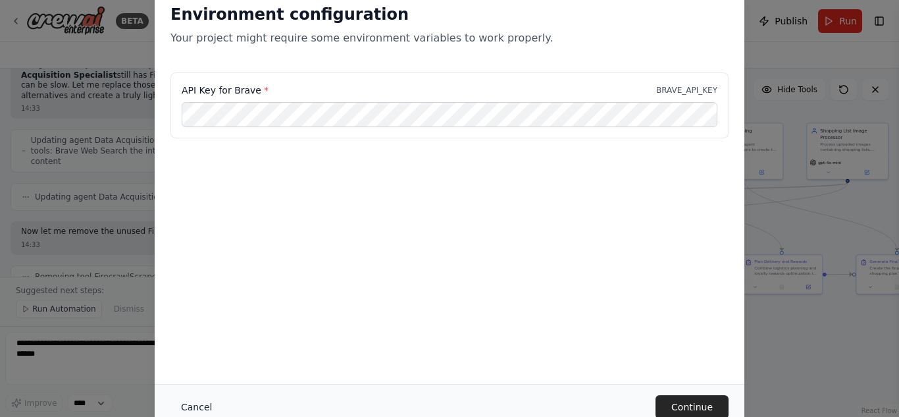
click at [192, 401] on button "Cancel" at bounding box center [197, 407] width 52 height 24
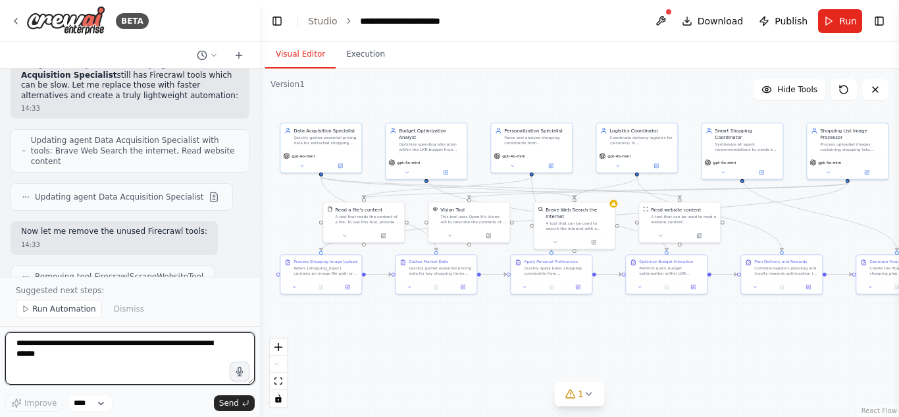
click at [147, 359] on textarea at bounding box center [130, 358] width 250 height 53
type textarea "**********"
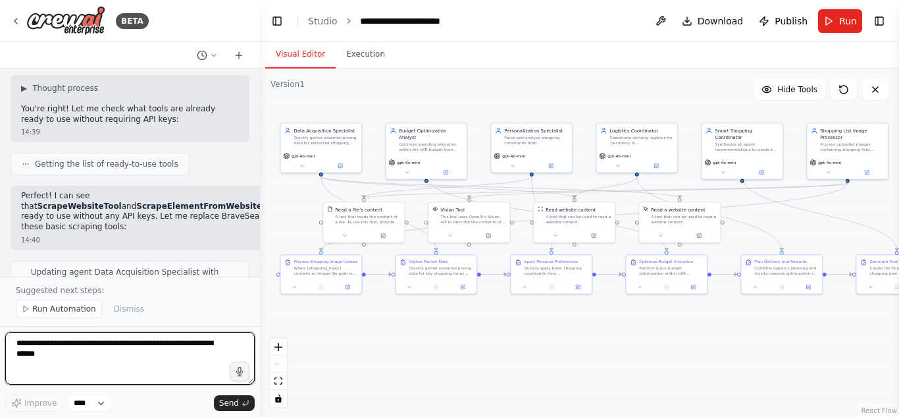
scroll to position [11694, 0]
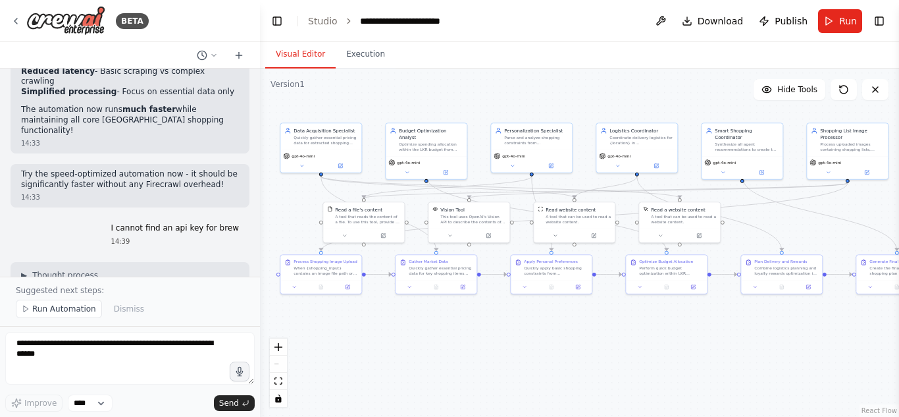
scroll to position [11507, 0]
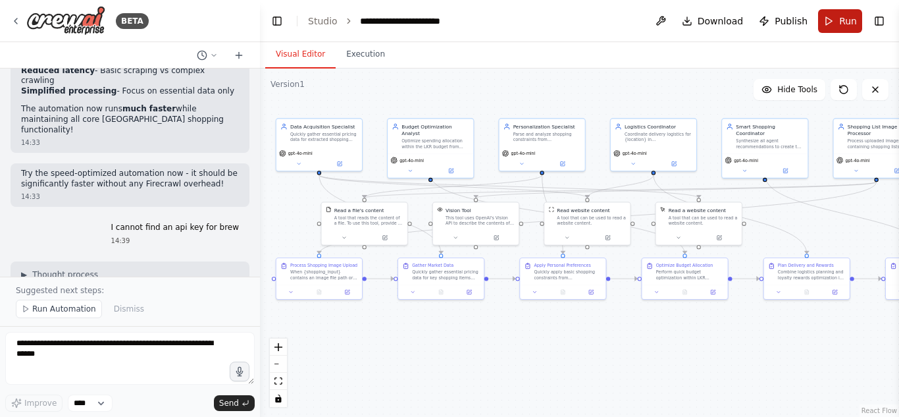
click at [834, 32] on button "Run" at bounding box center [840, 21] width 44 height 24
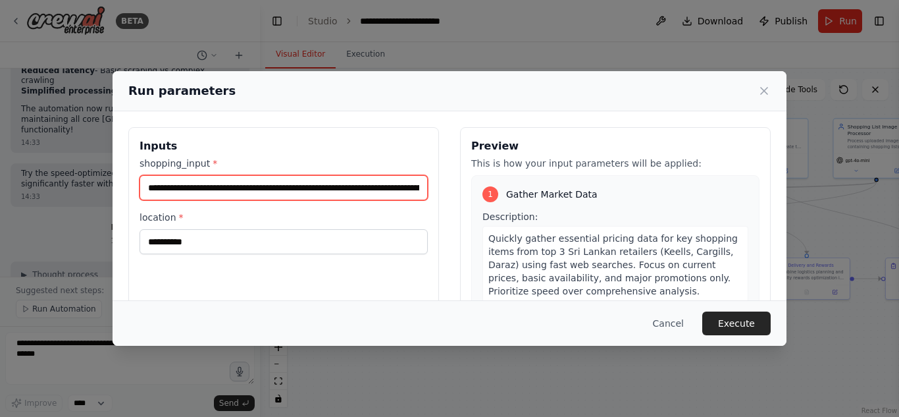
click at [244, 179] on input "**********" at bounding box center [284, 187] width 288 height 25
type input "**********"
paste input "**********"
type input "**********"
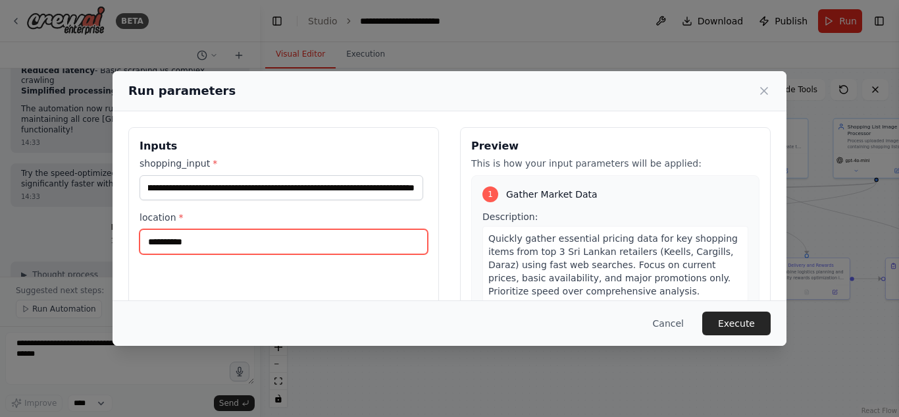
scroll to position [0, 0]
click at [237, 253] on input "**********" at bounding box center [284, 241] width 288 height 25
type input "*"
type input "**********"
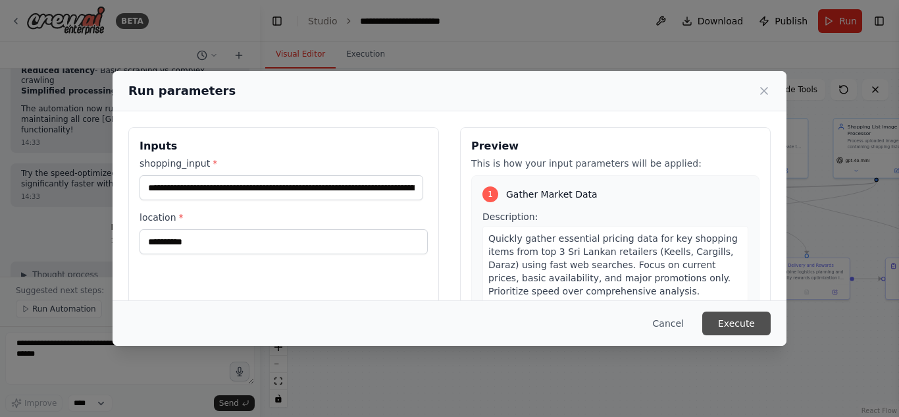
click at [724, 325] on button "Execute" at bounding box center [737, 323] width 68 height 24
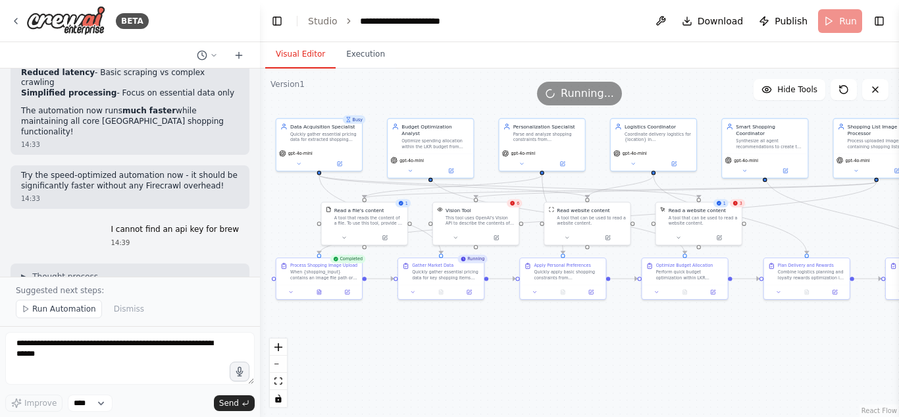
scroll to position [11506, 0]
click at [371, 55] on button "Execution" at bounding box center [366, 55] width 60 height 28
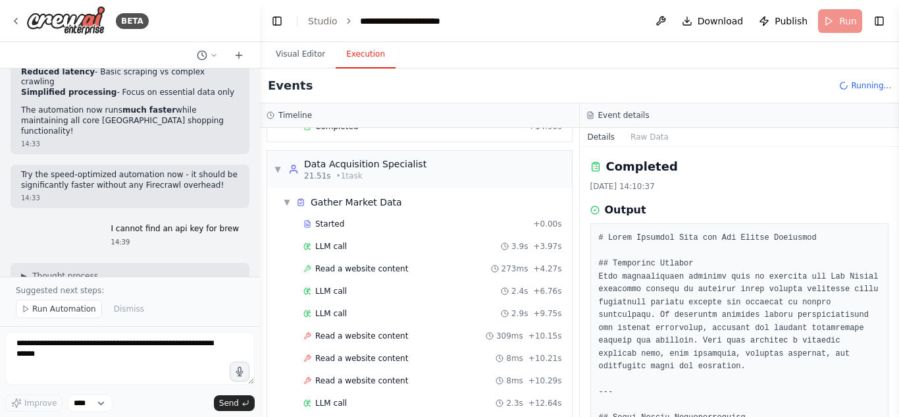
scroll to position [0, 0]
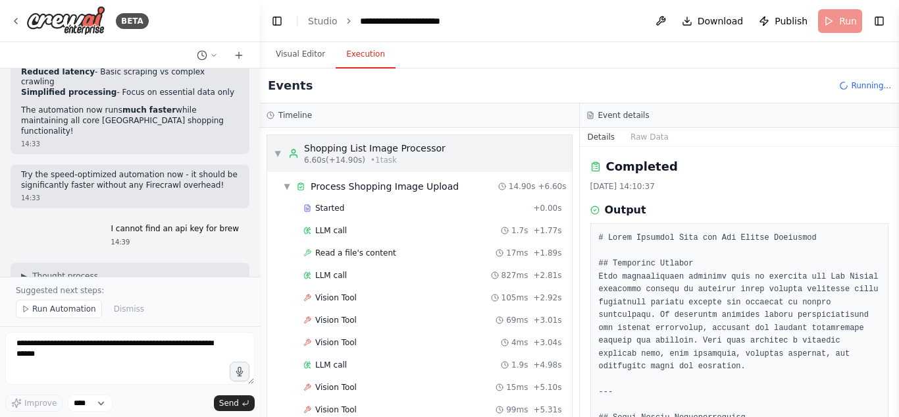
click at [411, 156] on div "6.60s (+14.90s) • 1 task" at bounding box center [375, 160] width 142 height 11
click at [396, 185] on div "Process Shopping Image Upload" at bounding box center [385, 186] width 148 height 13
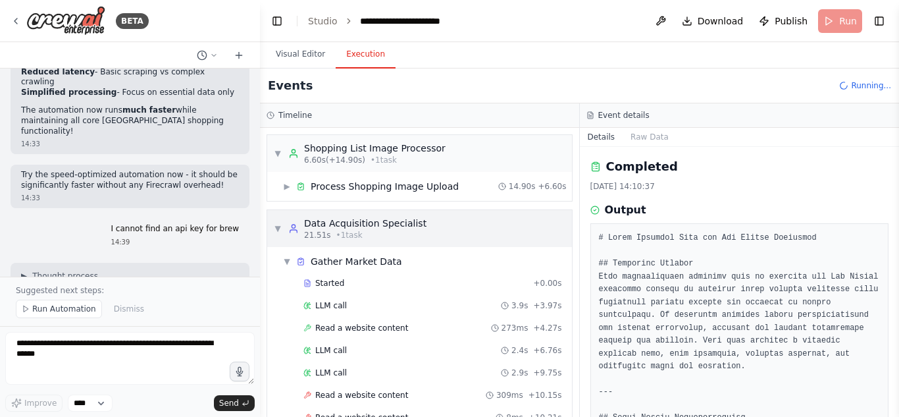
click at [396, 185] on div "Process Shopping Image Upload" at bounding box center [385, 186] width 148 height 13
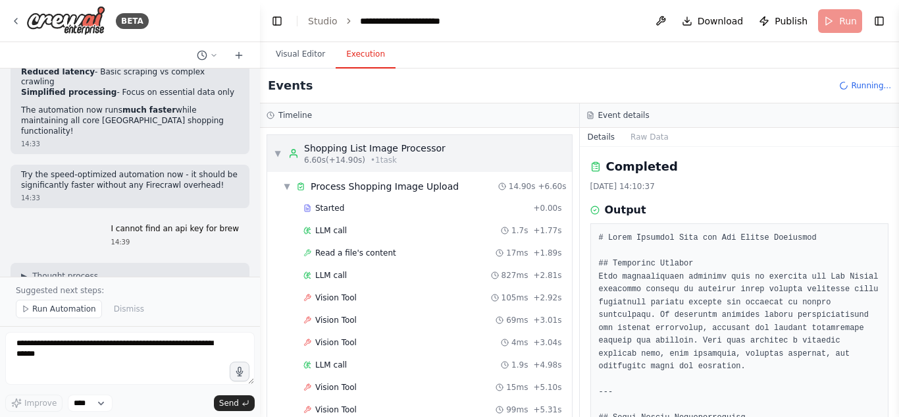
click at [410, 164] on div "6.60s (+14.90s) • 1 task" at bounding box center [375, 160] width 142 height 11
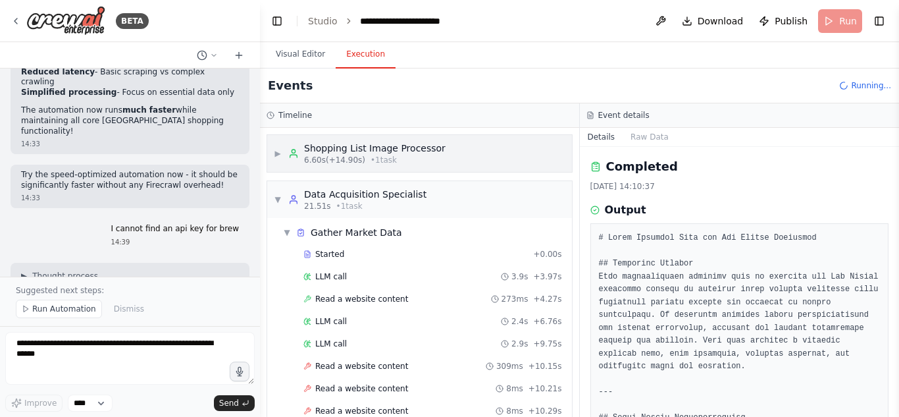
click at [410, 164] on div "6.60s (+14.90s) • 1 task" at bounding box center [375, 160] width 142 height 11
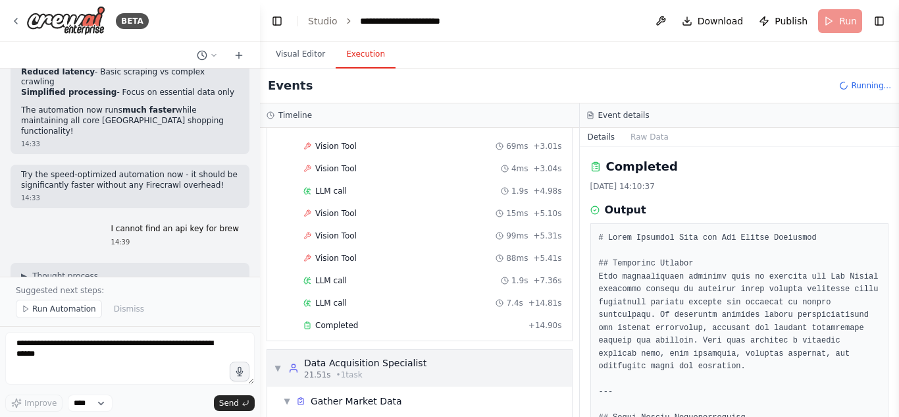
scroll to position [173, 0]
click at [379, 233] on div "Vision Tool 99ms + 5.31s" at bounding box center [433, 236] width 259 height 11
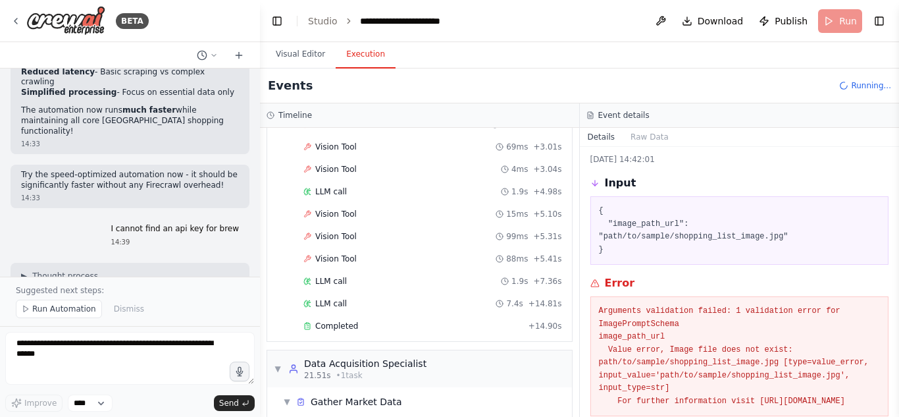
scroll to position [76, 0]
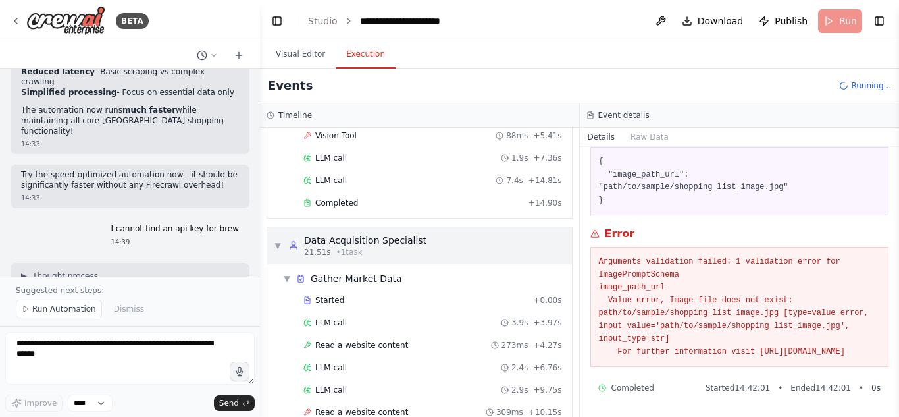
click at [413, 259] on div "▼ Data Acquisition Specialist 21.51s • 1 task" at bounding box center [419, 245] width 305 height 37
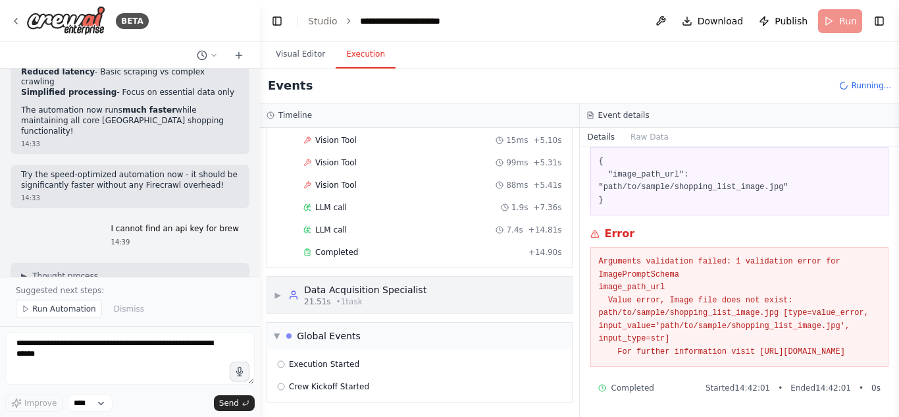
scroll to position [247, 0]
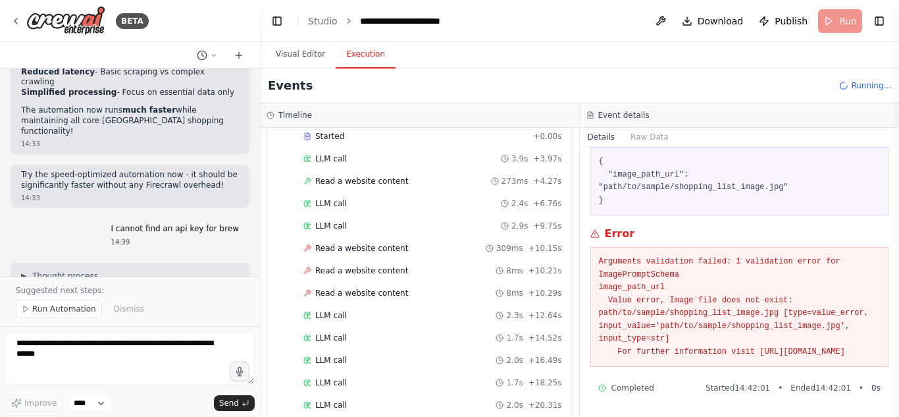
scroll to position [461, 0]
click at [399, 257] on div "Read a website content 309ms + 10.15s" at bounding box center [433, 248] width 268 height 20
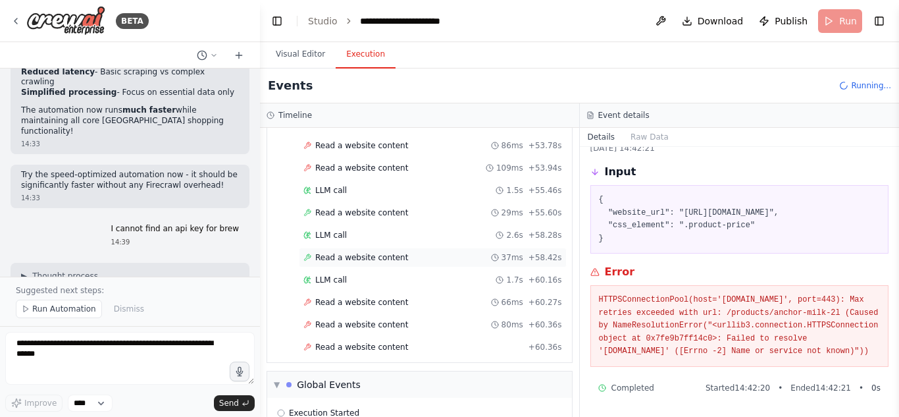
scroll to position [1392, 0]
click at [457, 265] on div "Read a website content 37ms + 58.42s" at bounding box center [433, 257] width 268 height 20
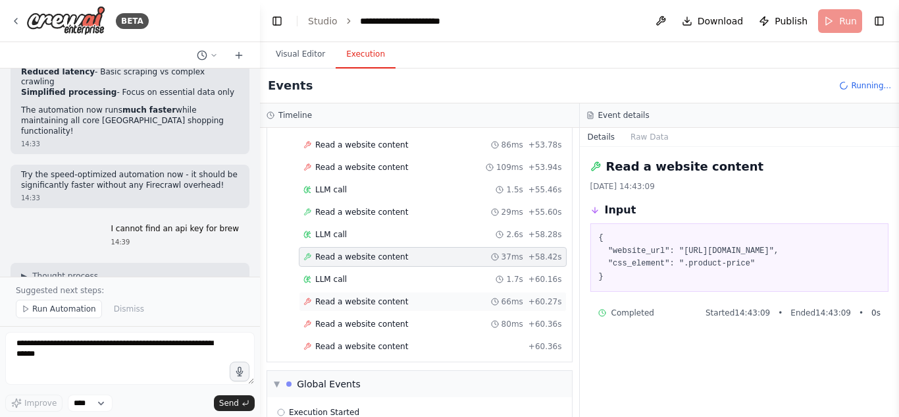
click at [435, 297] on div "Read a website content 66ms + 60.27s" at bounding box center [433, 301] width 259 height 11
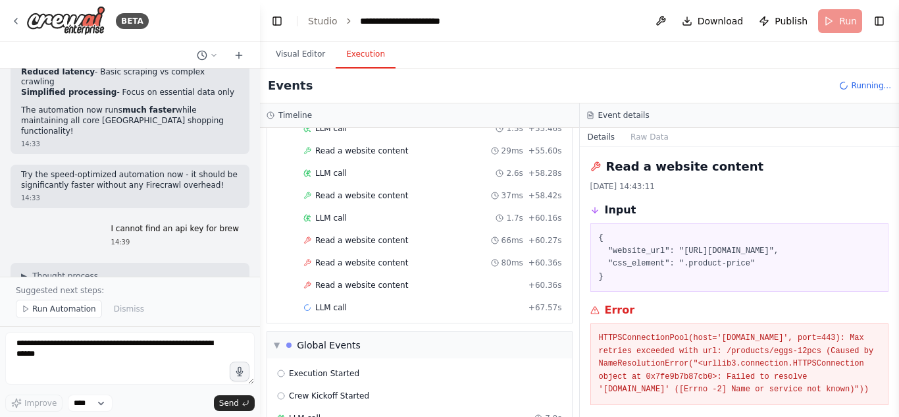
scroll to position [51, 0]
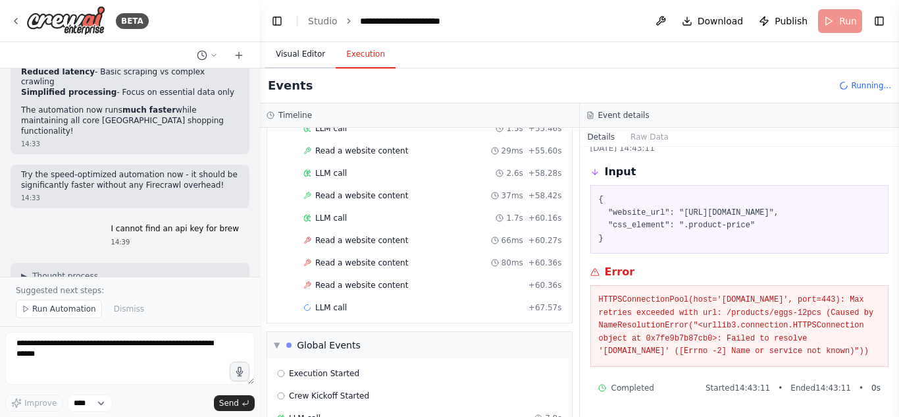
click at [299, 61] on button "Visual Editor" at bounding box center [300, 55] width 70 height 28
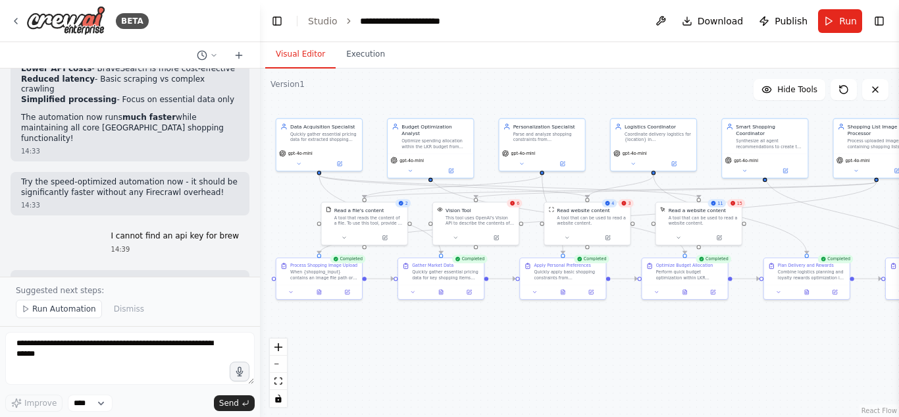
scroll to position [11523, 0]
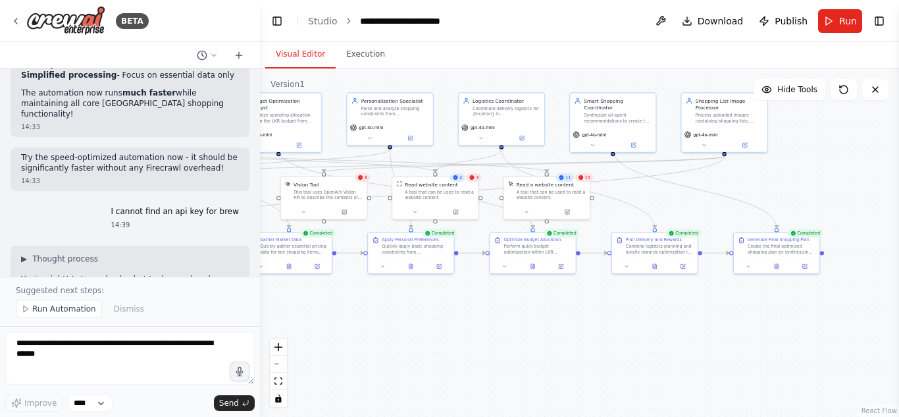
drag, startPoint x: 647, startPoint y: 346, endPoint x: 494, endPoint y: 320, distance: 154.3
click at [494, 320] on div ".deletable-edge-delete-btn { width: 20px; height: 20px; border: 0px solid #ffff…" at bounding box center [579, 242] width 639 height 348
click at [356, 60] on button "Execution" at bounding box center [366, 55] width 60 height 28
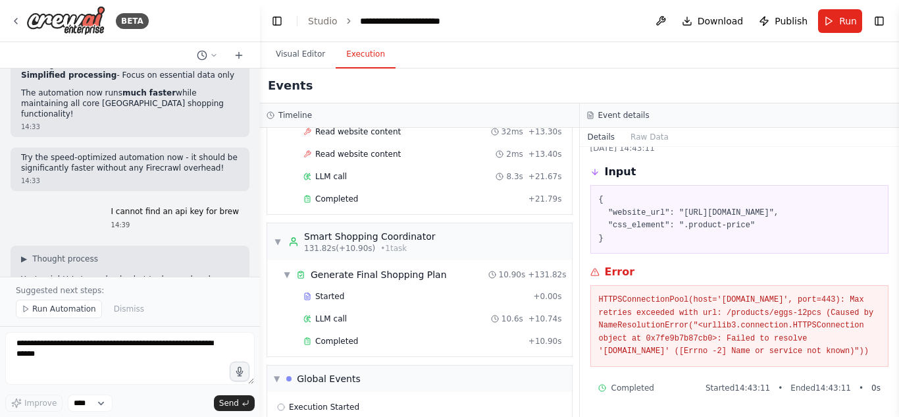
scroll to position [2434, 0]
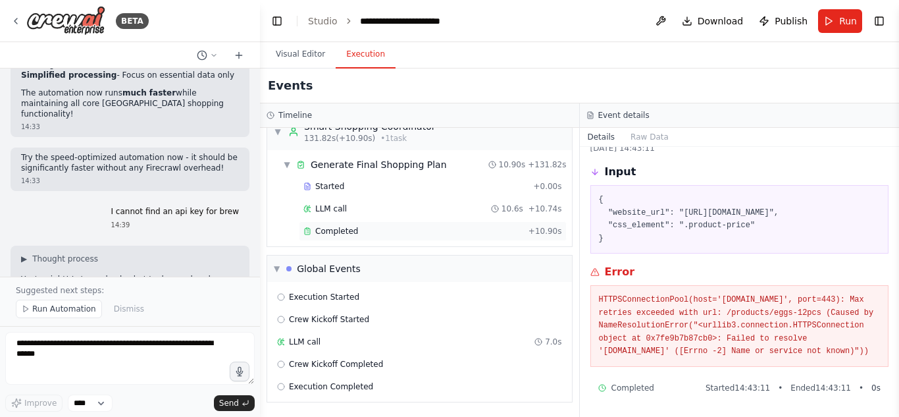
click at [379, 240] on div "Completed + 10.90s" at bounding box center [433, 231] width 268 height 20
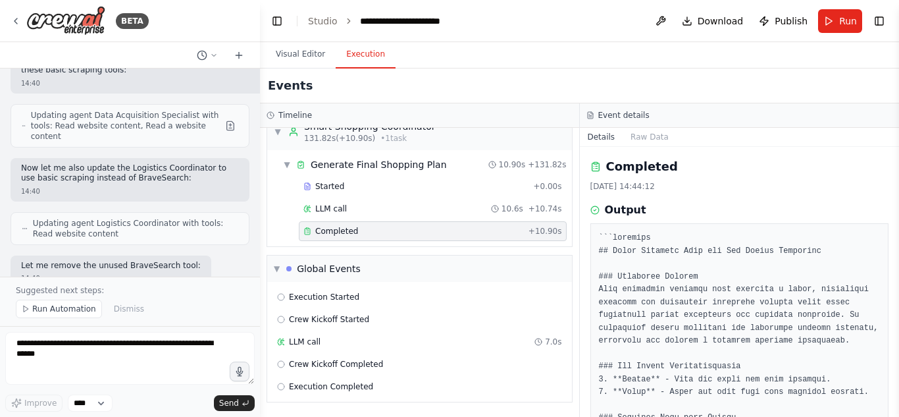
scroll to position [11874, 0]
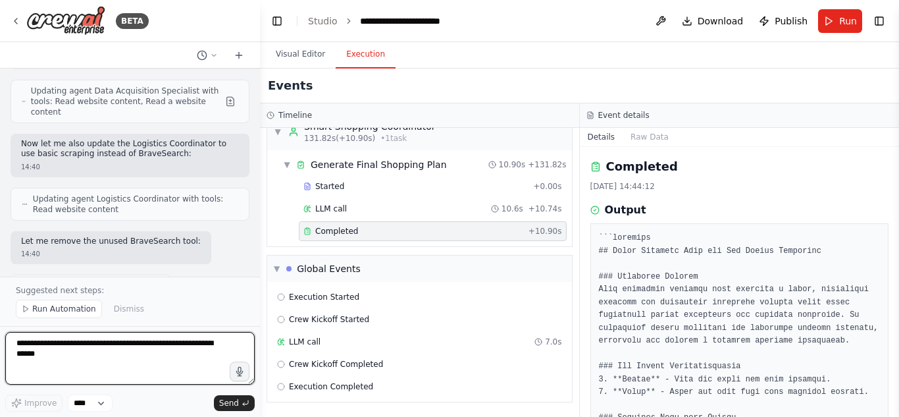
click at [86, 342] on textarea at bounding box center [130, 358] width 250 height 53
type textarea "*"
paste textarea "**********"
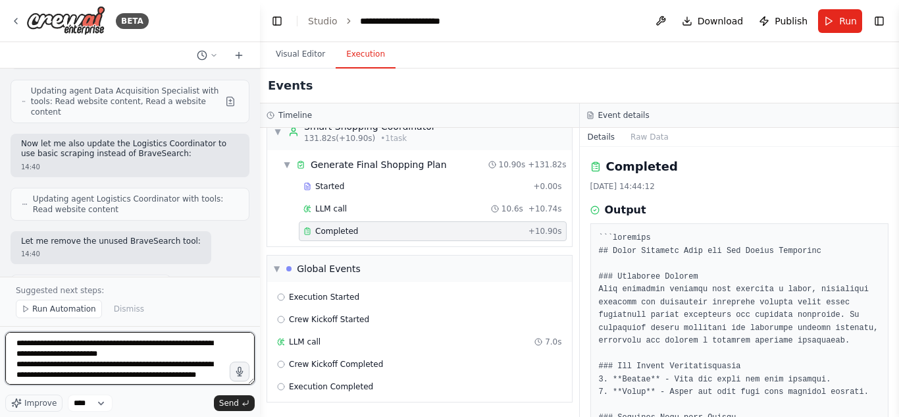
scroll to position [7, 0]
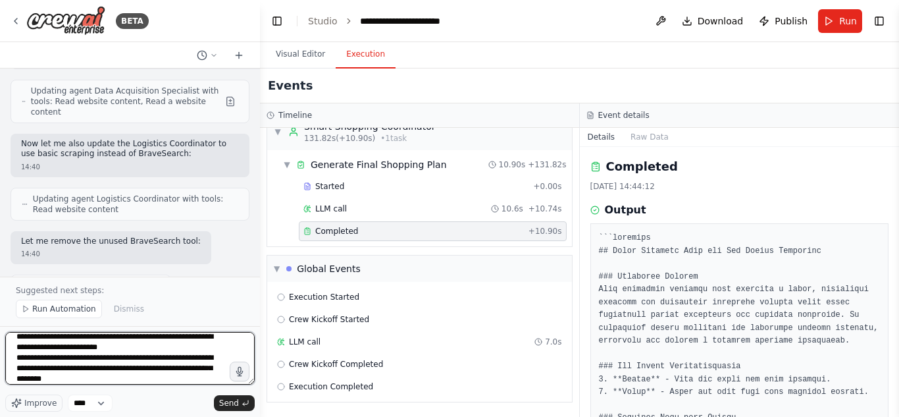
paste textarea "**********"
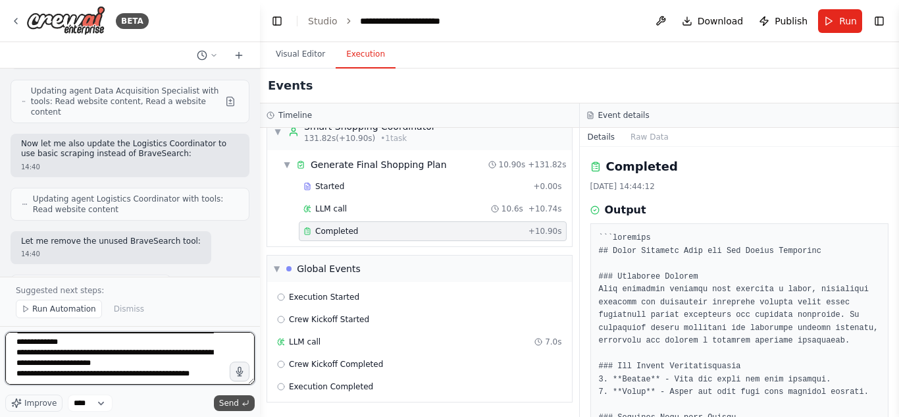
type textarea "**********"
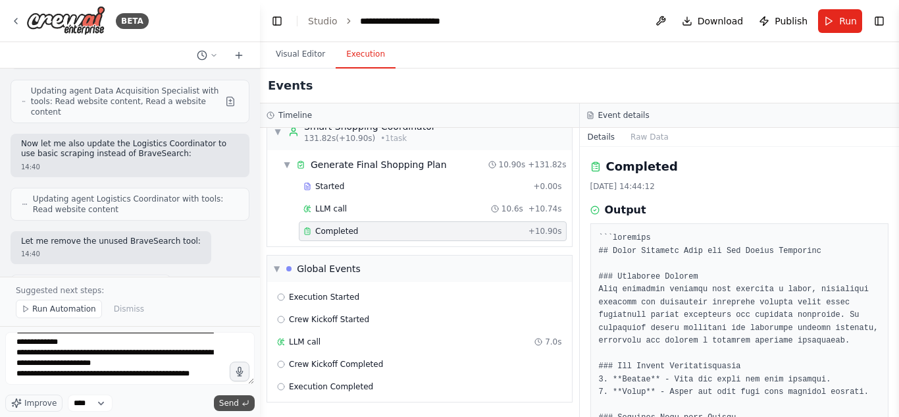
click at [242, 406] on icon "submit" at bounding box center [246, 403] width 8 height 8
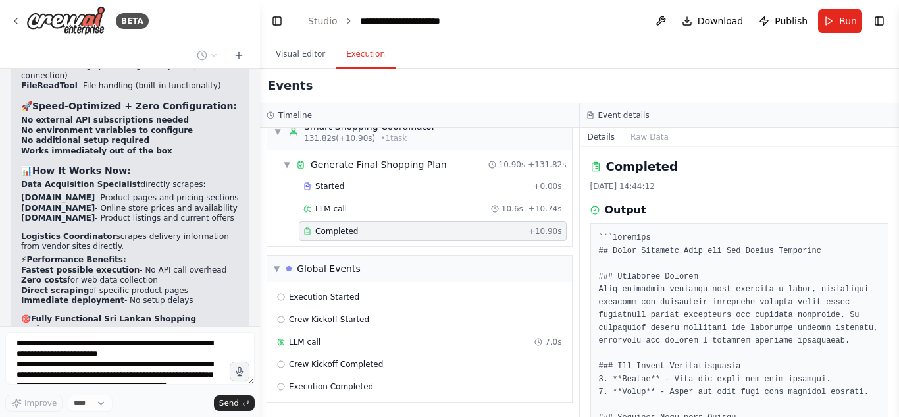
scroll to position [12312, 0]
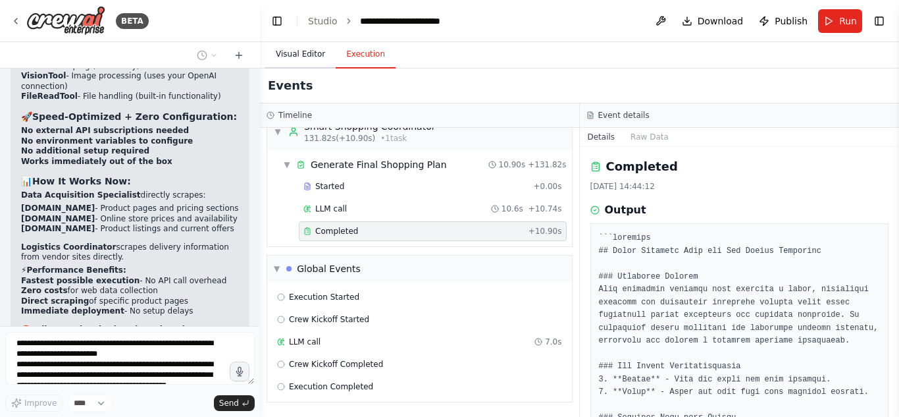
click at [313, 54] on button "Visual Editor" at bounding box center [300, 55] width 70 height 28
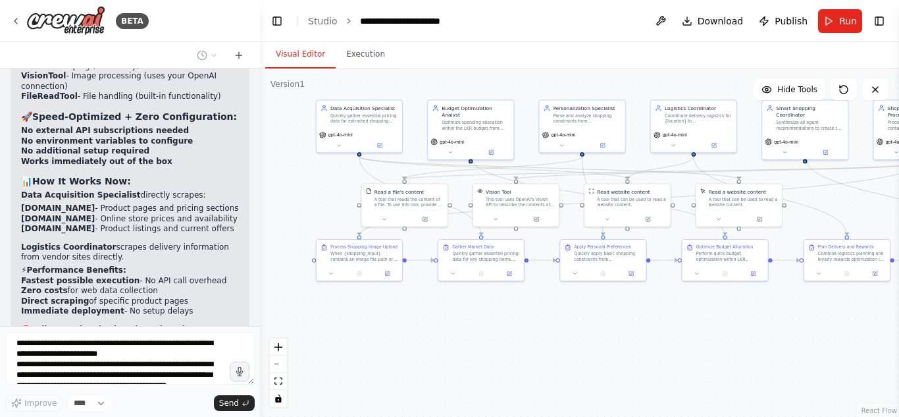
drag, startPoint x: 344, startPoint y: 307, endPoint x: 537, endPoint y: 314, distance: 192.4
click at [537, 314] on div ".deletable-edge-delete-btn { width: 20px; height: 20px; border: 0px solid #ffff…" at bounding box center [579, 242] width 639 height 348
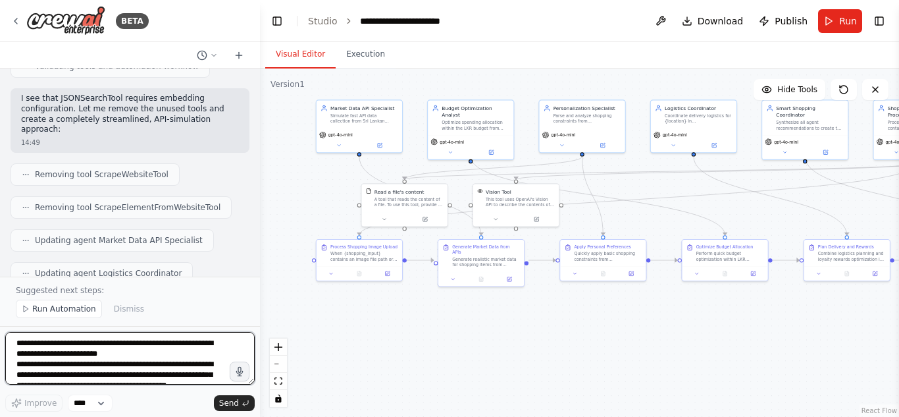
scroll to position [13533, 0]
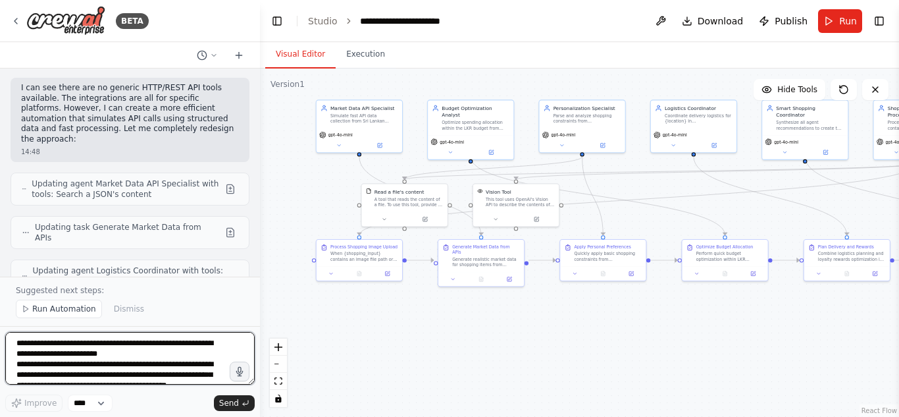
click at [158, 363] on textarea "**********" at bounding box center [130, 358] width 250 height 53
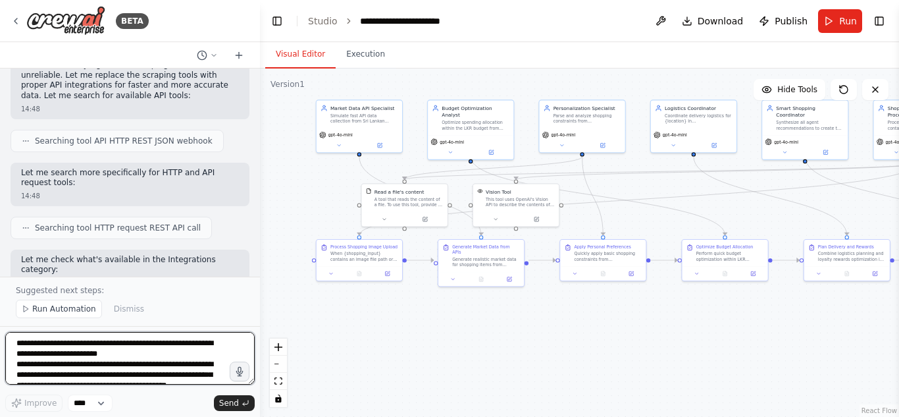
scroll to position [13016, 0]
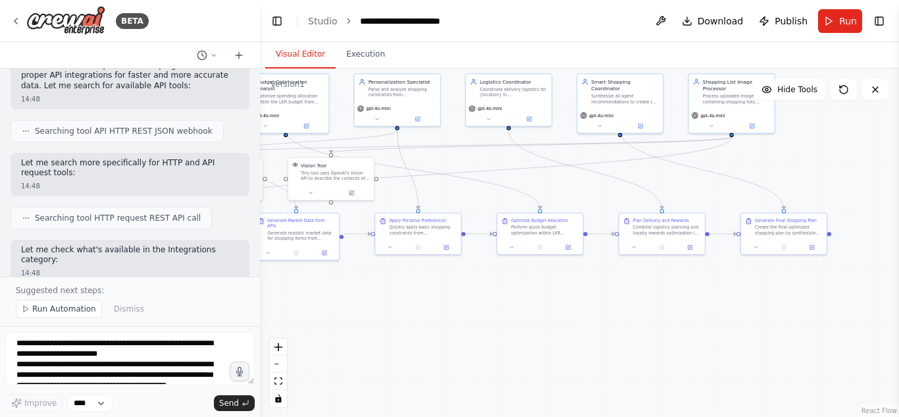
drag, startPoint x: 645, startPoint y: 189, endPoint x: 460, endPoint y: 163, distance: 186.9
click at [460, 163] on div ".deletable-edge-delete-btn { width: 20px; height: 20px; border: 0px solid #ffff…" at bounding box center [579, 242] width 639 height 348
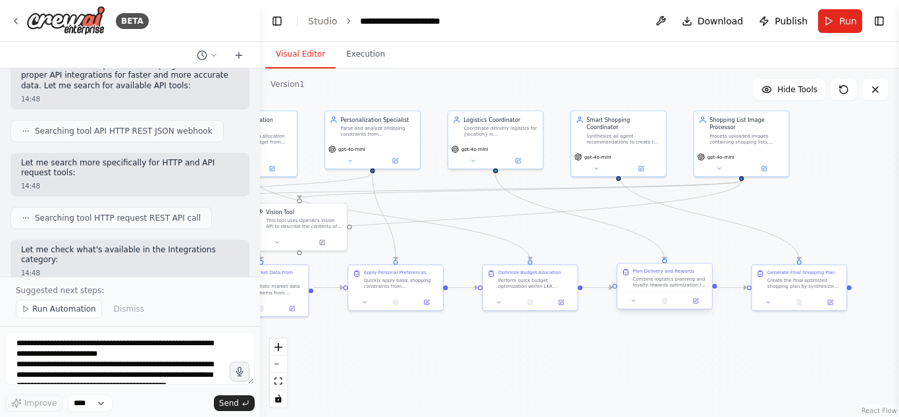
drag, startPoint x: 615, startPoint y: 190, endPoint x: 667, endPoint y: 269, distance: 94.6
click at [625, 245] on div ".deletable-edge-delete-btn { width: 20px; height: 20px; border: 0px solid #ffff…" at bounding box center [579, 242] width 639 height 348
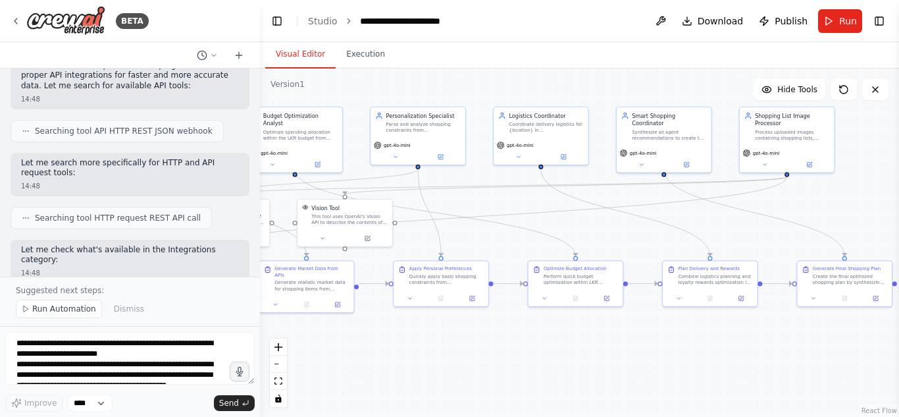
drag, startPoint x: 616, startPoint y: 250, endPoint x: 657, endPoint y: 242, distance: 42.2
click at [657, 242] on div ".deletable-edge-delete-btn { width: 20px; height: 20px; border: 0px solid #ffff…" at bounding box center [579, 242] width 639 height 348
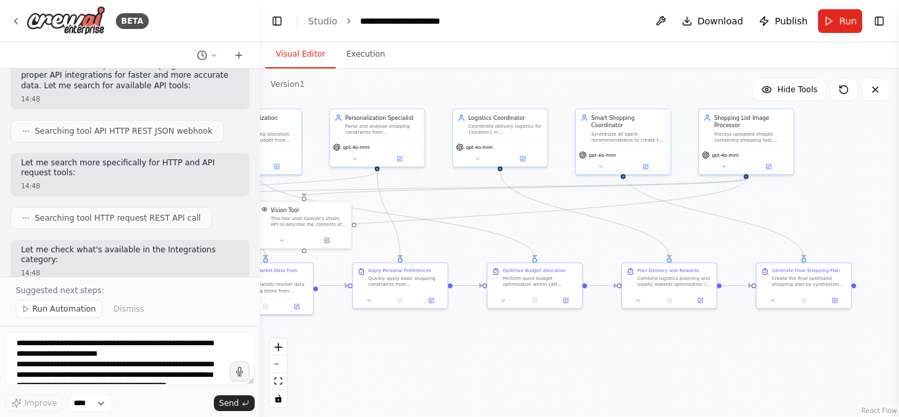
drag, startPoint x: 649, startPoint y: 243, endPoint x: 608, endPoint y: 245, distance: 40.9
click at [608, 245] on div ".deletable-edge-delete-btn { width: 20px; height: 20px; border: 0px solid #ffff…" at bounding box center [579, 242] width 639 height 348
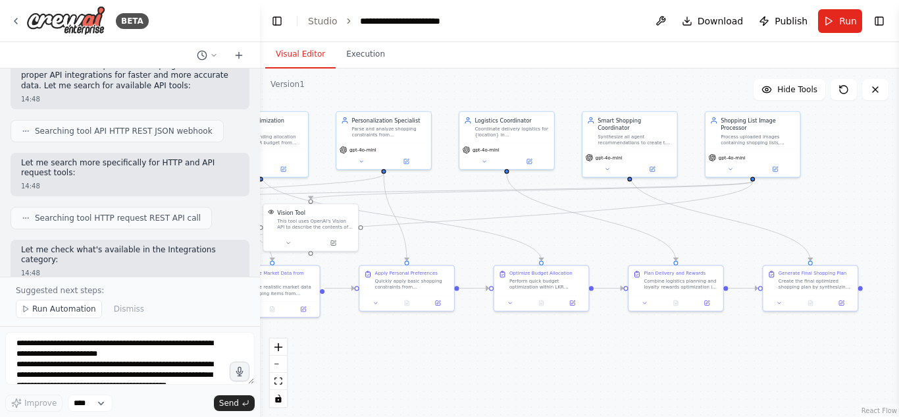
drag, startPoint x: 456, startPoint y: 236, endPoint x: 502, endPoint y: 261, distance: 52.8
click at [502, 261] on div ".deletable-edge-delete-btn { width: 20px; height: 20px; border: 0px solid #ffff…" at bounding box center [579, 242] width 639 height 348
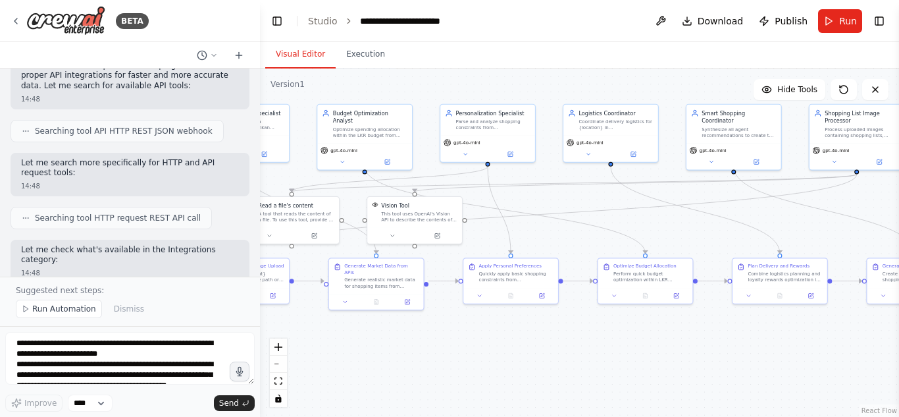
drag, startPoint x: 502, startPoint y: 261, endPoint x: 566, endPoint y: 231, distance: 71.3
click at [566, 231] on div ".deletable-edge-delete-btn { width: 20px; height: 20px; border: 0px solid #ffff…" at bounding box center [579, 242] width 639 height 348
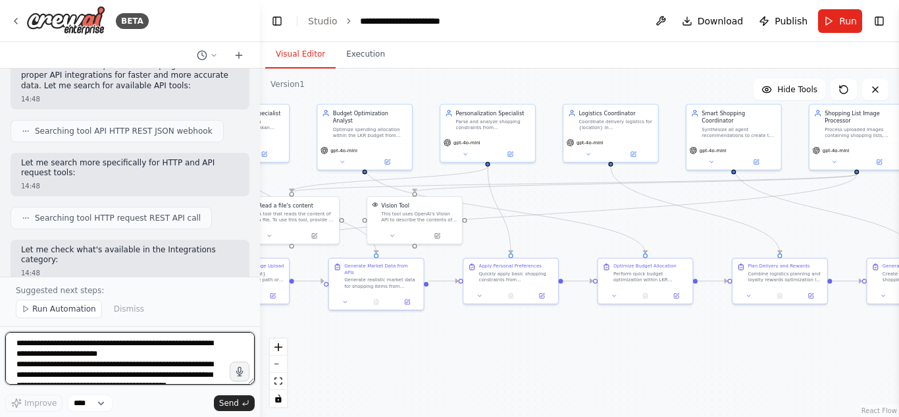
click at [166, 347] on textarea "**********" at bounding box center [130, 358] width 250 height 53
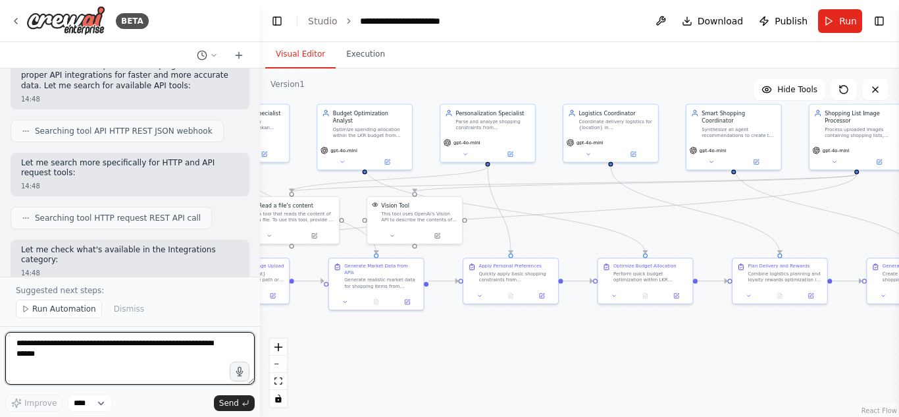
paste textarea "**********"
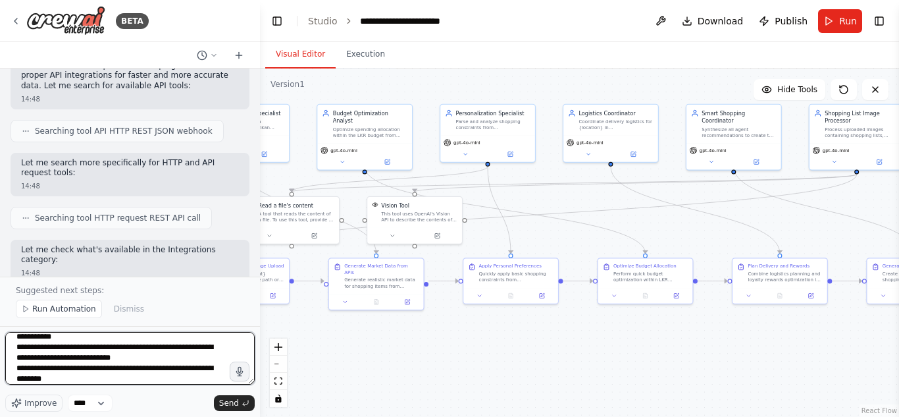
scroll to position [201, 0]
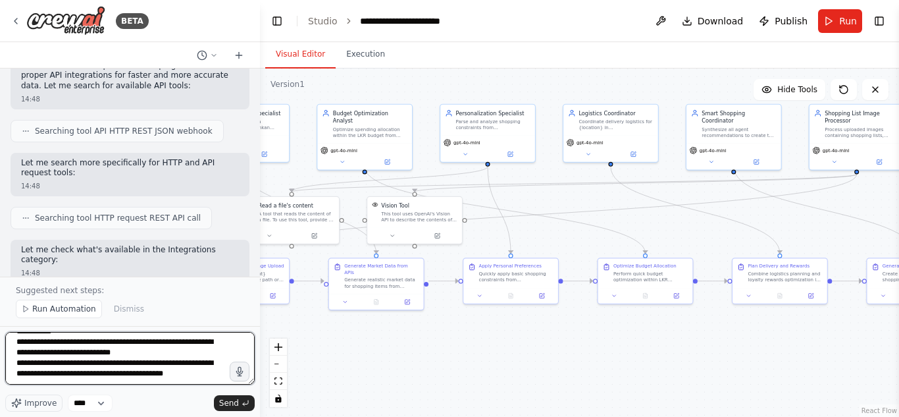
type textarea "**********"
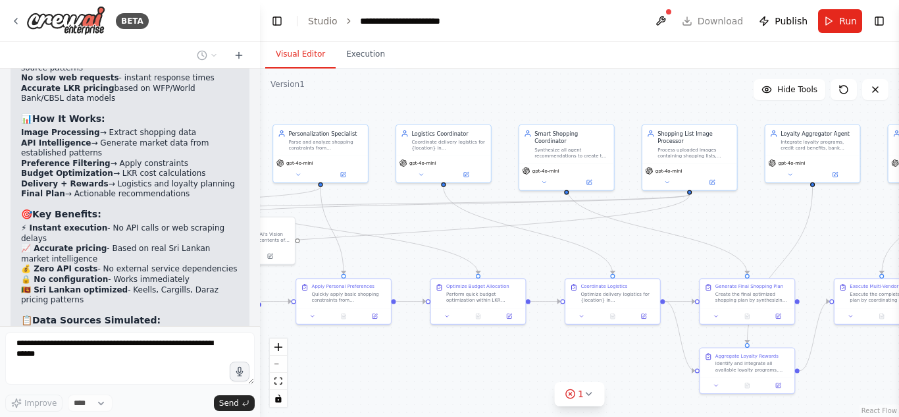
scroll to position [14093, 0]
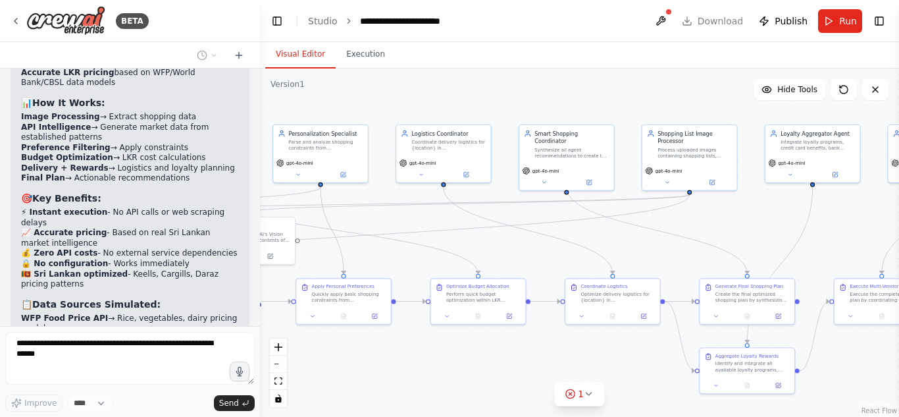
drag, startPoint x: 544, startPoint y: 196, endPoint x: 377, endPoint y: 217, distance: 168.5
click at [377, 217] on div ".deletable-edge-delete-btn { width: 20px; height: 20px; border: 0px solid #ffff…" at bounding box center [579, 242] width 639 height 348
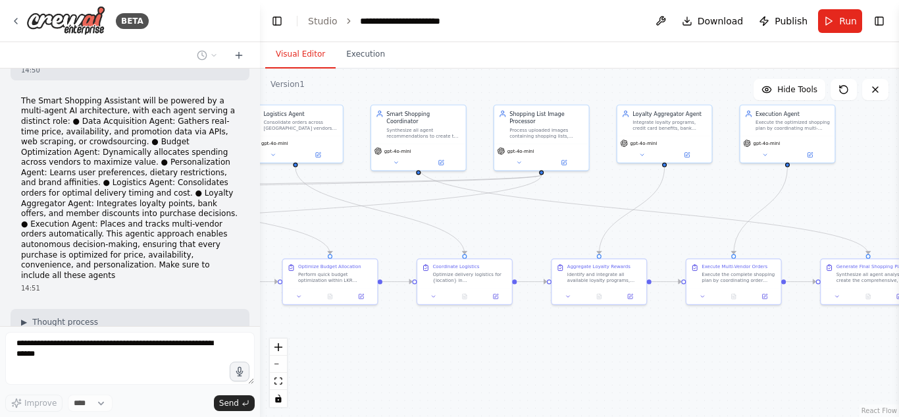
scroll to position [14577, 0]
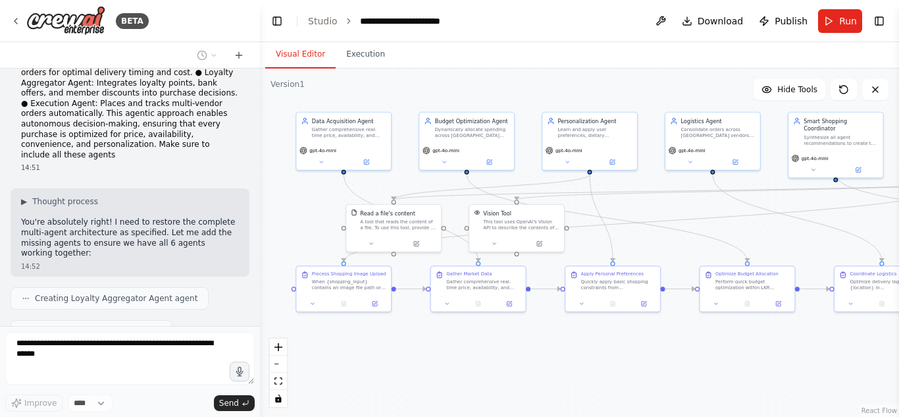
drag, startPoint x: 468, startPoint y: 354, endPoint x: 737, endPoint y: 342, distance: 269.6
click at [737, 342] on div ".deletable-edge-delete-btn { width: 20px; height: 20px; border: 0px solid #ffff…" at bounding box center [579, 242] width 639 height 348
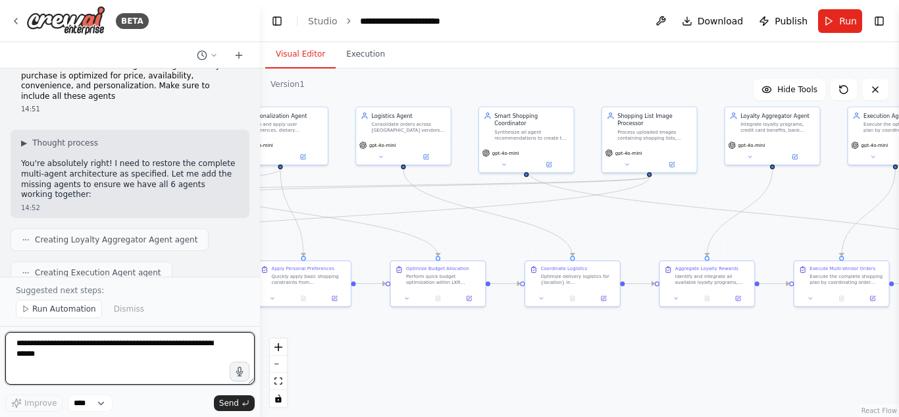
drag, startPoint x: 402, startPoint y: 336, endPoint x: 92, endPoint y: 331, distance: 309.5
click at [92, 331] on div "BETA 13:14 ▶ Thought process I'll help you build this Smart Shopping Assistant …" at bounding box center [449, 208] width 899 height 417
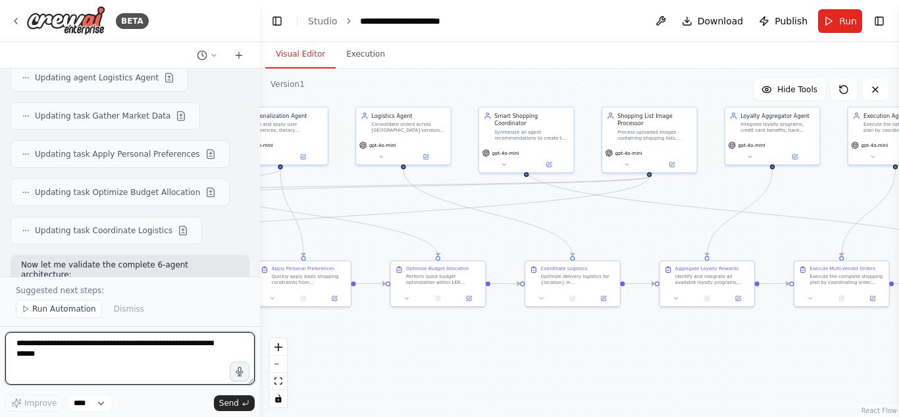
scroll to position [15521, 0]
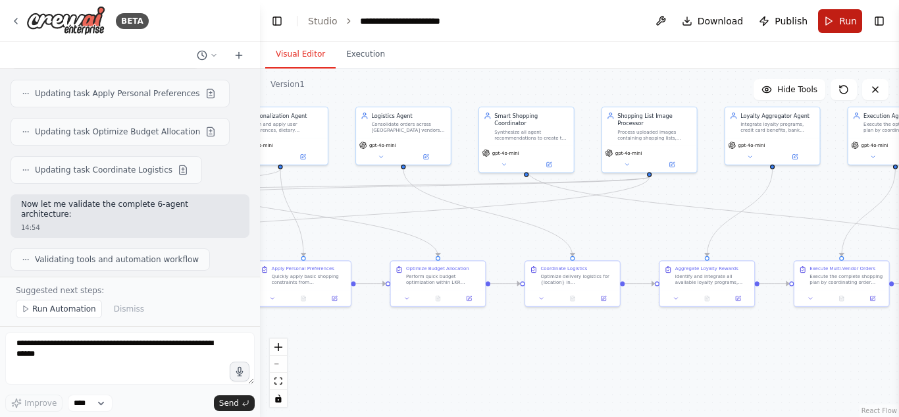
click at [845, 26] on span "Run" at bounding box center [849, 20] width 18 height 13
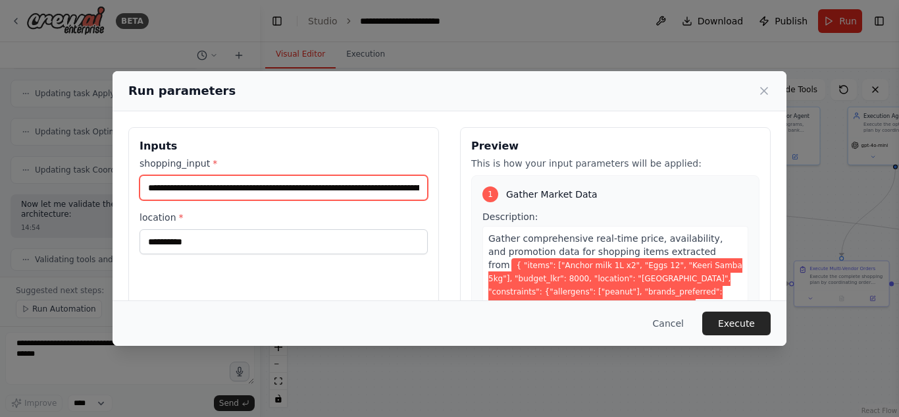
click at [350, 198] on input "**********" at bounding box center [284, 187] width 288 height 25
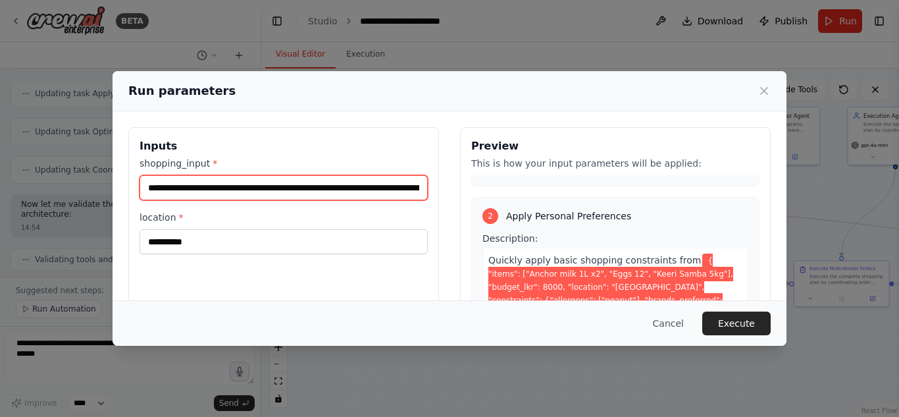
scroll to position [362, 0]
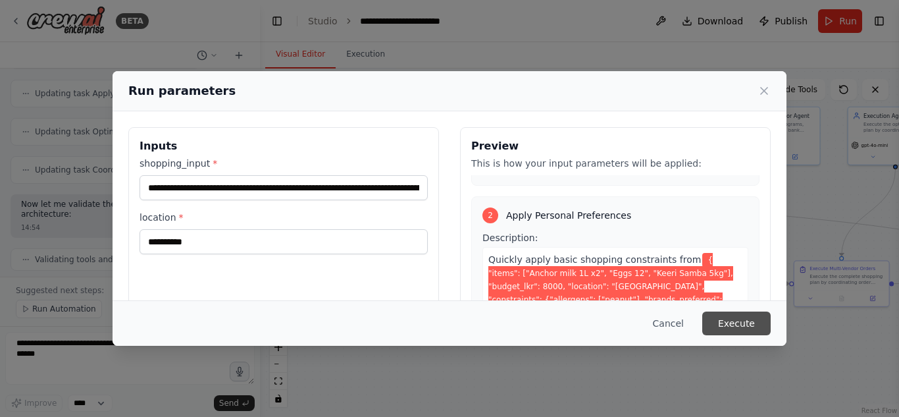
click at [733, 322] on button "Execute" at bounding box center [737, 323] width 68 height 24
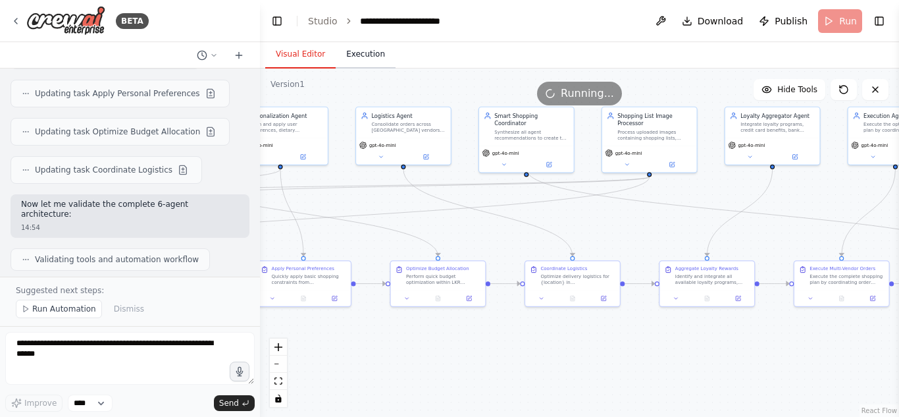
click at [361, 57] on button "Execution" at bounding box center [366, 55] width 60 height 28
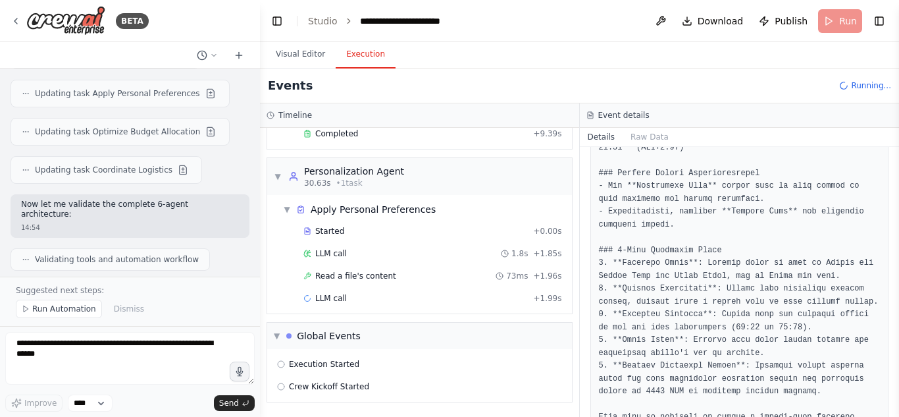
scroll to position [578, 0]
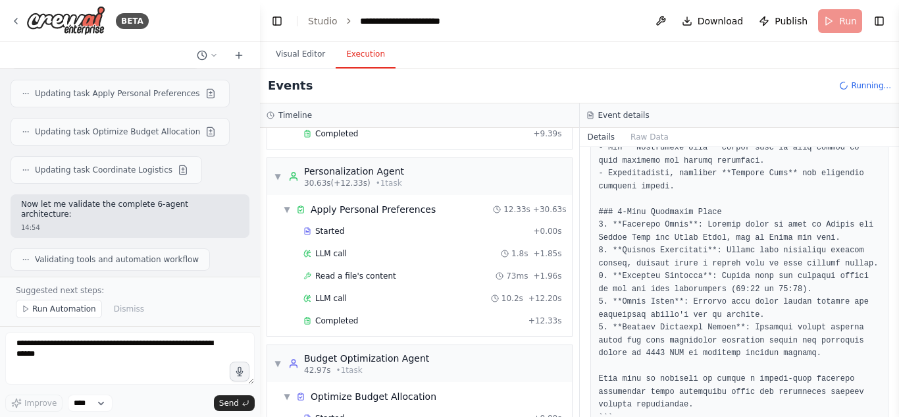
click at [517, 300] on span "10.2s" at bounding box center [513, 298] width 22 height 11
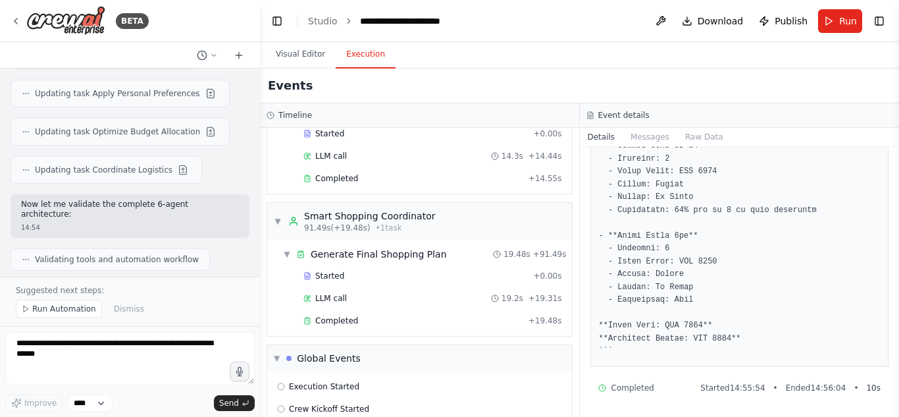
scroll to position [1196, 0]
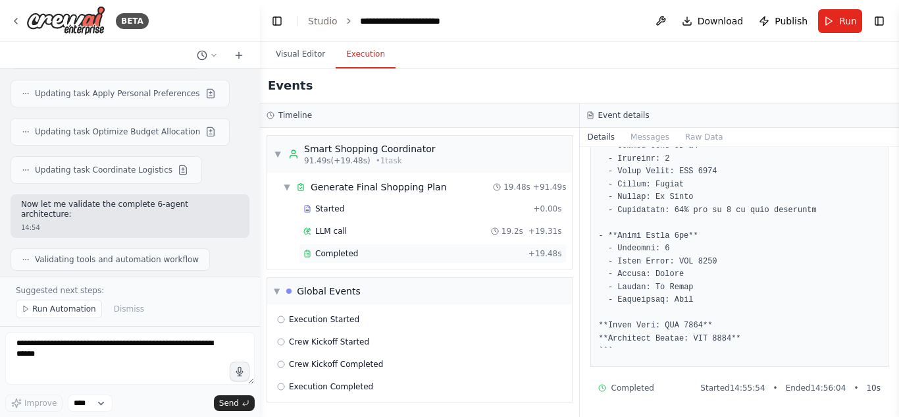
click at [430, 254] on div "Completed" at bounding box center [414, 253] width 220 height 11
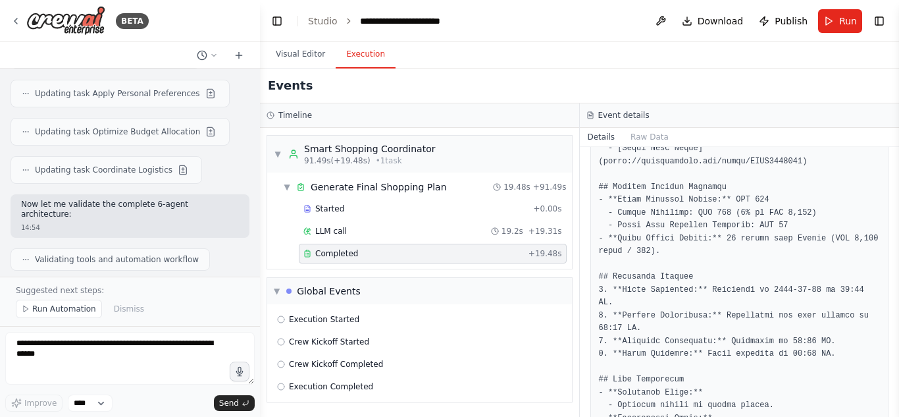
scroll to position [681, 0]
click at [701, 295] on pre at bounding box center [740, 199] width 282 height 1297
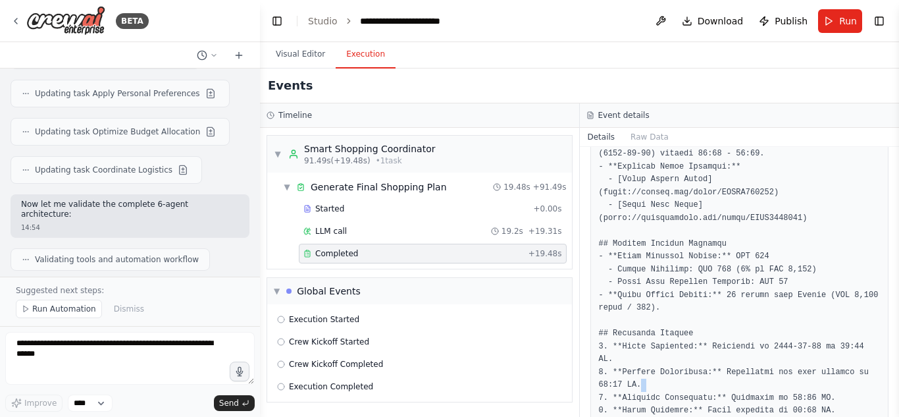
scroll to position [623, 0]
click at [725, 235] on pre at bounding box center [740, 257] width 282 height 1297
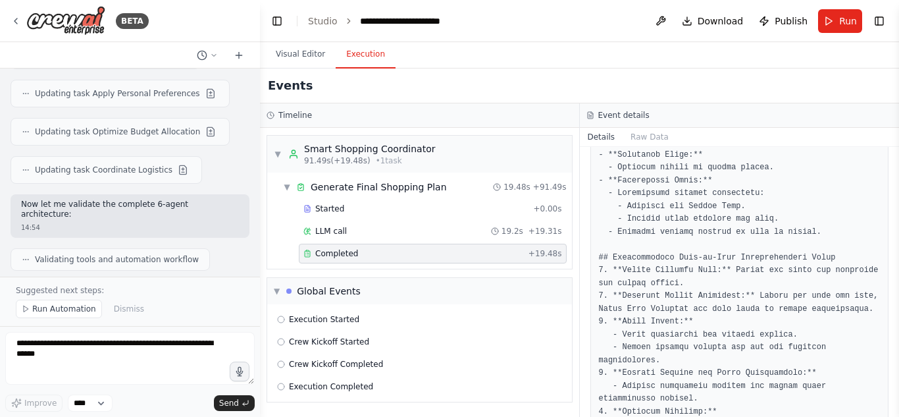
scroll to position [1090, 0]
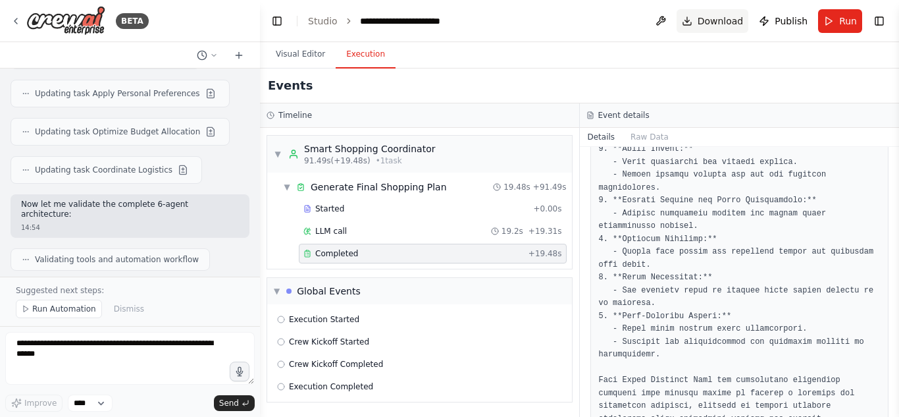
click at [730, 14] on span "Download" at bounding box center [721, 20] width 46 height 13
click at [85, 309] on span "Run Automation" at bounding box center [64, 309] width 64 height 11
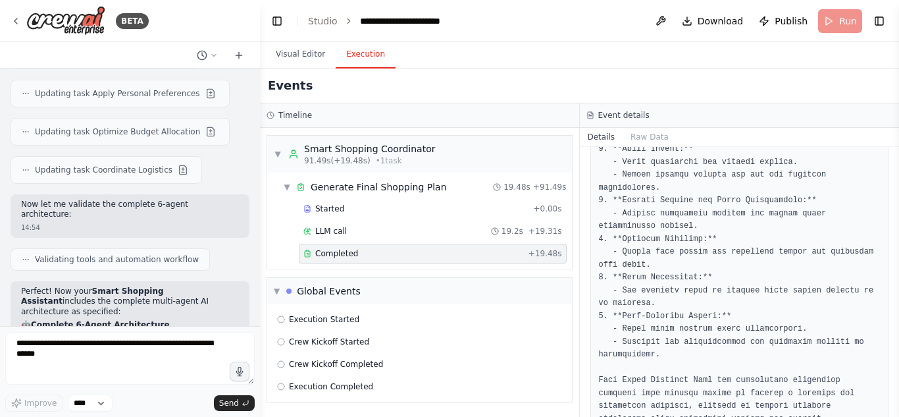
scroll to position [15472, 0]
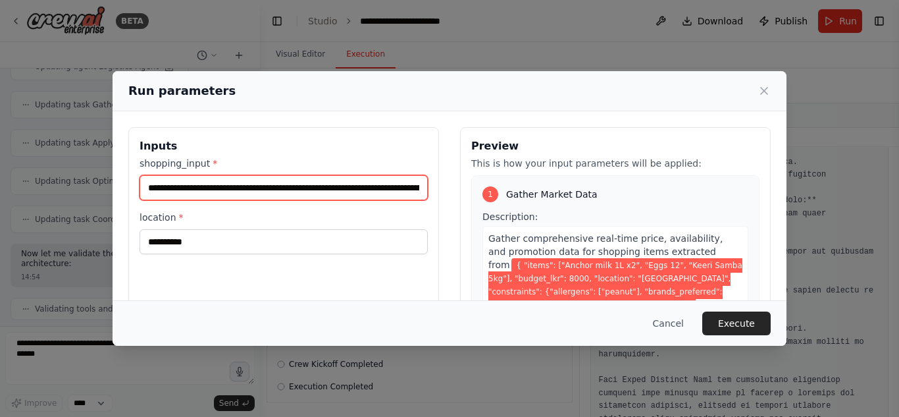
click at [264, 189] on input "**********" at bounding box center [284, 187] width 288 height 25
drag, startPoint x: 149, startPoint y: 187, endPoint x: 457, endPoint y: 185, distance: 307.5
click at [457, 185] on div "**********" at bounding box center [449, 283] width 643 height 312
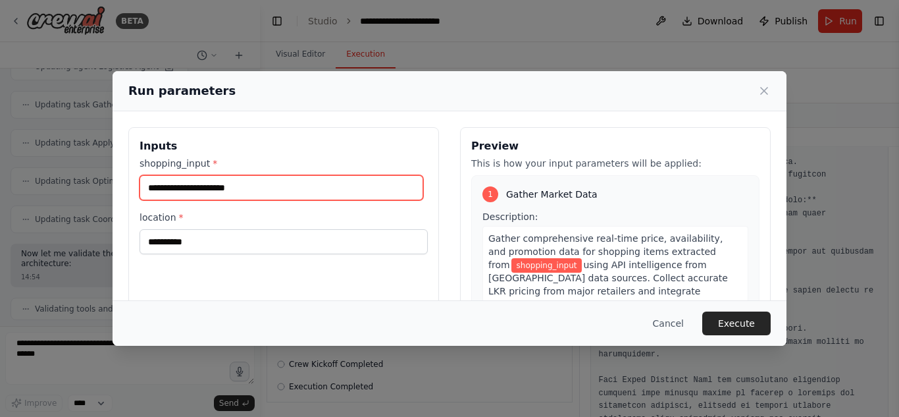
paste input "**********"
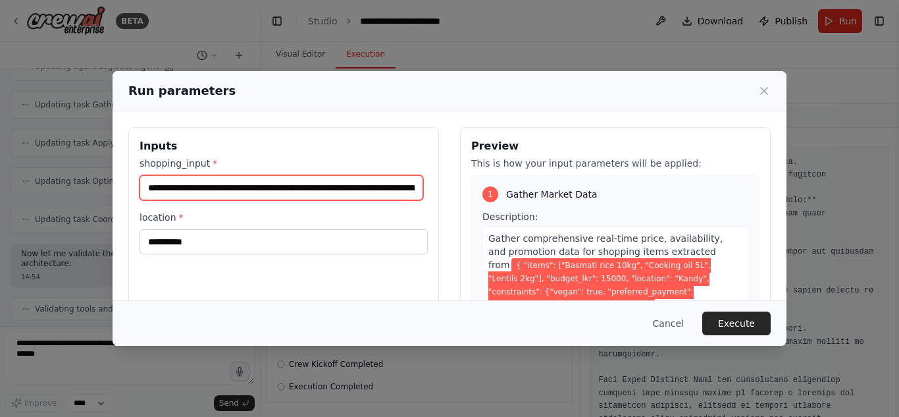
scroll to position [0, 515]
type input "**********"
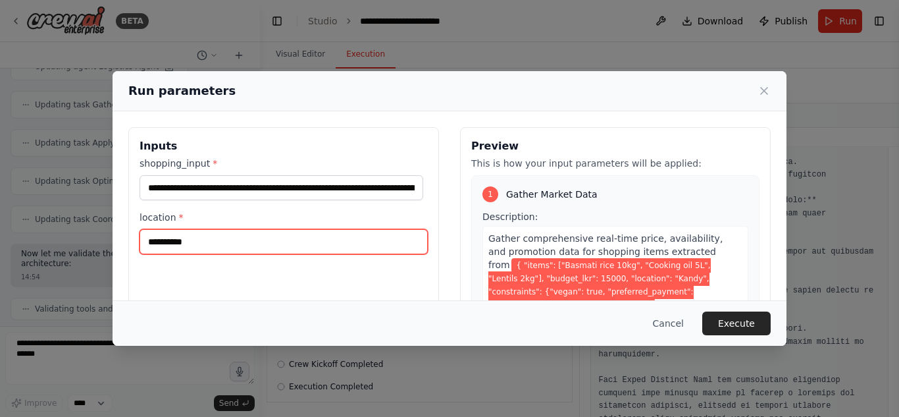
click at [217, 240] on input "**********" at bounding box center [284, 241] width 288 height 25
type input "*"
type input "*****"
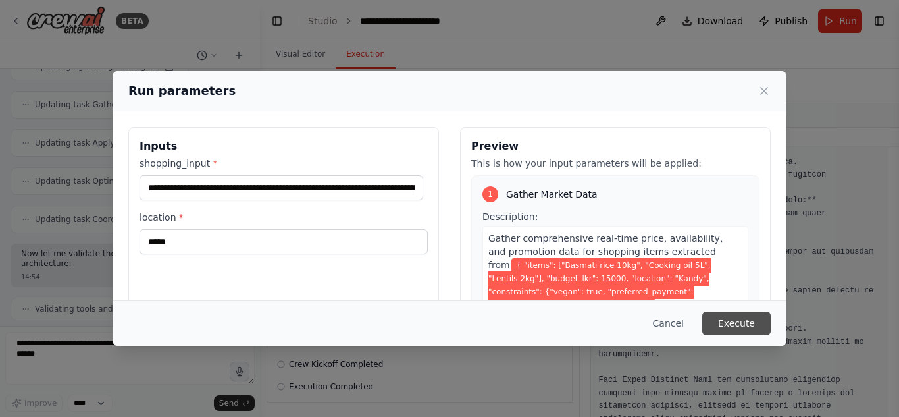
click at [732, 323] on button "Execute" at bounding box center [737, 323] width 68 height 24
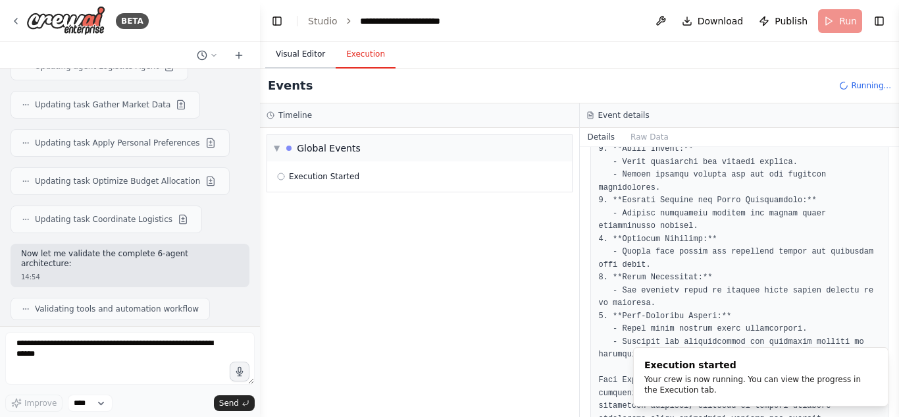
click at [309, 50] on button "Visual Editor" at bounding box center [300, 55] width 70 height 28
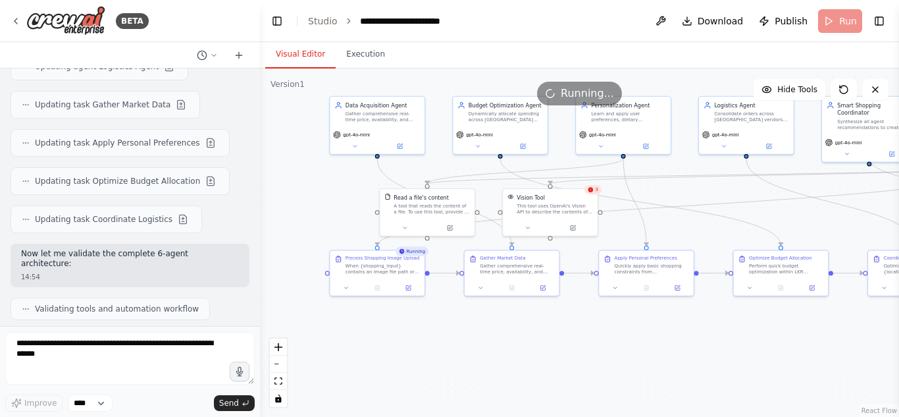
drag, startPoint x: 380, startPoint y: 367, endPoint x: 723, endPoint y: 356, distance: 343.2
click at [723, 356] on div ".deletable-edge-delete-btn { width: 20px; height: 20px; border: 0px solid #ffff…" at bounding box center [579, 242] width 639 height 348
click at [371, 65] on button "Execution" at bounding box center [366, 55] width 60 height 28
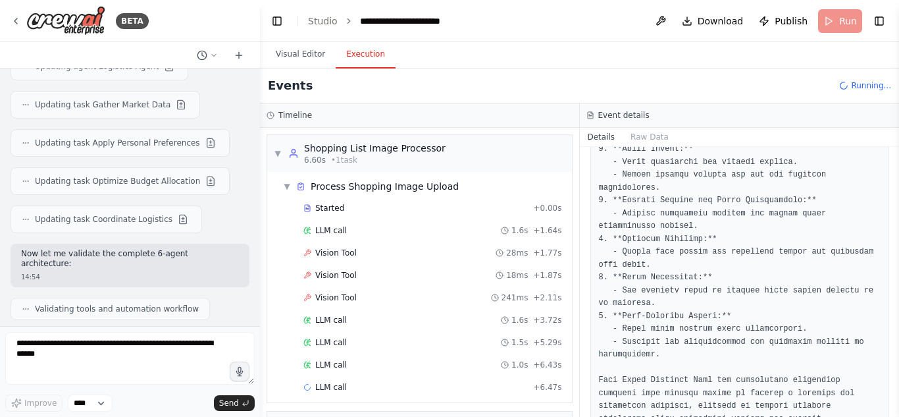
click at [371, 65] on button "Execution" at bounding box center [366, 55] width 60 height 28
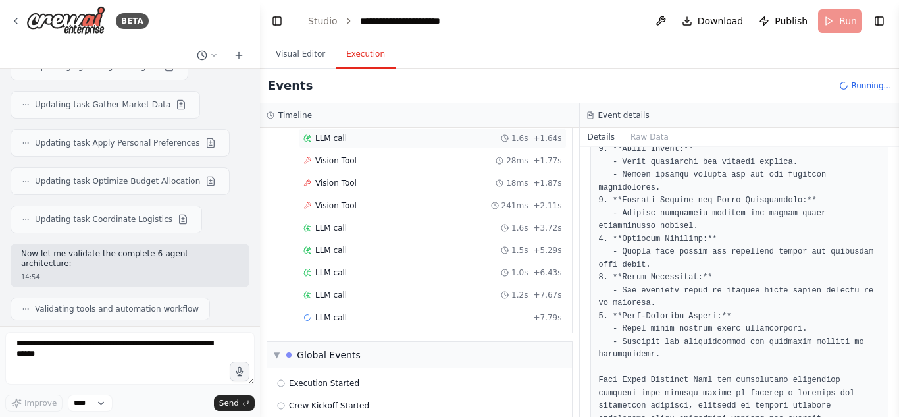
scroll to position [92, 0]
click at [377, 209] on div "Vision Tool 241ms + 2.11s" at bounding box center [433, 206] width 259 height 11
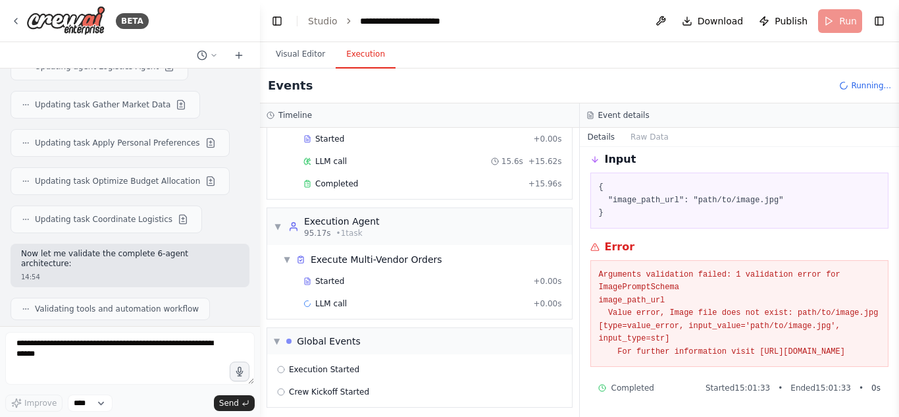
scroll to position [1121, 0]
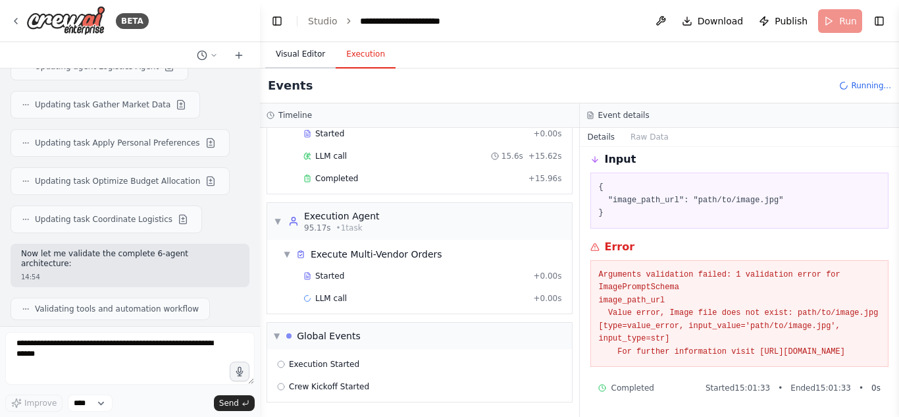
click at [300, 48] on button "Visual Editor" at bounding box center [300, 55] width 70 height 28
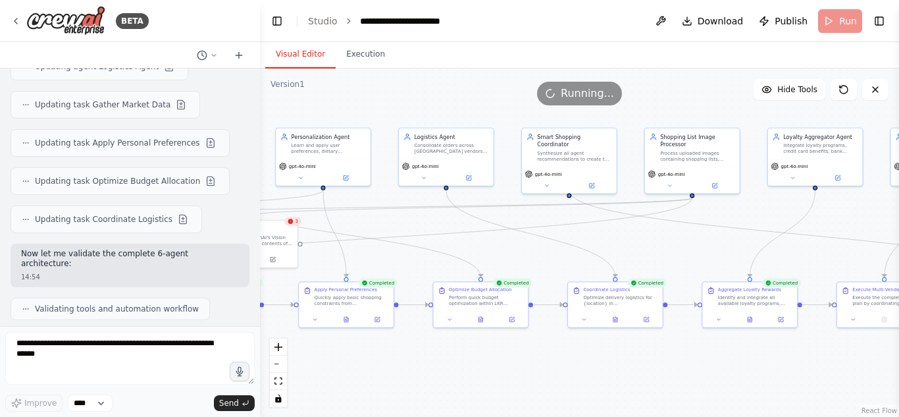
drag, startPoint x: 655, startPoint y: 324, endPoint x: 318, endPoint y: 353, distance: 338.4
click at [318, 353] on div ".deletable-edge-delete-btn { width: 20px; height: 20px; border: 0px solid #ffff…" at bounding box center [579, 242] width 639 height 348
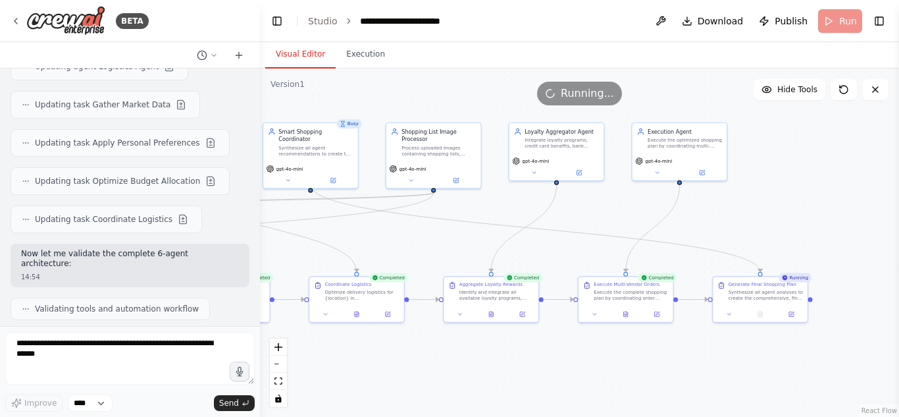
drag, startPoint x: 587, startPoint y: 363, endPoint x: 365, endPoint y: 361, distance: 221.9
click at [365, 361] on div ".deletable-edge-delete-btn { width: 20px; height: 20px; border: 0px solid #ffff…" at bounding box center [579, 242] width 639 height 348
click at [350, 63] on button "Execution" at bounding box center [366, 55] width 60 height 28
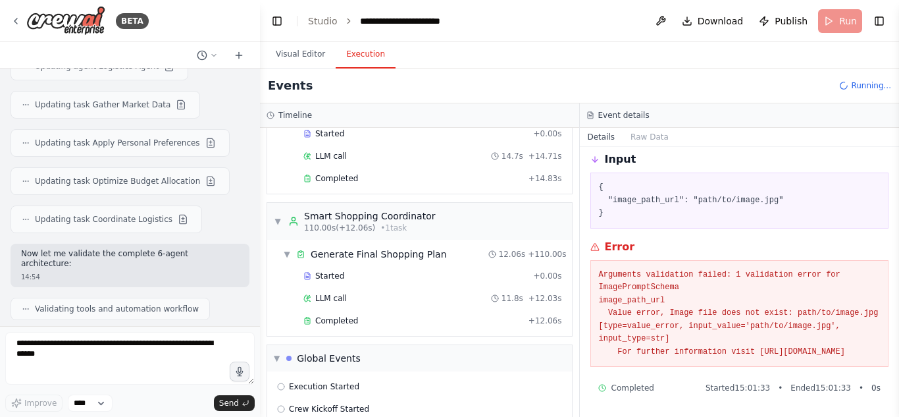
scroll to position [1308, 0]
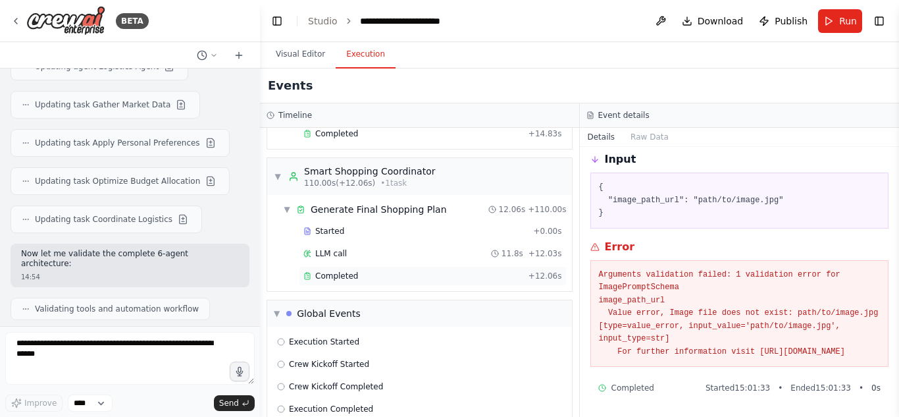
click at [402, 277] on div "Completed" at bounding box center [414, 276] width 220 height 11
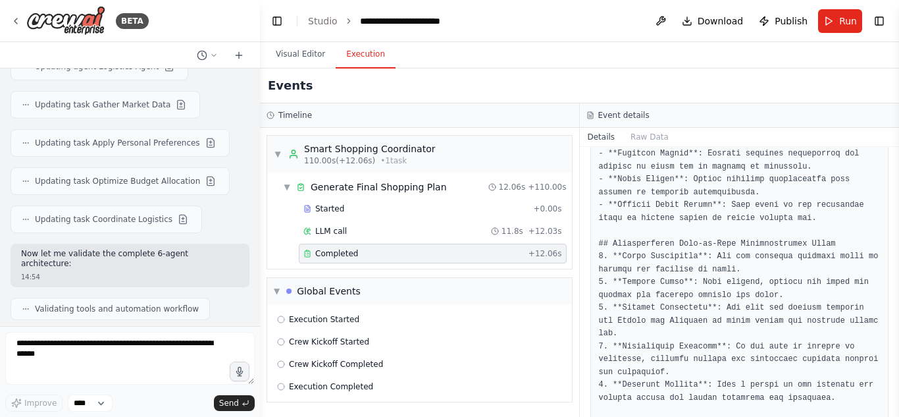
scroll to position [1013, 0]
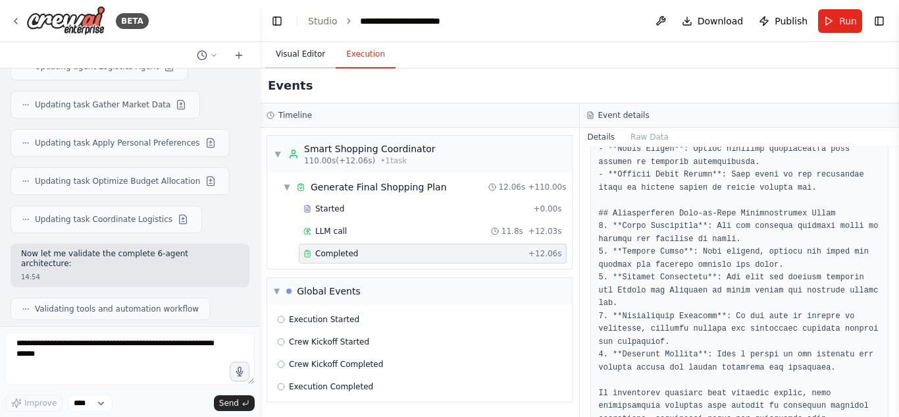
click at [302, 63] on button "Visual Editor" at bounding box center [300, 55] width 70 height 28
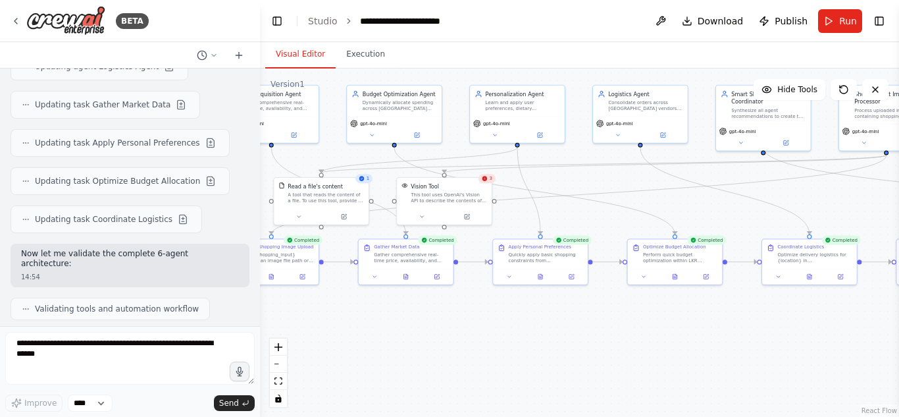
drag, startPoint x: 446, startPoint y: 353, endPoint x: 899, endPoint y: 315, distance: 454.6
click at [899, 315] on div "BETA 13:14 ▶ Thought process I'll help you build this Smart Shopping Assistant …" at bounding box center [449, 208] width 899 height 417
click at [460, 201] on div "This tool uses OpenAI's Vision API to describe the contents of an image." at bounding box center [449, 196] width 76 height 13
click at [427, 217] on button at bounding box center [421, 215] width 43 height 9
click at [489, 184] on div "Vision Tool This tool uses OpenAI's Vision API to describe the contents of an i…" at bounding box center [444, 191] width 95 height 31
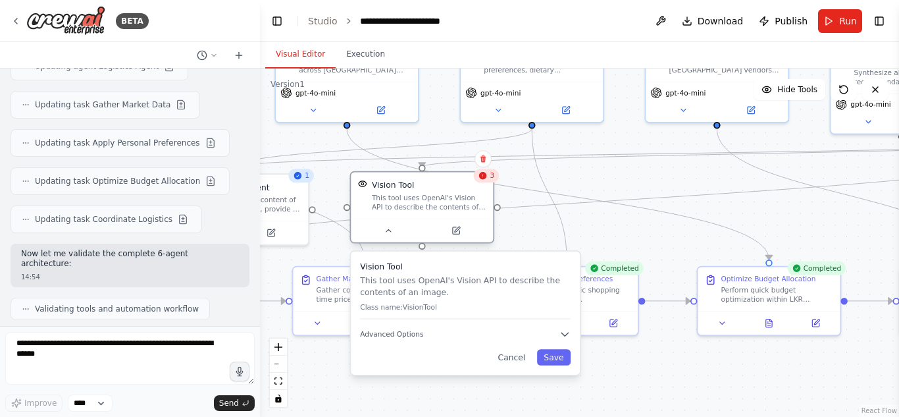
click at [485, 184] on div "Vision Tool" at bounding box center [429, 185] width 115 height 12
click at [423, 333] on button "Advanced Options" at bounding box center [465, 335] width 211 height 12
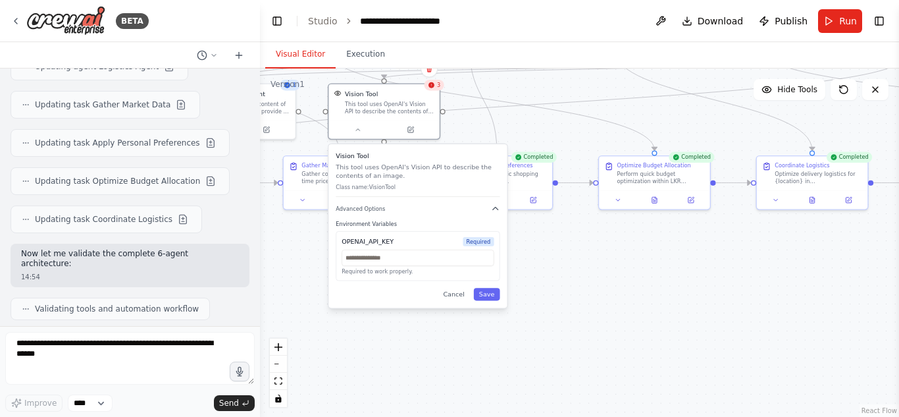
drag, startPoint x: 533, startPoint y: 385, endPoint x: 527, endPoint y: 248, distance: 136.4
click at [527, 248] on div ".deletable-edge-delete-btn { width: 20px; height: 20px; border: 0px solid #ffff…" at bounding box center [579, 242] width 639 height 348
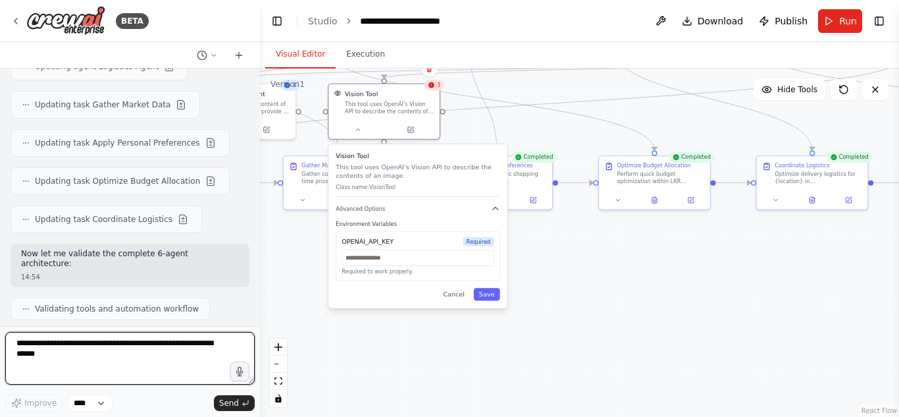
click at [122, 349] on textarea at bounding box center [130, 358] width 250 height 53
click at [108, 354] on textarea "**********" at bounding box center [130, 358] width 250 height 53
type textarea "**********"
click at [164, 359] on textarea "**********" at bounding box center [130, 358] width 250 height 53
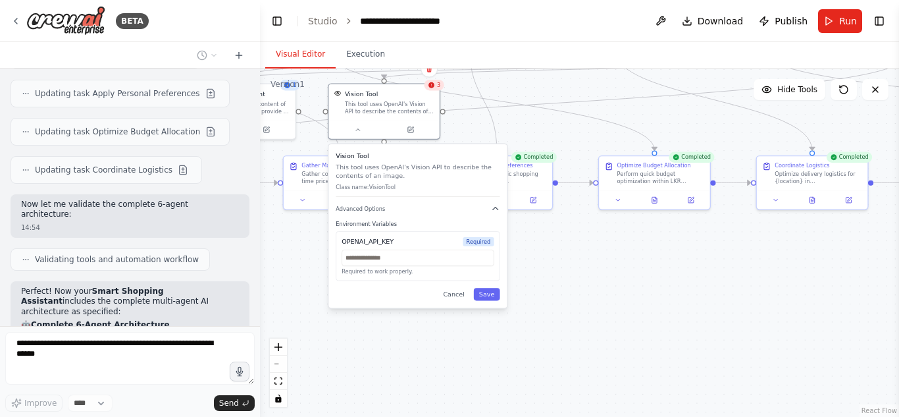
scroll to position [15560, 0]
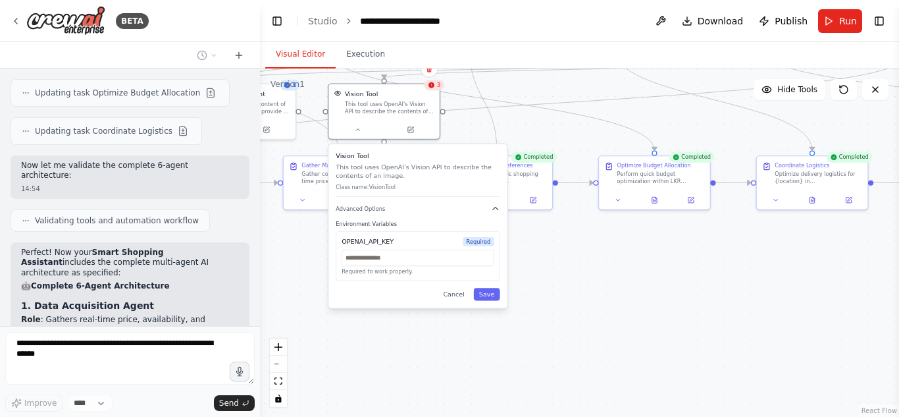
click at [314, 298] on div ".deletable-edge-delete-btn { width: 20px; height: 20px; border: 0px solid #ffff…" at bounding box center [579, 242] width 639 height 348
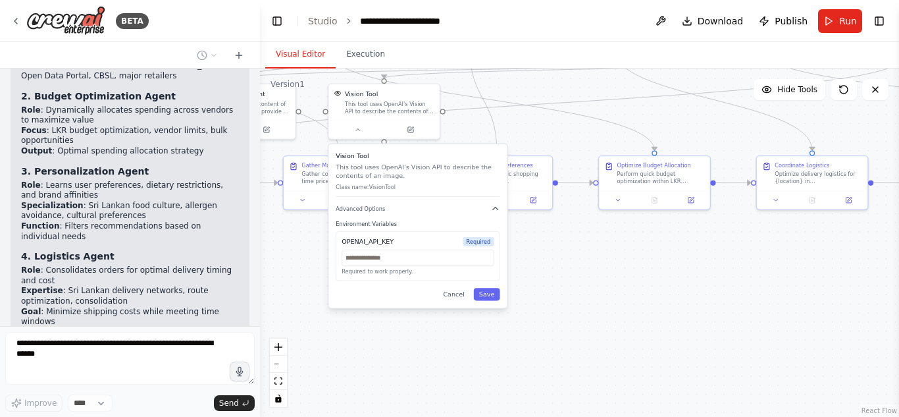
scroll to position [15865, 0]
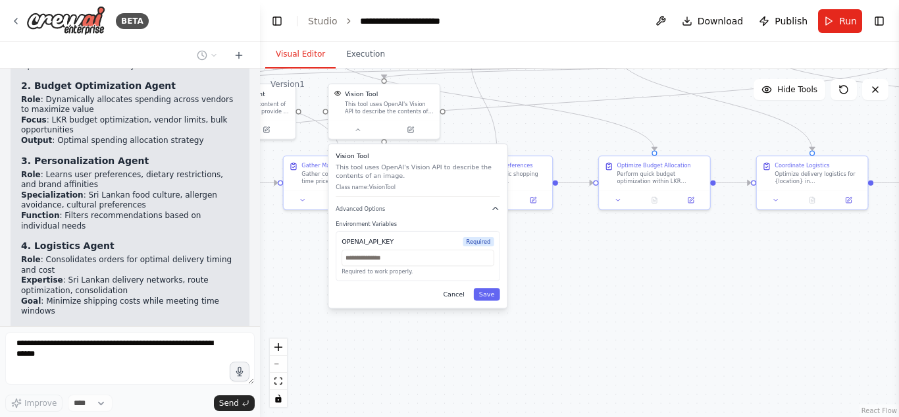
click at [461, 296] on button "Cancel" at bounding box center [454, 294] width 32 height 13
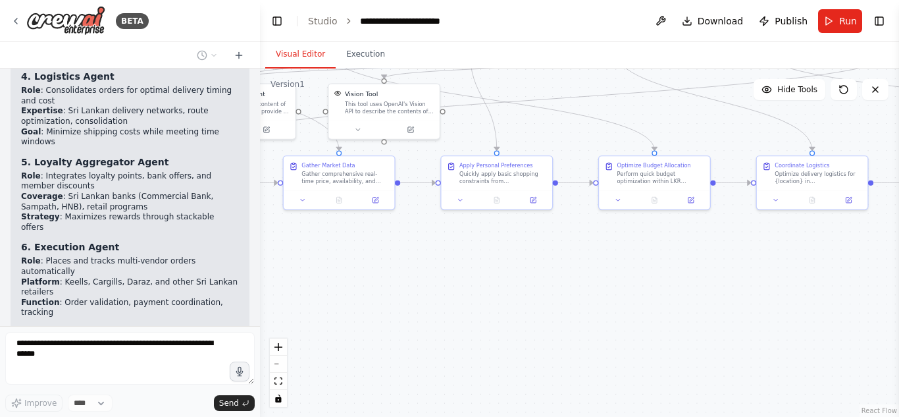
scroll to position [16073, 0]
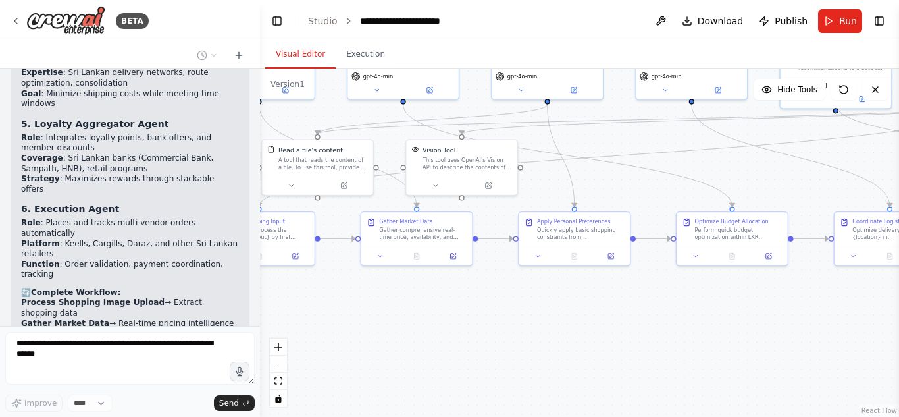
drag, startPoint x: 545, startPoint y: 300, endPoint x: 624, endPoint y: 356, distance: 96.4
click at [624, 356] on div ".deletable-edge-delete-btn { width: 20px; height: 20px; border: 0px solid #ffff…" at bounding box center [579, 242] width 639 height 348
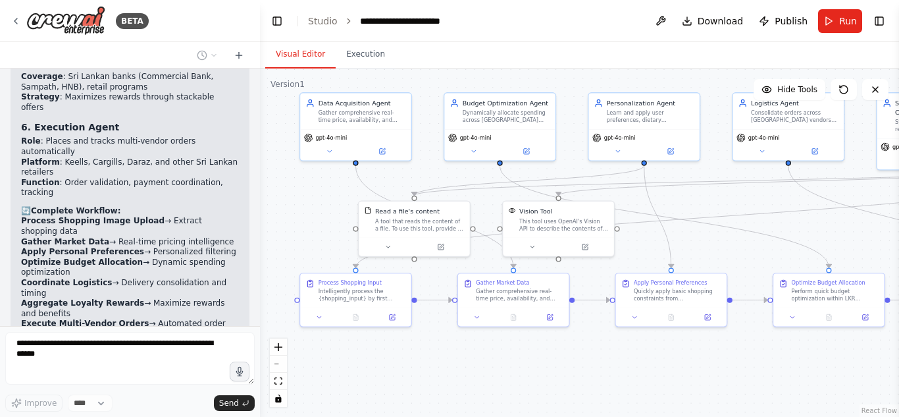
drag, startPoint x: 570, startPoint y: 317, endPoint x: 665, endPoint y: 379, distance: 113.8
click at [665, 379] on div ".deletable-edge-delete-btn { width: 20px; height: 20px; border: 0px solid #ffff…" at bounding box center [579, 242] width 639 height 348
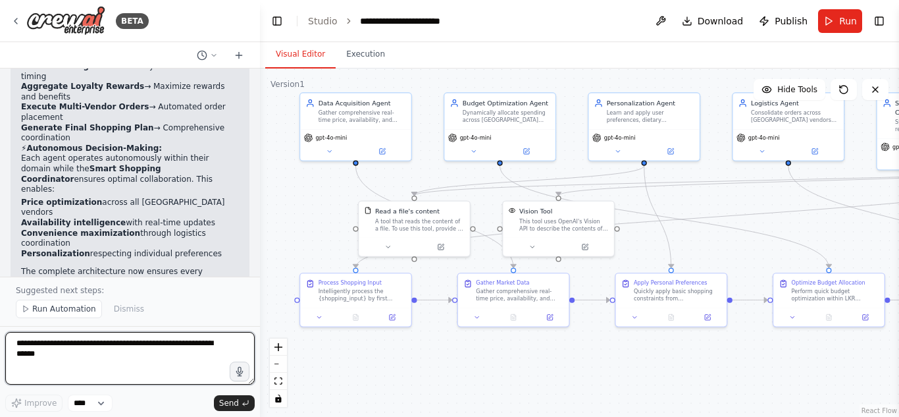
scroll to position [16384, 0]
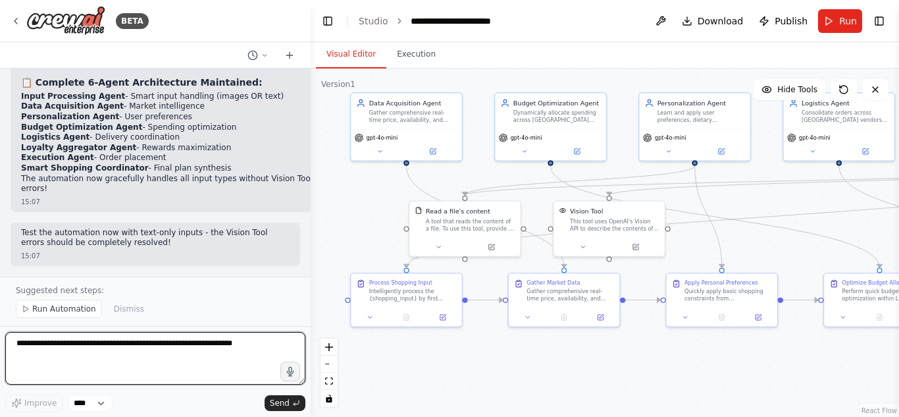
drag, startPoint x: 259, startPoint y: 225, endPoint x: 311, endPoint y: 232, distance: 52.6
click at [311, 232] on div "BETA 13:14 ▶ Thought process I'll help you build this Smart Shopping Assistant …" at bounding box center [449, 208] width 899 height 417
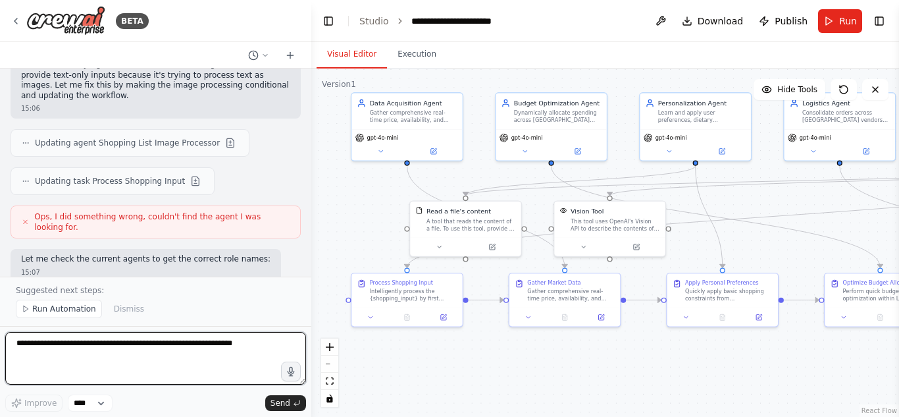
scroll to position [15136, 0]
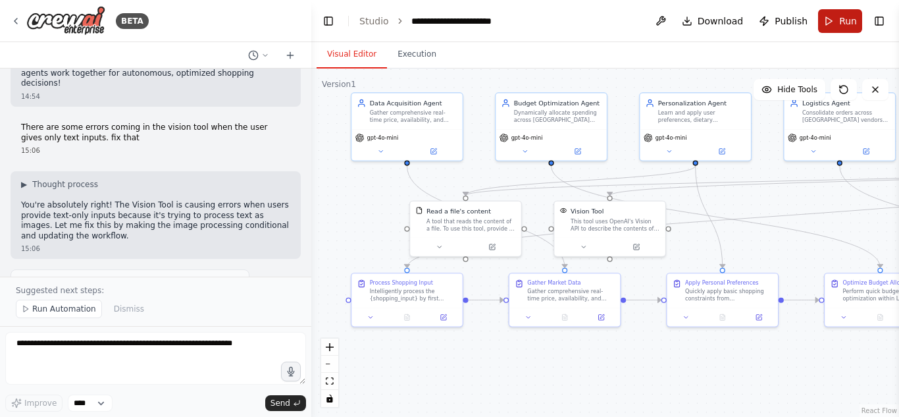
click at [845, 23] on span "Run" at bounding box center [849, 20] width 18 height 13
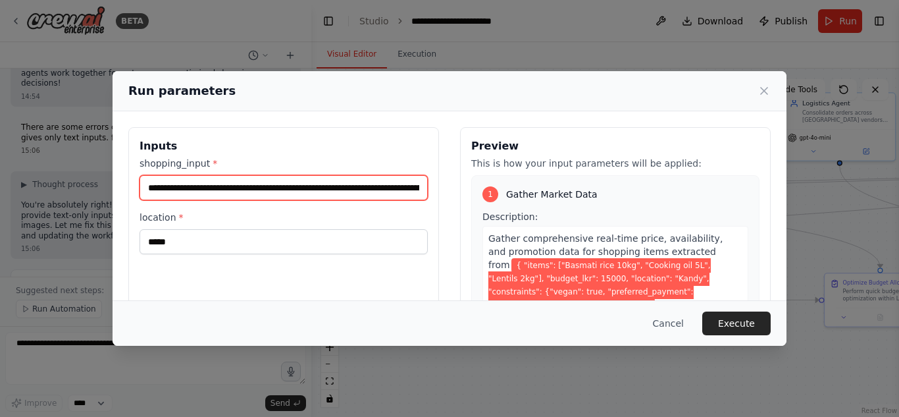
click at [378, 190] on input "**********" at bounding box center [284, 187] width 288 height 25
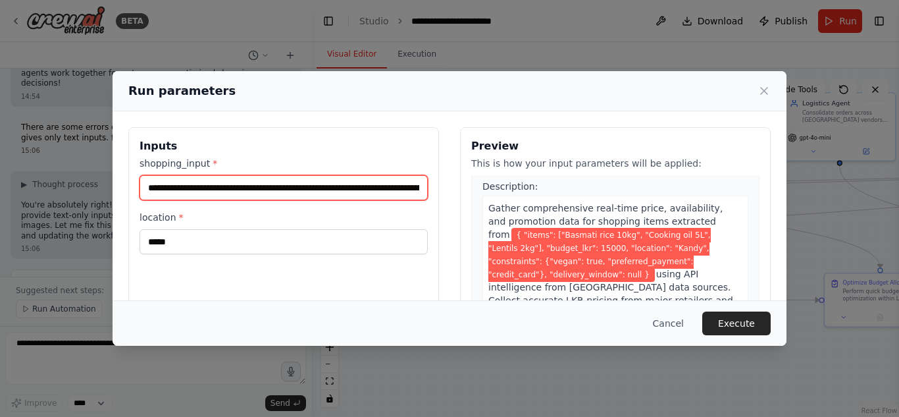
scroll to position [0, 0]
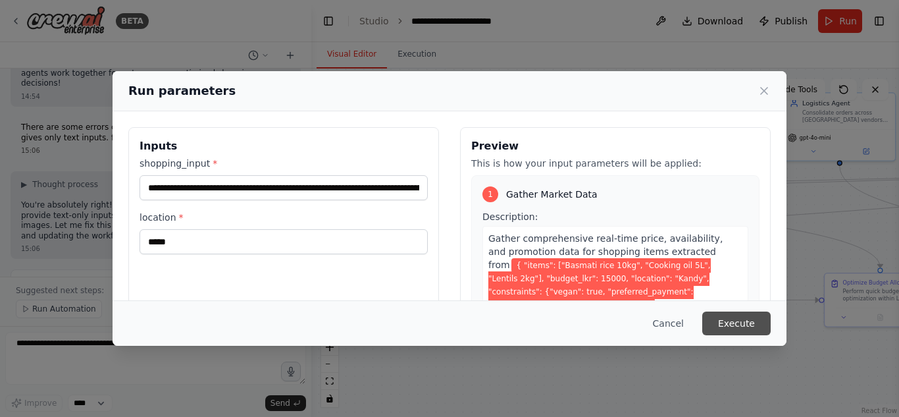
click at [764, 325] on button "Execute" at bounding box center [737, 323] width 68 height 24
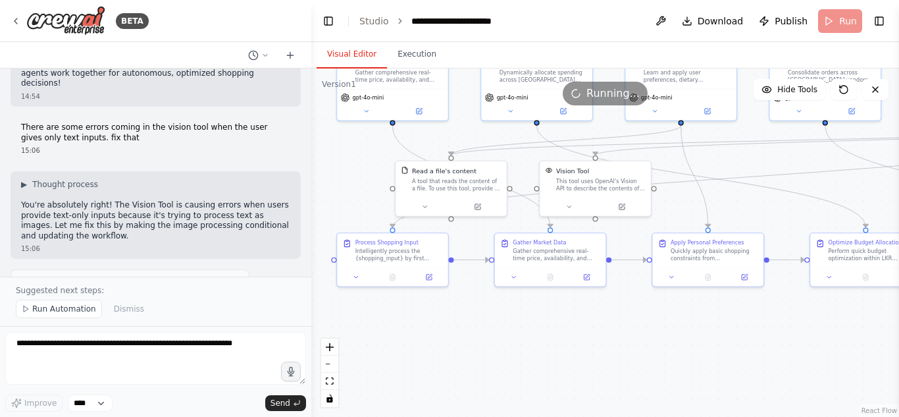
drag, startPoint x: 552, startPoint y: 379, endPoint x: 538, endPoint y: 339, distance: 42.7
click at [538, 339] on div ".deletable-edge-delete-btn { width: 20px; height: 20px; border: 0px solid #ffff…" at bounding box center [605, 242] width 588 height 348
click at [404, 48] on button "Execution" at bounding box center [417, 55] width 60 height 28
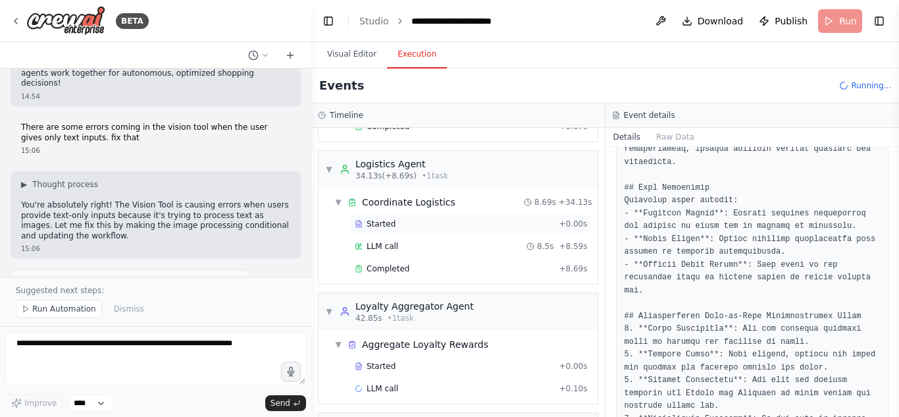
scroll to position [755, 0]
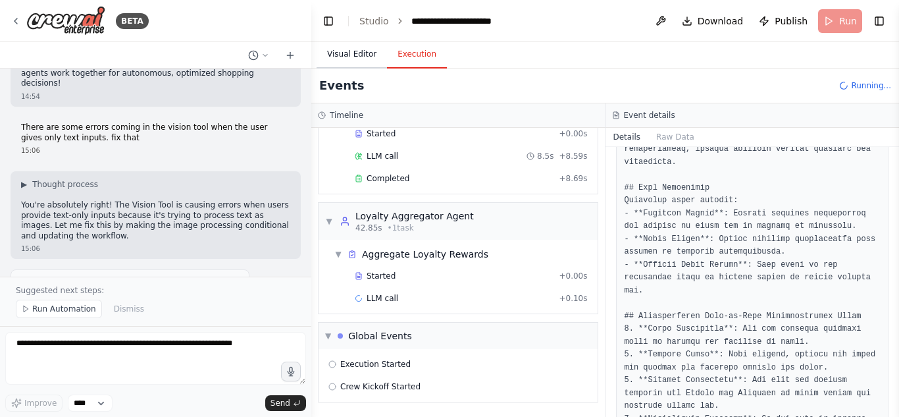
click at [353, 57] on button "Visual Editor" at bounding box center [352, 55] width 70 height 28
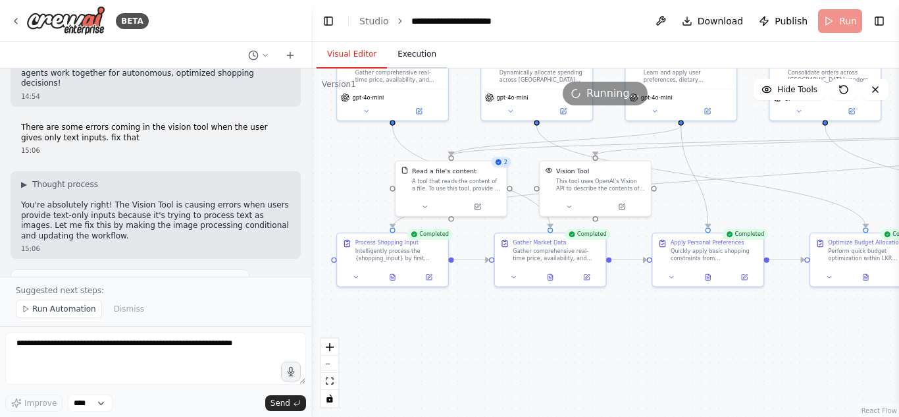
click at [414, 65] on button "Execution" at bounding box center [417, 55] width 60 height 28
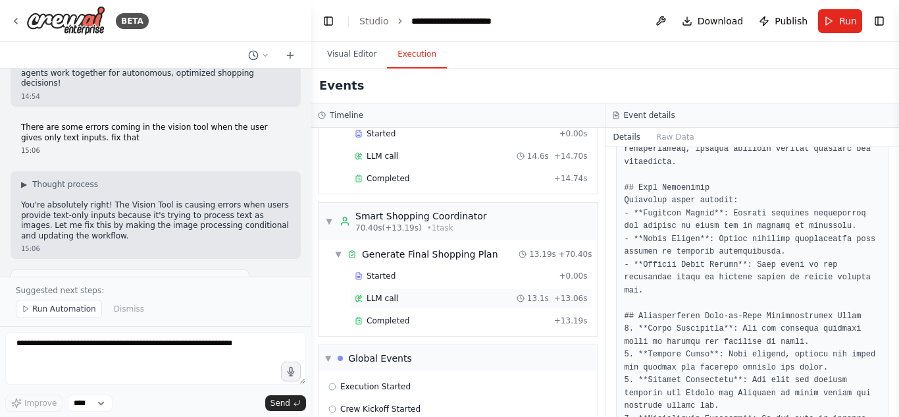
scroll to position [1107, 0]
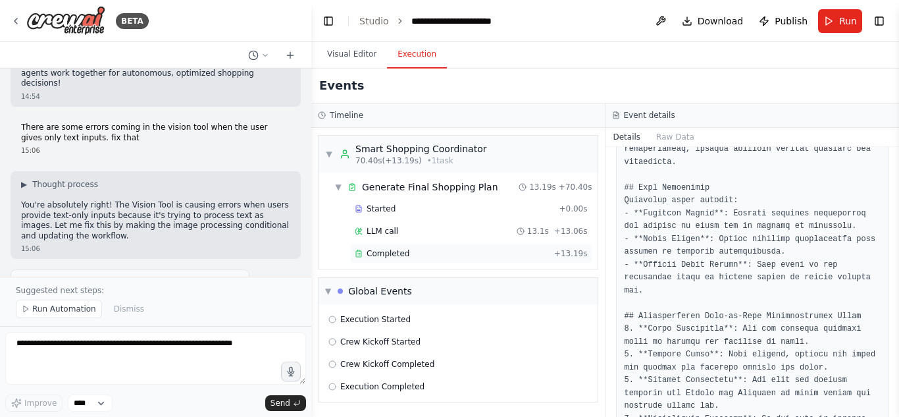
click at [420, 259] on div "Completed + 13.19s" at bounding box center [471, 254] width 242 height 20
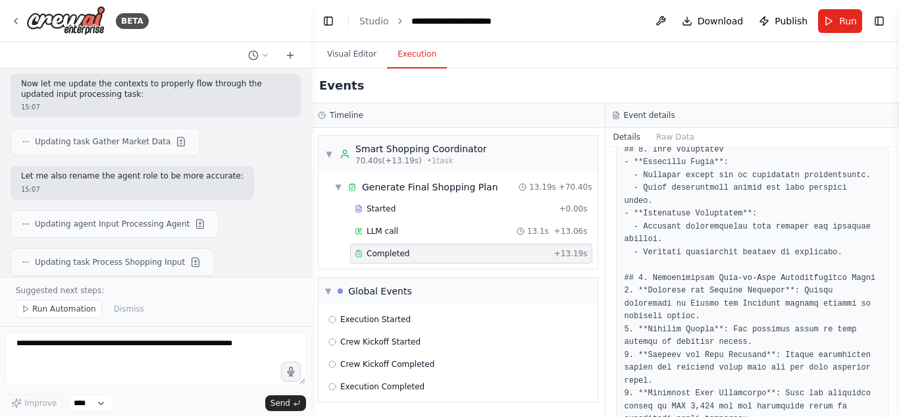
scroll to position [15645, 0]
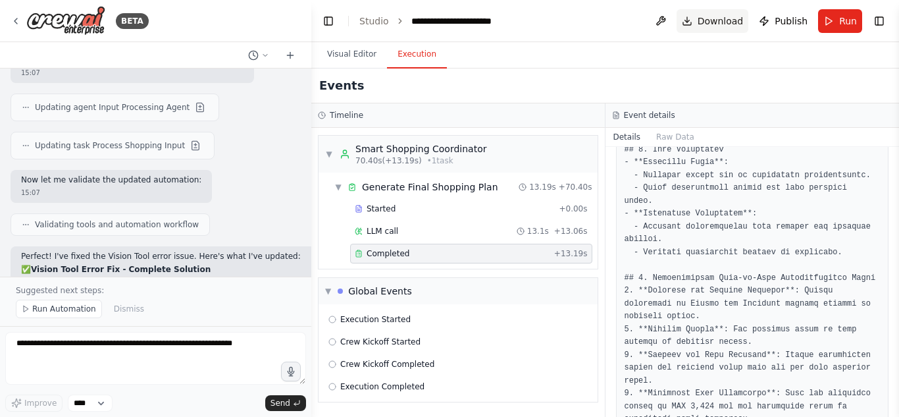
click at [716, 21] on span "Download" at bounding box center [721, 20] width 46 height 13
